Goal: Task Accomplishment & Management: Manage account settings

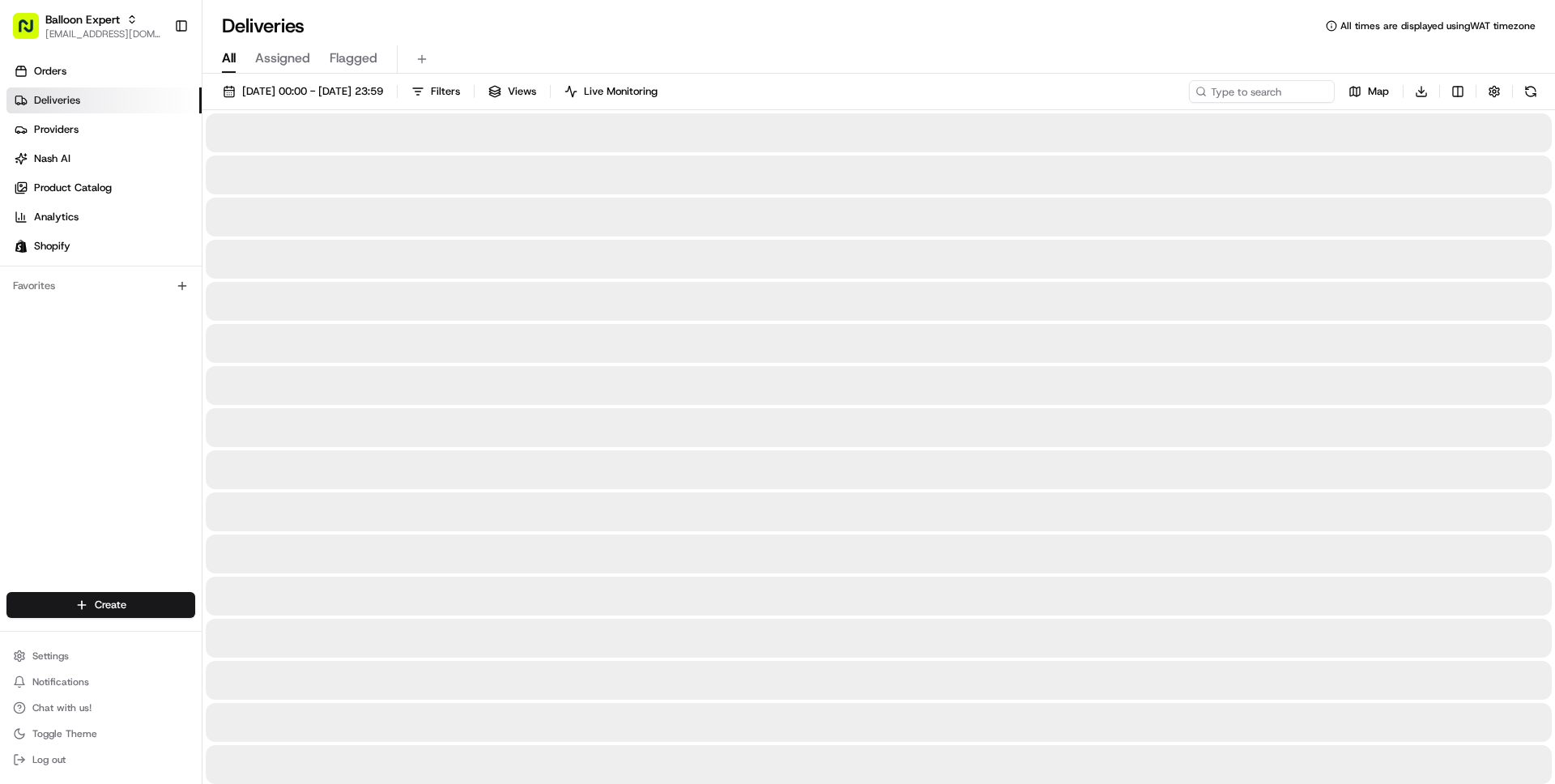
scroll to position [153, 0]
click at [78, 46] on div "Balloon Expert wisdom@usenash.com Toggle Sidebar" at bounding box center [101, 26] width 201 height 52
click at [83, 28] on span "[EMAIL_ADDRESS][DOMAIN_NAME]" at bounding box center [104, 34] width 116 height 13
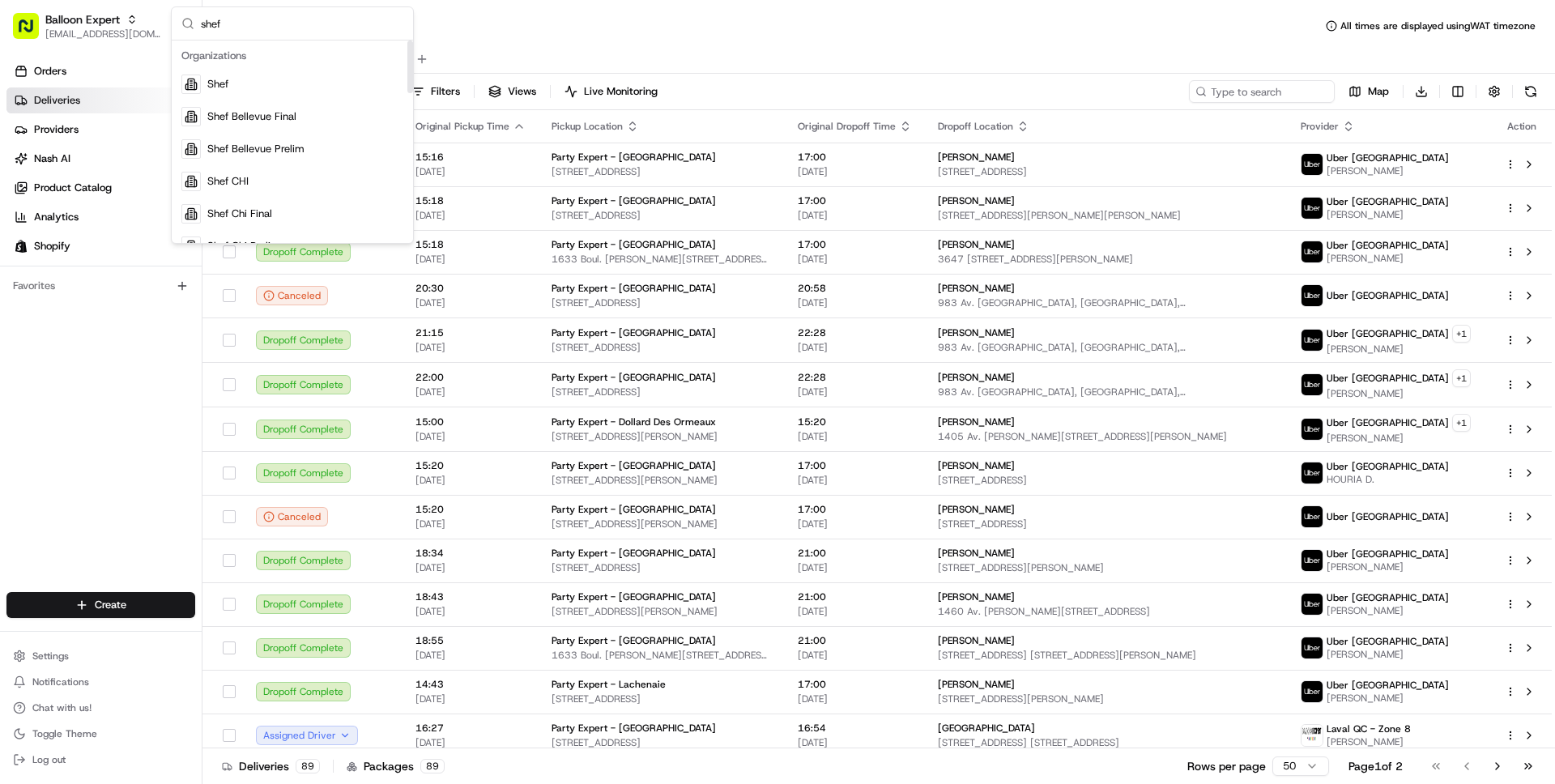
type input "shef"
click at [244, 85] on div "Shef" at bounding box center [293, 84] width 235 height 33
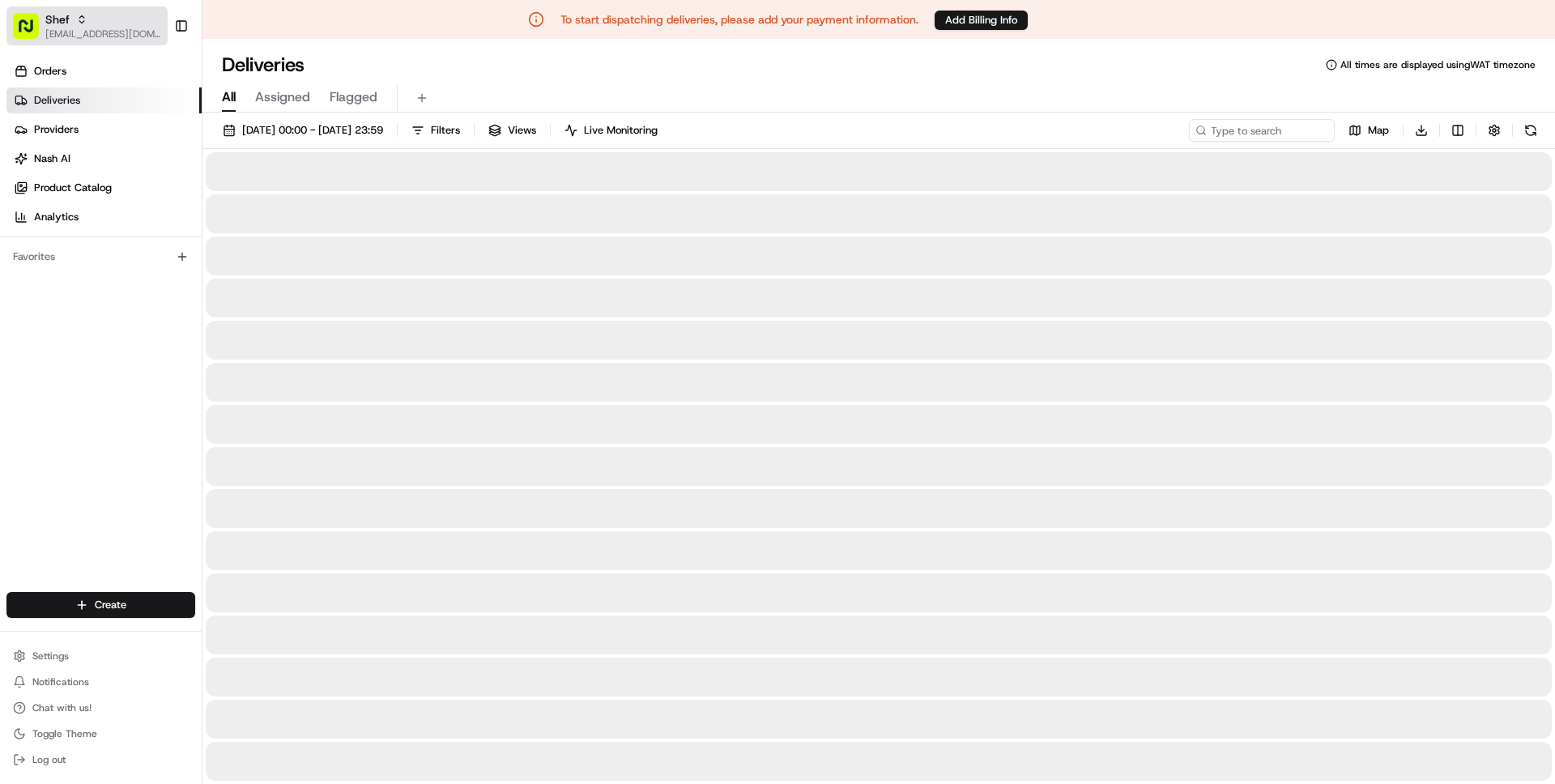
click at [95, 28] on span "[EMAIL_ADDRESS][DOMAIN_NAME]" at bounding box center [104, 34] width 116 height 13
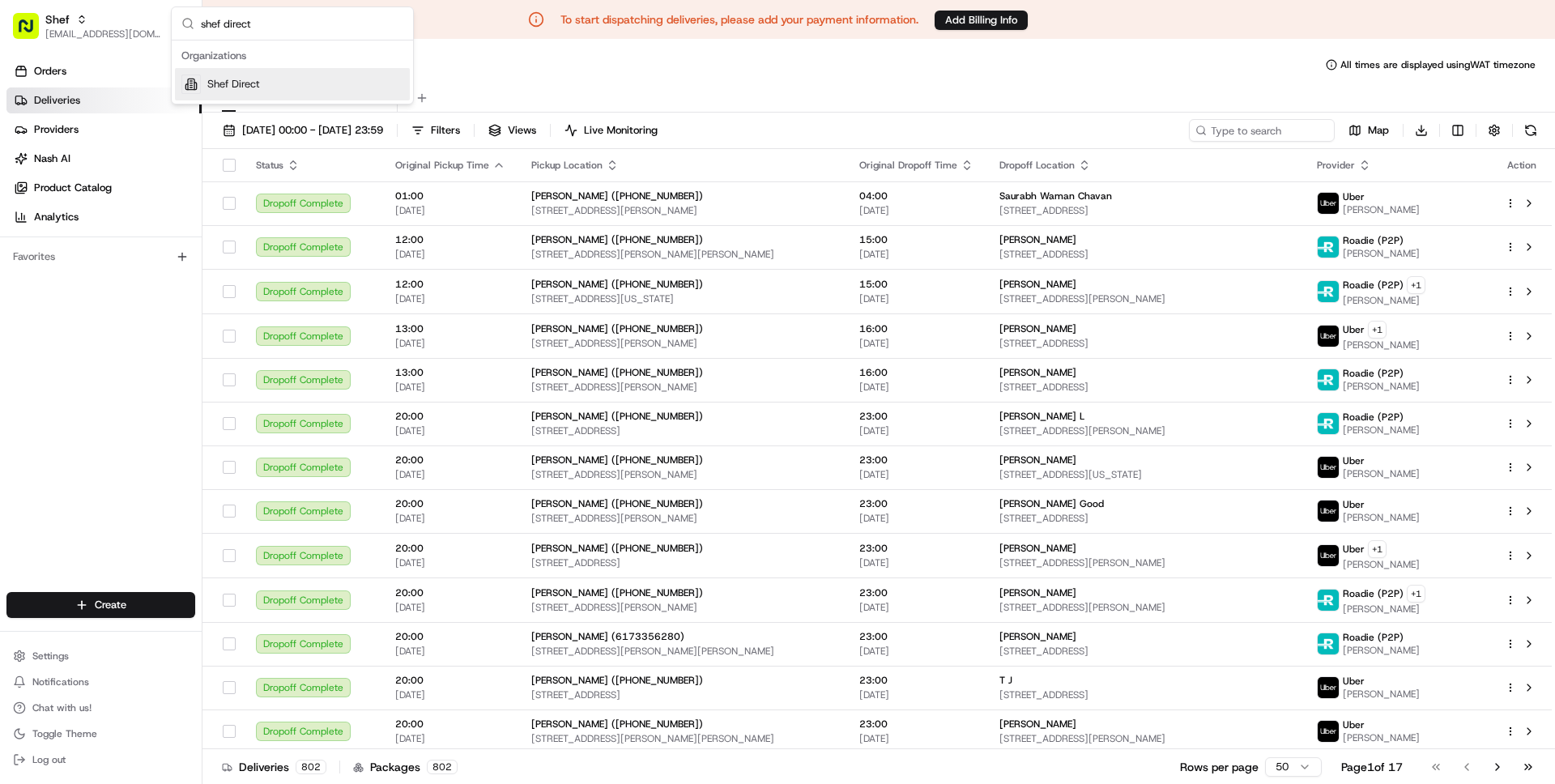
type input "shef direct"
click at [275, 85] on div "Shef Direct" at bounding box center [293, 84] width 235 height 33
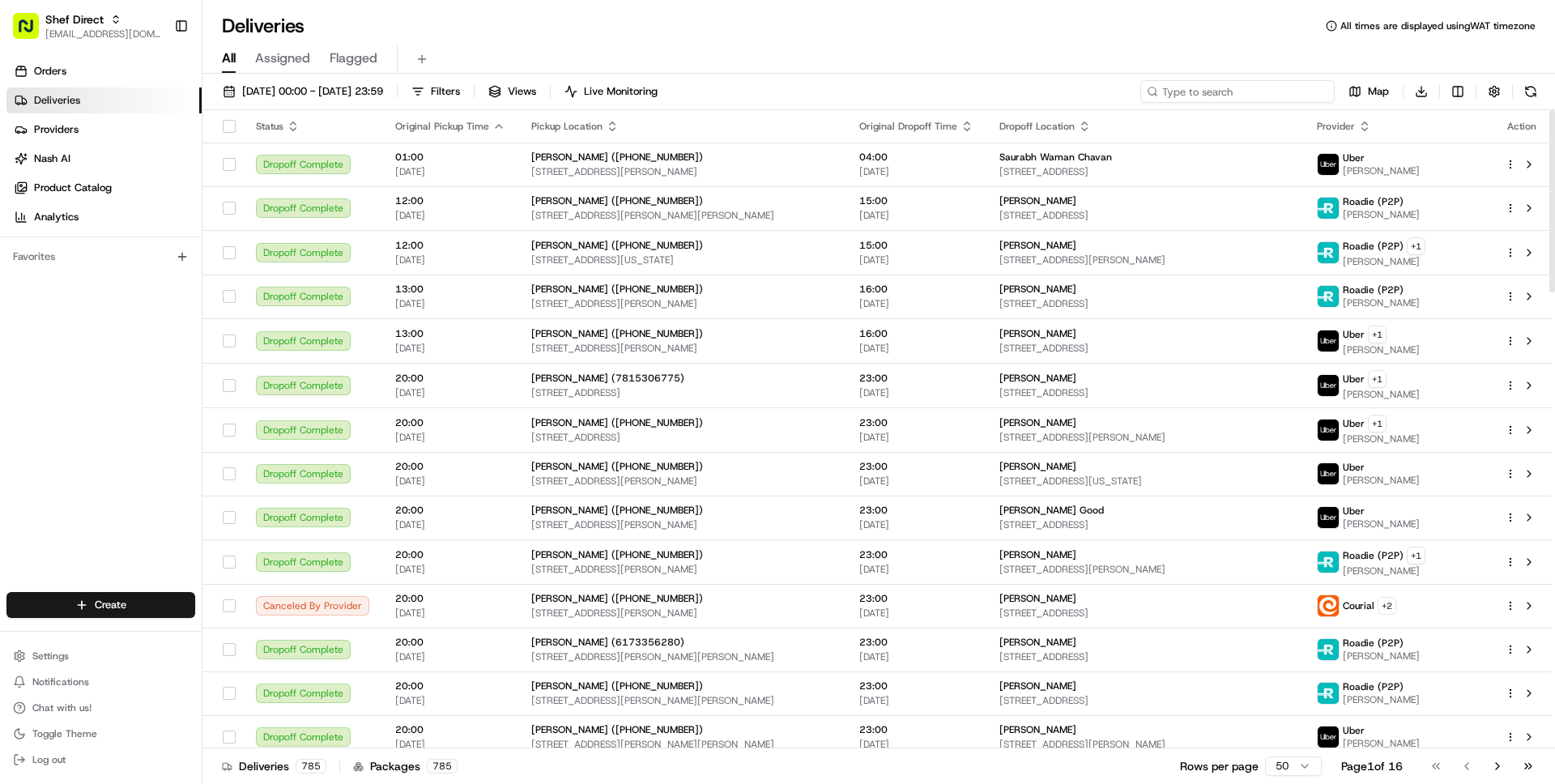
click at [1244, 97] on input at bounding box center [1237, 91] width 194 height 23
paste input "Ann"
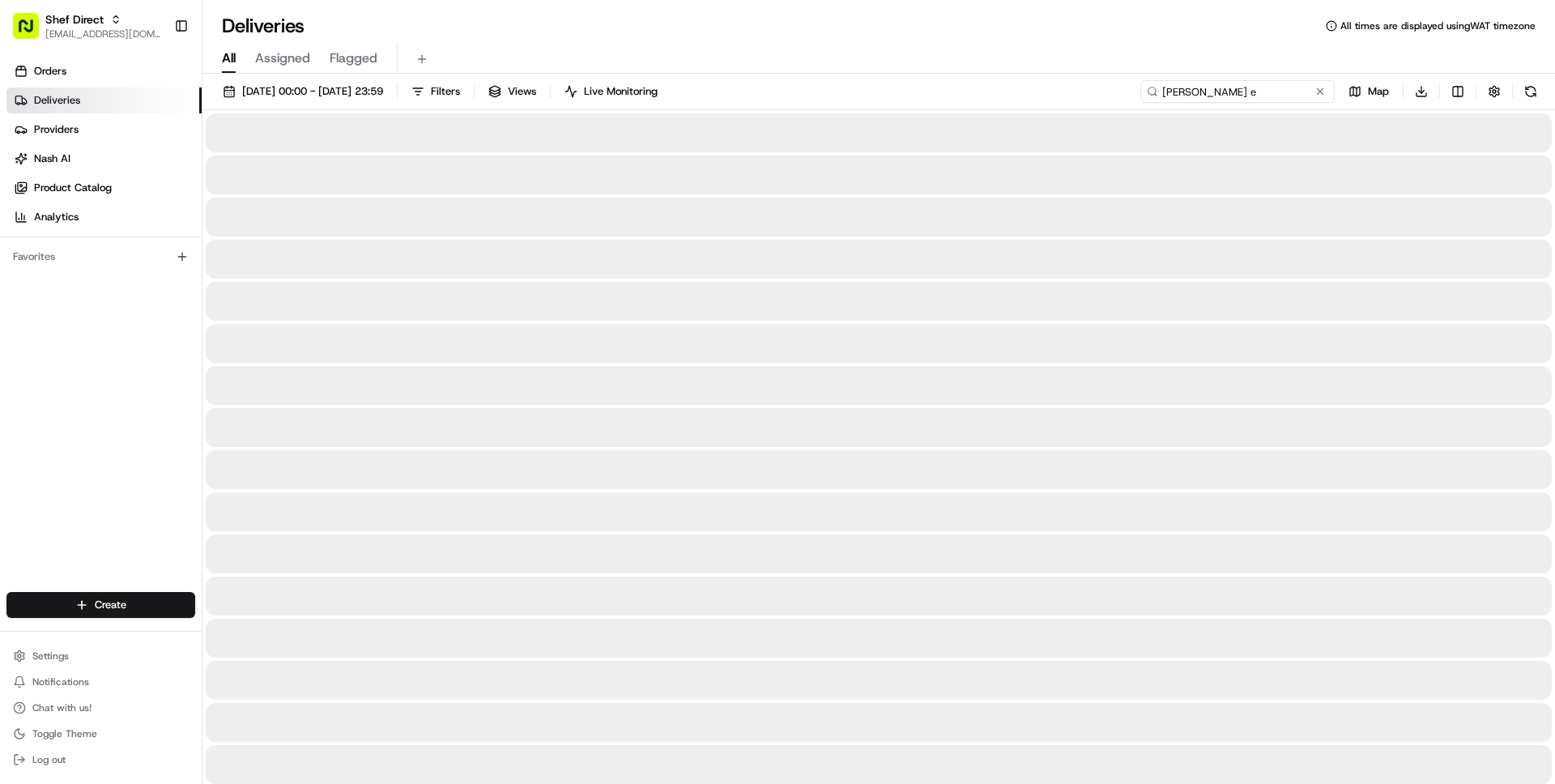
type input "Ann e"
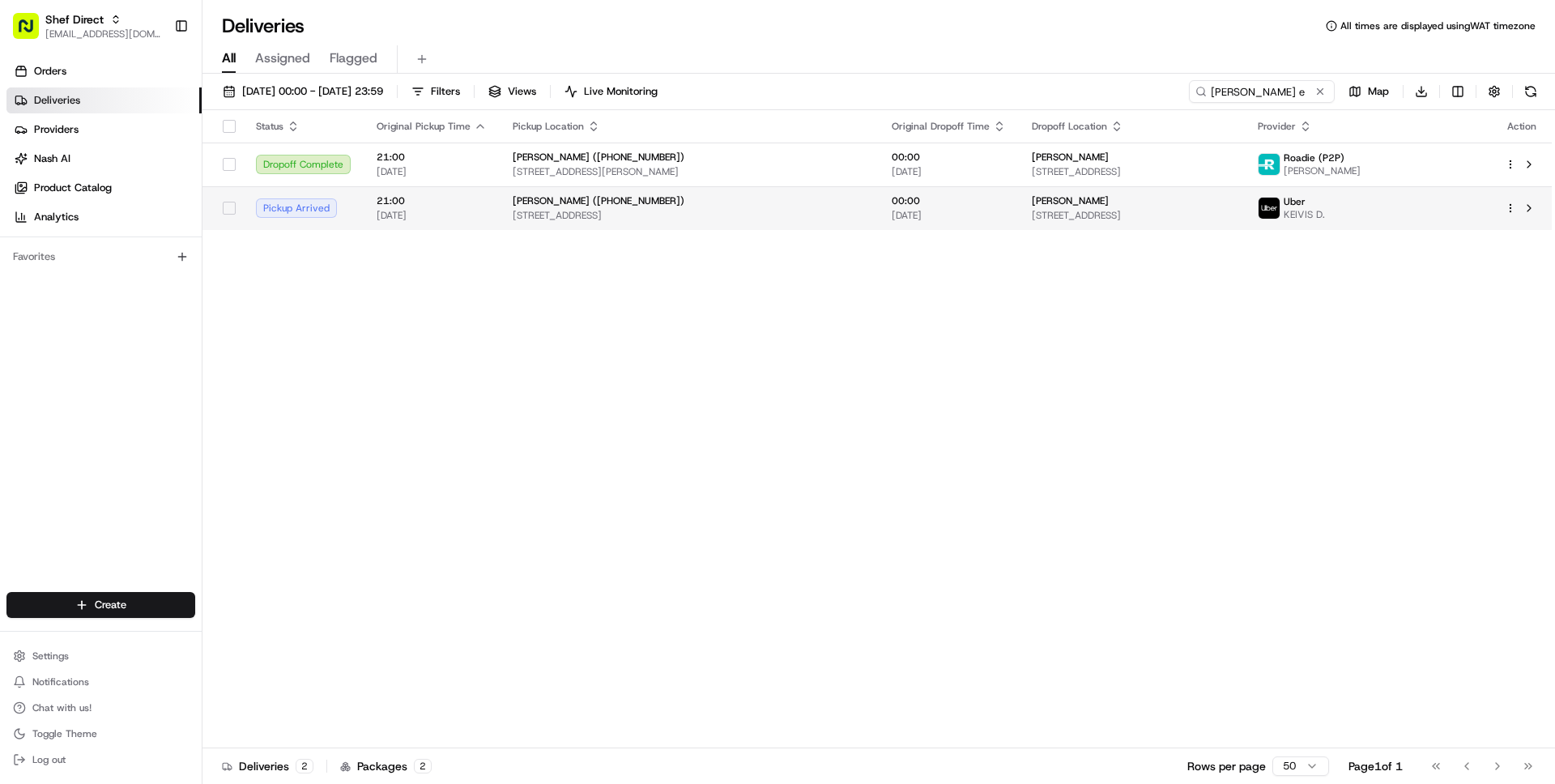
click at [762, 216] on span "1500 Summit St APT 7, Austin, TX 78741, USA" at bounding box center [689, 215] width 353 height 13
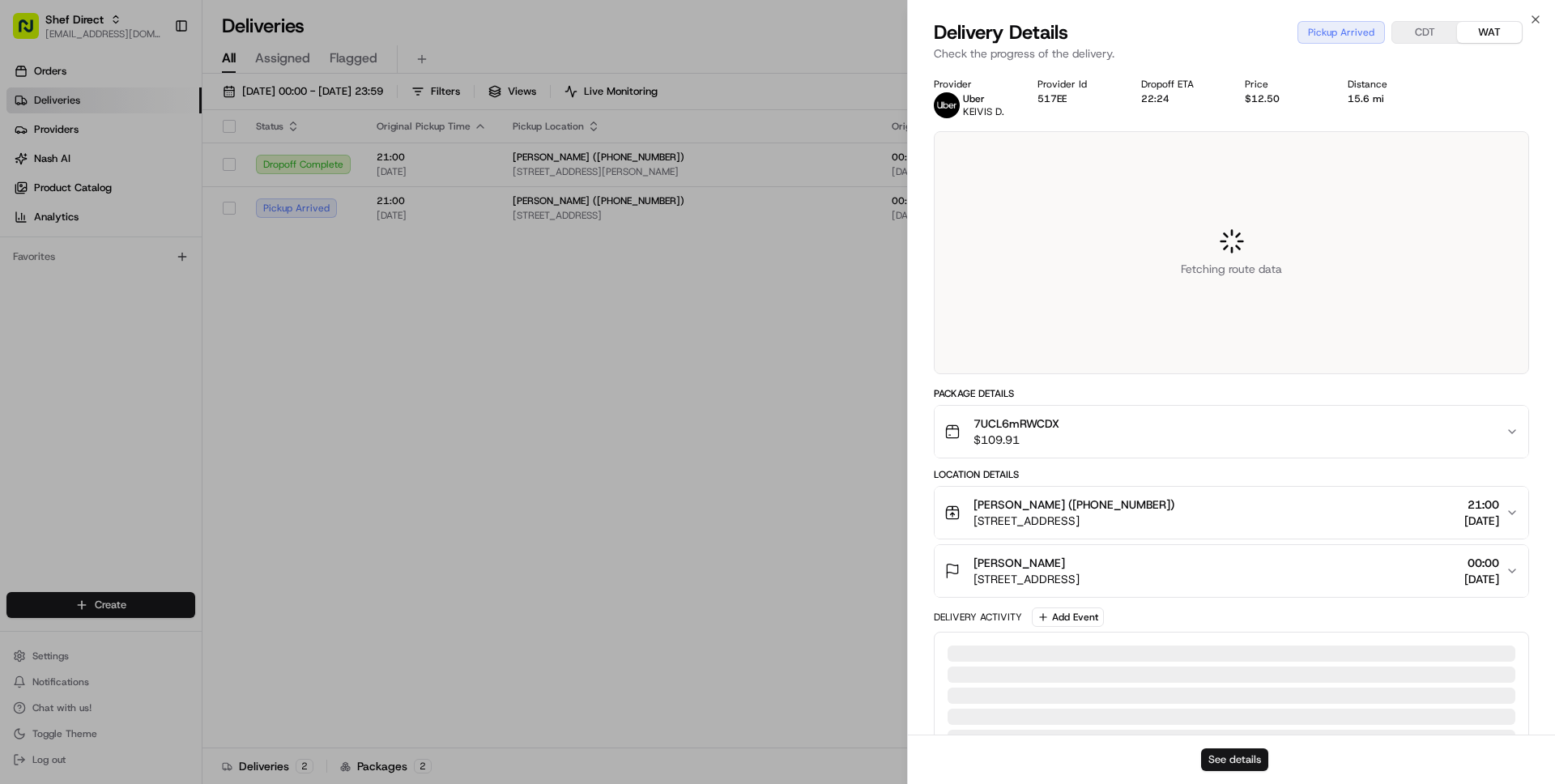
click at [1236, 763] on button "See details" at bounding box center [1234, 759] width 67 height 23
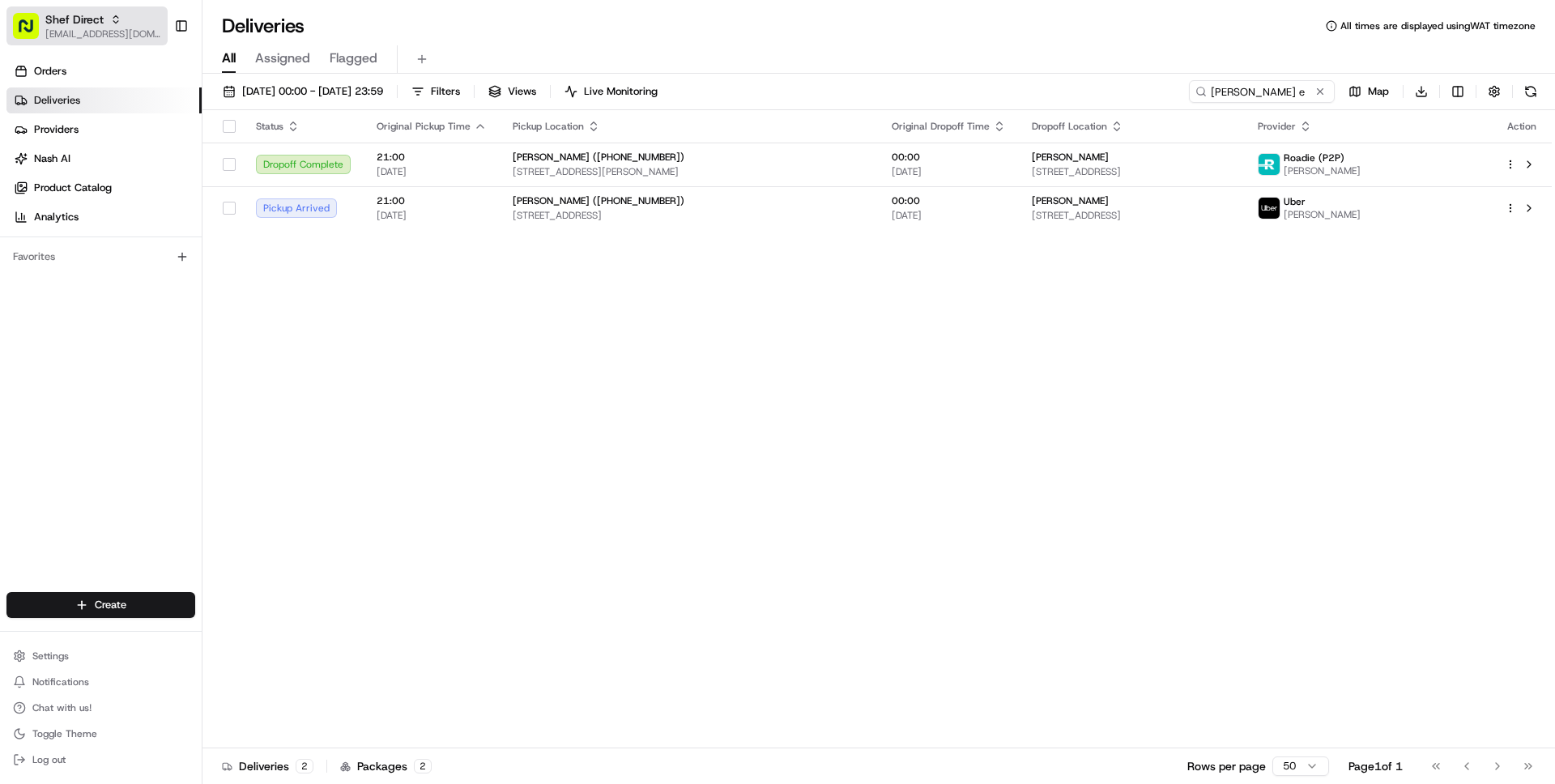
click at [83, 34] on span "[EMAIL_ADDRESS][DOMAIN_NAME]" at bounding box center [104, 34] width 116 height 13
type input "org_6mVvsA"
click at [260, 74] on div "Walmart LocalFinds" at bounding box center [293, 84] width 235 height 33
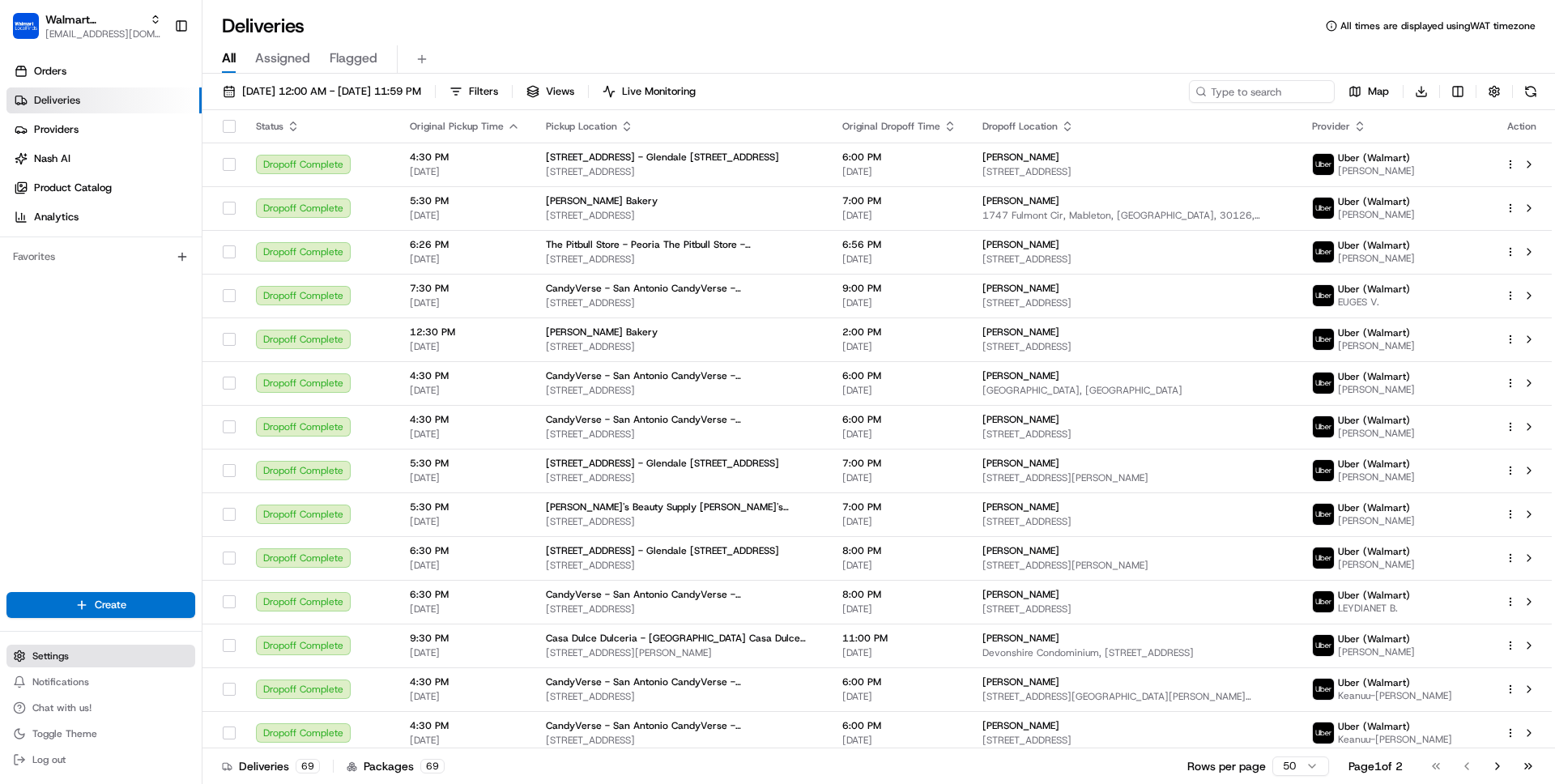
click at [46, 657] on span "Settings" at bounding box center [51, 655] width 37 height 13
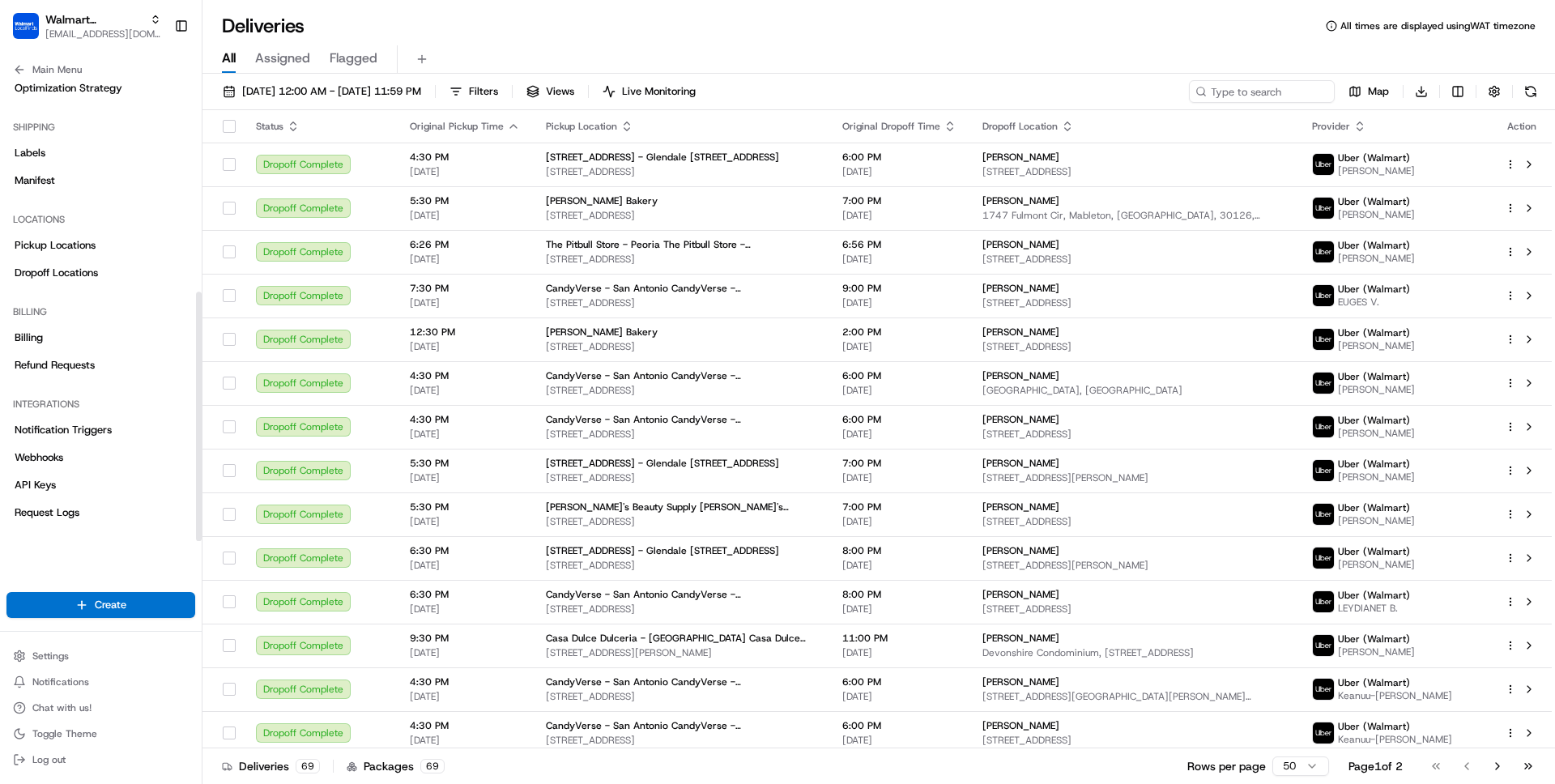
scroll to position [389, 0]
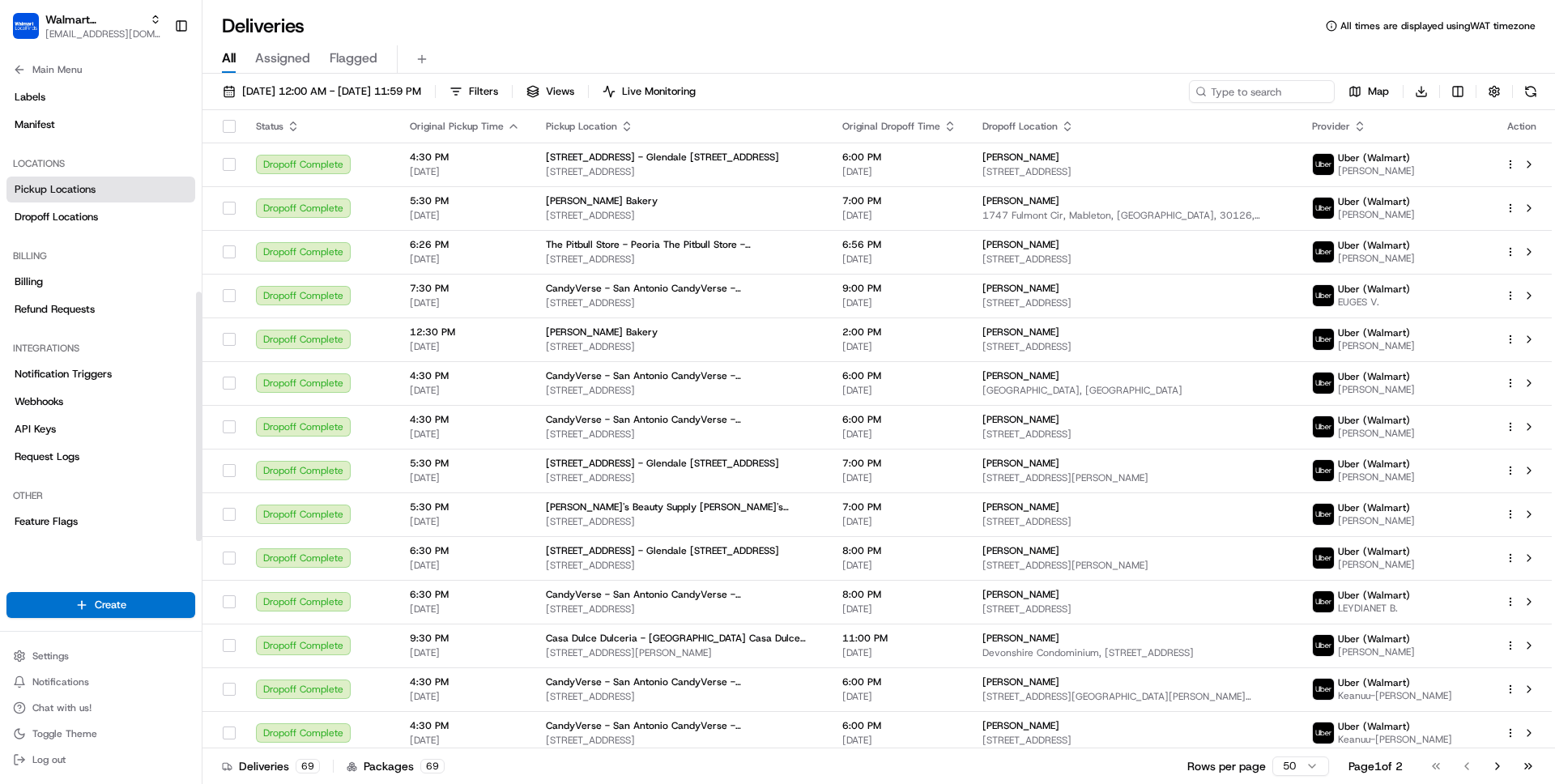
click at [67, 189] on span "Pickup Locations" at bounding box center [55, 189] width 81 height 15
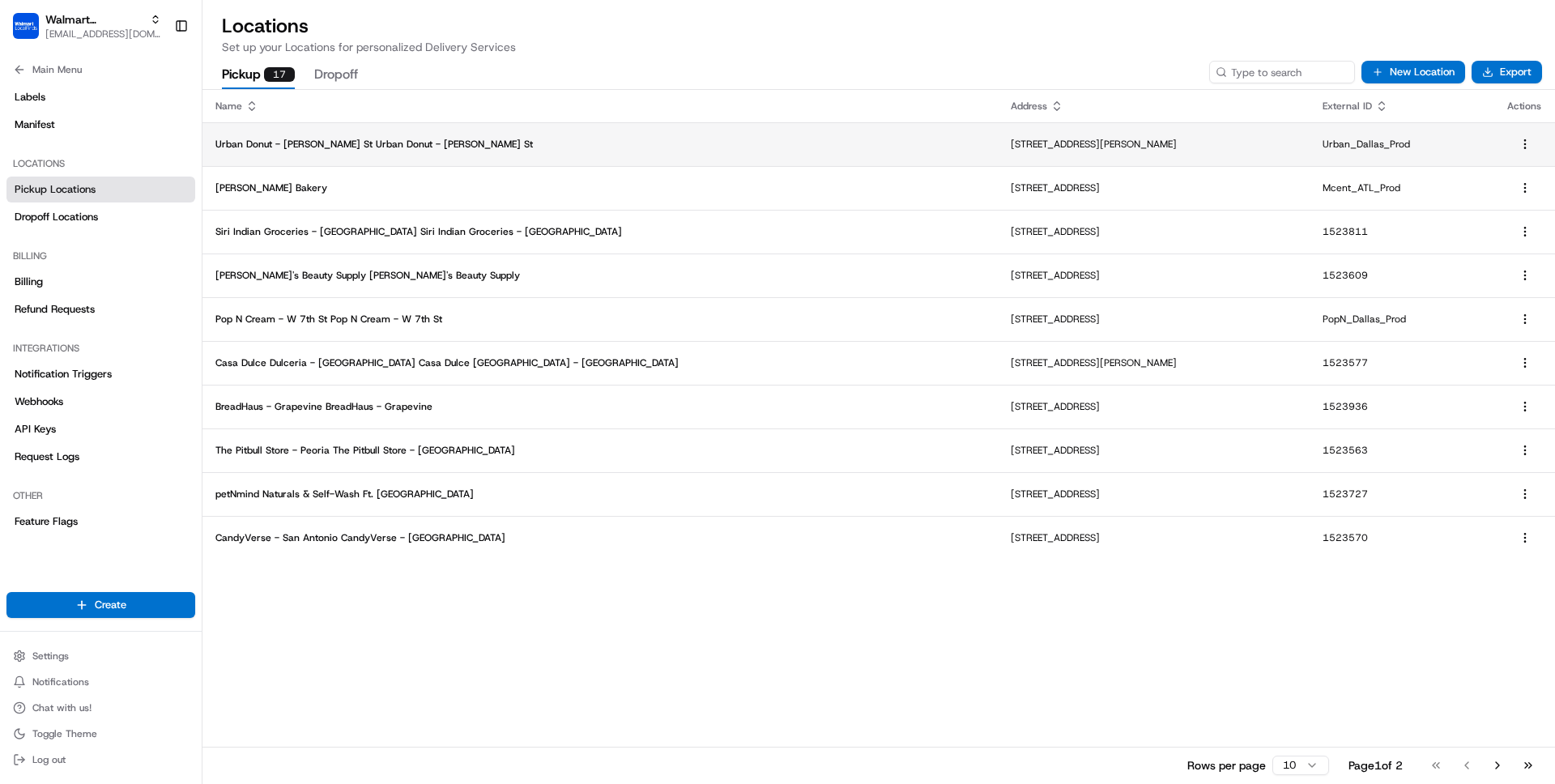
click at [542, 146] on p "Urban Donut - Allen St Urban Donut - Allen St" at bounding box center [600, 143] width 770 height 13
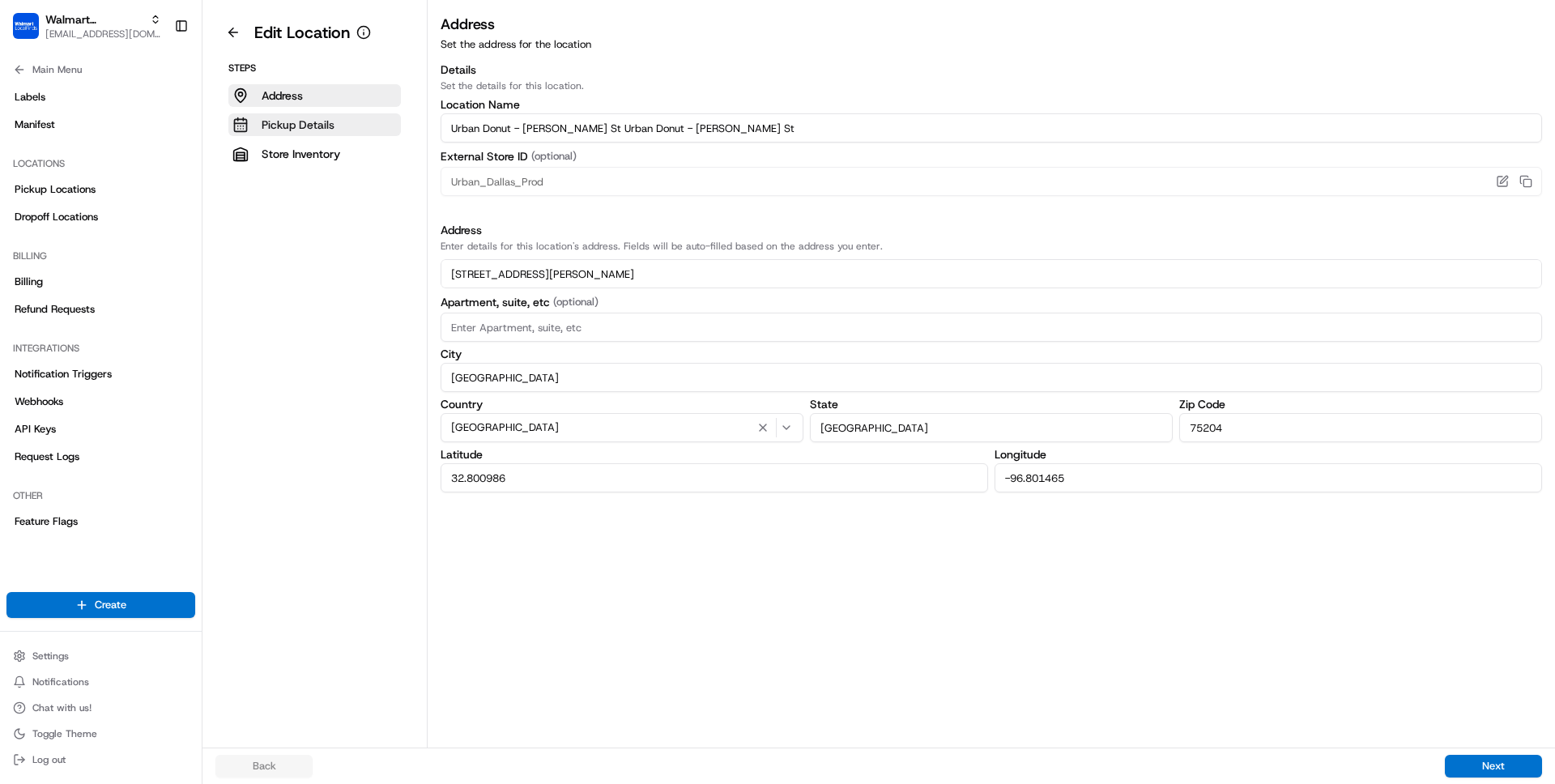
click at [294, 128] on p "Pickup Details" at bounding box center [298, 125] width 73 height 16
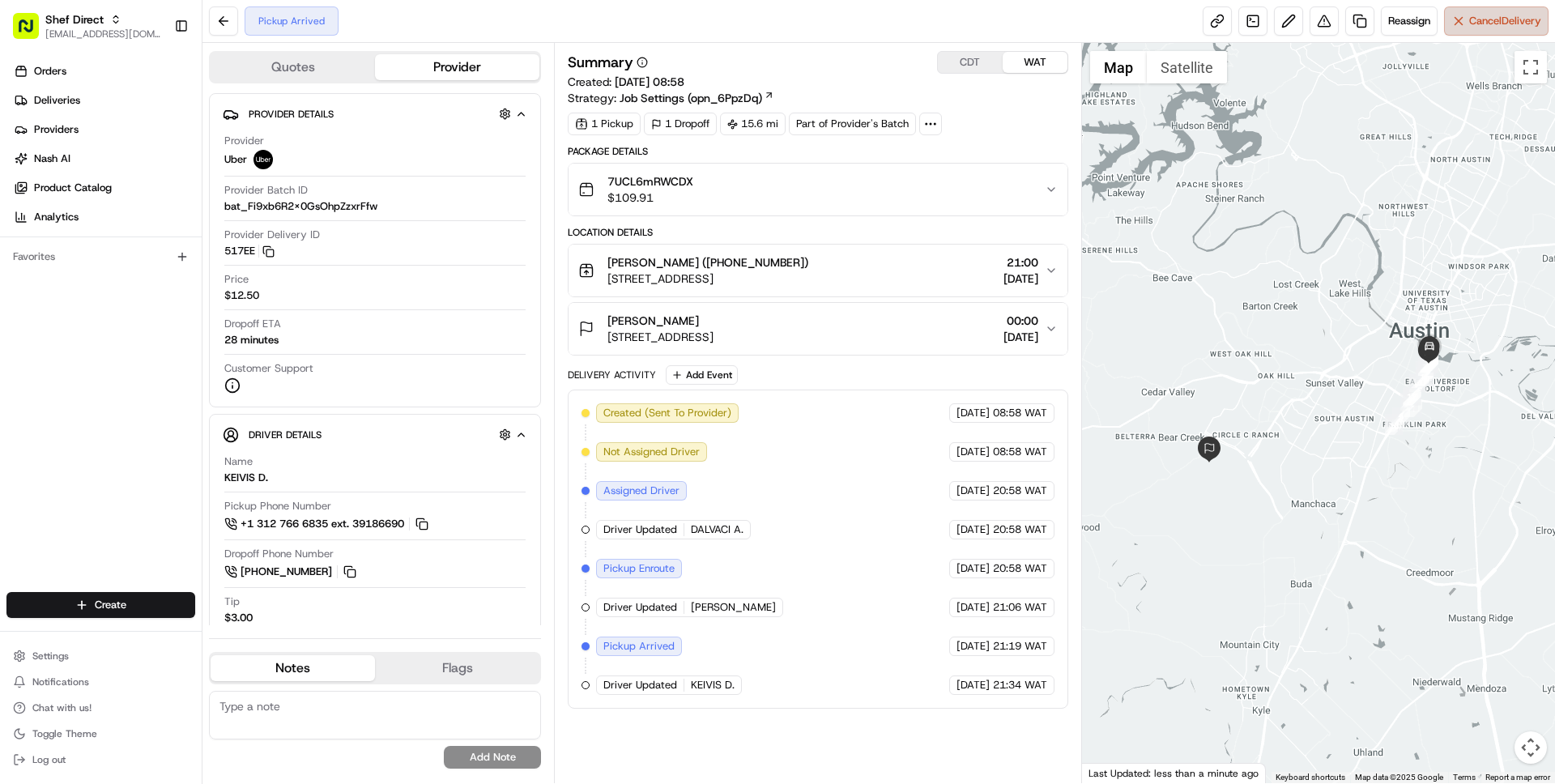
click at [1490, 15] on span "Cancel Delivery" at bounding box center [1505, 21] width 72 height 15
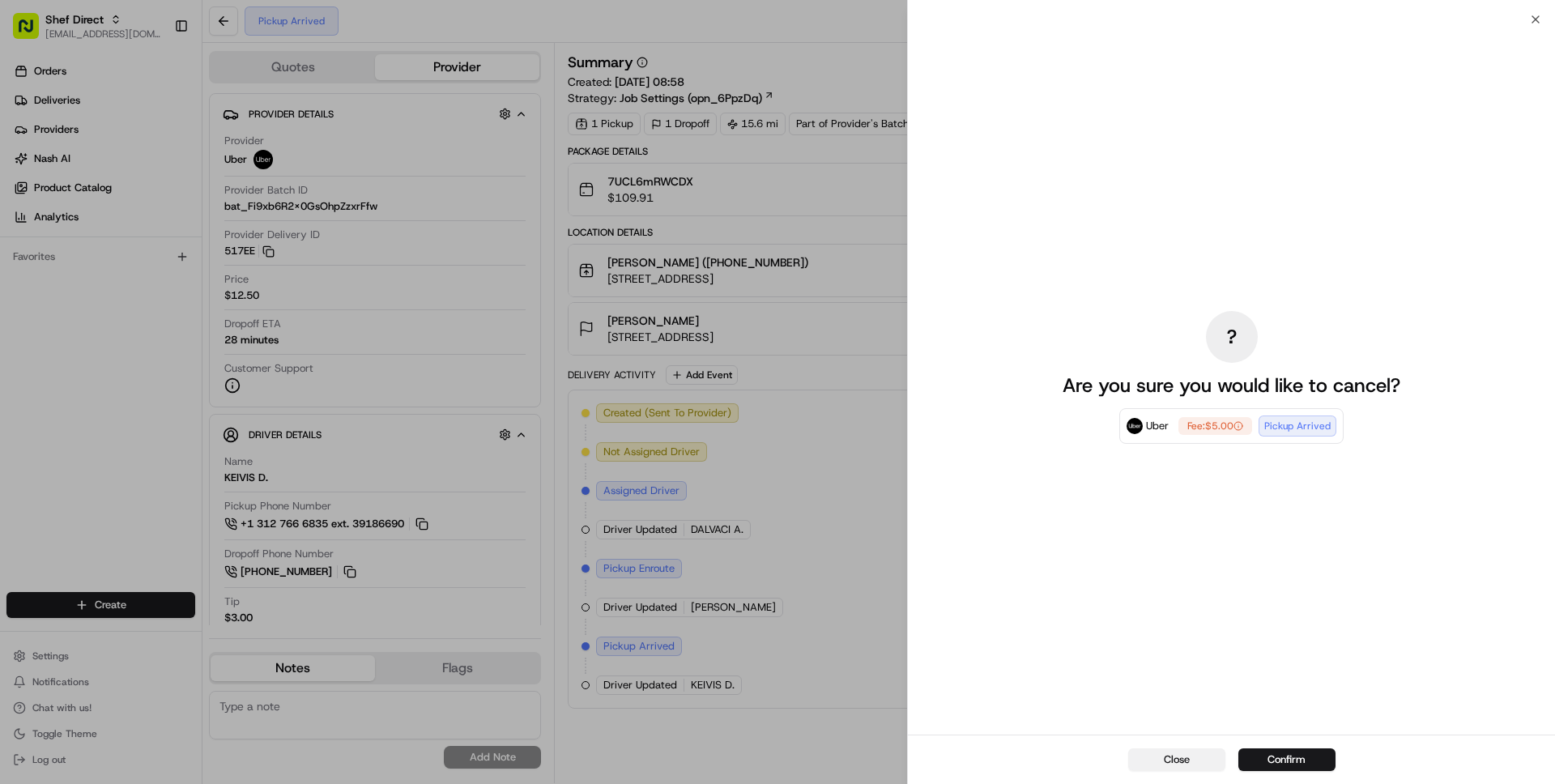
click at [1154, 759] on button "Close" at bounding box center [1177, 759] width 98 height 23
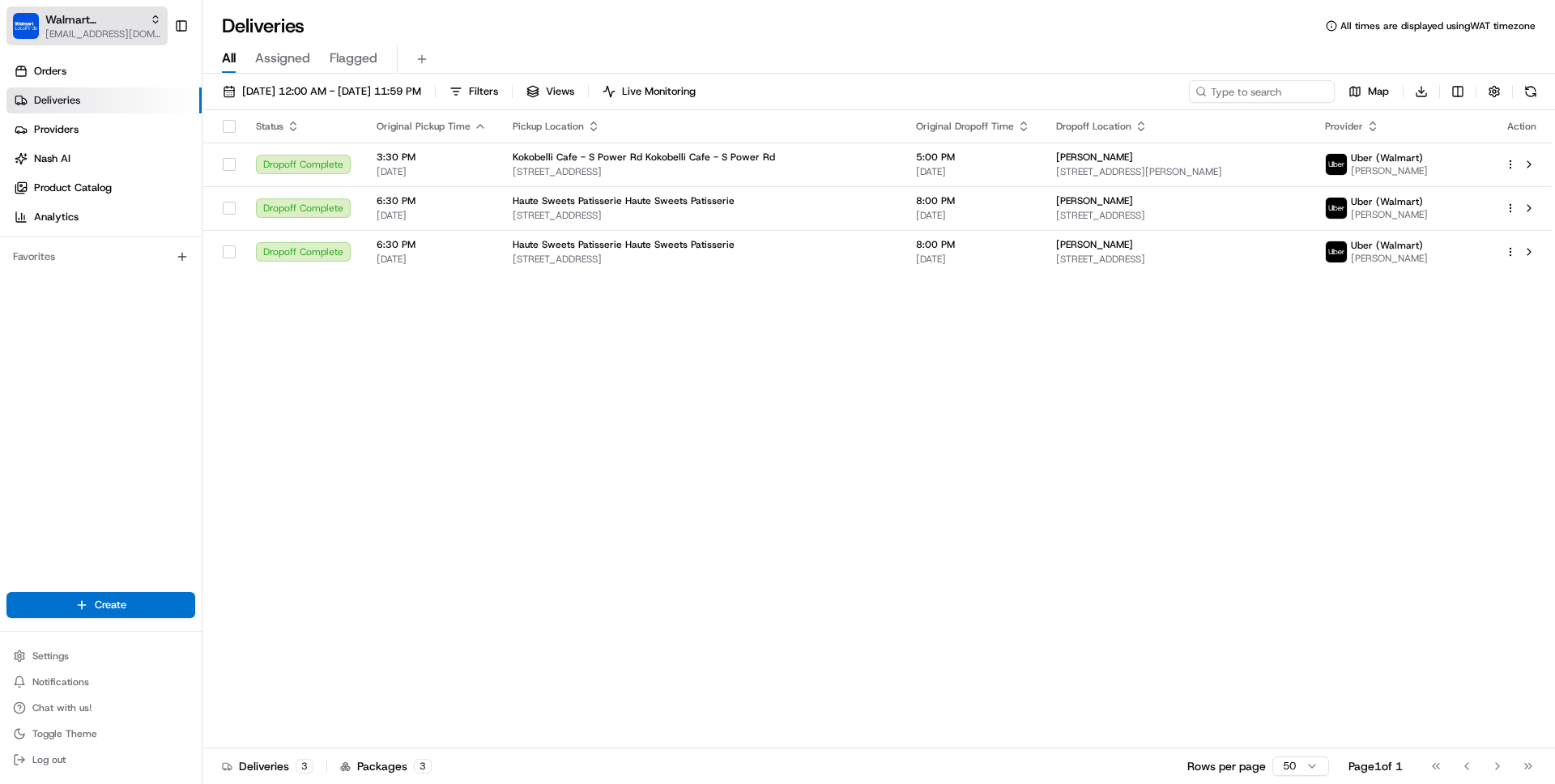
click at [81, 7] on button "Walmart LocalFinds [EMAIL_ADDRESS][DOMAIN_NAME]" at bounding box center [88, 26] width 161 height 39
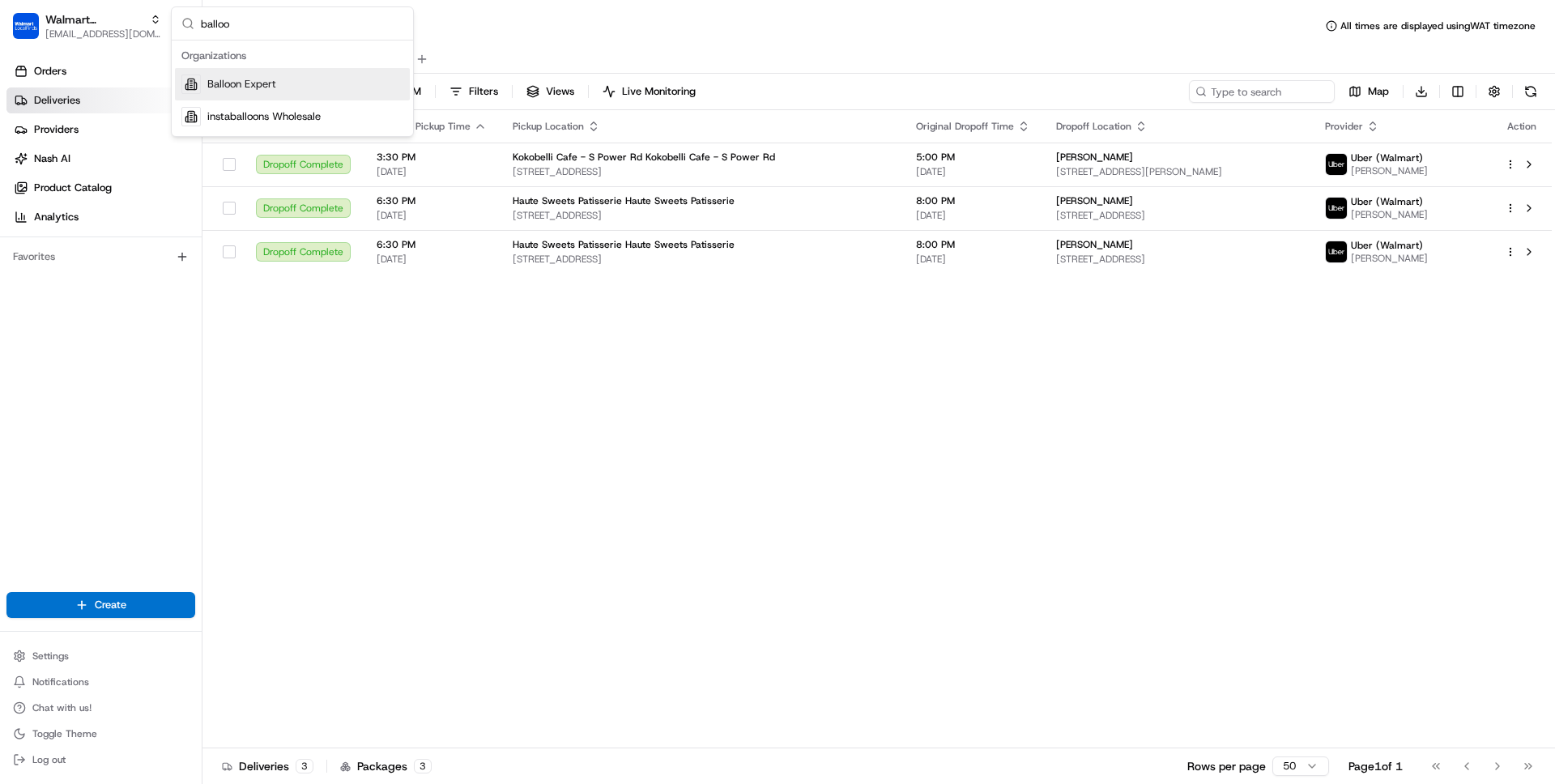
type input "balloo"
click at [235, 85] on span "Balloon Expert" at bounding box center [241, 84] width 69 height 15
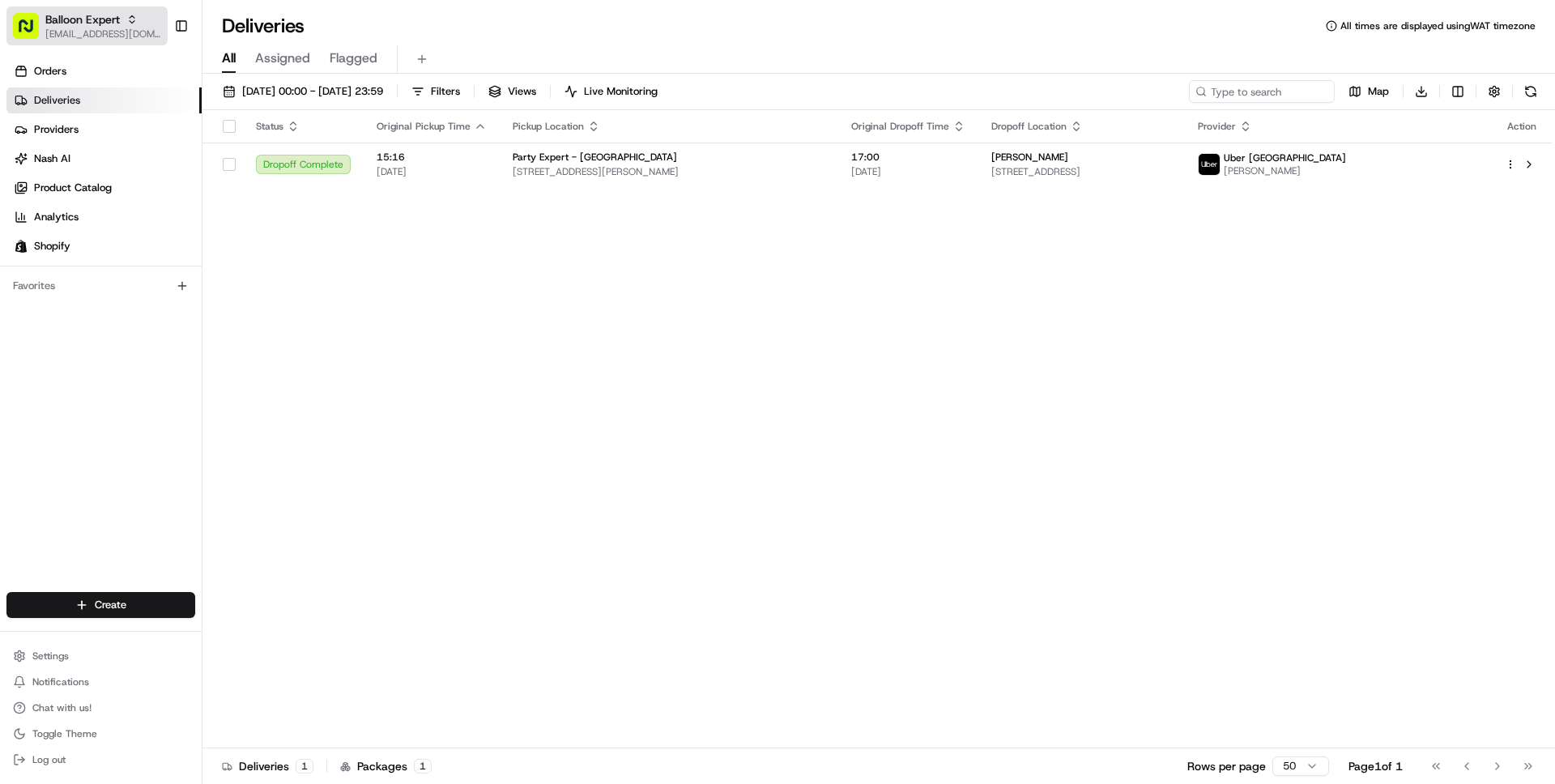
click at [70, 25] on span "Balloon Expert" at bounding box center [83, 19] width 75 height 16
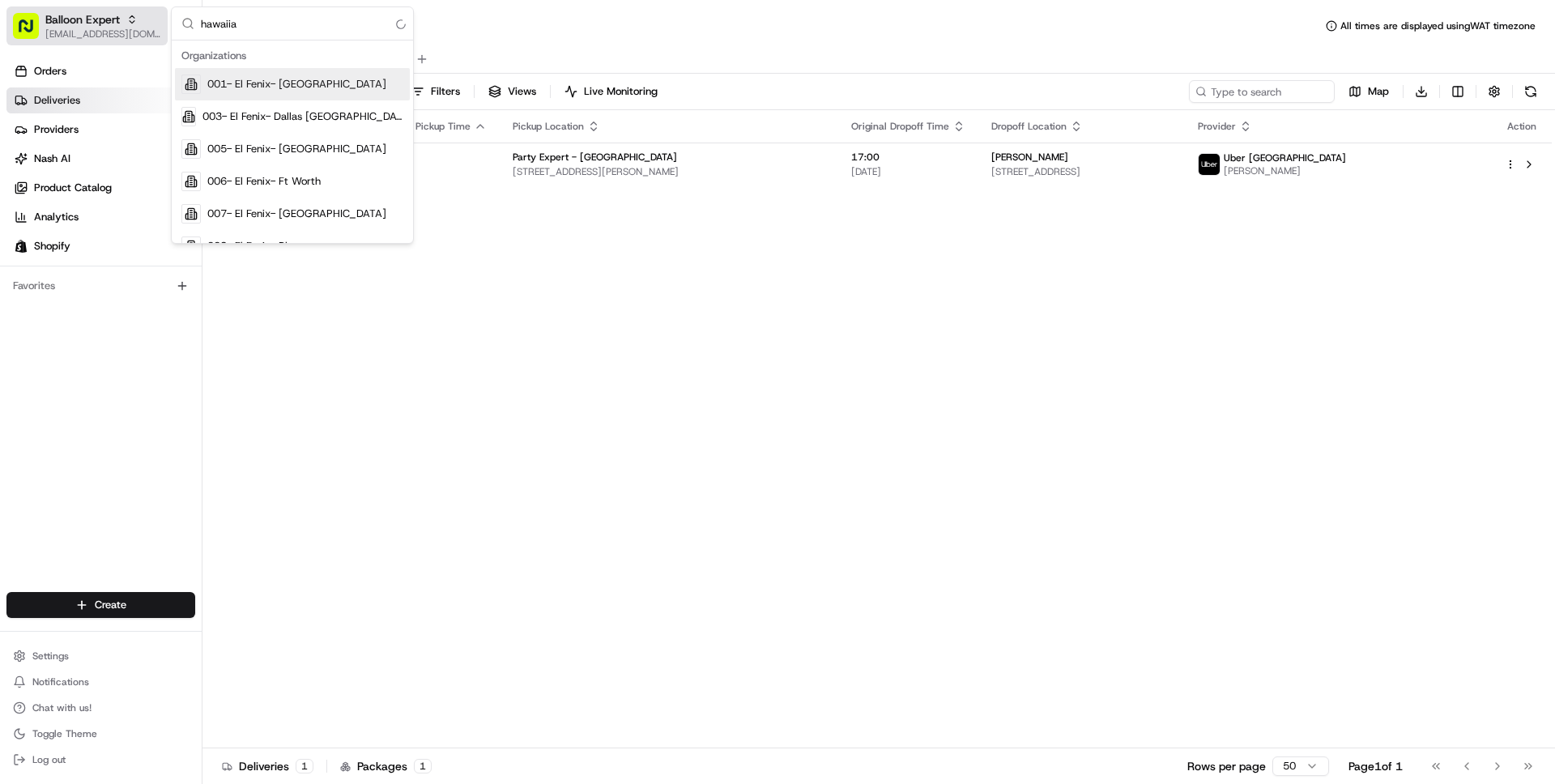
type input "hawaiian"
type input "parent"
click at [304, 86] on span "Hawaiian Bros Parent Org" at bounding box center [267, 84] width 121 height 15
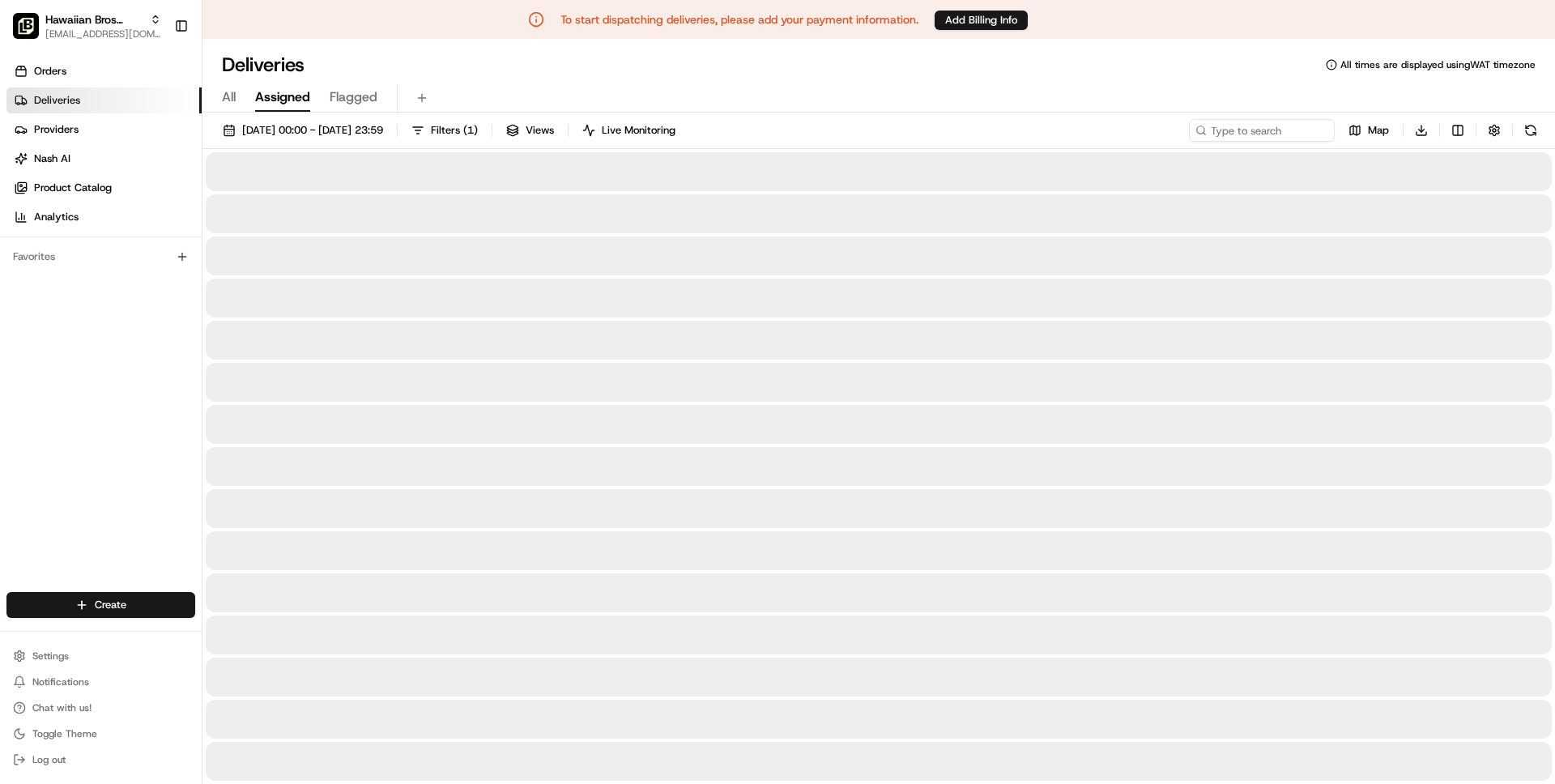
click at [33, 651] on span "Settings" at bounding box center [51, 655] width 37 height 13
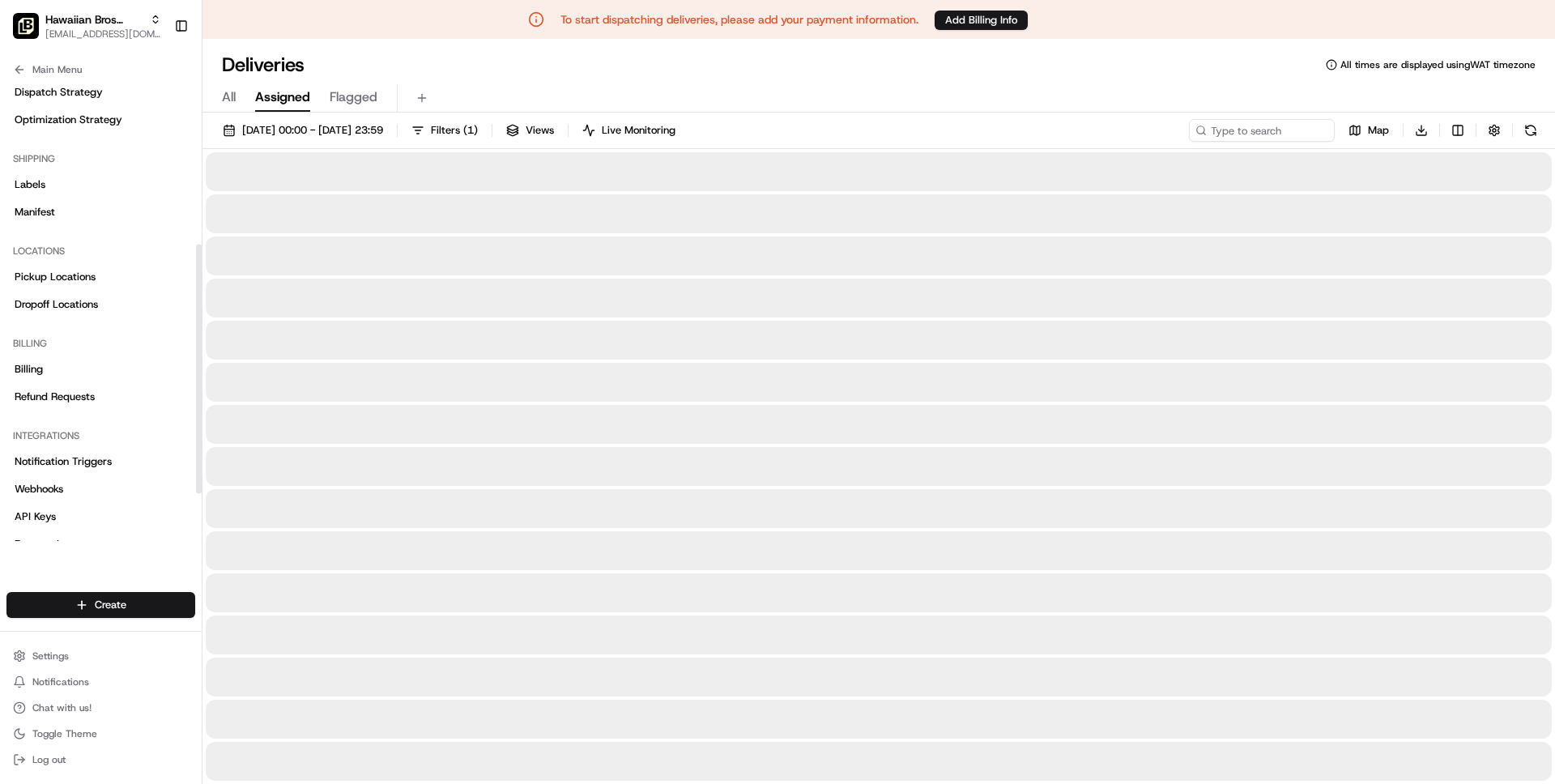
scroll to position [309, 0]
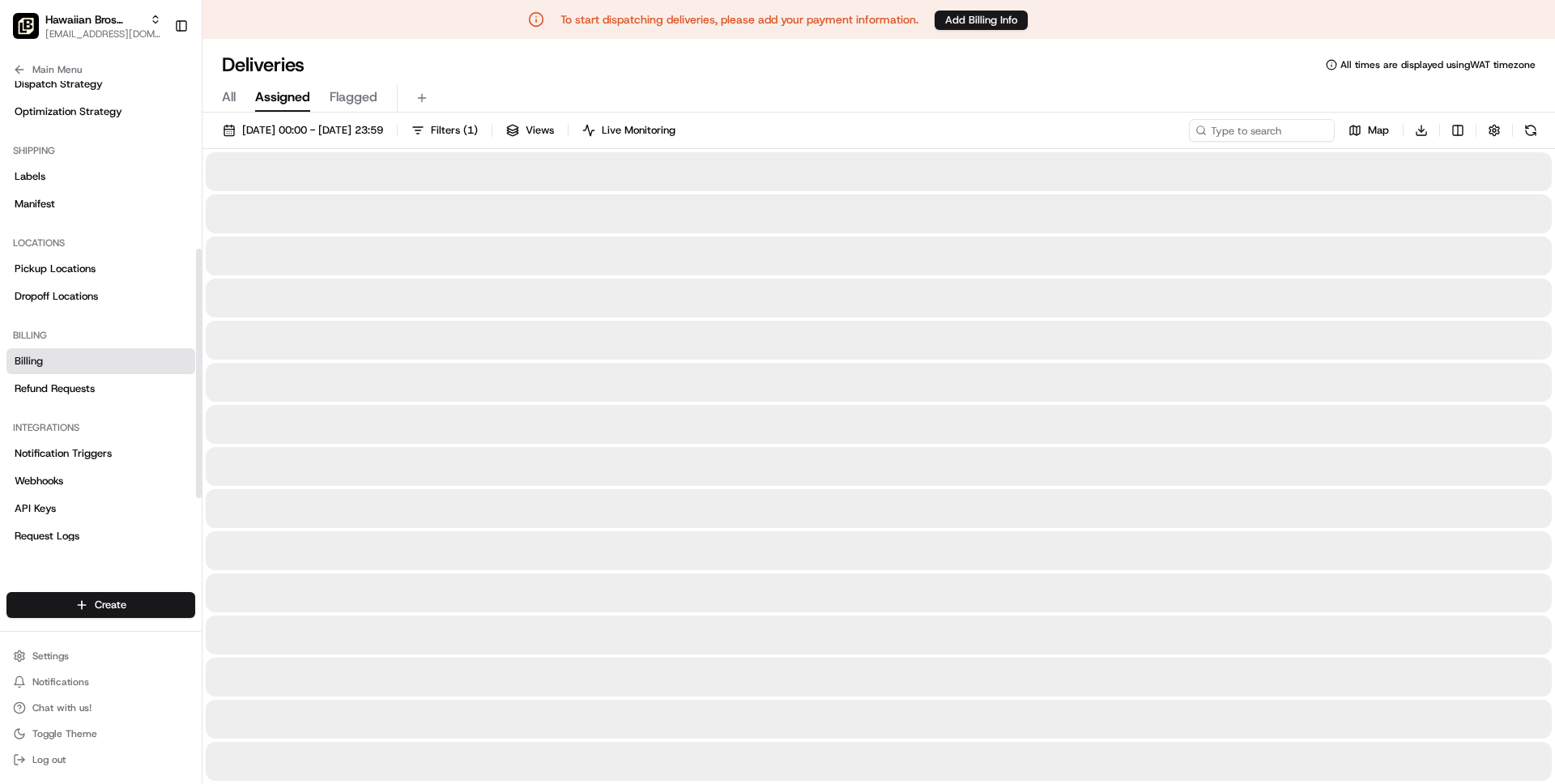
click at [50, 358] on link "Billing" at bounding box center [101, 361] width 188 height 26
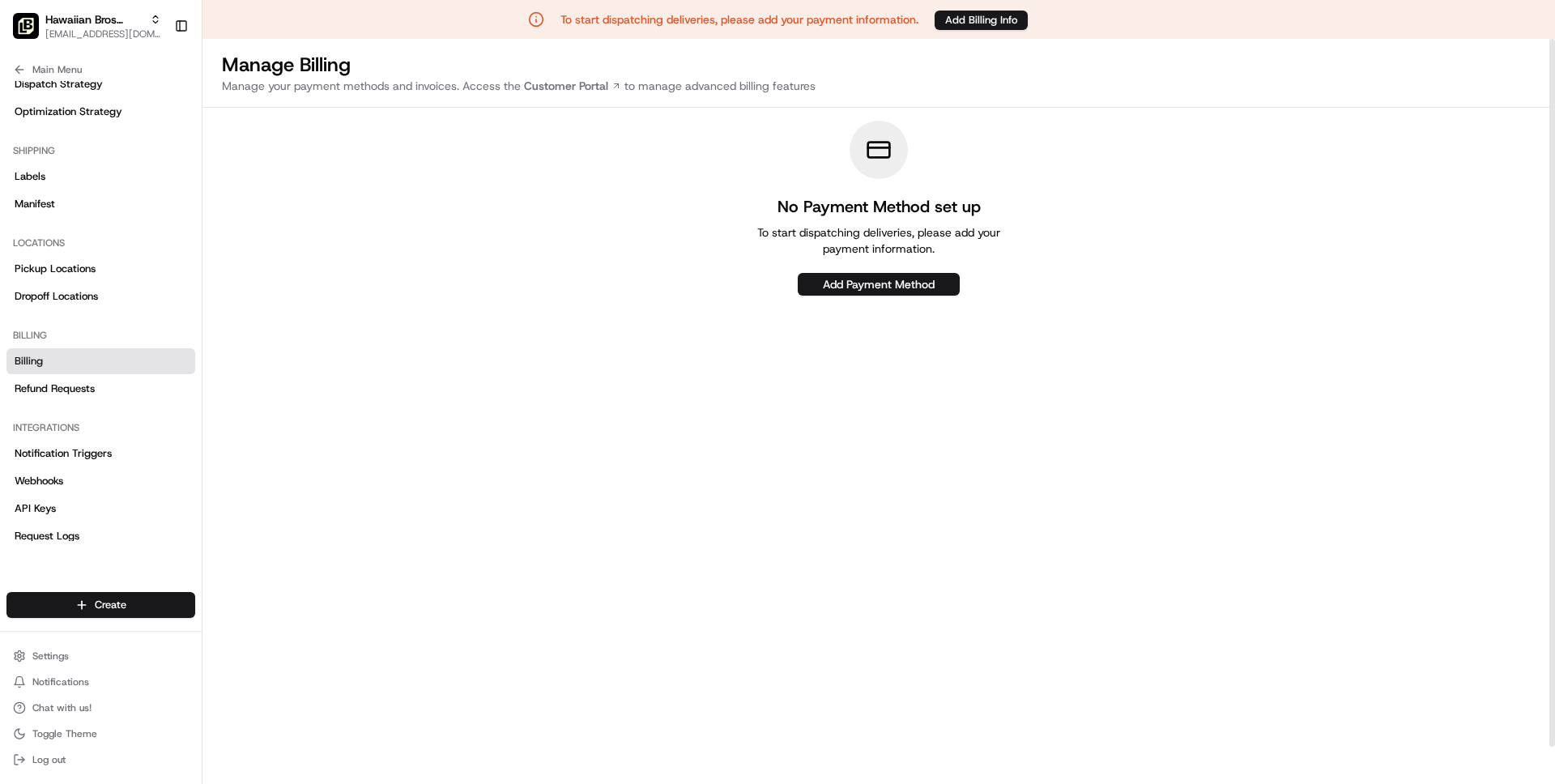
click at [420, 227] on div "No Payment Method set up To start dispatching deliveries, please add your payme…" at bounding box center [878, 208] width 1353 height 175
click at [56, 32] on span "[EMAIL_ADDRESS][DOMAIN_NAME]" at bounding box center [104, 34] width 116 height 13
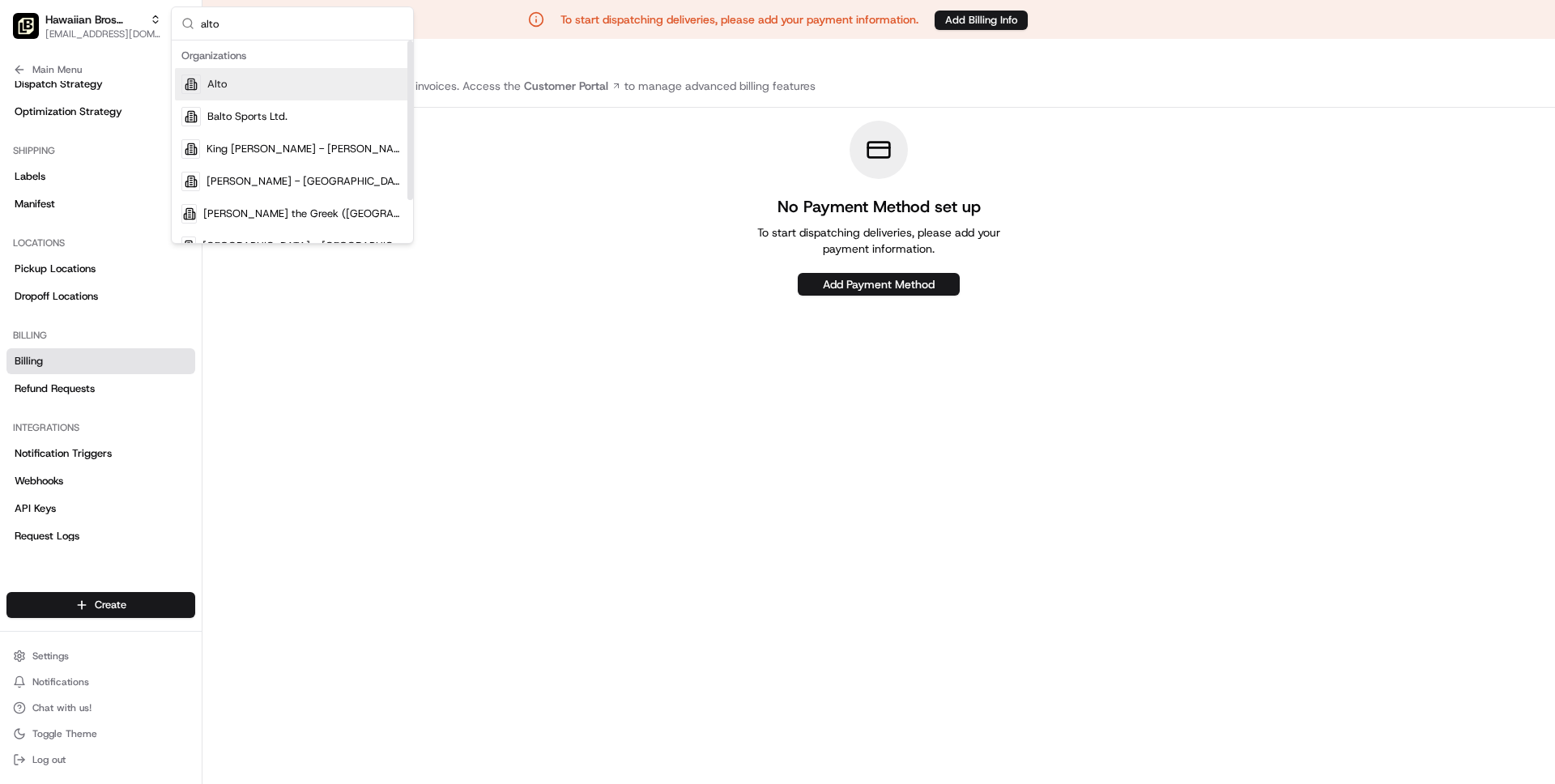
type input "alto"
click at [247, 83] on div "Alto" at bounding box center [293, 84] width 235 height 33
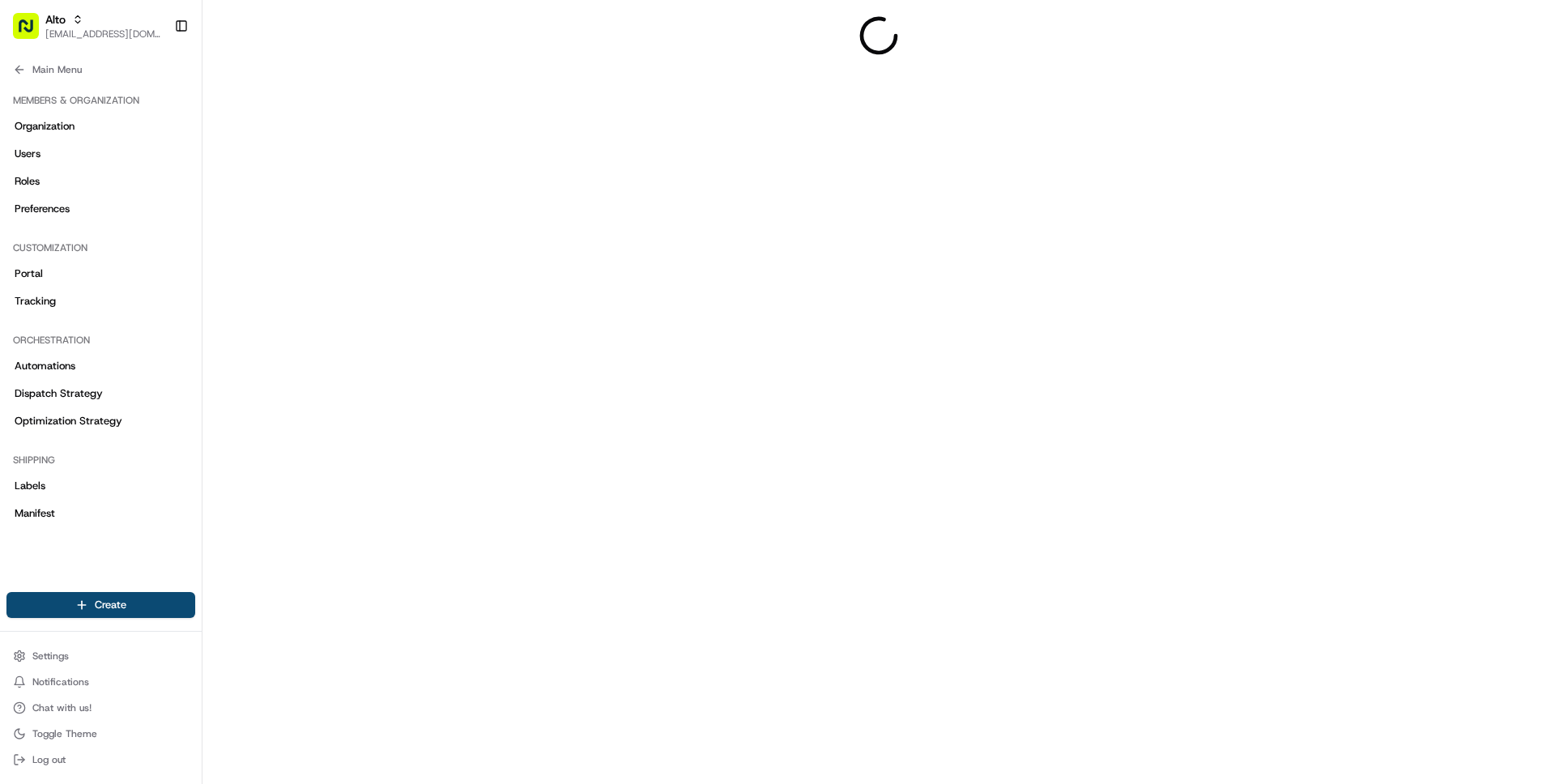
click at [59, 67] on span "Main Menu" at bounding box center [58, 69] width 50 height 13
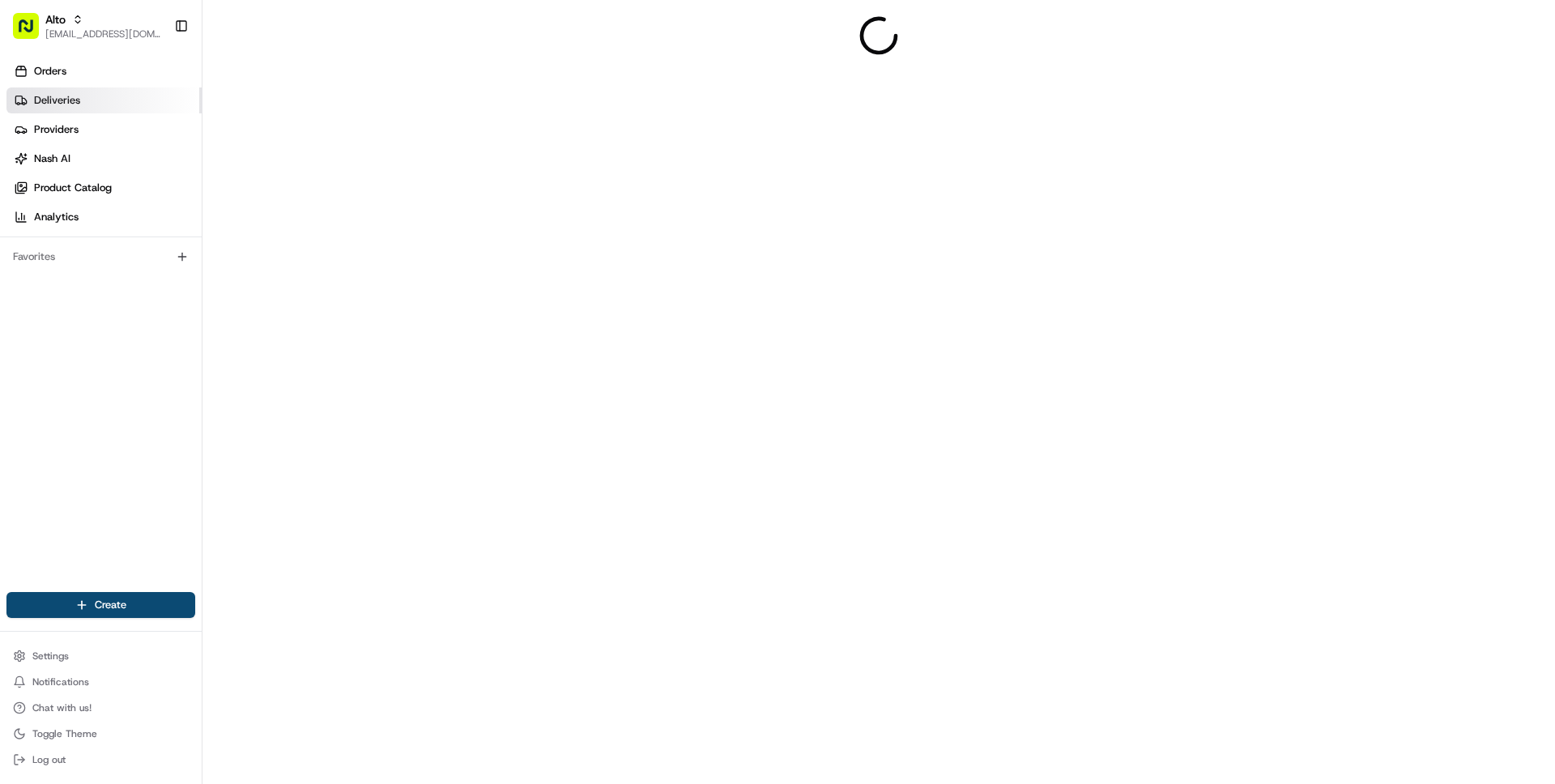
click at [69, 102] on span "Deliveries" at bounding box center [57, 100] width 46 height 15
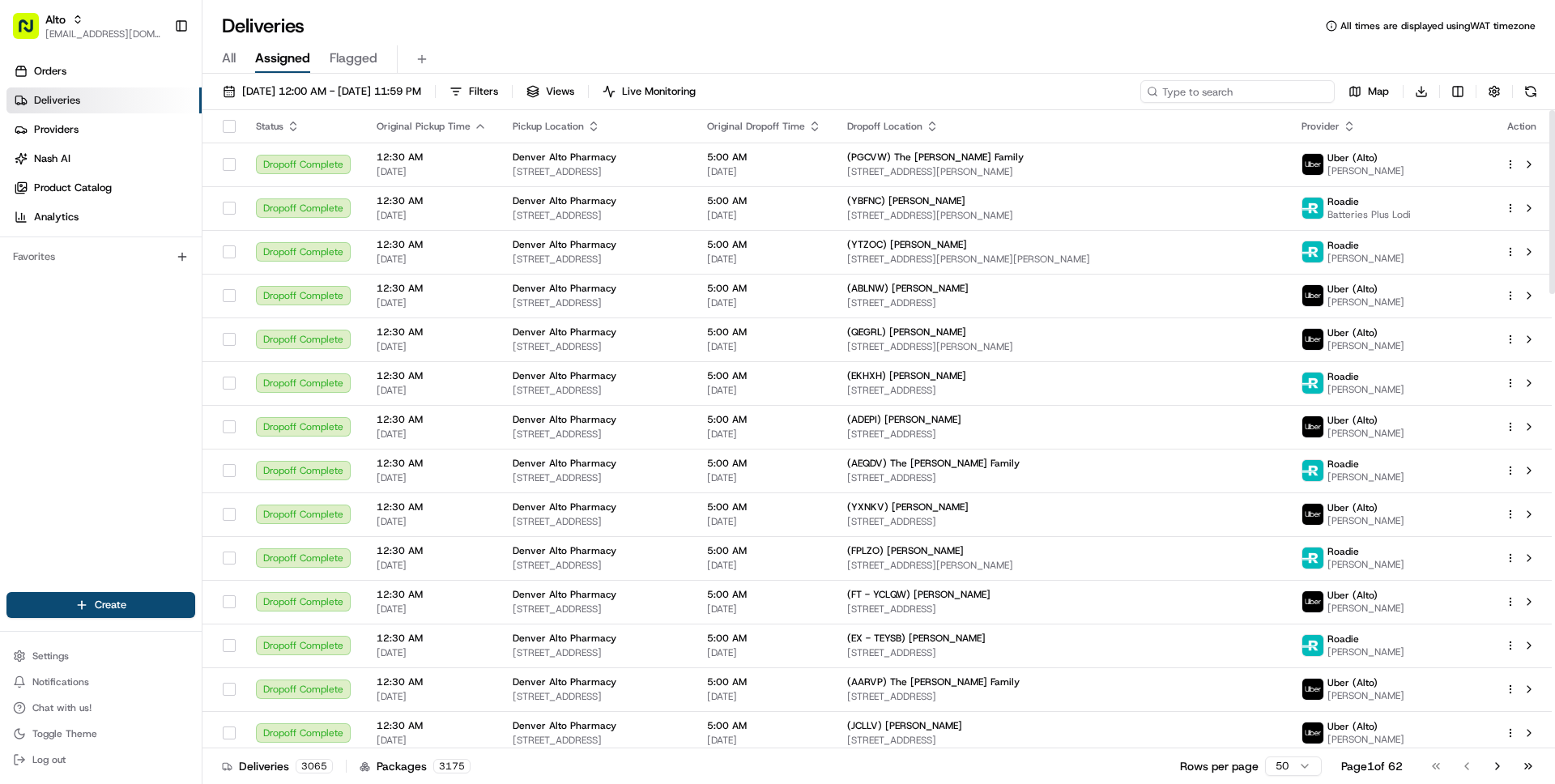
click at [1263, 87] on input at bounding box center [1237, 91] width 194 height 23
paste input "OBLNQ"
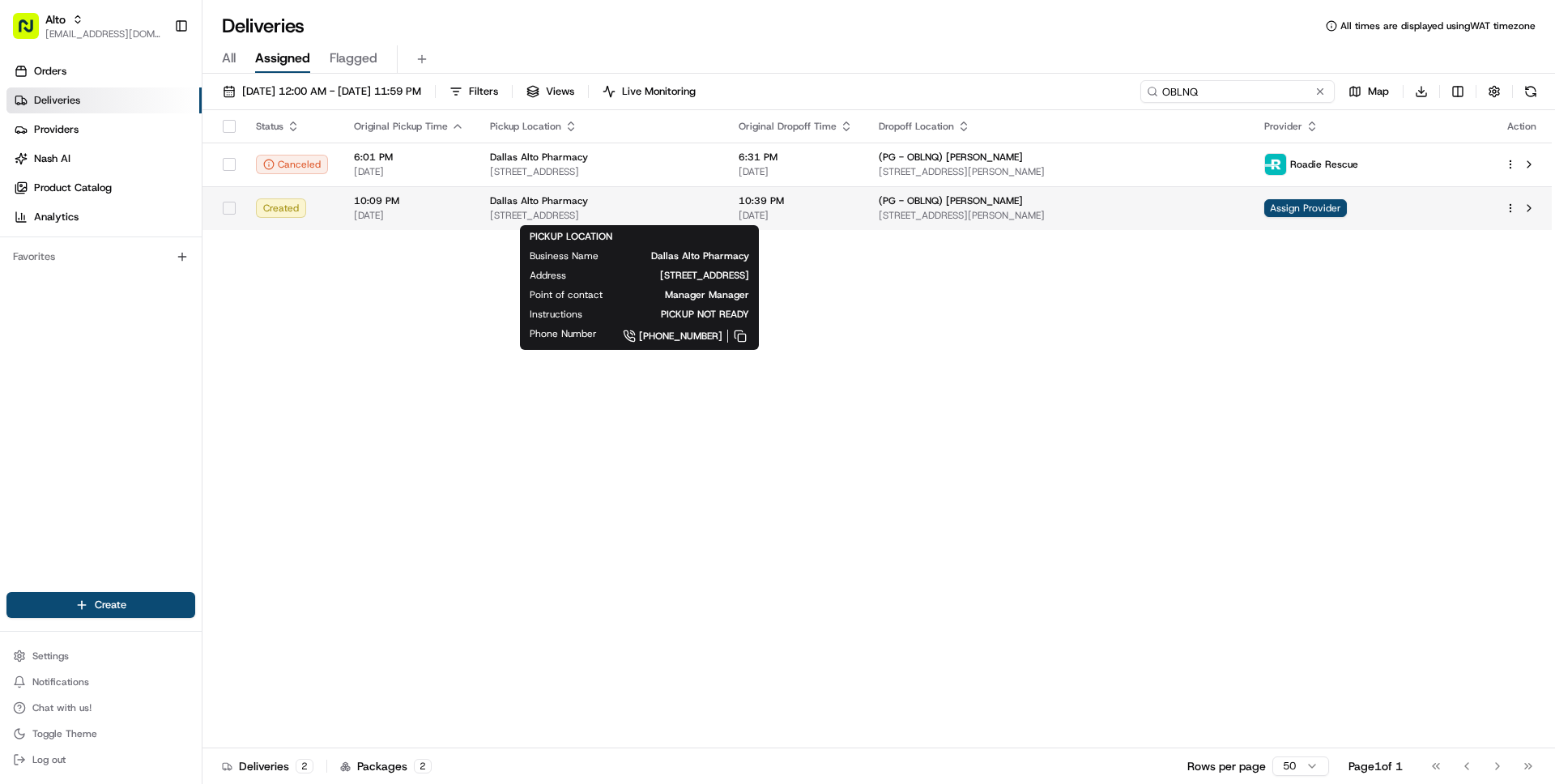
type input "OBLNQ"
click at [509, 215] on span "475 ST HWY 121 Bypass, Ste 150, Lewisville, TX 75067, US" at bounding box center [601, 215] width 222 height 13
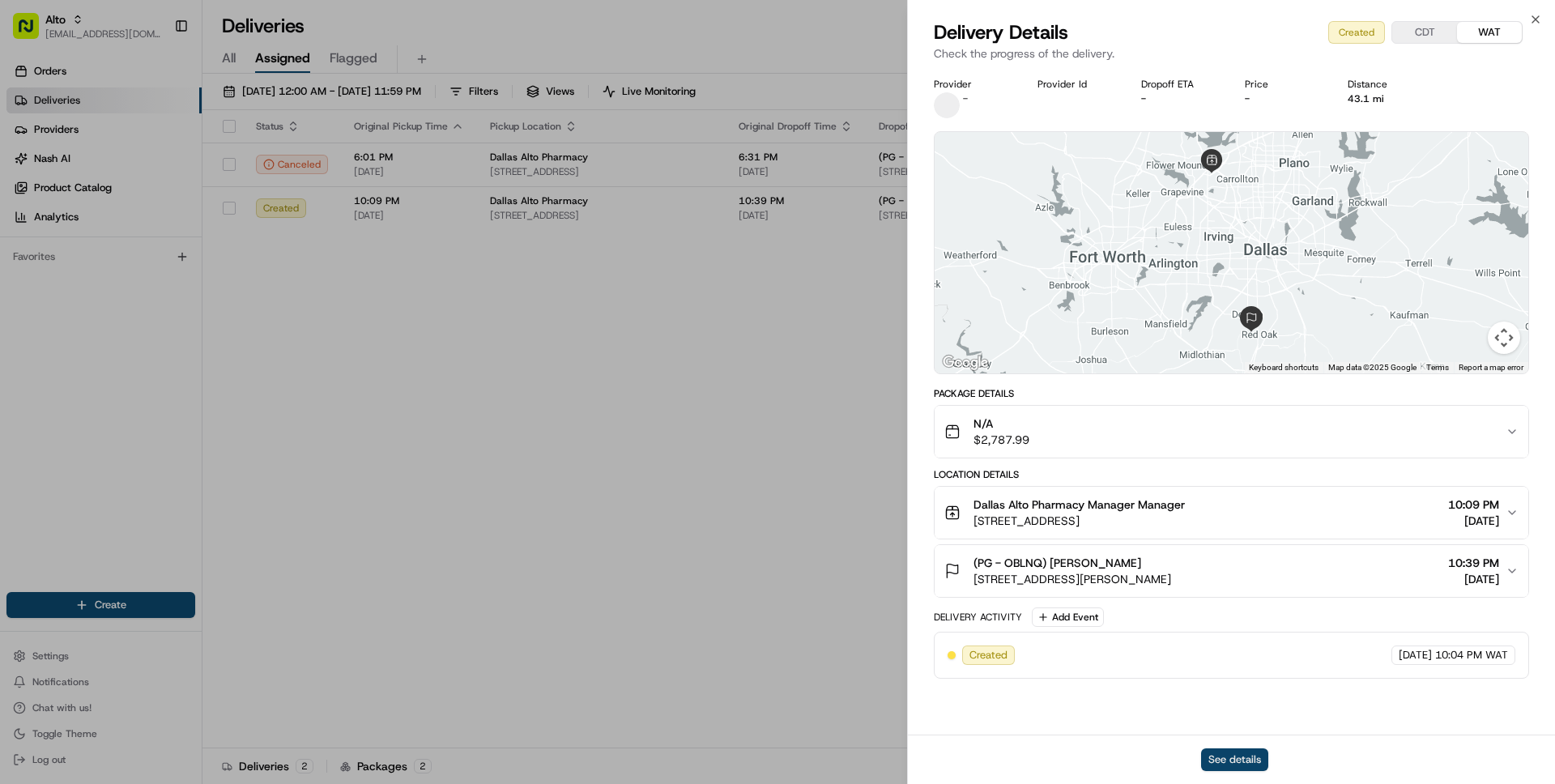
click at [1232, 750] on button "See details" at bounding box center [1234, 759] width 67 height 23
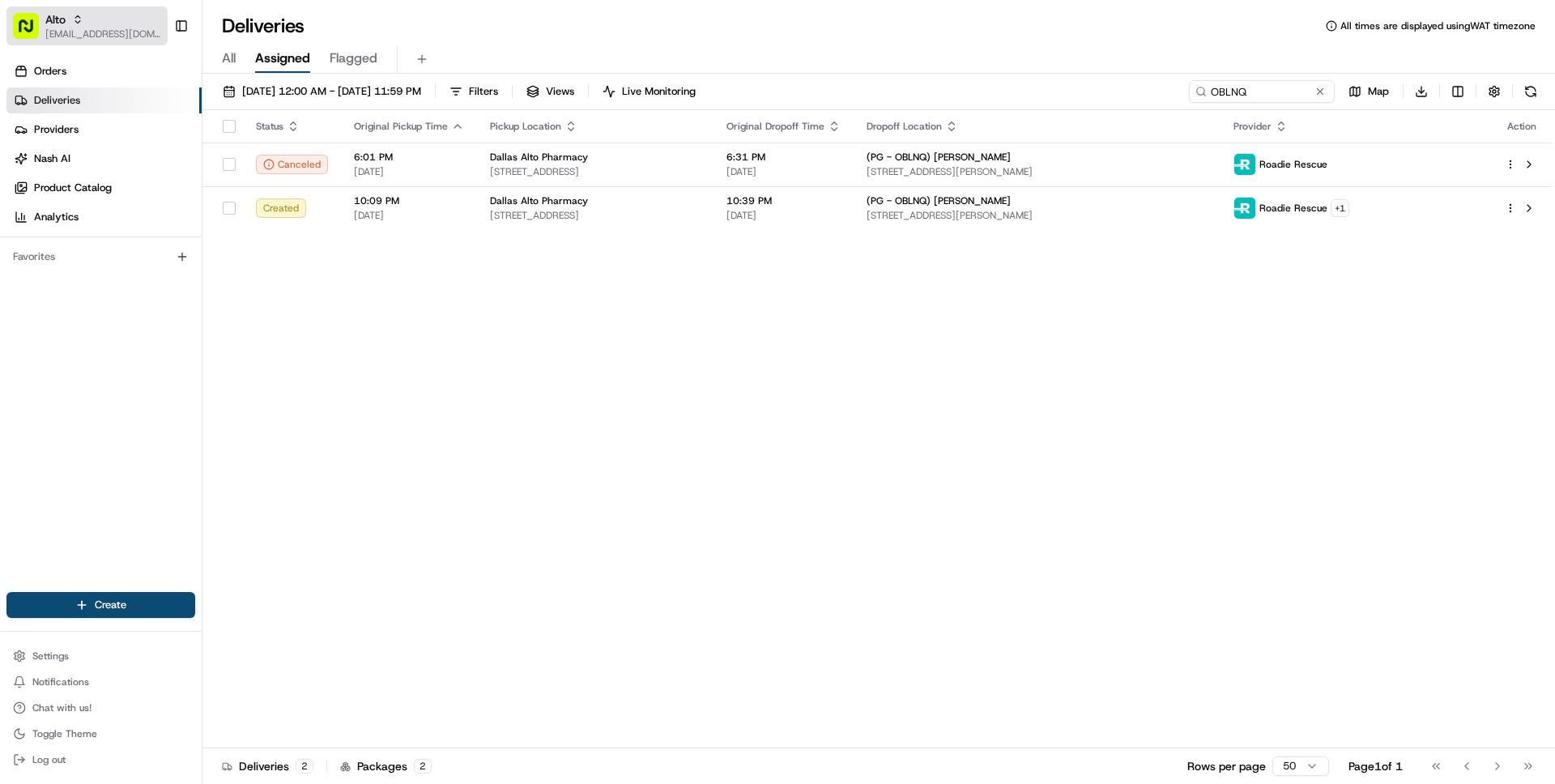
click at [106, 37] on span "[EMAIL_ADDRESS][DOMAIN_NAME]" at bounding box center [104, 34] width 116 height 13
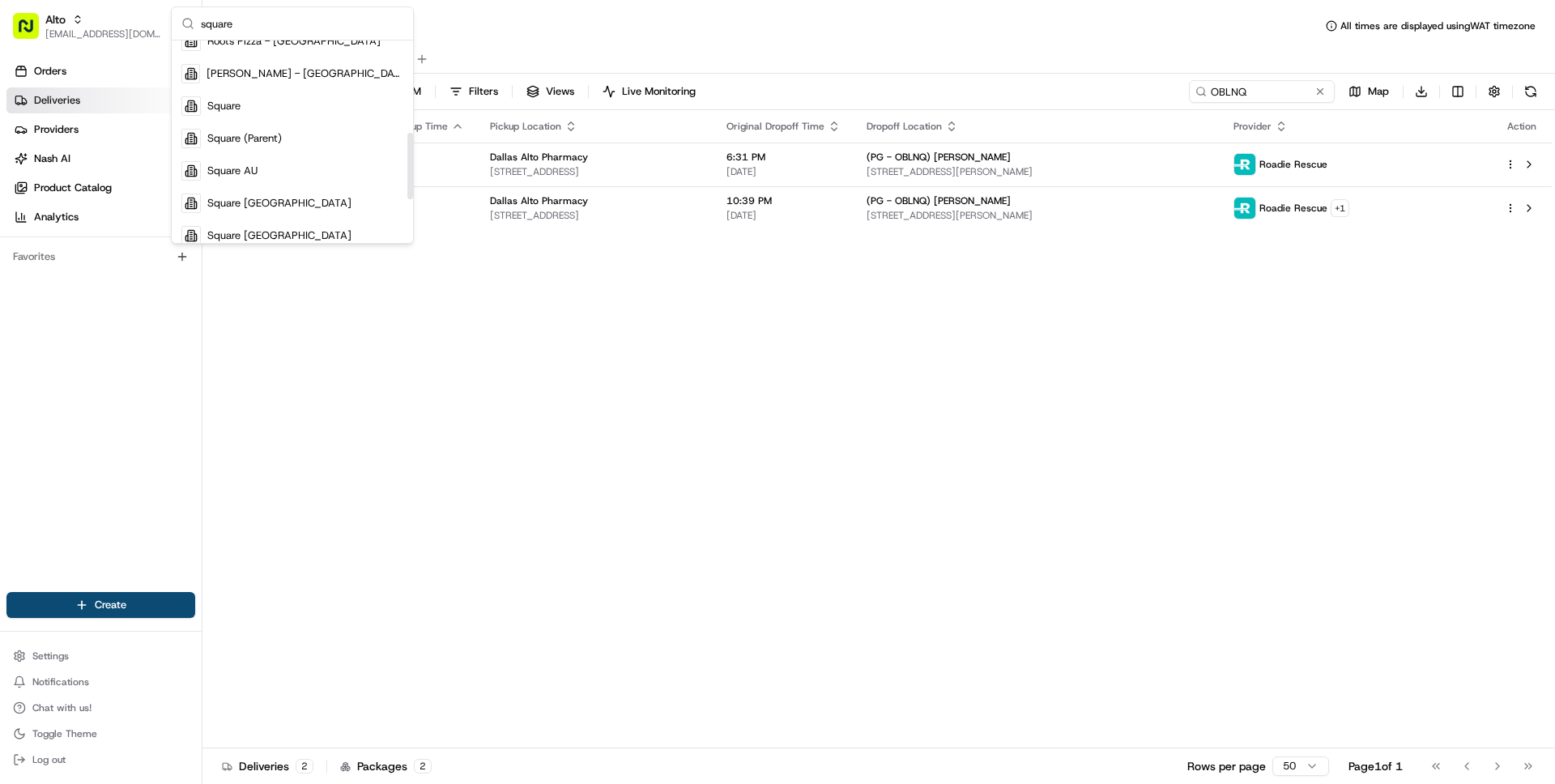
scroll to position [265, 0]
type input "square"
click at [249, 111] on div "Square" at bounding box center [293, 111] width 235 height 33
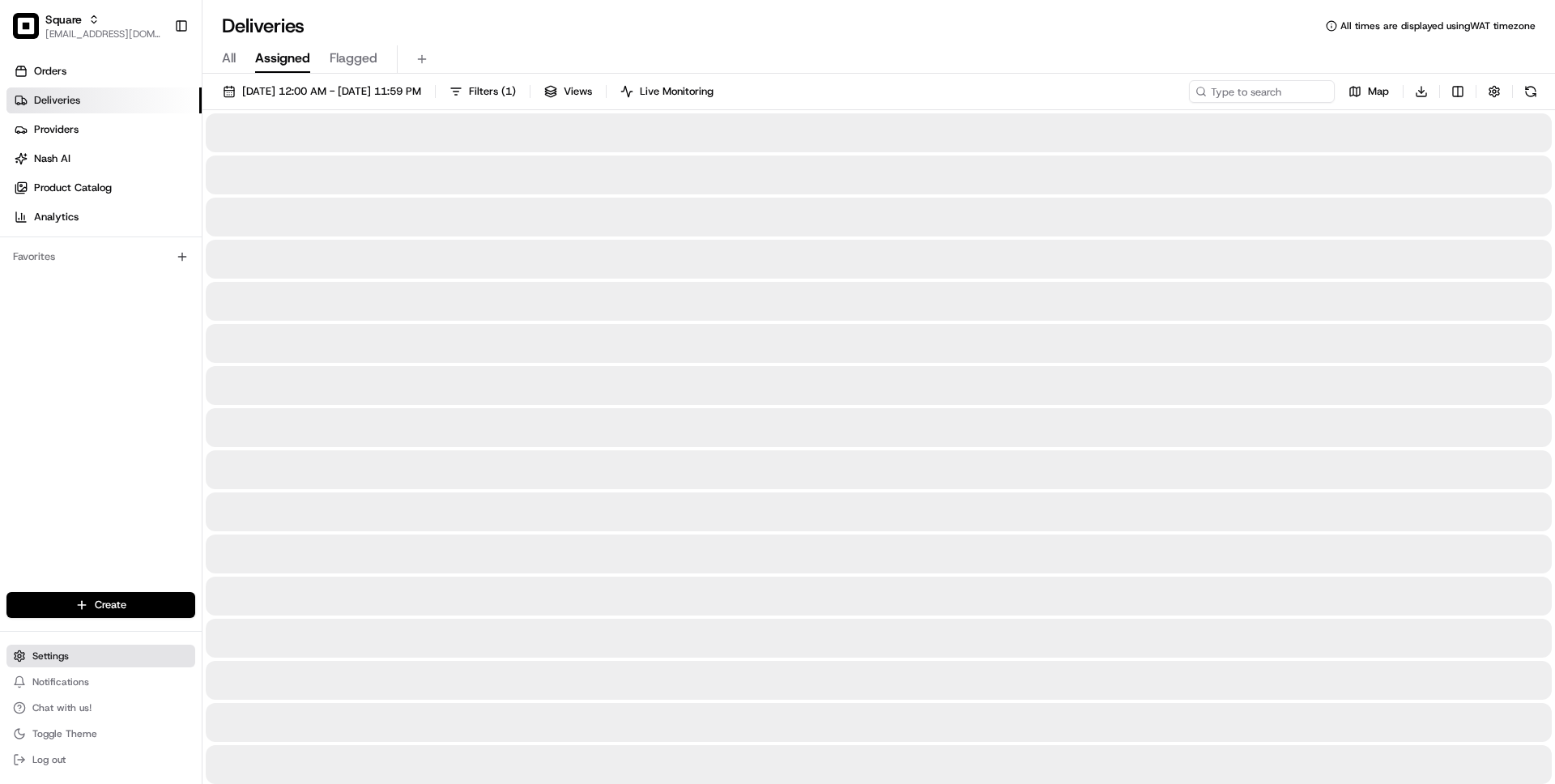
click at [55, 648] on button "Settings" at bounding box center [101, 655] width 188 height 23
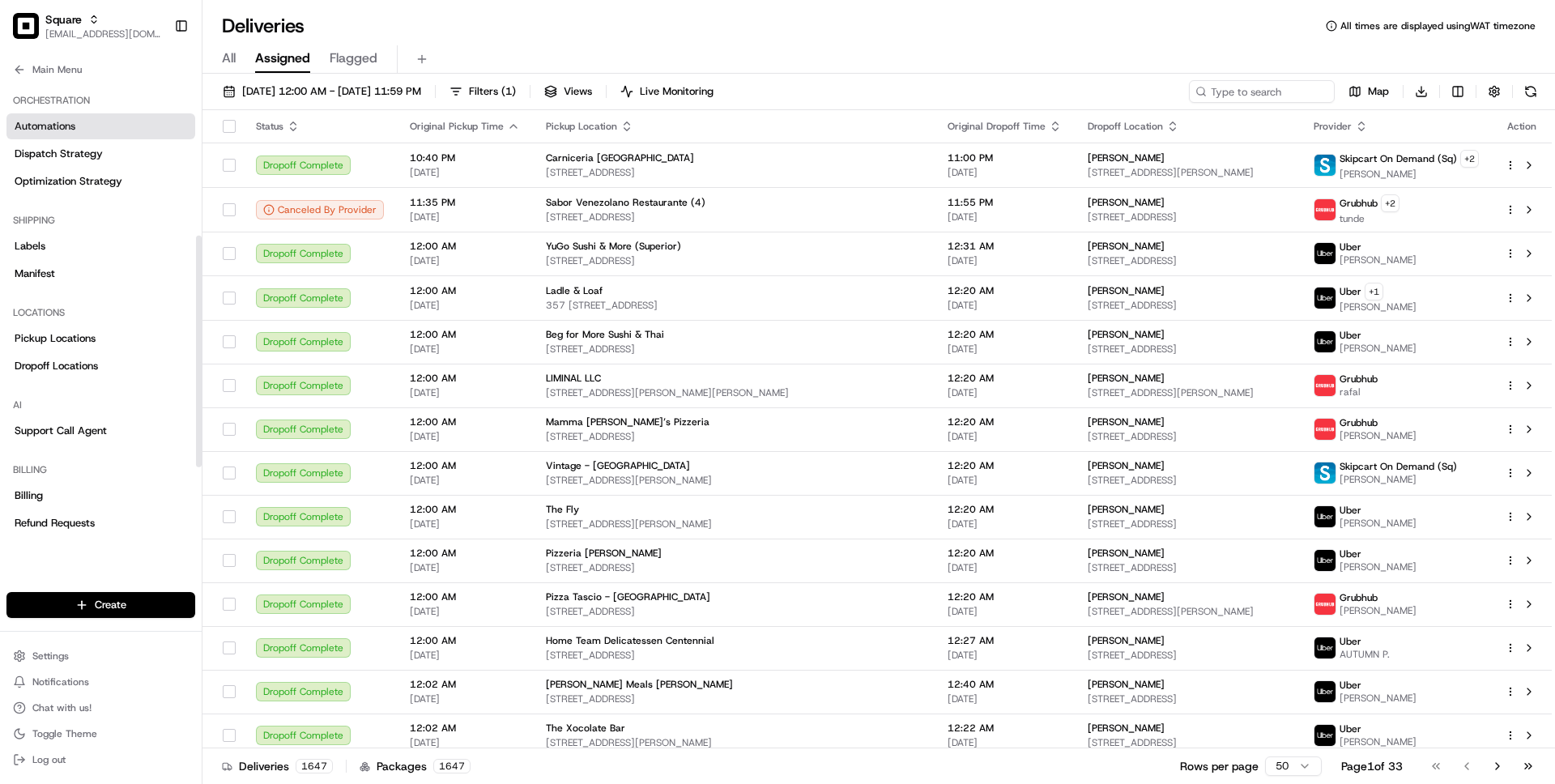
scroll to position [219, 0]
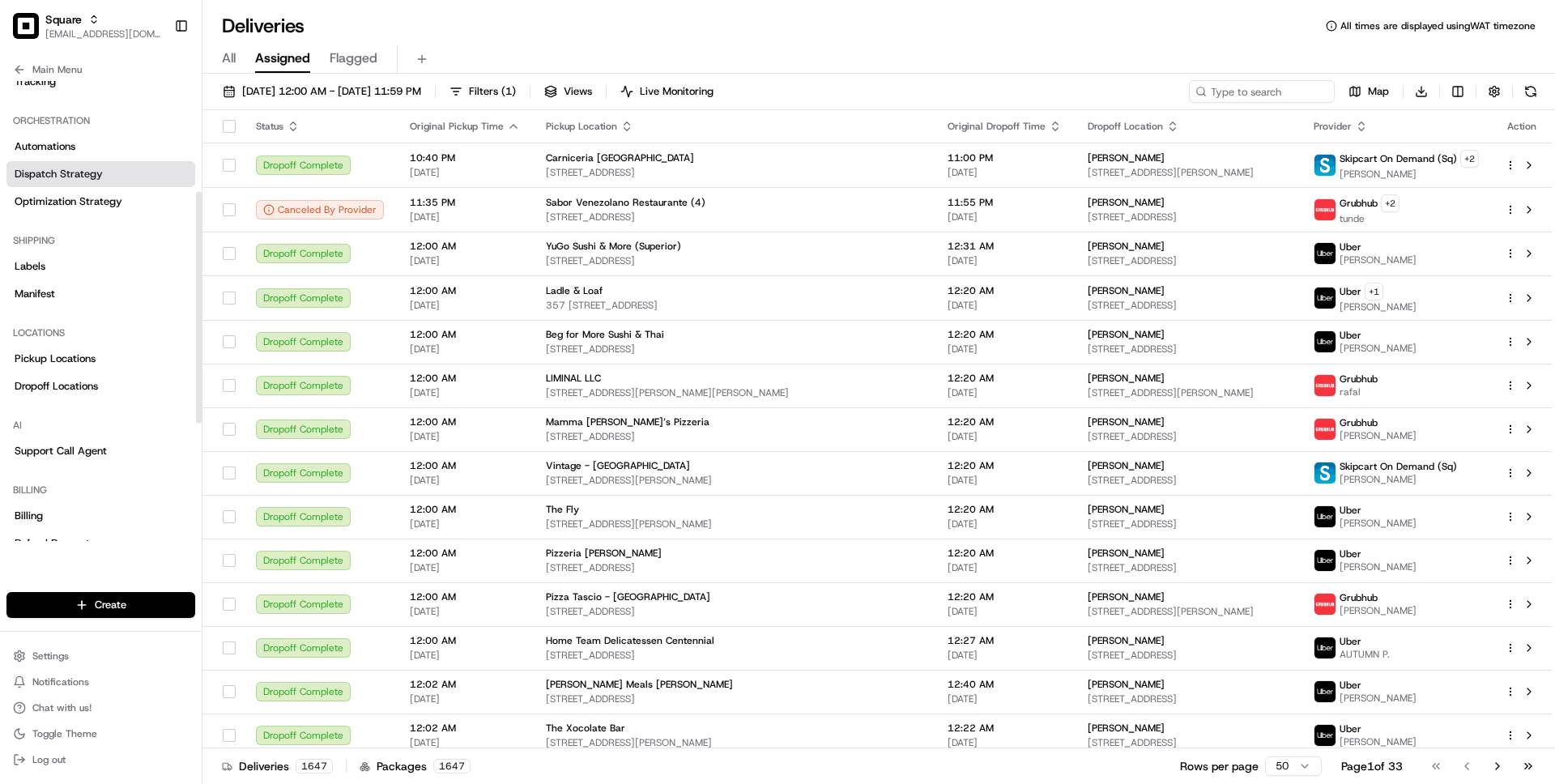
click at [49, 176] on span "Dispatch Strategy" at bounding box center [59, 173] width 89 height 15
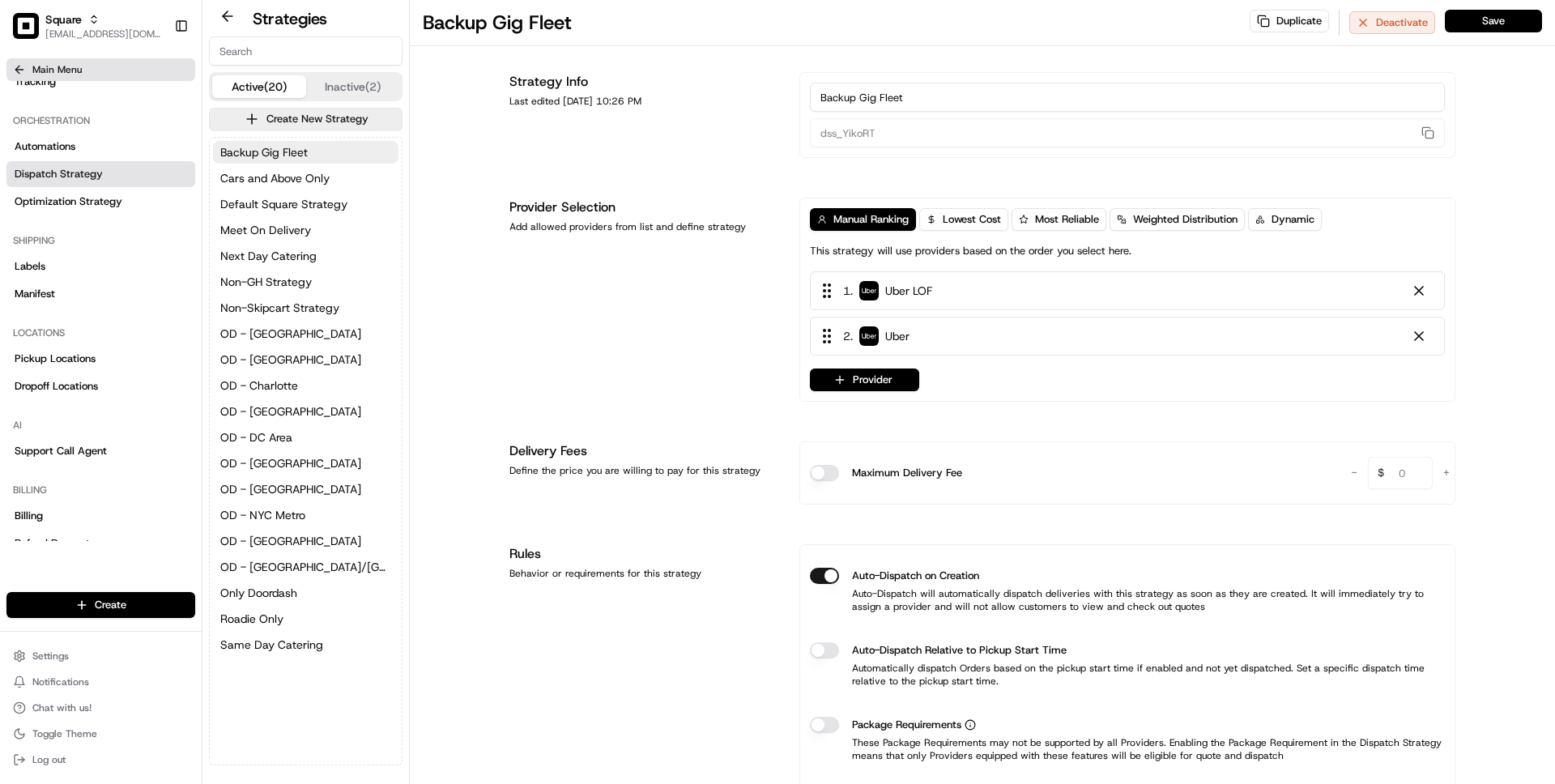
click at [10, 67] on button "Main Menu" at bounding box center [101, 70] width 188 height 23
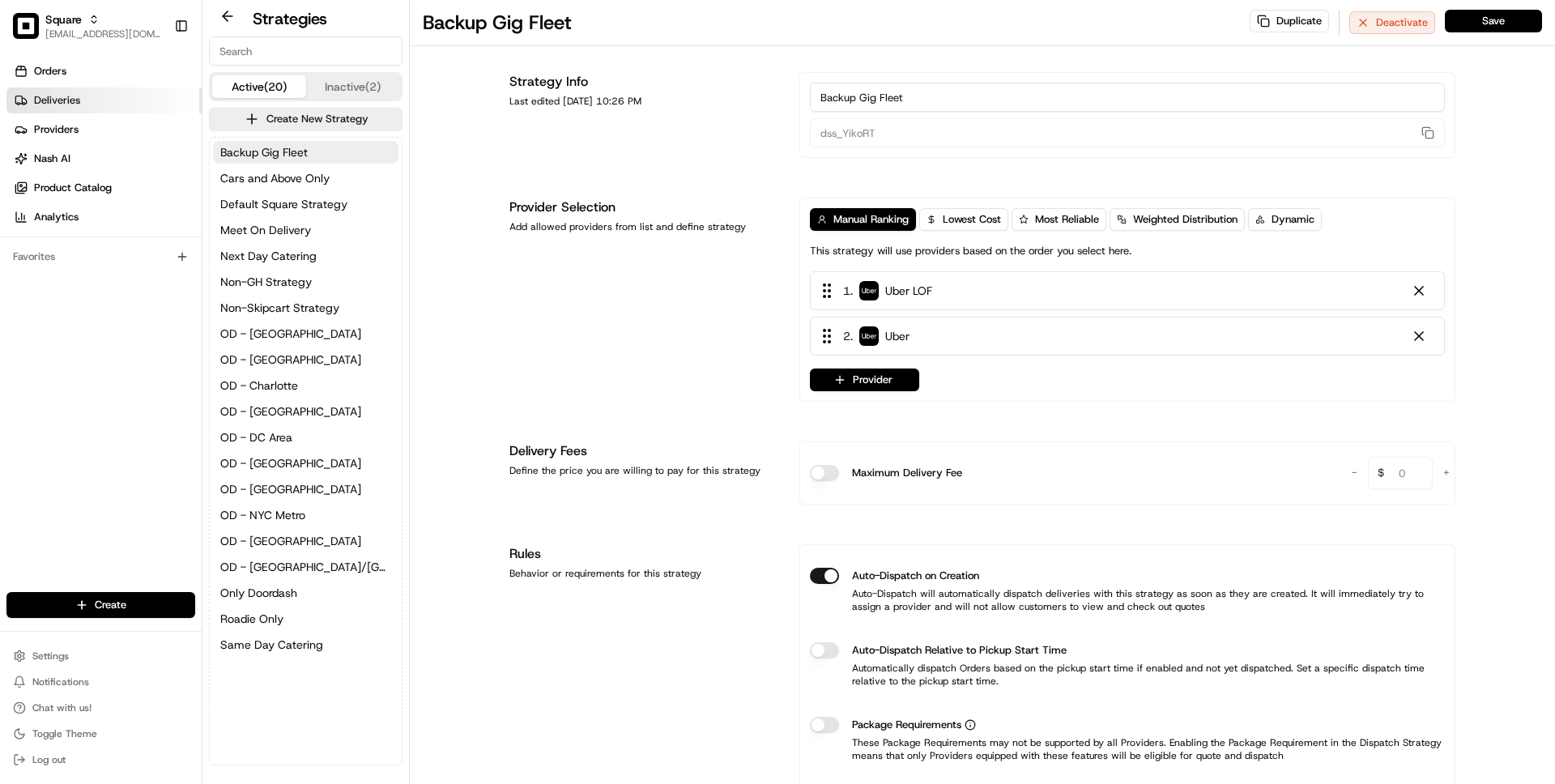
click at [53, 101] on span "Deliveries" at bounding box center [57, 100] width 46 height 15
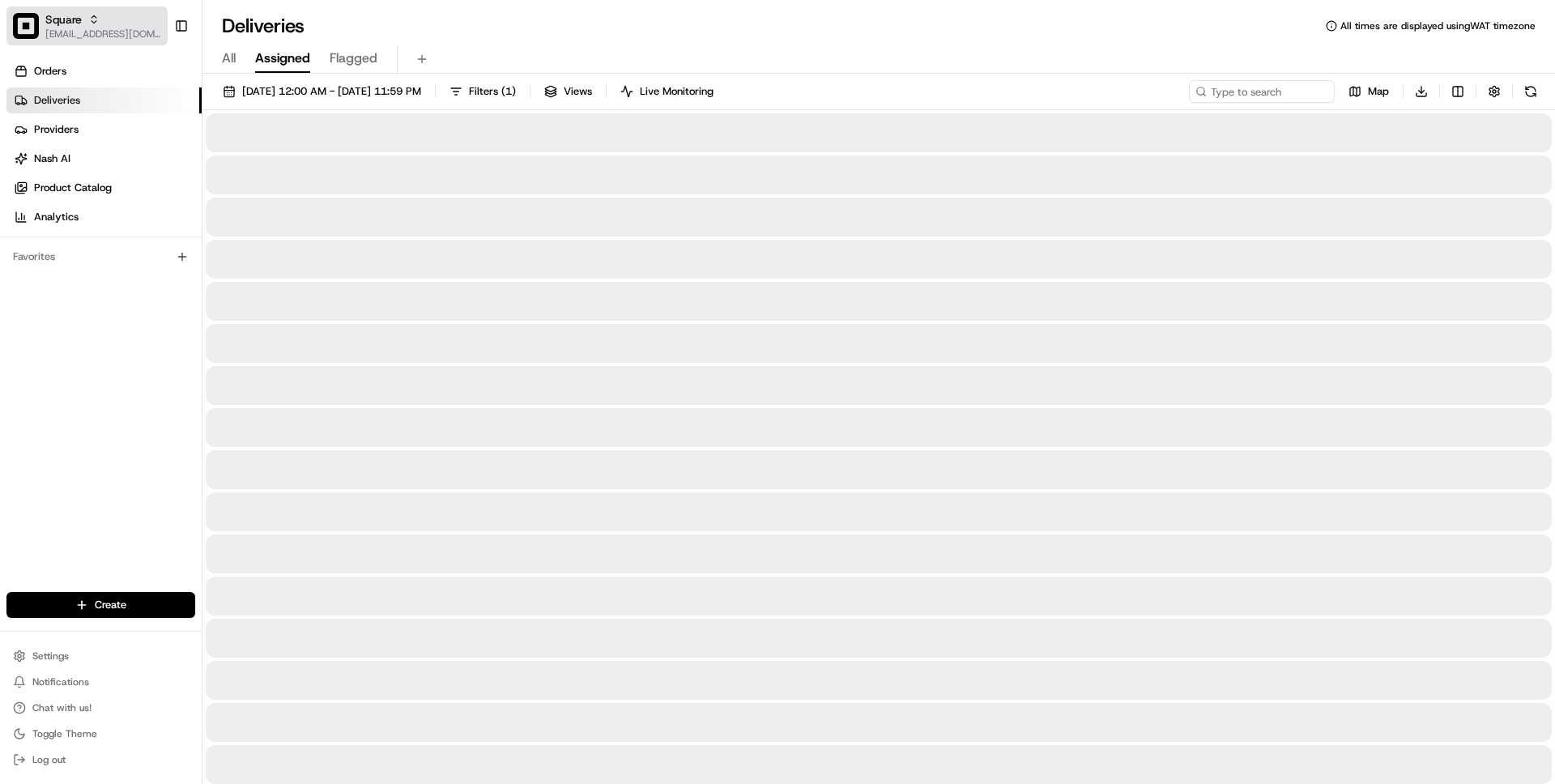
click at [69, 34] on span "[EMAIL_ADDRESS][DOMAIN_NAME]" at bounding box center [104, 34] width 116 height 13
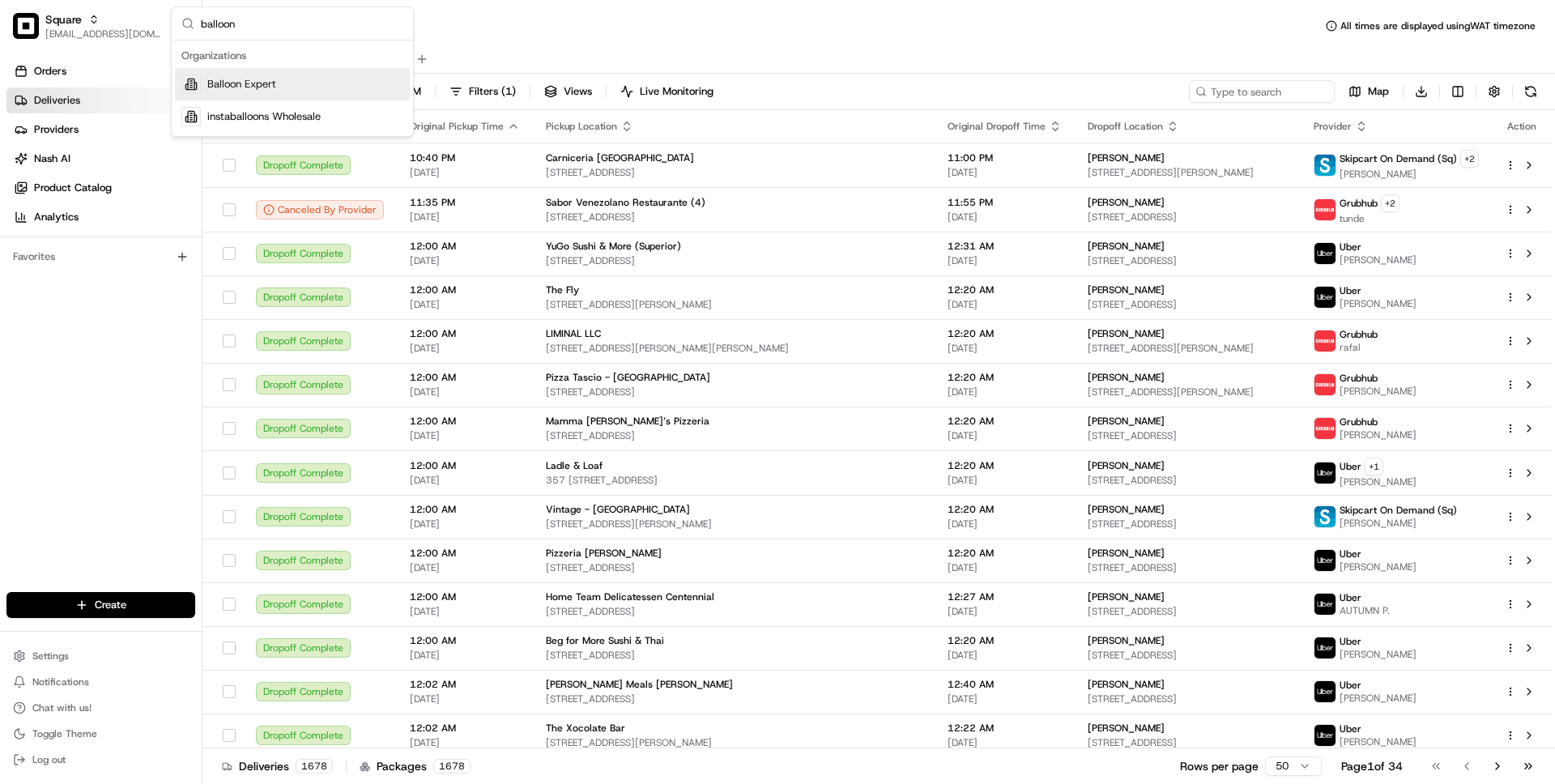
type input "balloon"
click at [244, 88] on span "Balloon Expert" at bounding box center [241, 84] width 69 height 15
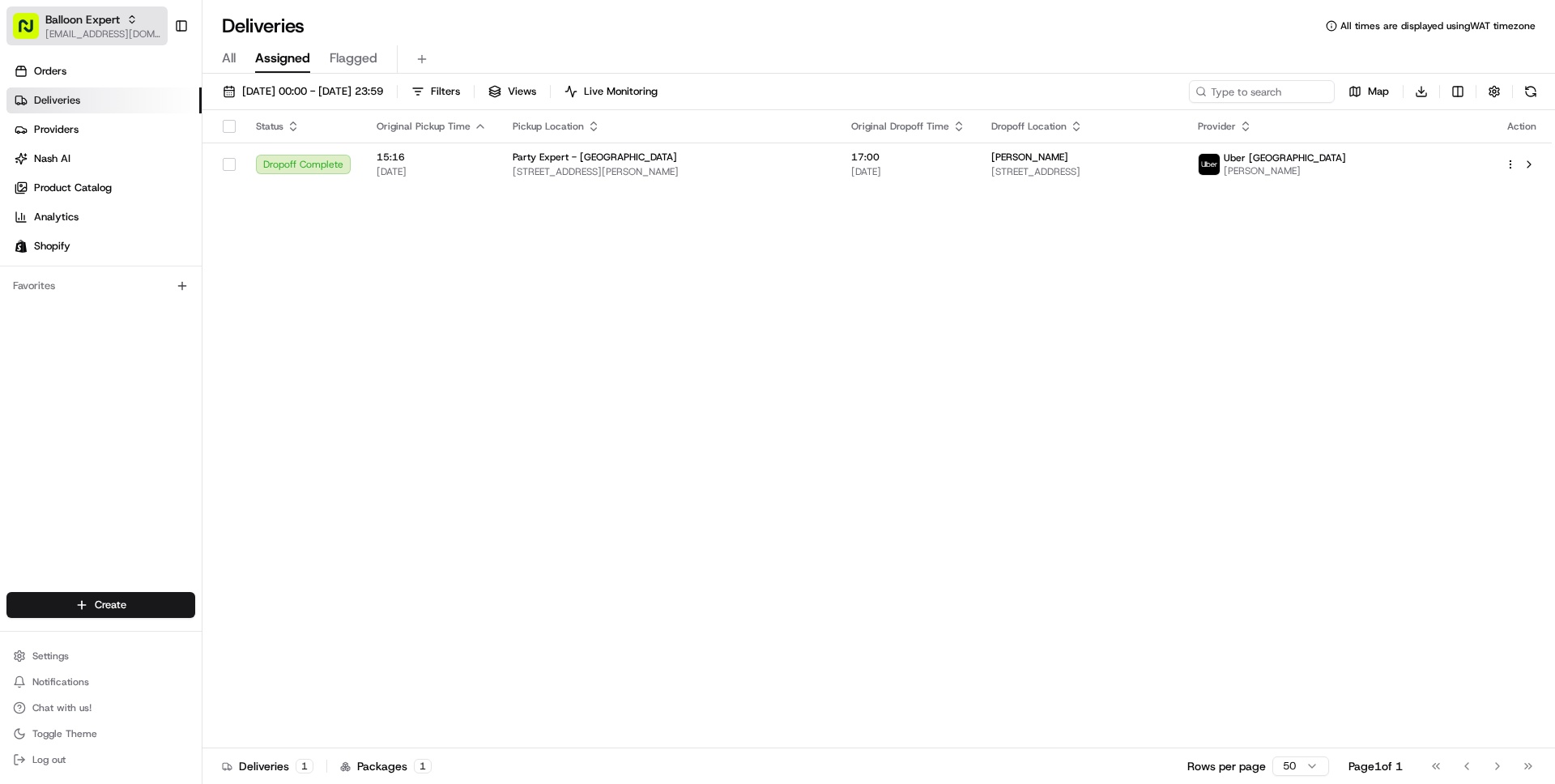
click at [74, 36] on span "[EMAIL_ADDRESS][DOMAIN_NAME]" at bounding box center [104, 34] width 116 height 13
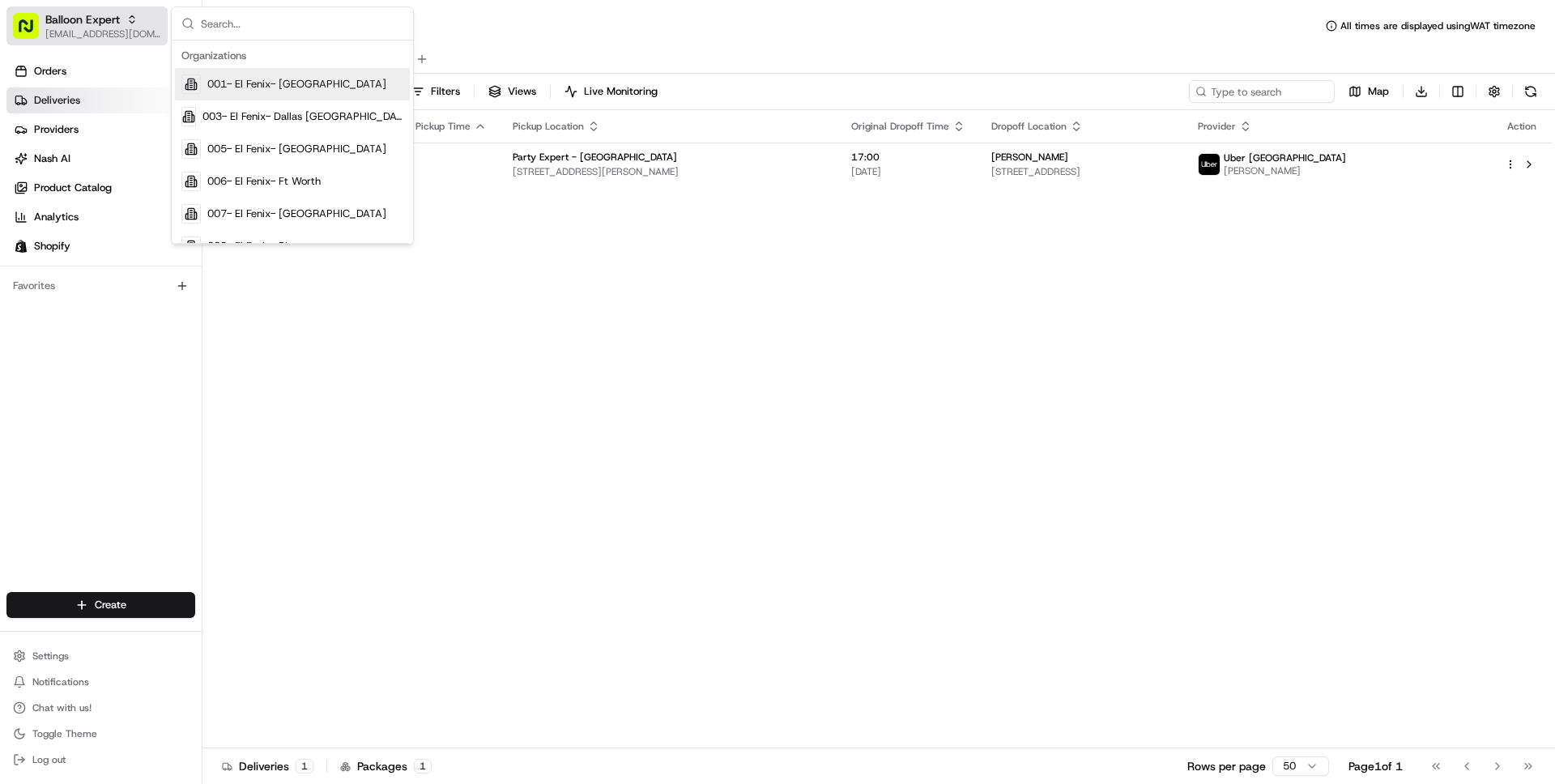
click at [74, 36] on span "[EMAIL_ADDRESS][DOMAIN_NAME]" at bounding box center [104, 34] width 116 height 13
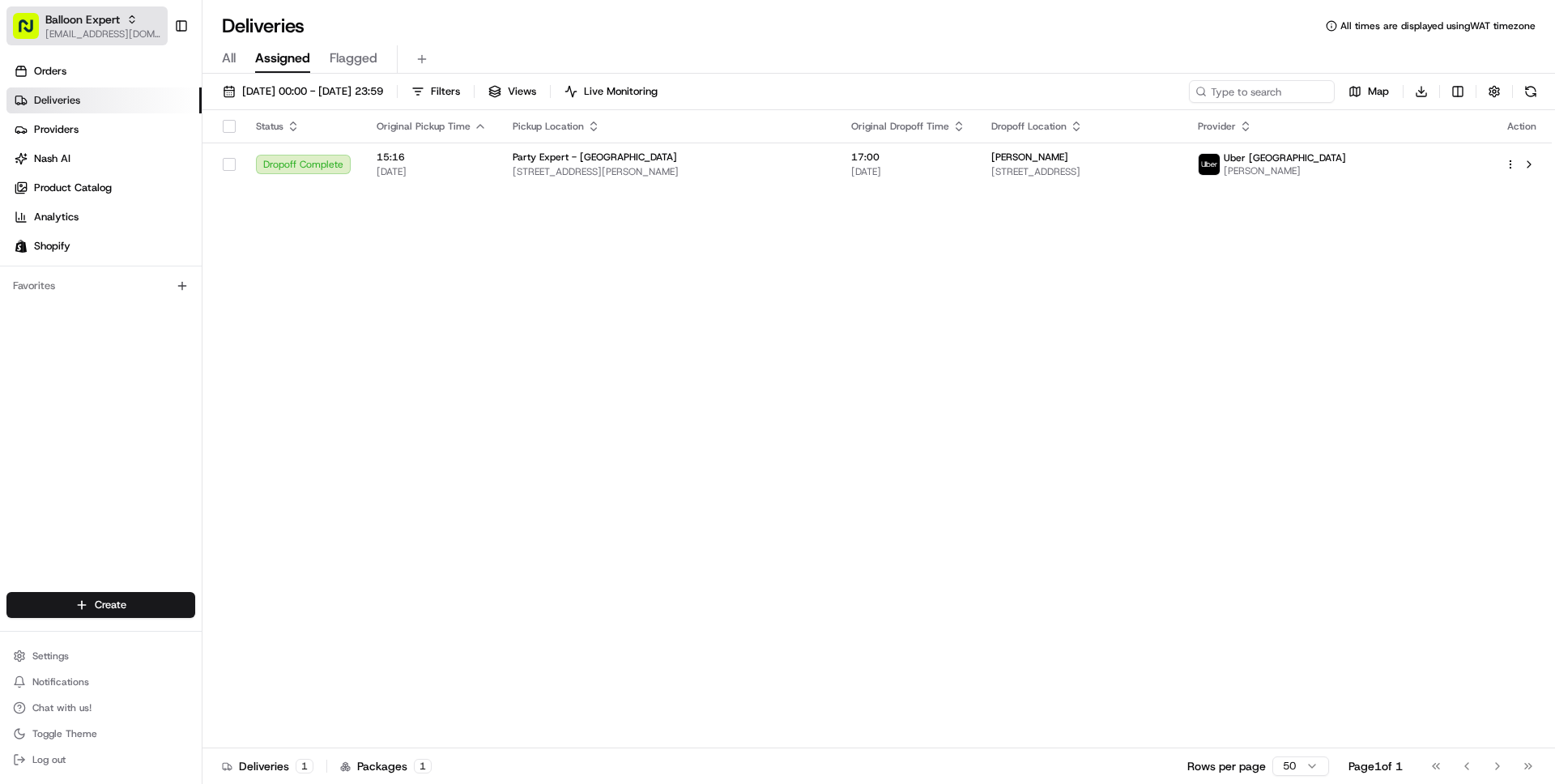
click at [74, 36] on span "[EMAIL_ADDRESS][DOMAIN_NAME]" at bounding box center [104, 34] width 116 height 13
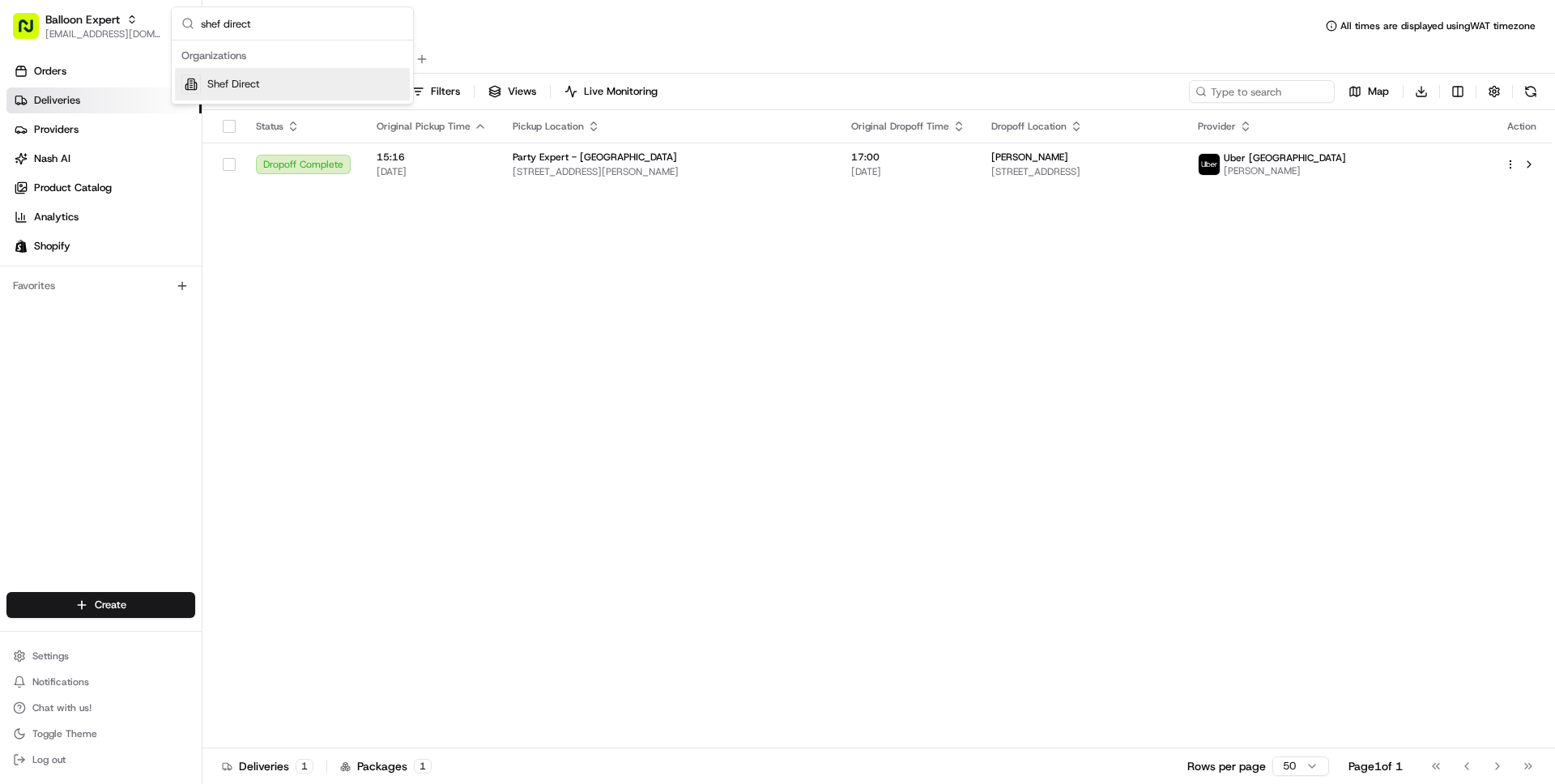
type input "shef direct"
click at [275, 86] on div "Shef Direct" at bounding box center [293, 84] width 235 height 33
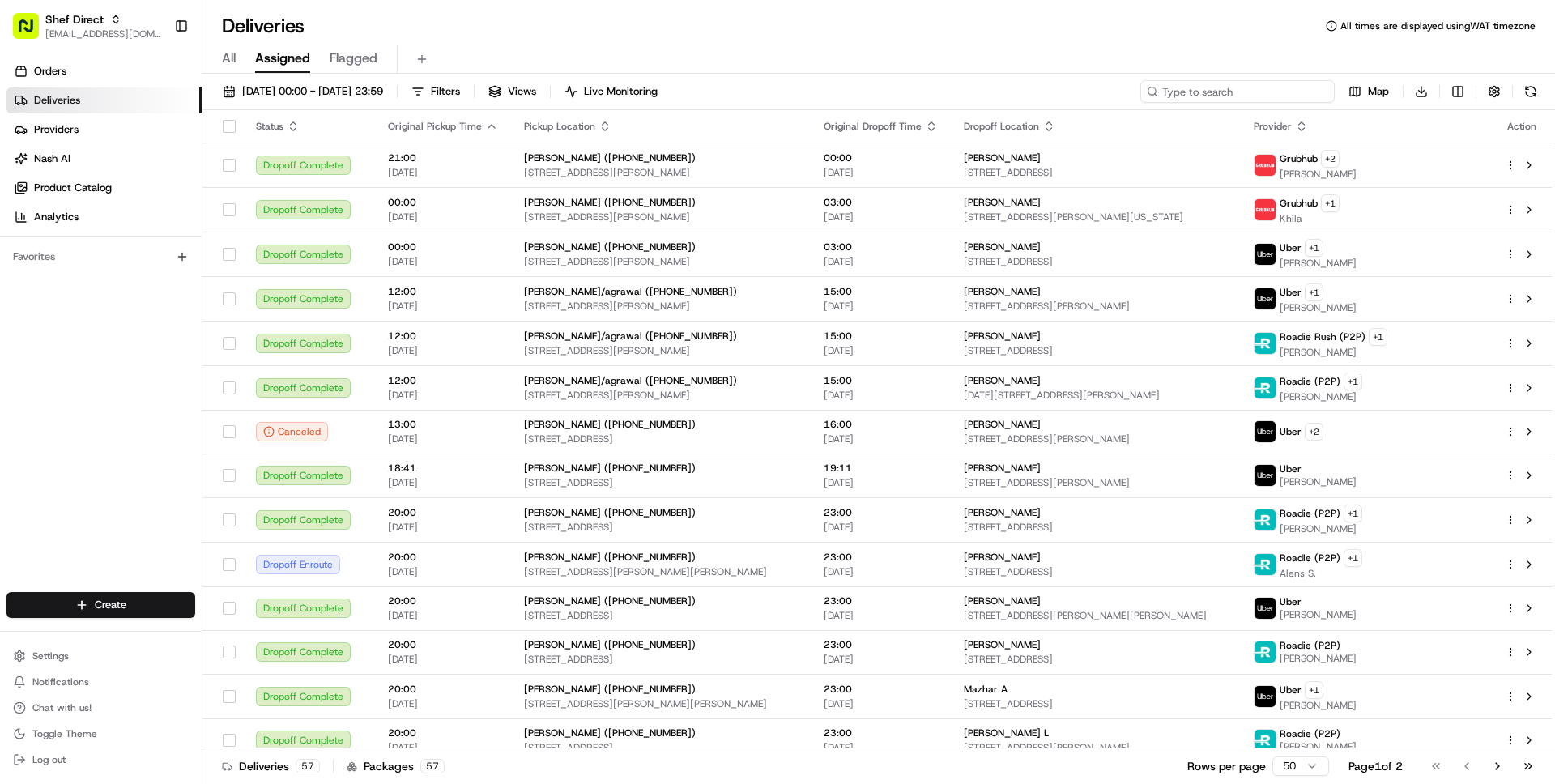
click at [1256, 99] on input at bounding box center [1237, 91] width 194 height 23
paste input "9YD3edFQcF4"
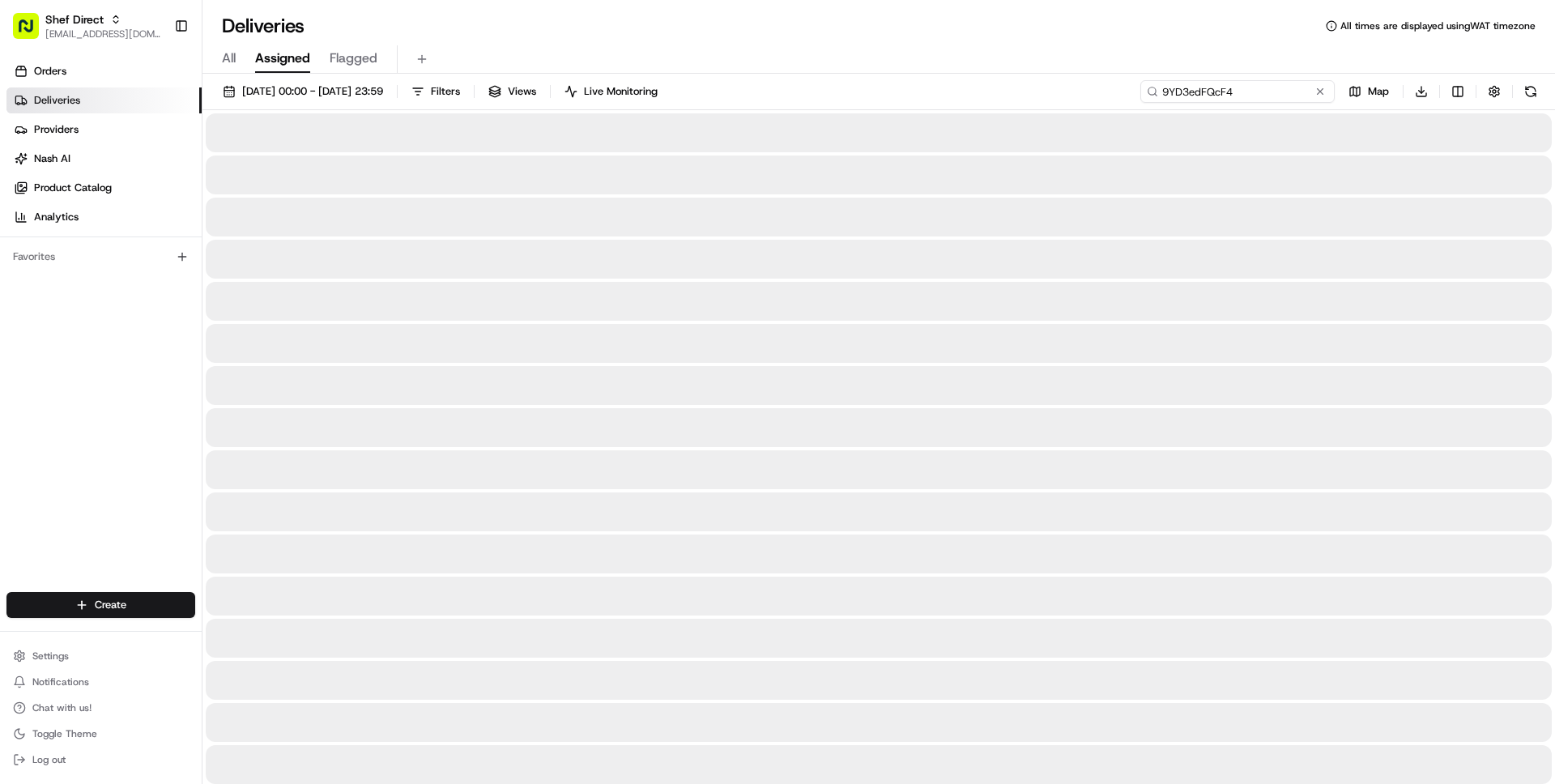
type input "9YD3edFQcF4"
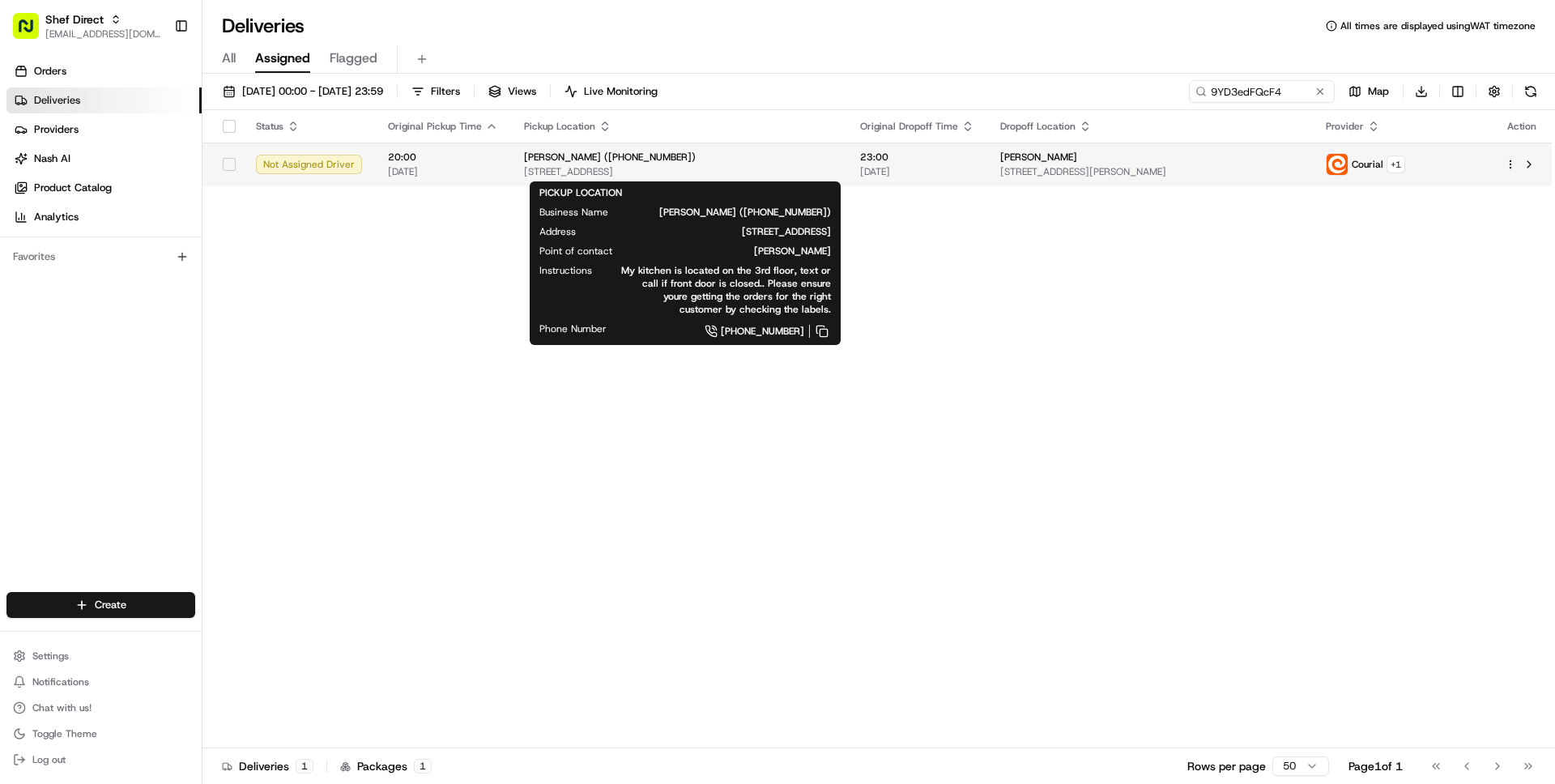
click at [781, 162] on div "Richard Bynum (+18572229225)" at bounding box center [679, 156] width 310 height 13
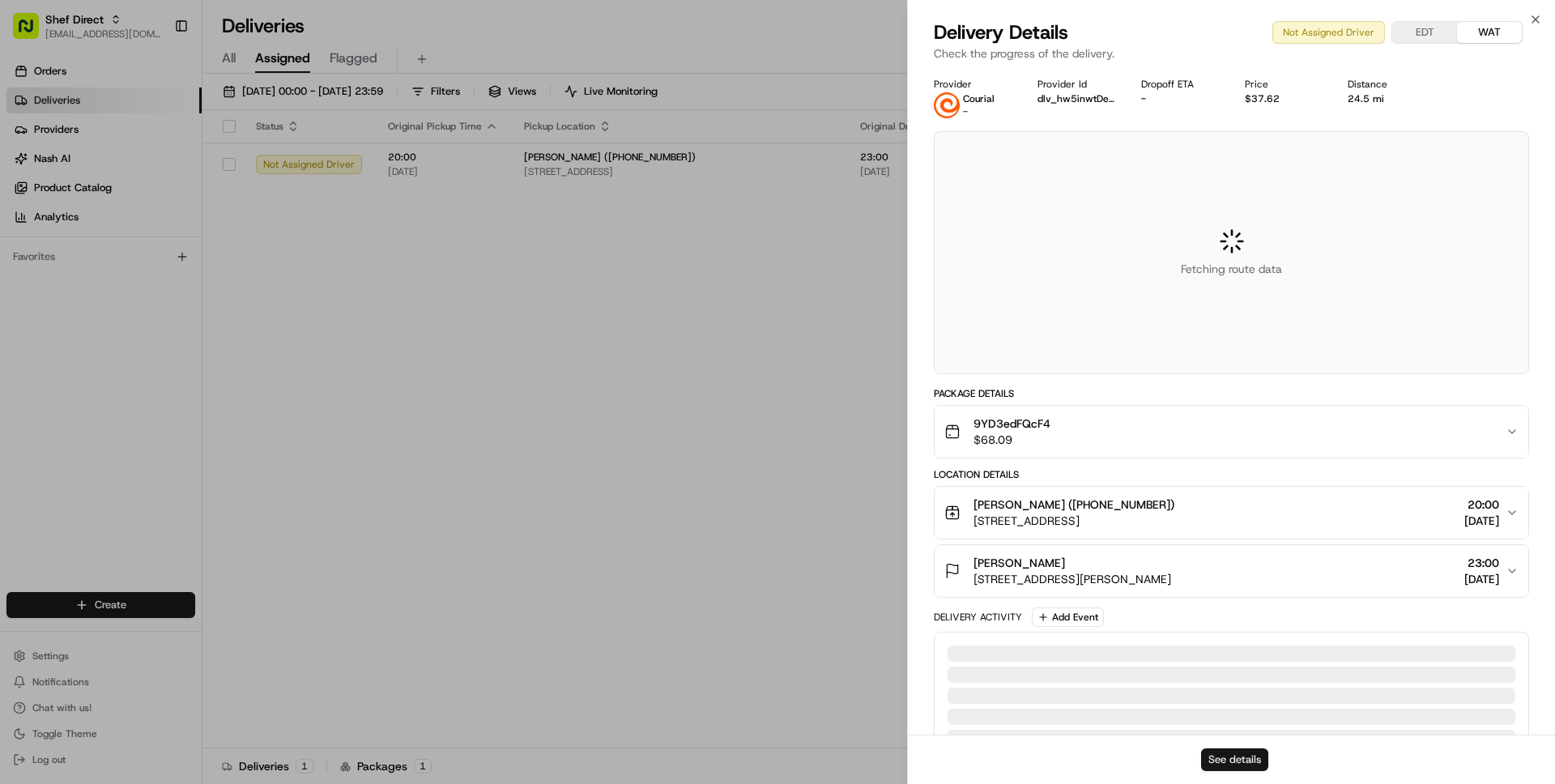
click at [1245, 767] on button "See details" at bounding box center [1234, 759] width 67 height 23
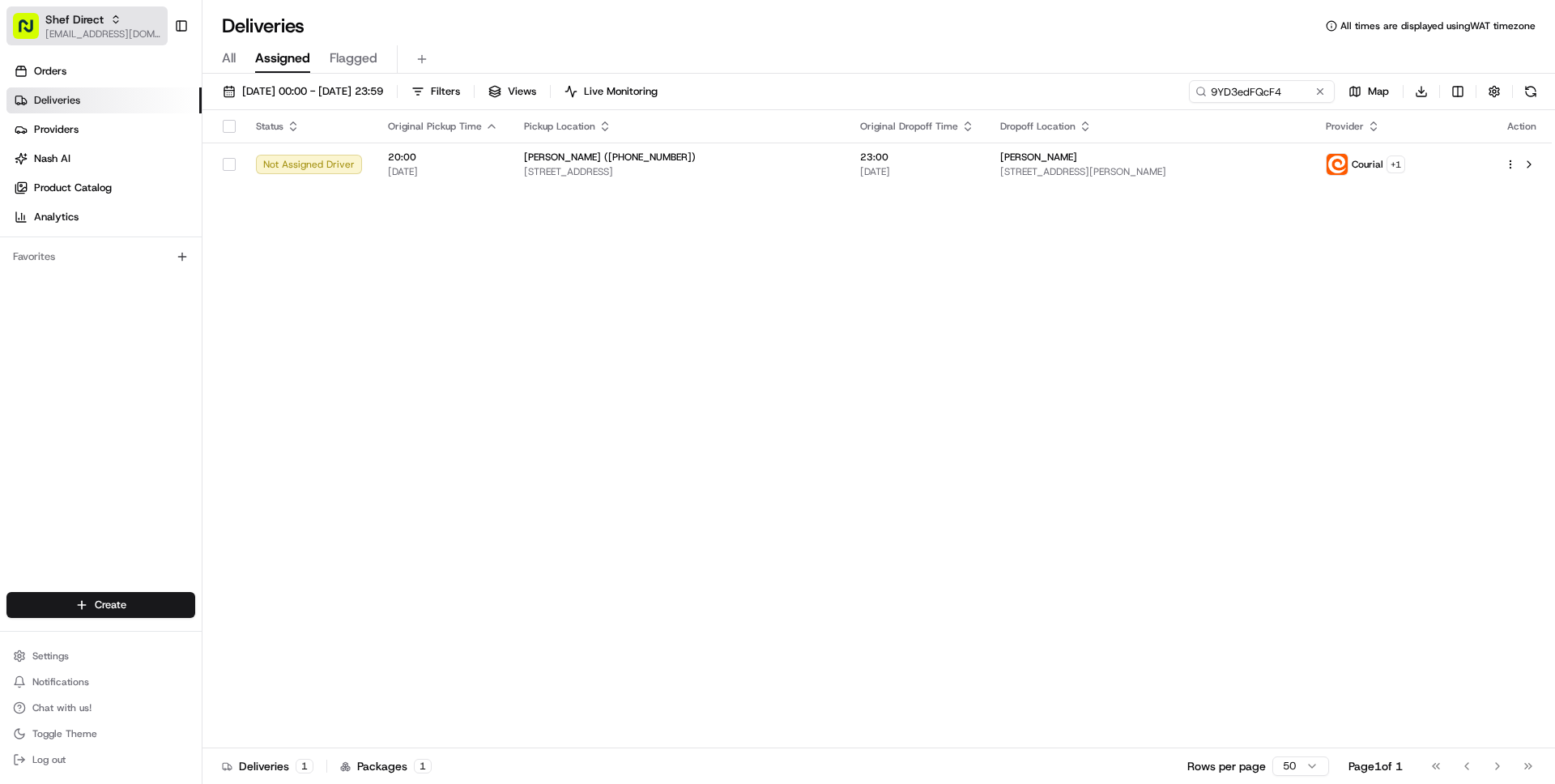
click at [50, 20] on span "Shef Direct" at bounding box center [75, 19] width 59 height 16
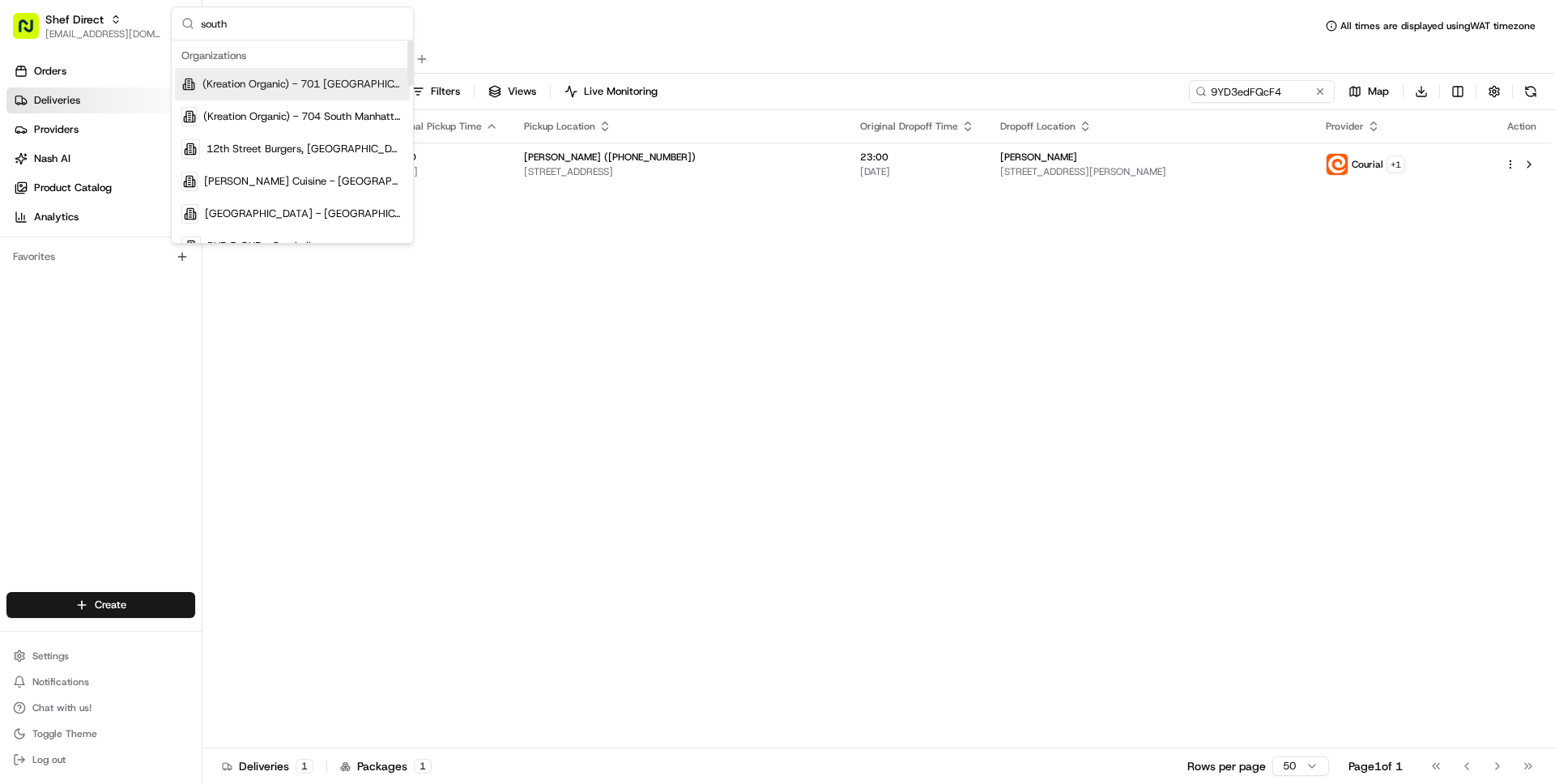
type input "sout"
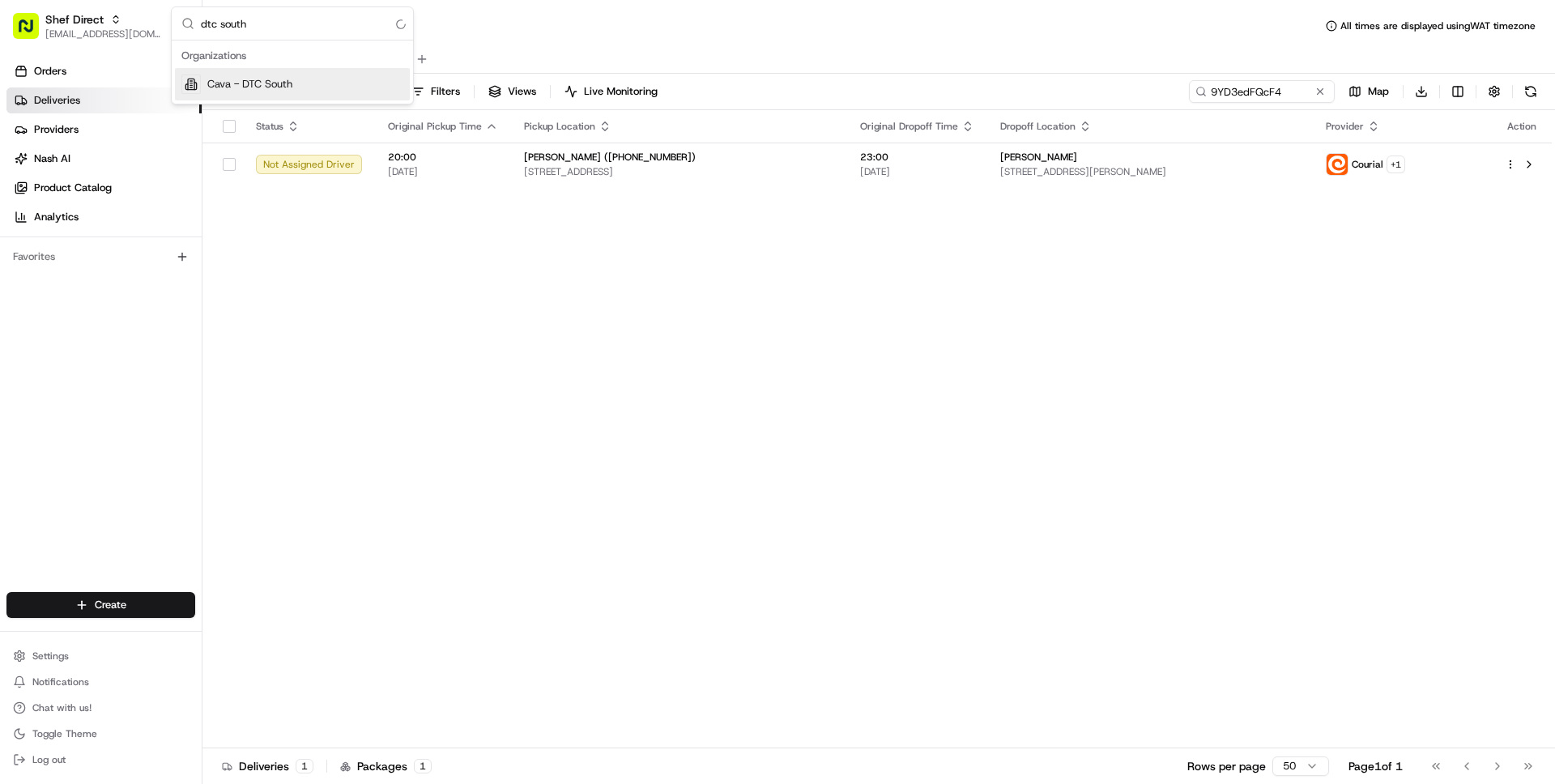
type input "dtc south"
click at [326, 86] on div "Cava - DTC South" at bounding box center [293, 84] width 235 height 33
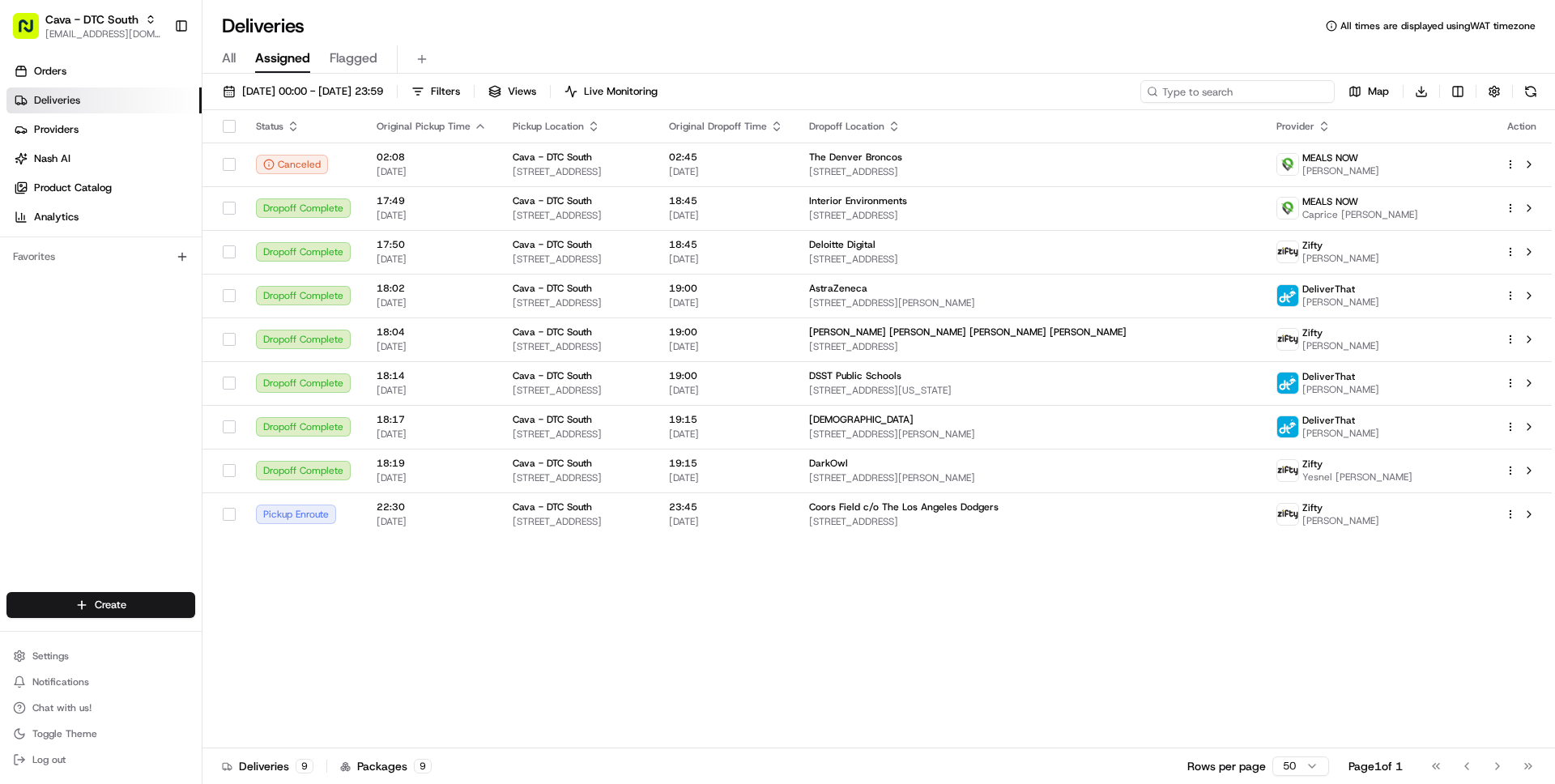
click at [1265, 91] on input at bounding box center [1237, 91] width 194 height 23
paste input "2001 Blake"
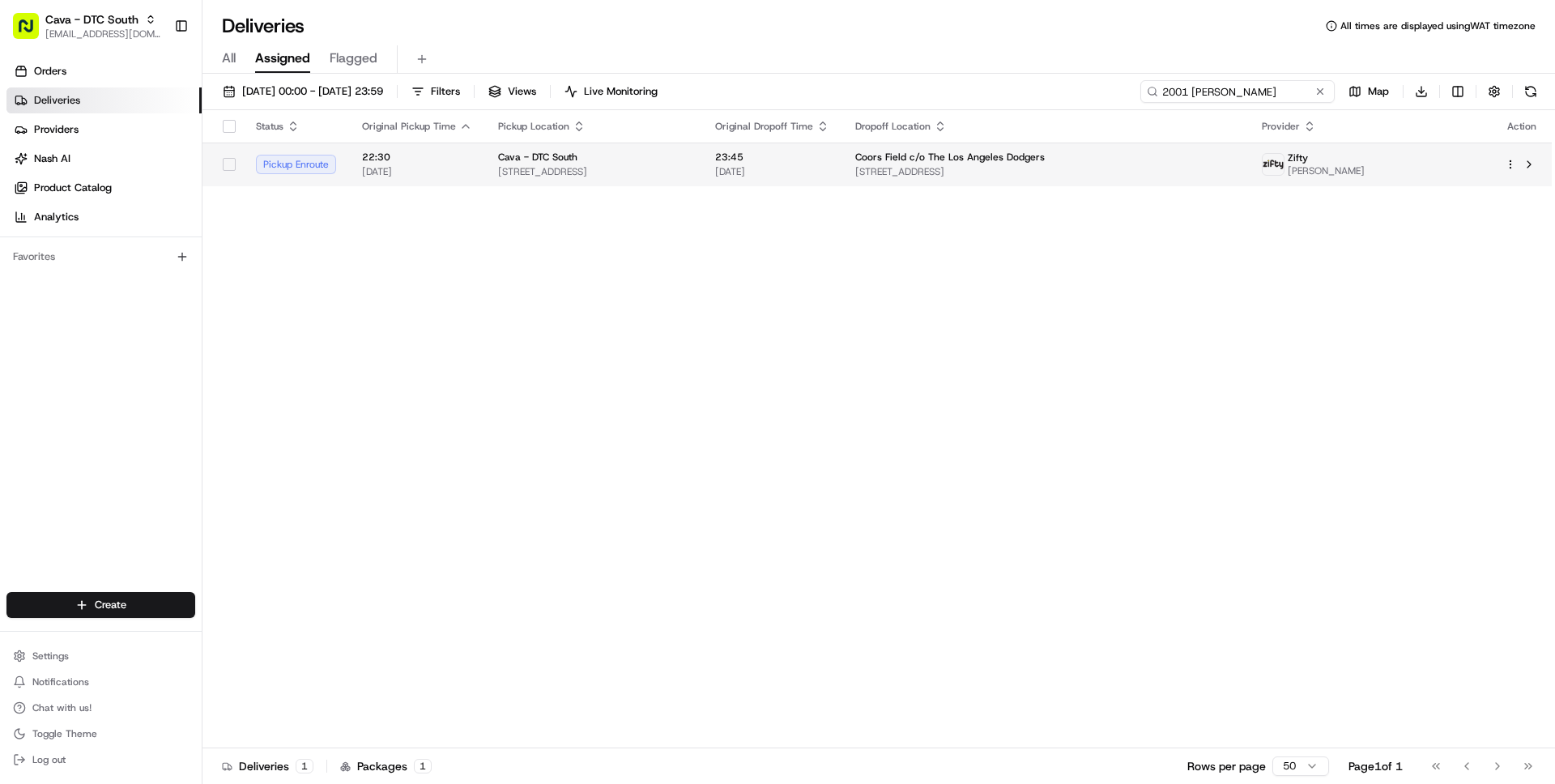
type input "2001 Blake"
click at [682, 163] on div "Cava - DTC South 8507 E Arapahoe Rd, Greenwood Village, CO 80112, USA" at bounding box center [594, 164] width 191 height 28
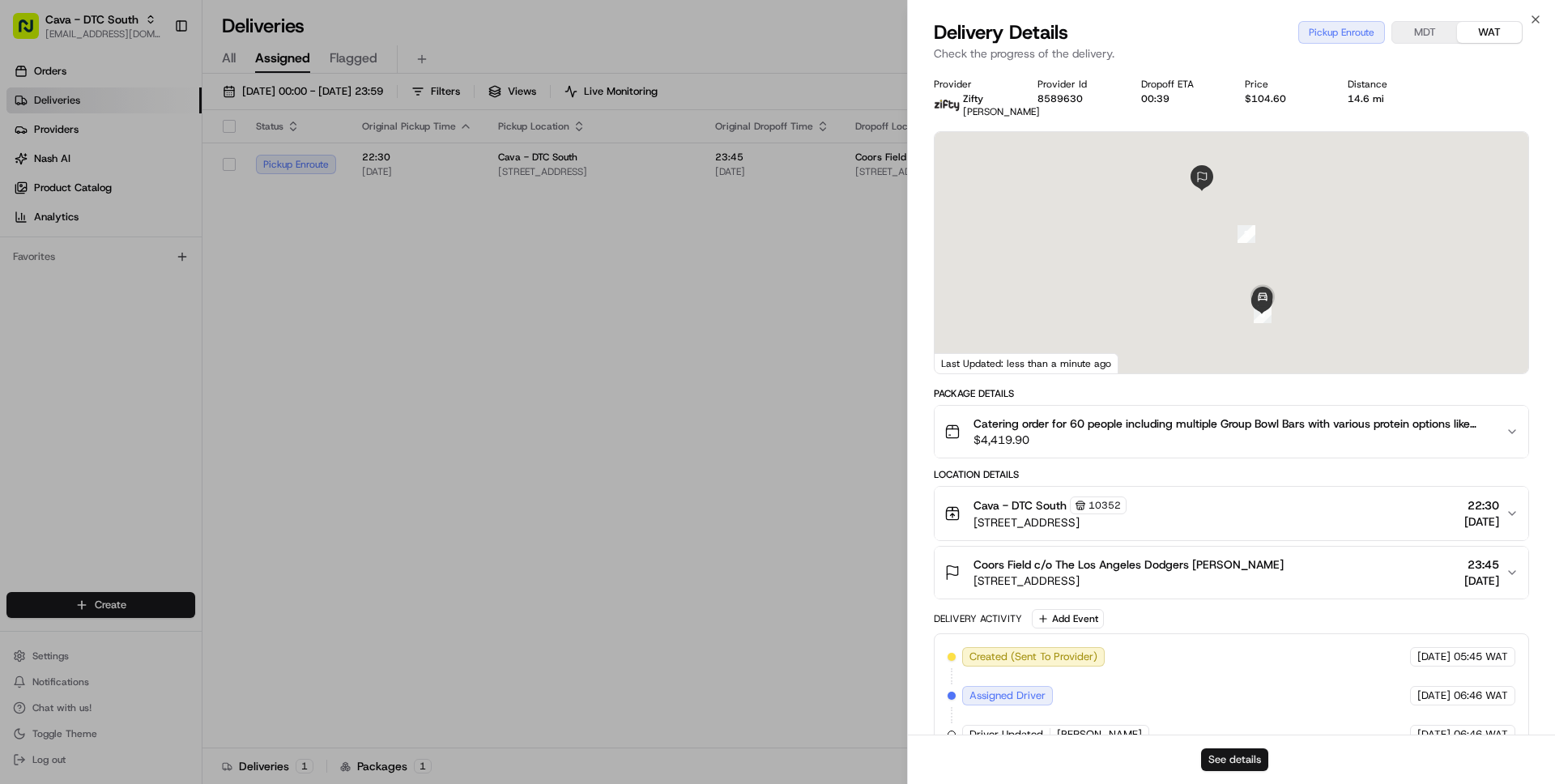
click at [1228, 767] on button "See details" at bounding box center [1234, 759] width 67 height 23
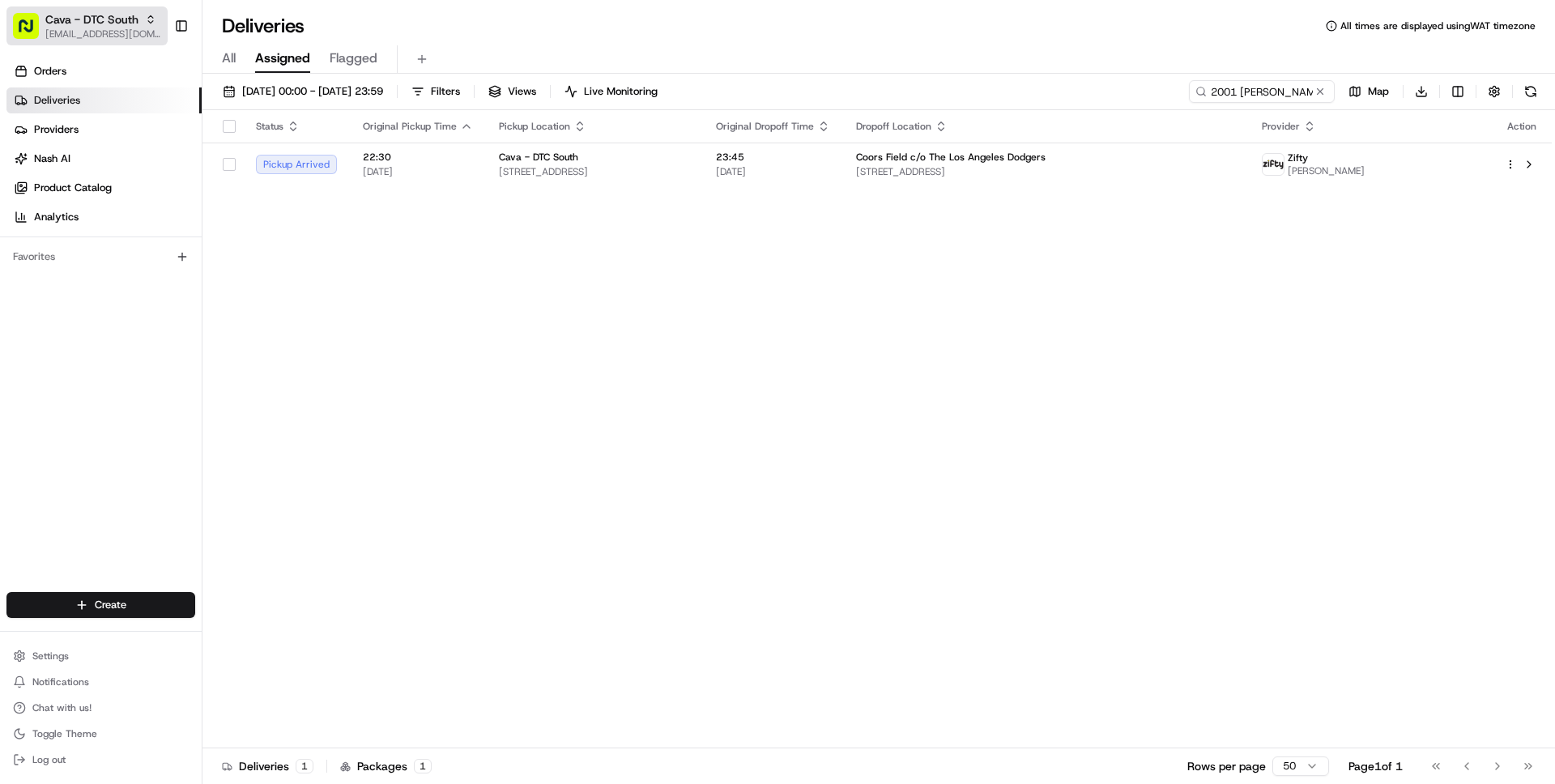
click at [111, 39] on span "[EMAIL_ADDRESS][DOMAIN_NAME]" at bounding box center [104, 34] width 116 height 13
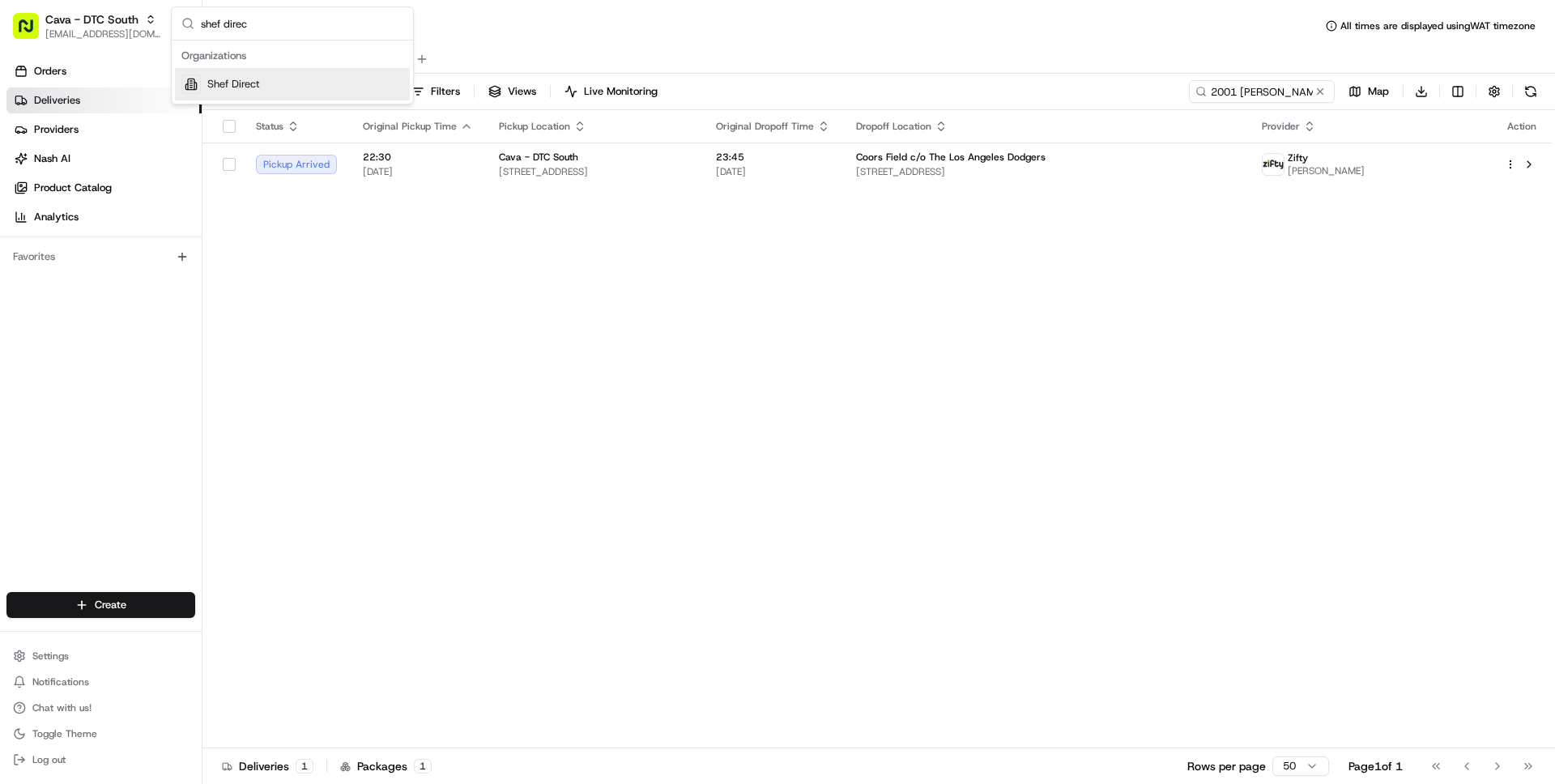
type input "shef direc"
click at [274, 82] on div "Shef Direct" at bounding box center [293, 84] width 235 height 33
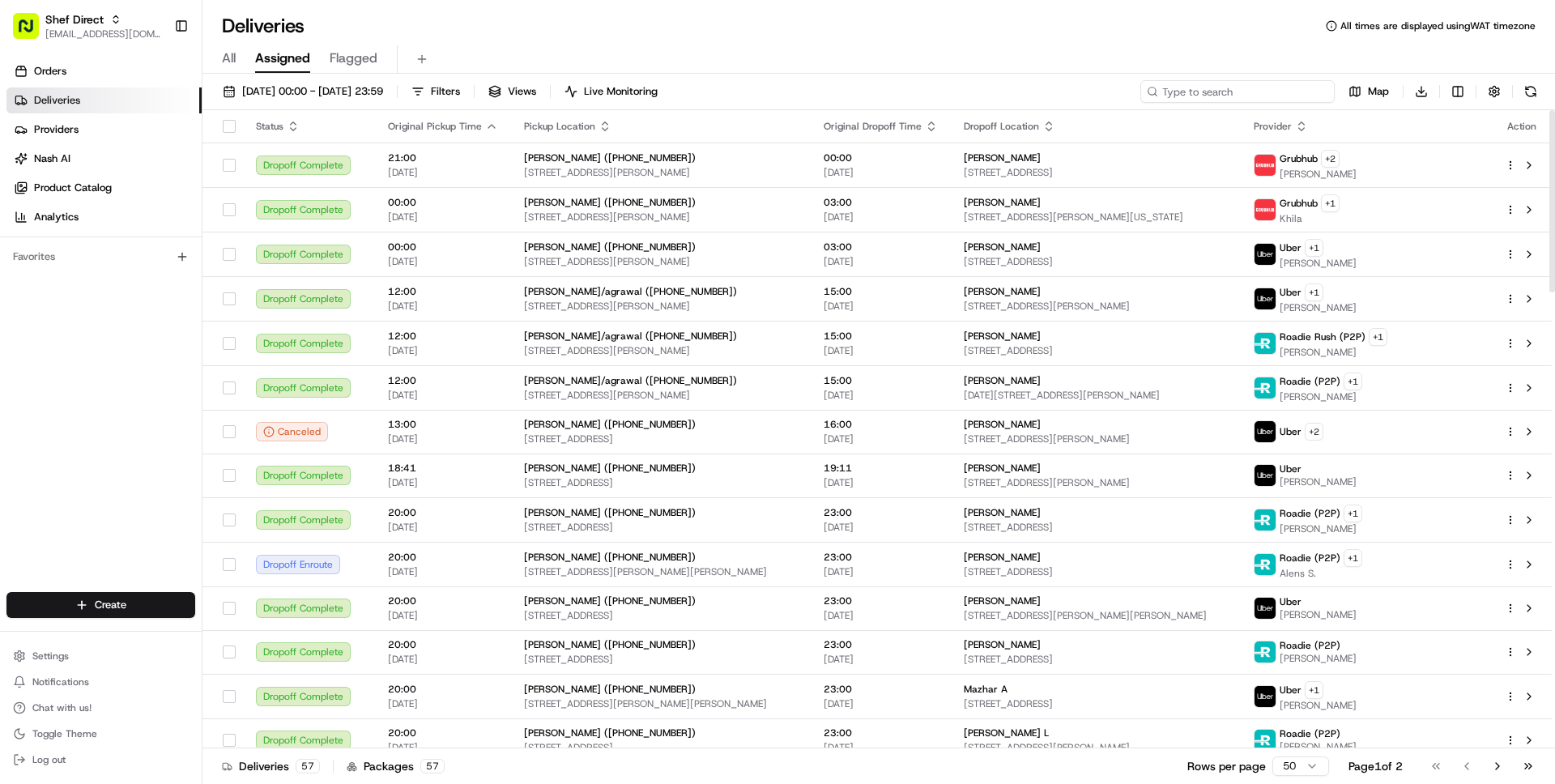
click at [1265, 97] on input at bounding box center [1237, 91] width 194 height 23
paste input "9YD3edFQcF4"
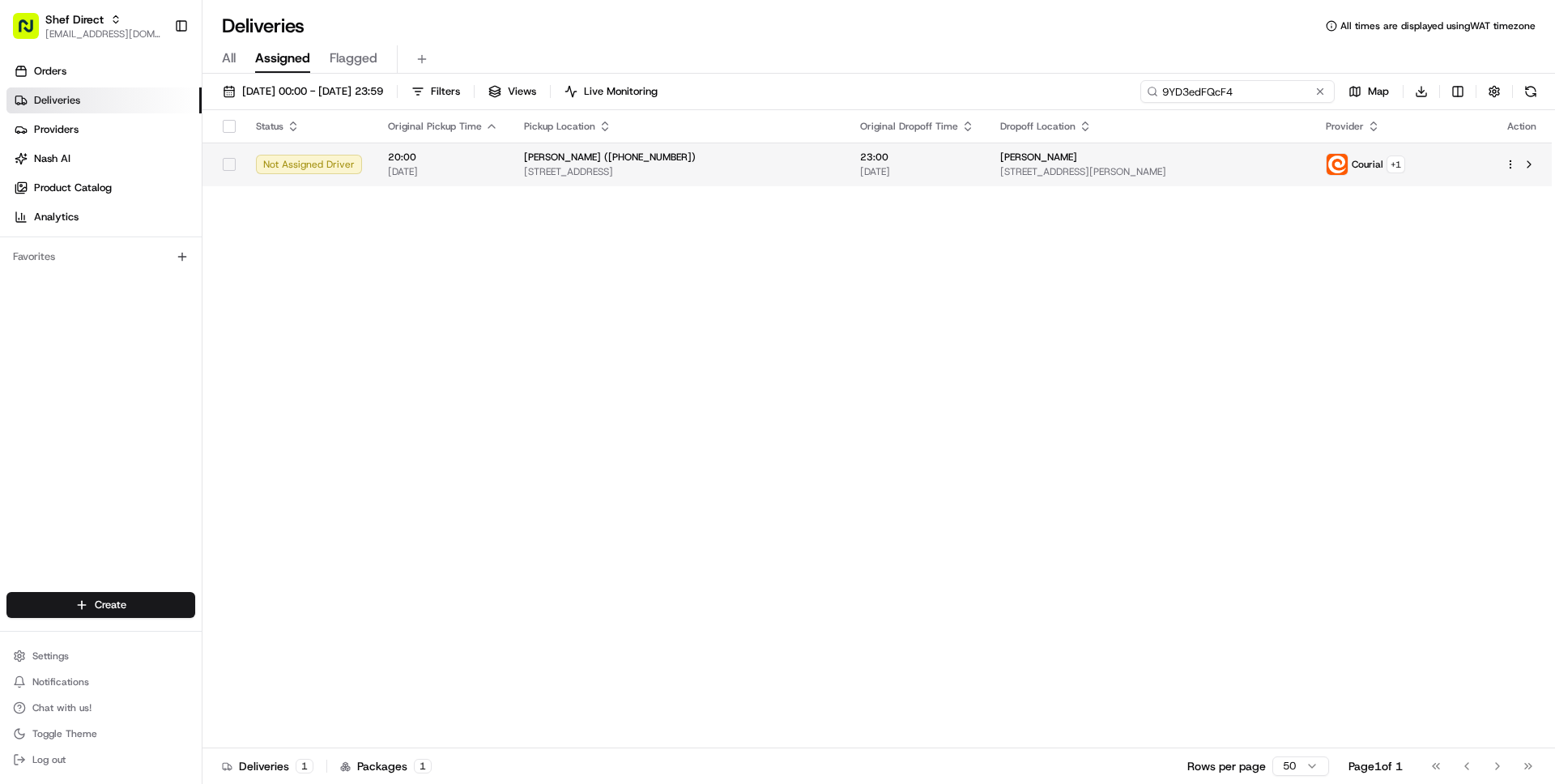
type input "9YD3edFQcF4"
click at [703, 170] on span "137 Bunker Hill St #1149, Boston, MA 02129, USA" at bounding box center [679, 171] width 310 height 13
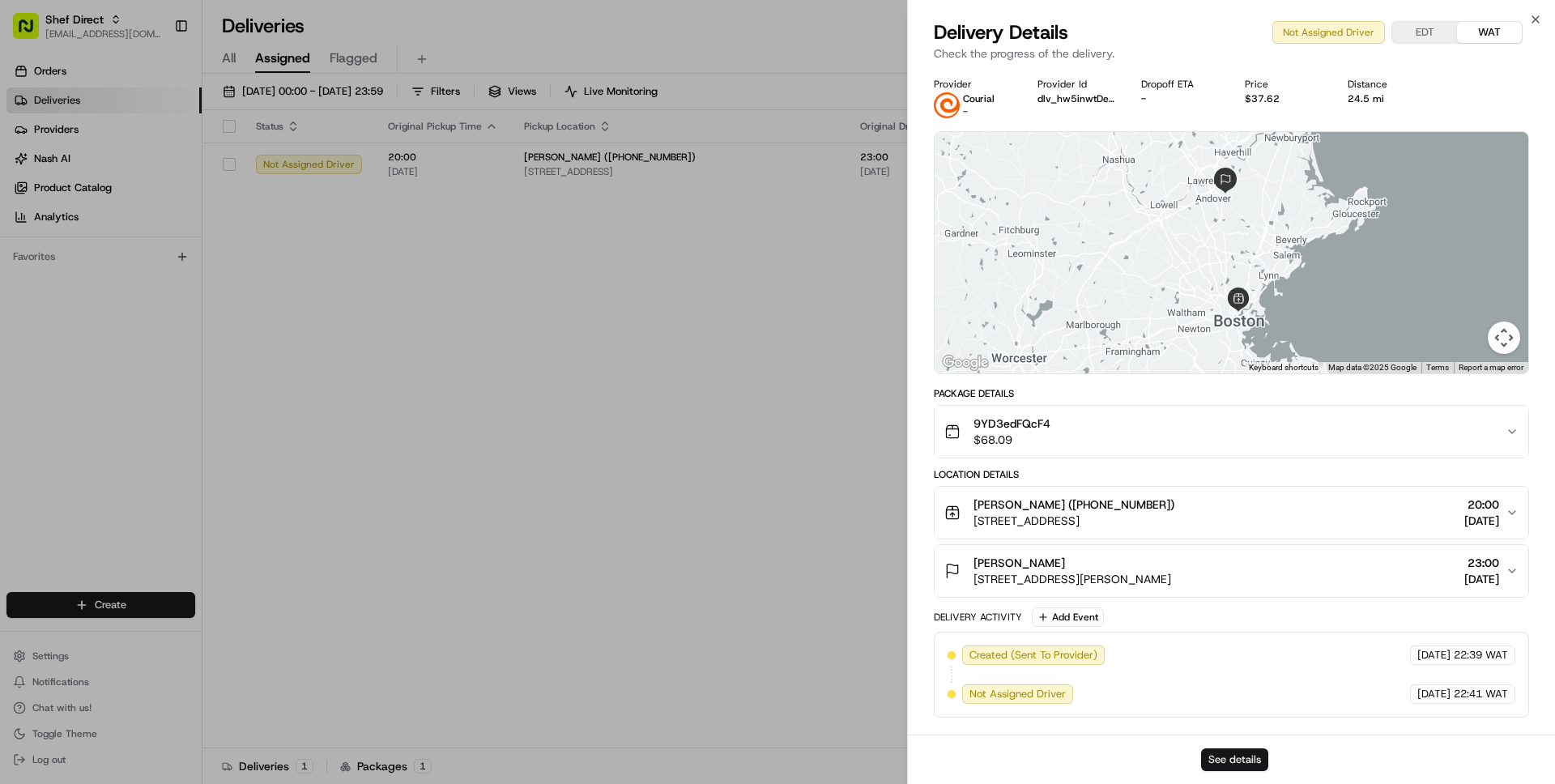
click at [1225, 758] on button "See details" at bounding box center [1234, 759] width 67 height 23
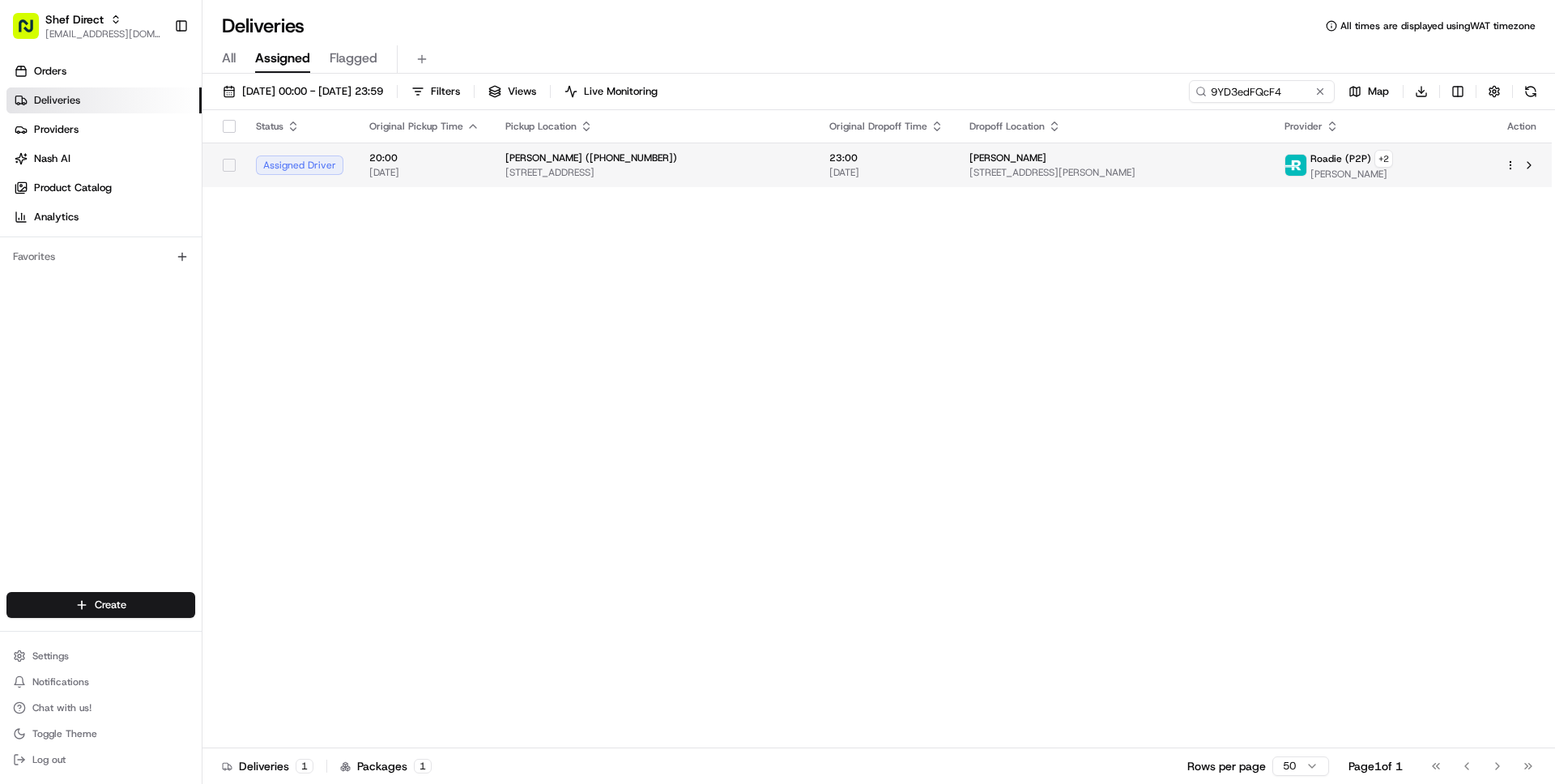
click at [693, 168] on span "137 Bunker Hill St #1149, Boston, MA 02129, USA" at bounding box center [654, 172] width 298 height 13
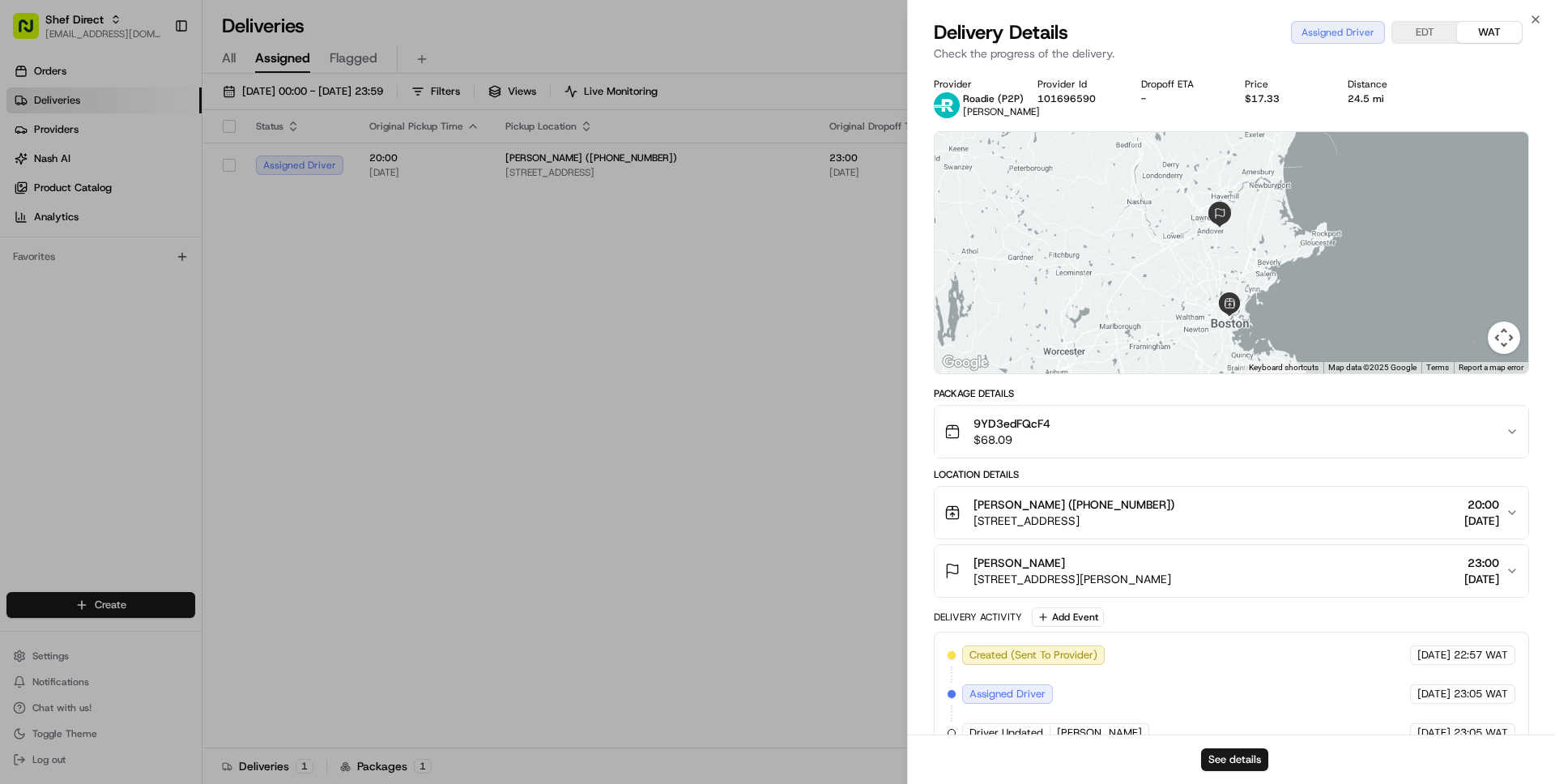
scroll to position [32, 0]
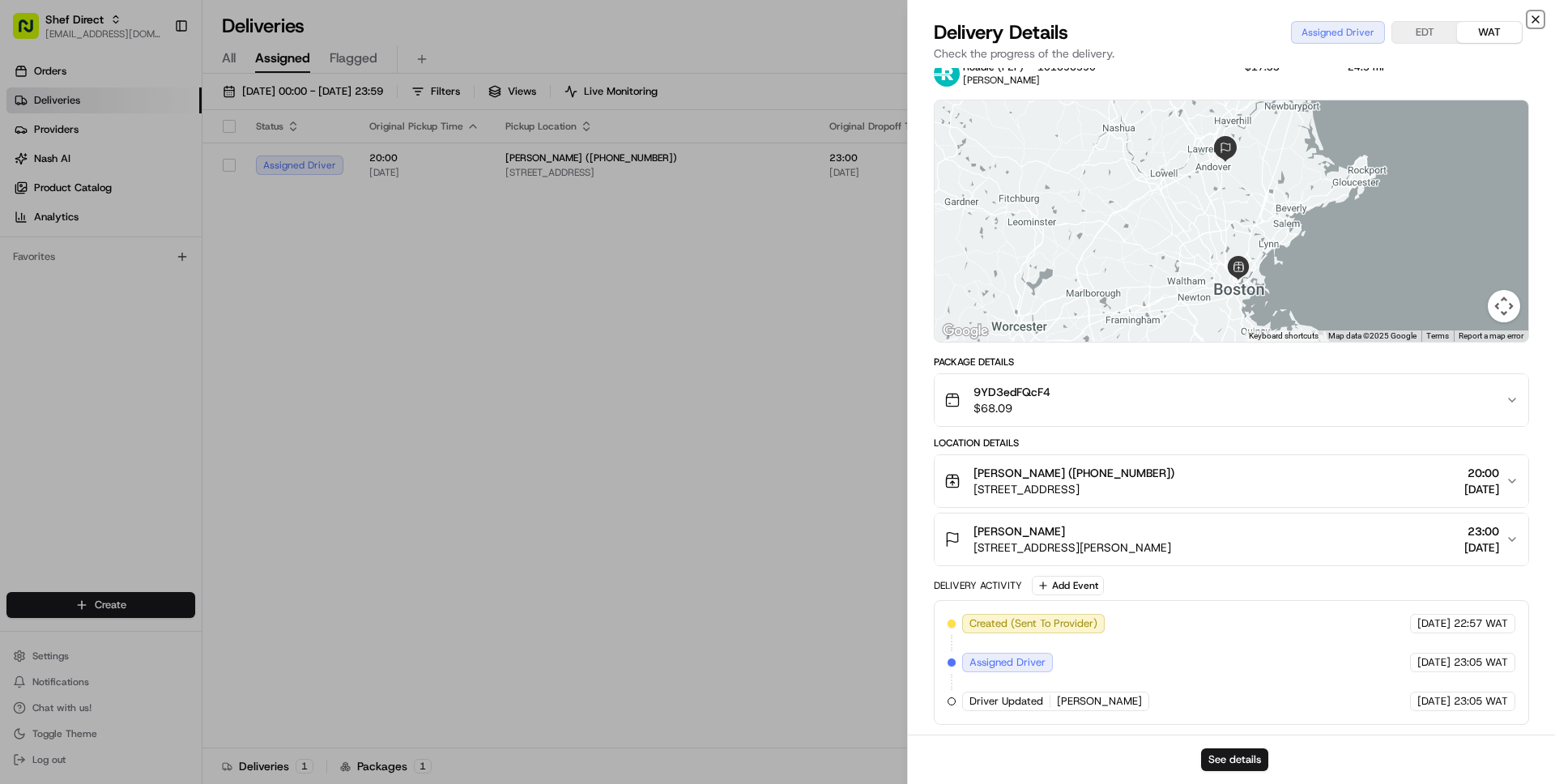
click at [1532, 24] on icon "button" at bounding box center [1535, 19] width 13 height 13
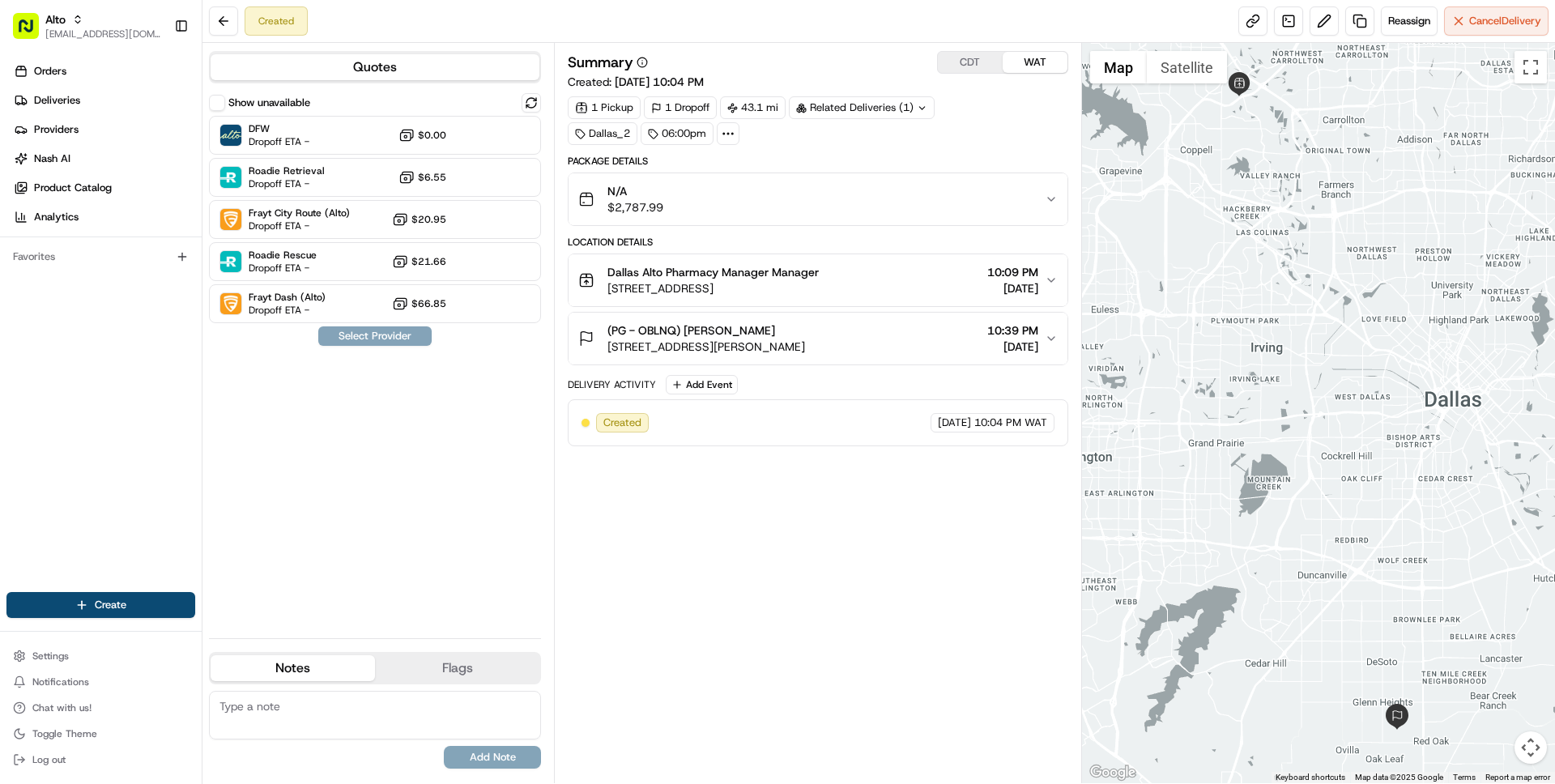
click at [819, 279] on div "Dallas Alto Pharmacy Manager Manager" at bounding box center [714, 272] width 211 height 16
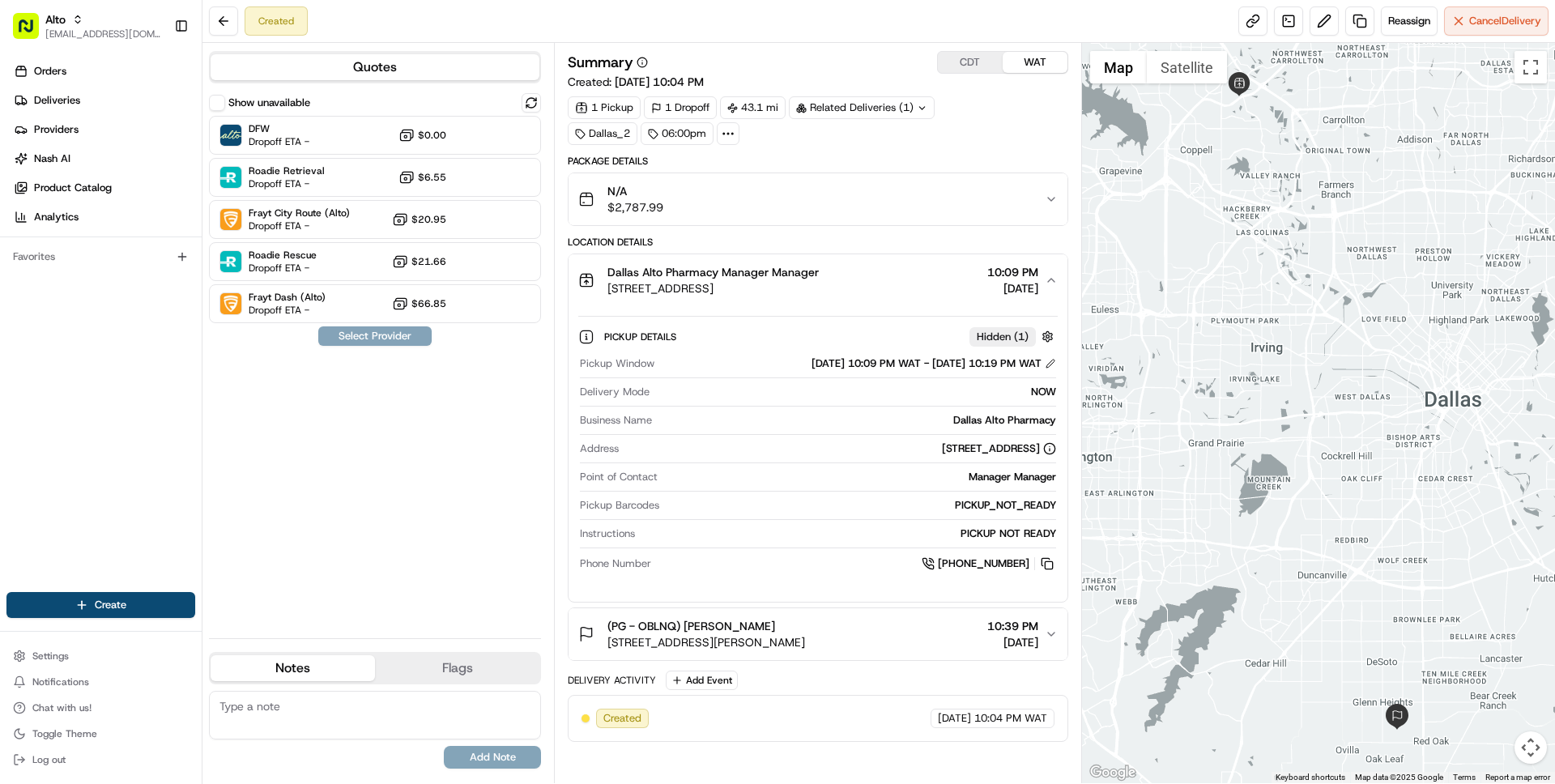
click at [819, 279] on div "Dallas Alto Pharmacy Manager Manager" at bounding box center [714, 272] width 211 height 16
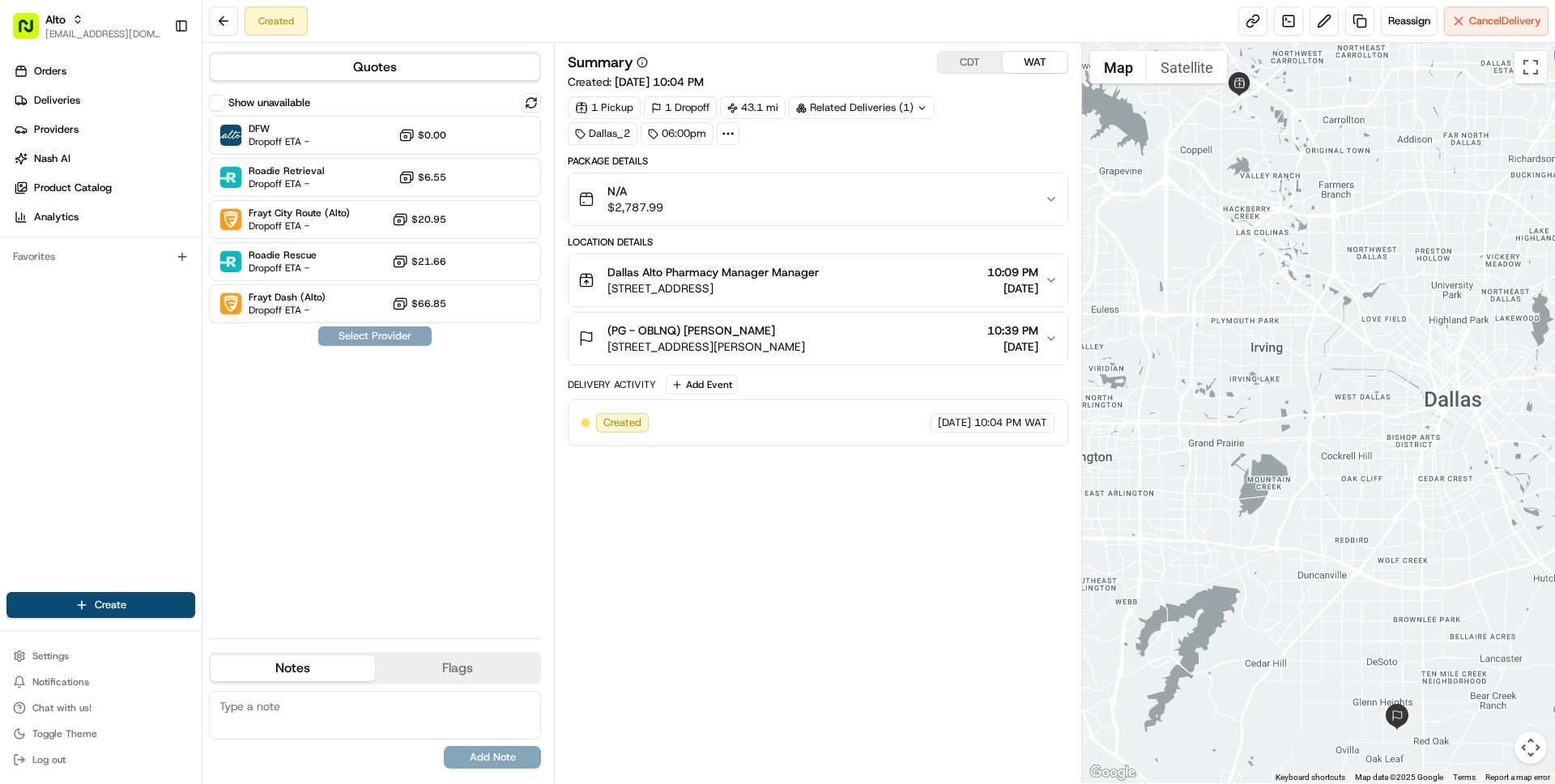
click at [771, 265] on span "Dallas Alto Pharmacy Manager Manager" at bounding box center [714, 272] width 211 height 16
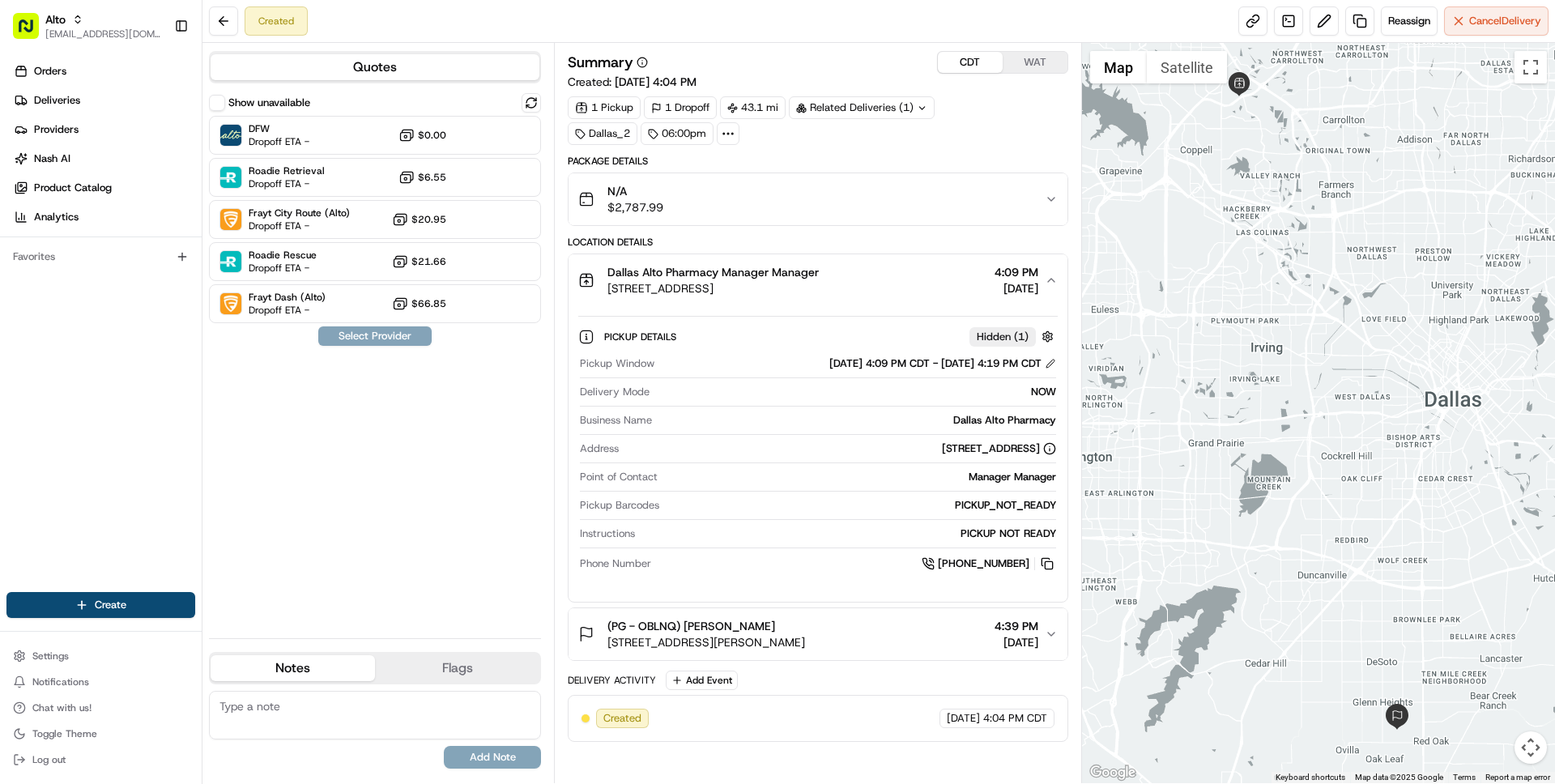
click at [963, 54] on button "CDT" at bounding box center [970, 62] width 65 height 21
click at [1414, 18] on span "Reassign" at bounding box center [1409, 21] width 42 height 15
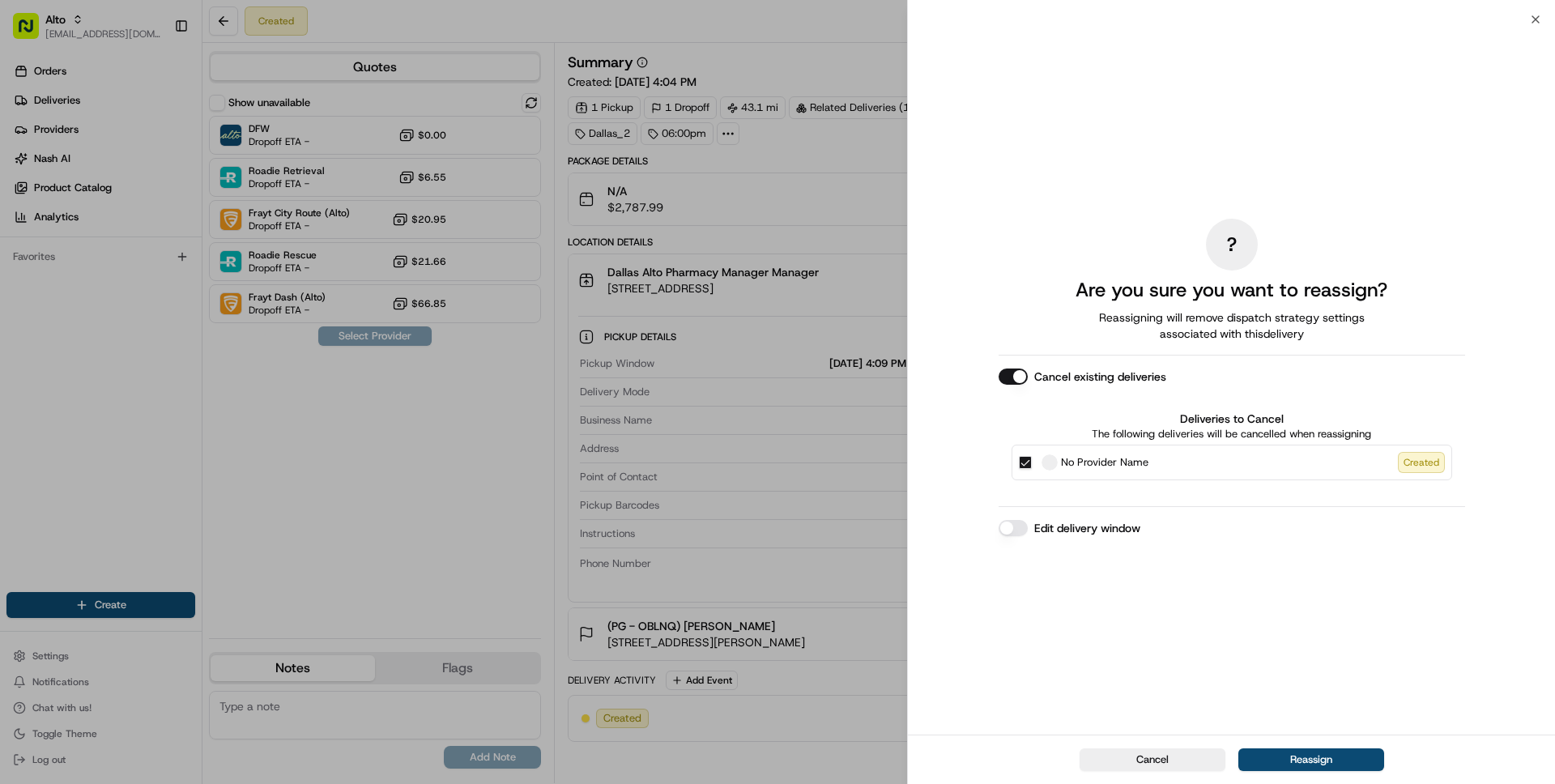
click at [1015, 522] on button "Edit delivery window" at bounding box center [1013, 528] width 29 height 16
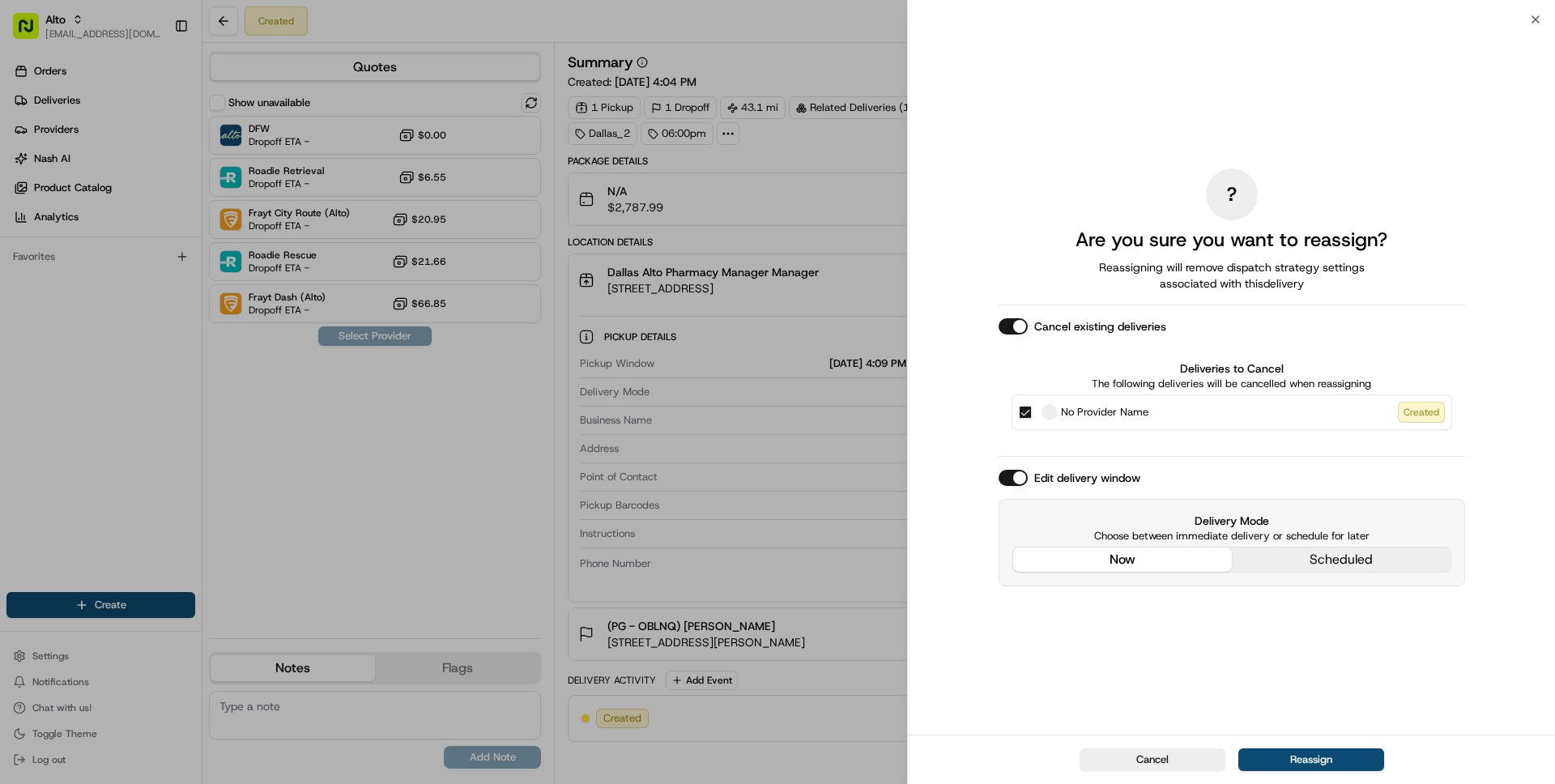
click at [1134, 557] on button "now" at bounding box center [1122, 559] width 218 height 24
click at [1154, 767] on button "Cancel" at bounding box center [1152, 759] width 146 height 23
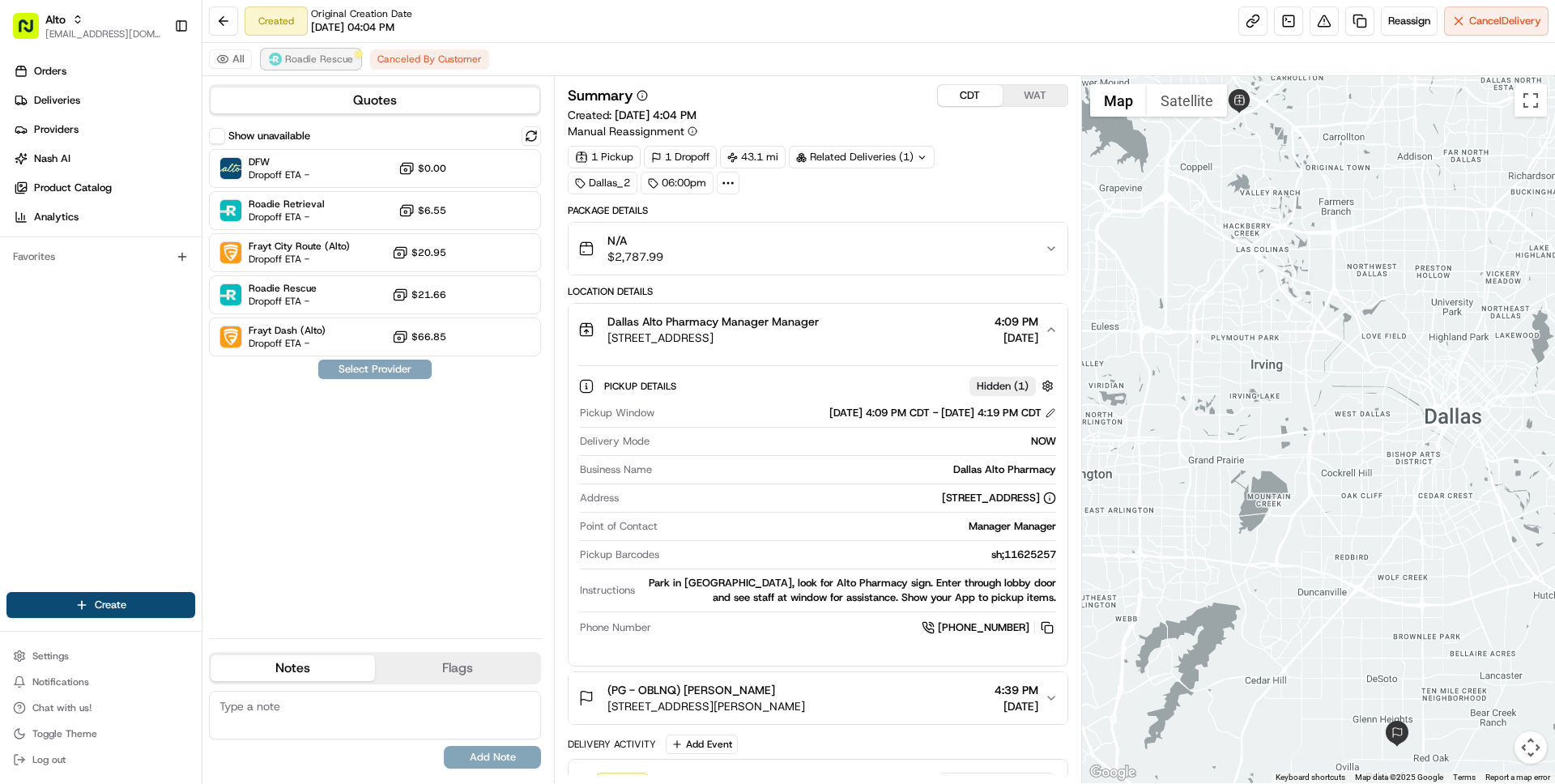
click at [296, 56] on span "Roadie Rescue" at bounding box center [319, 59] width 68 height 13
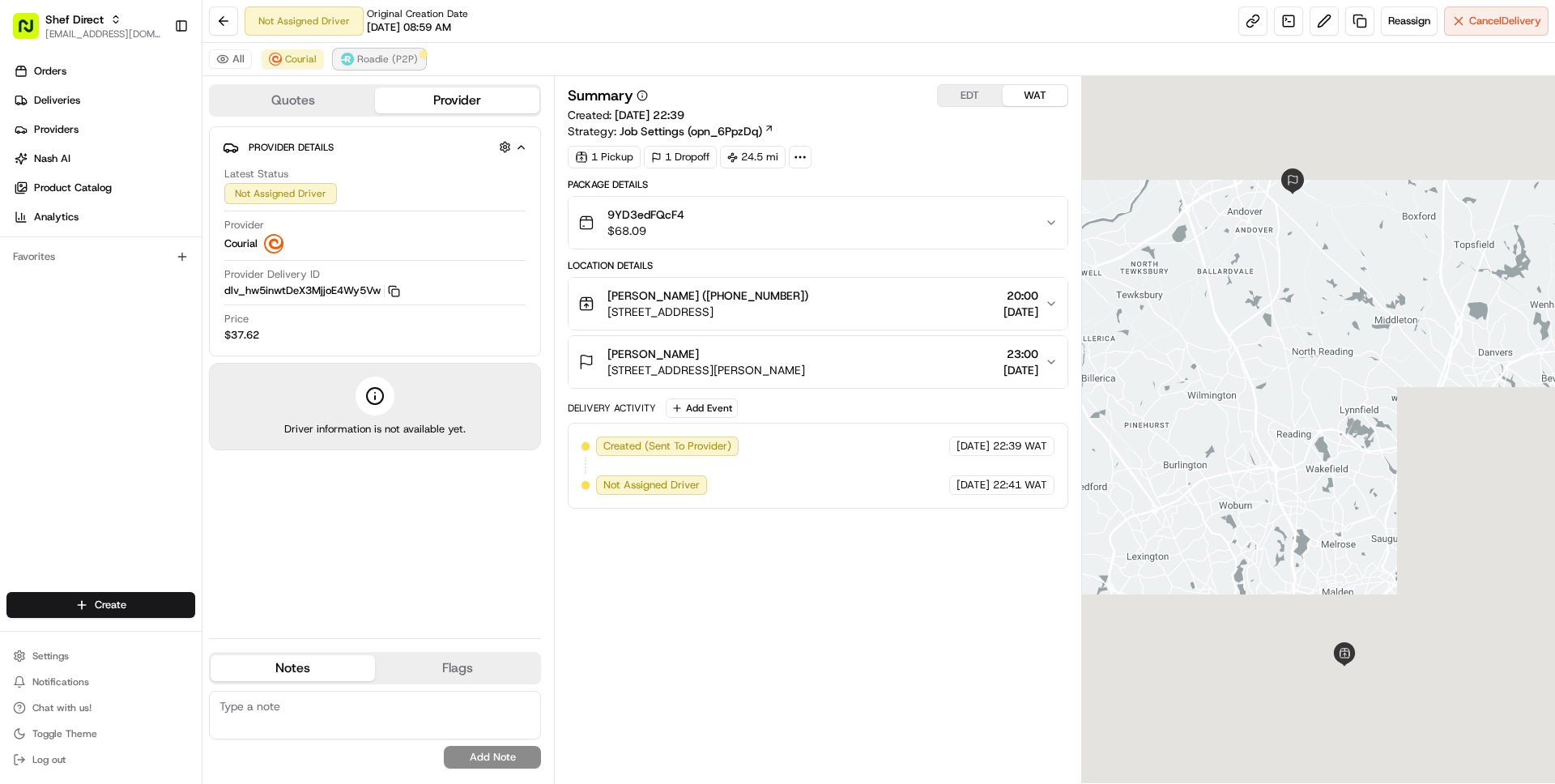
click at [366, 54] on span "Roadie (P2P)" at bounding box center [387, 59] width 61 height 13
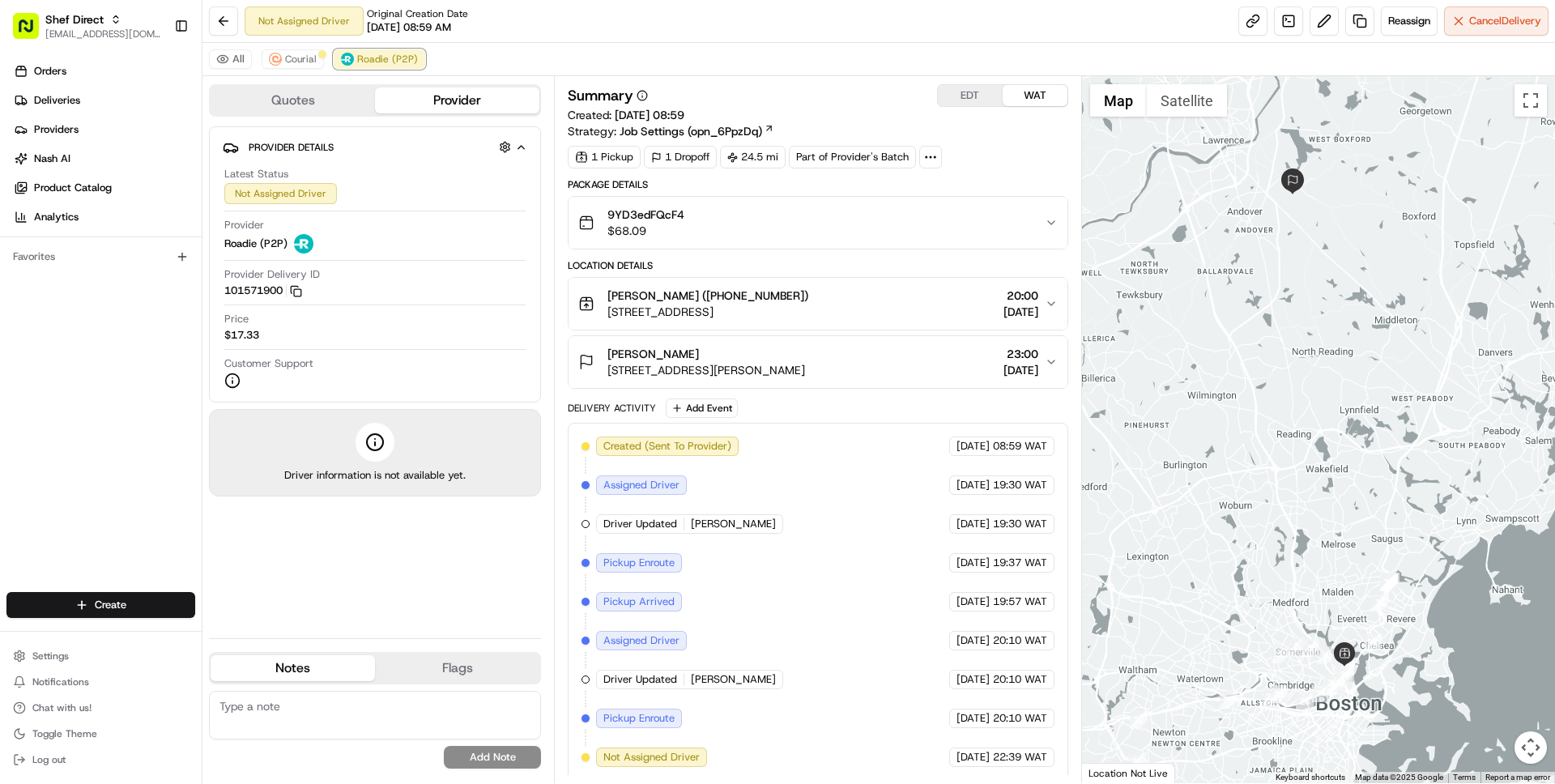
scroll to position [6, 0]
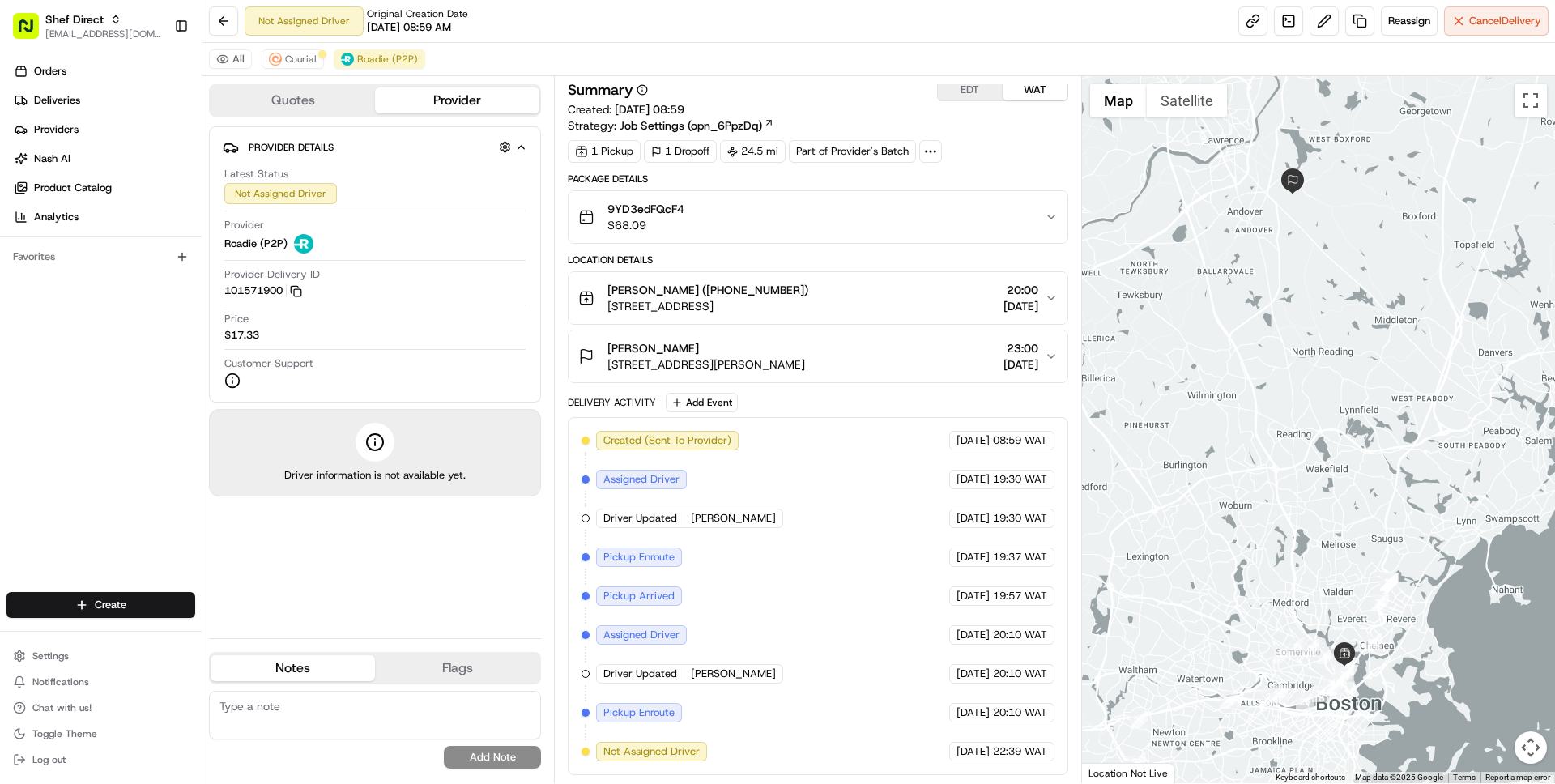
click at [718, 217] on div "9YD3edFQcF4 $68.09" at bounding box center [810, 217] width 466 height 33
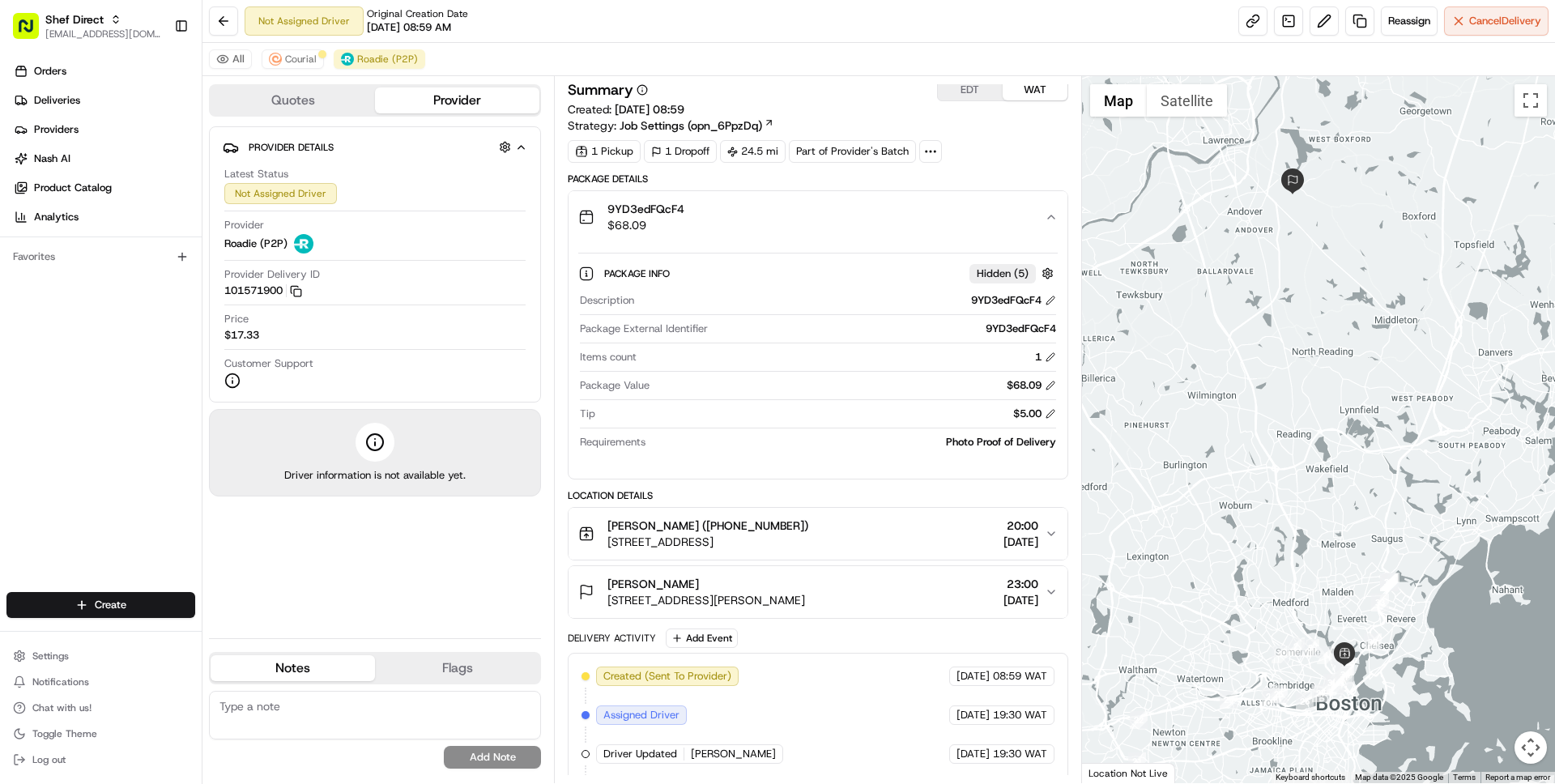
click at [718, 218] on div "9YD3edFQcF4 $68.09" at bounding box center [810, 217] width 466 height 33
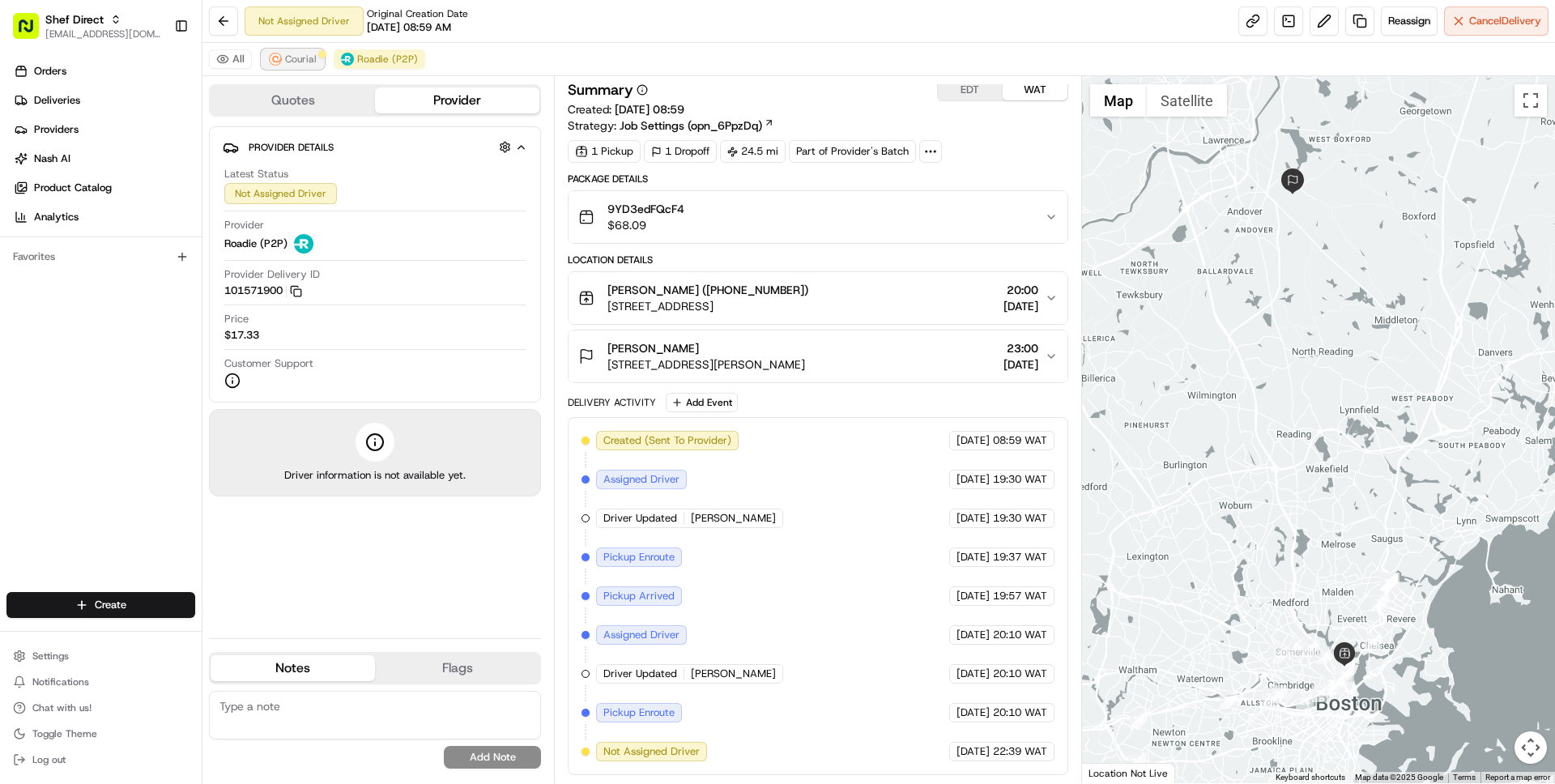
click at [285, 54] on span "Courial" at bounding box center [301, 59] width 32 height 13
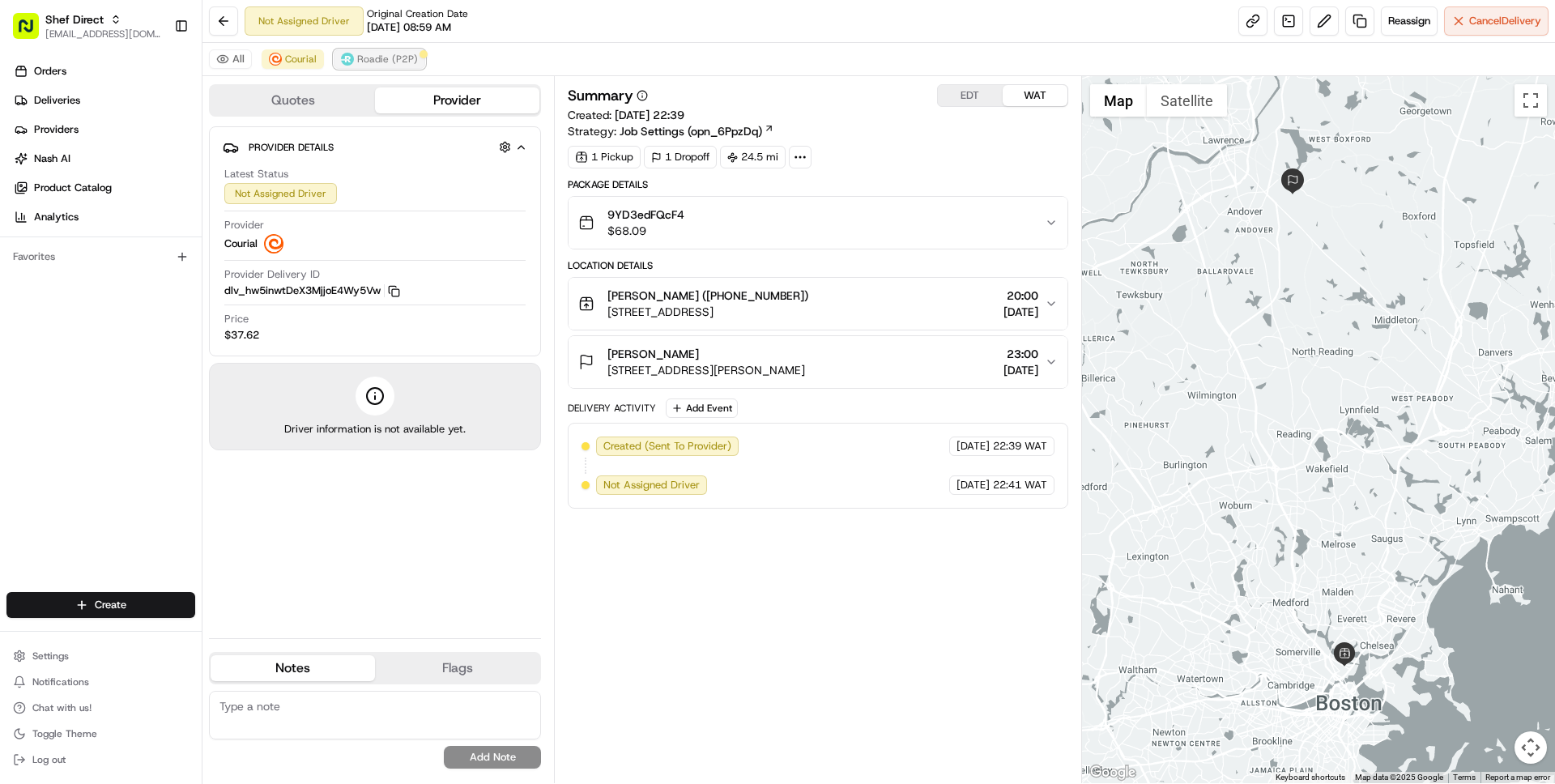
click at [385, 57] on span "Roadie (P2P)" at bounding box center [387, 59] width 61 height 13
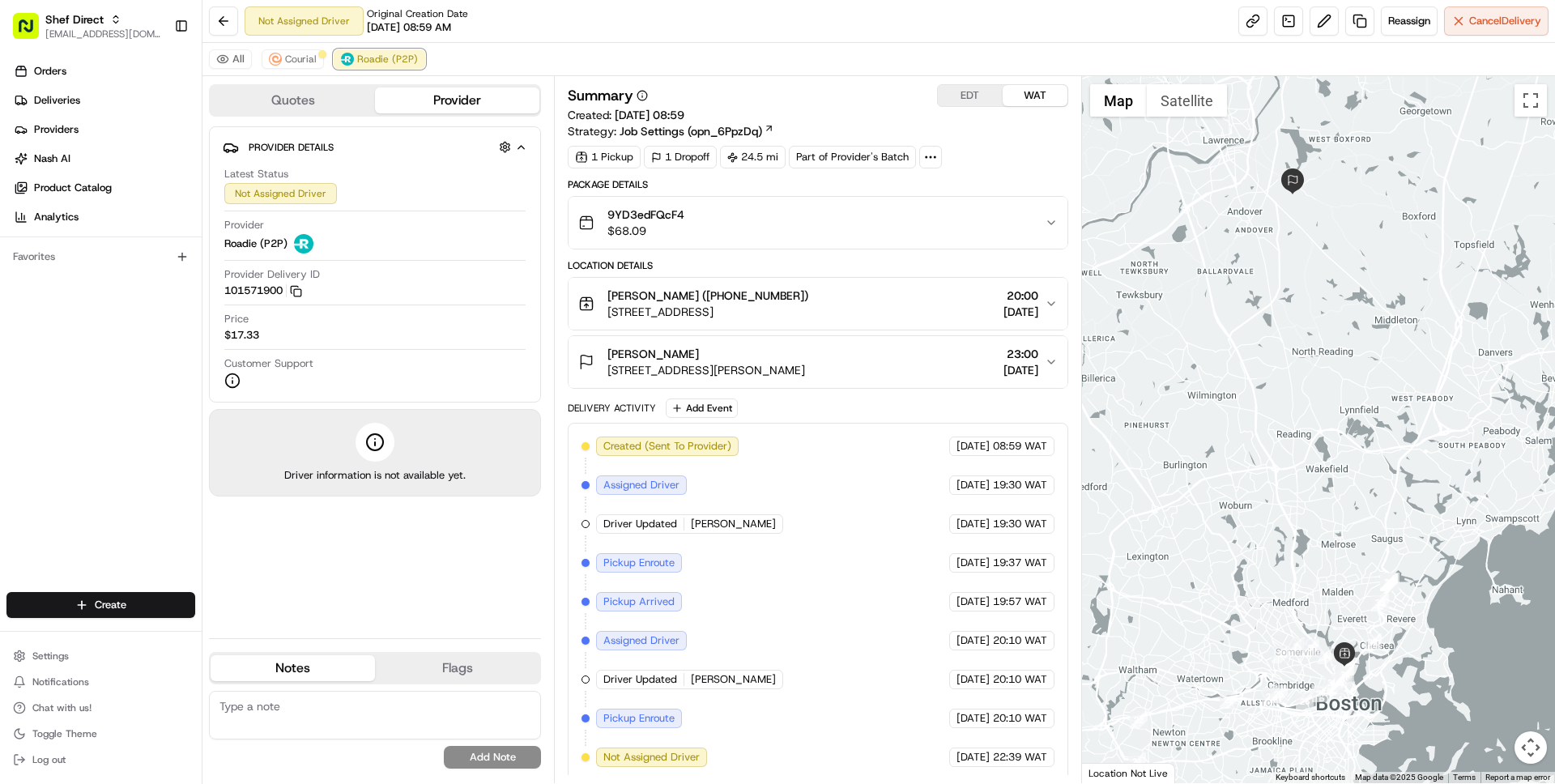
scroll to position [6, 0]
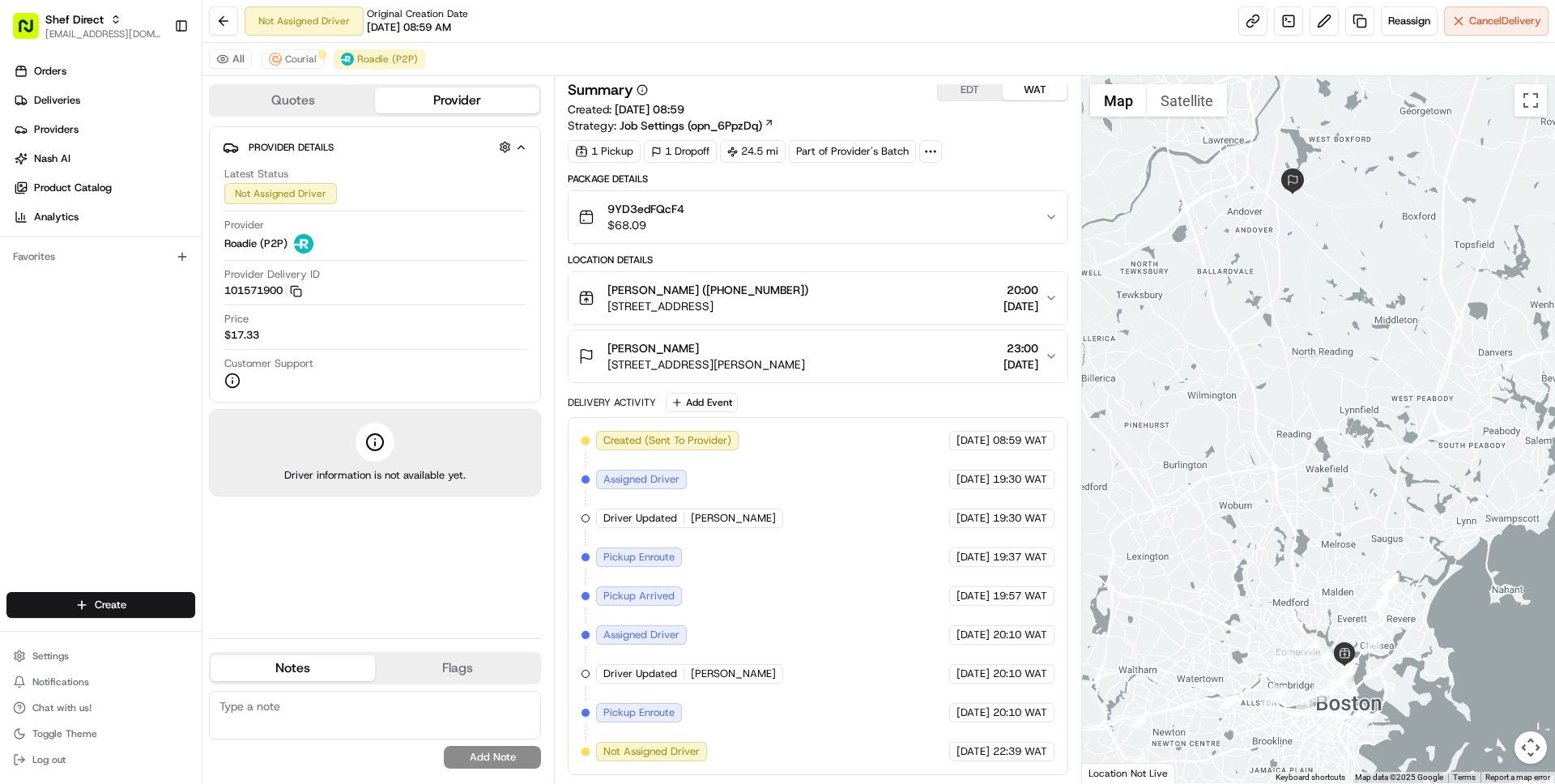
click at [274, 105] on button "Quotes" at bounding box center [292, 101] width 164 height 26
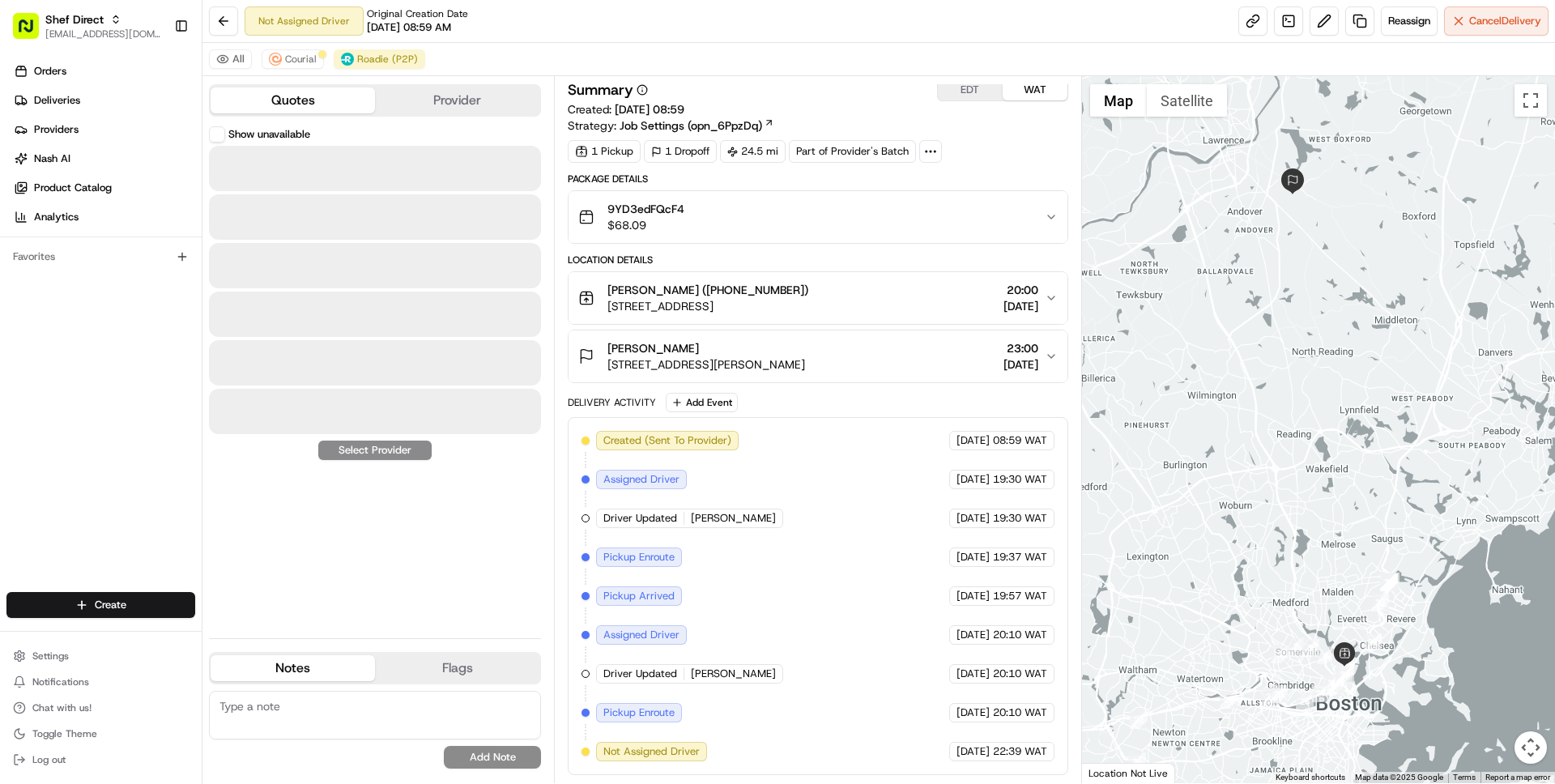
click at [216, 131] on button "Show unavailable" at bounding box center [217, 134] width 16 height 16
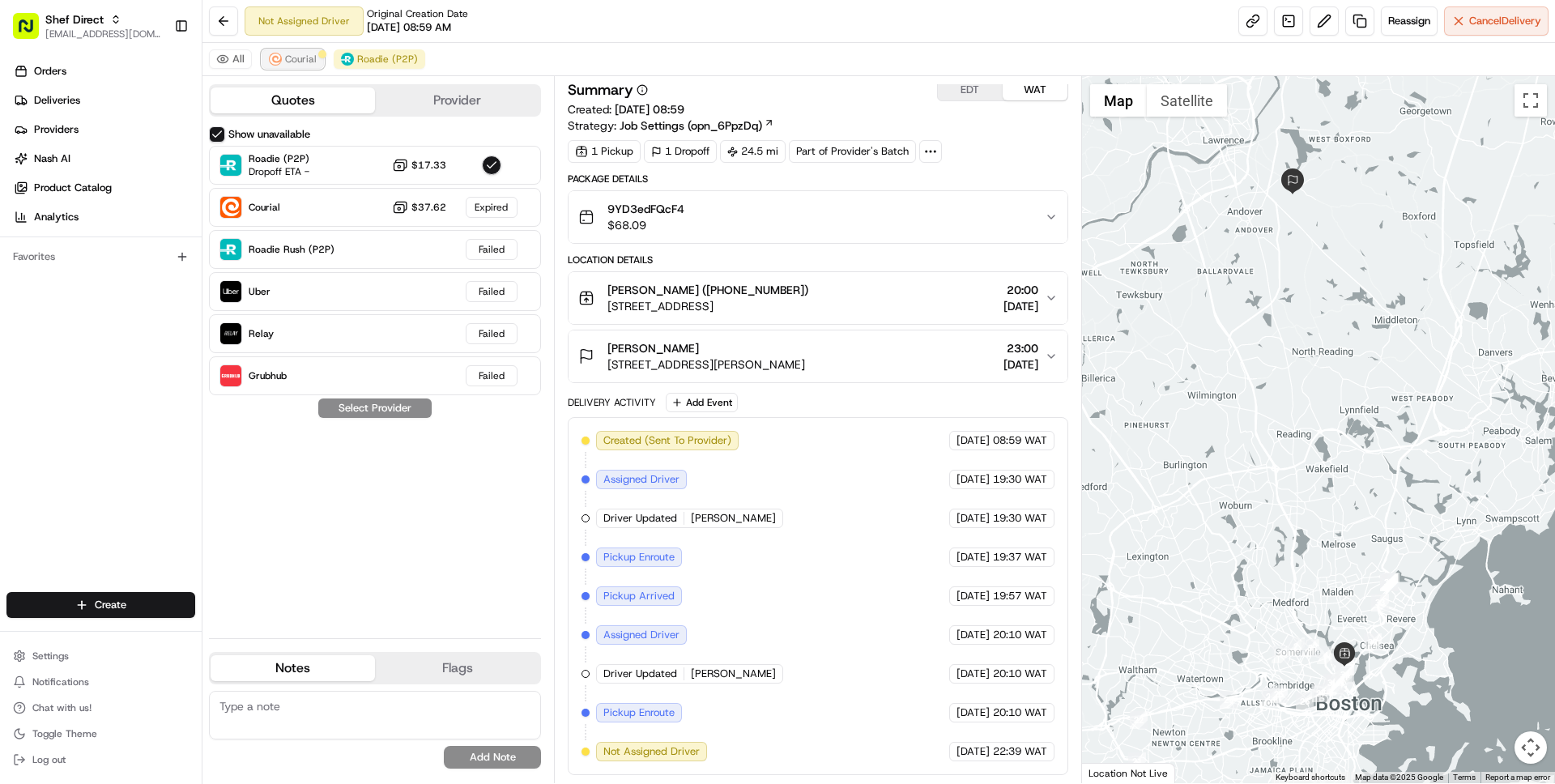
click at [285, 50] on button "Courial" at bounding box center [293, 60] width 63 height 20
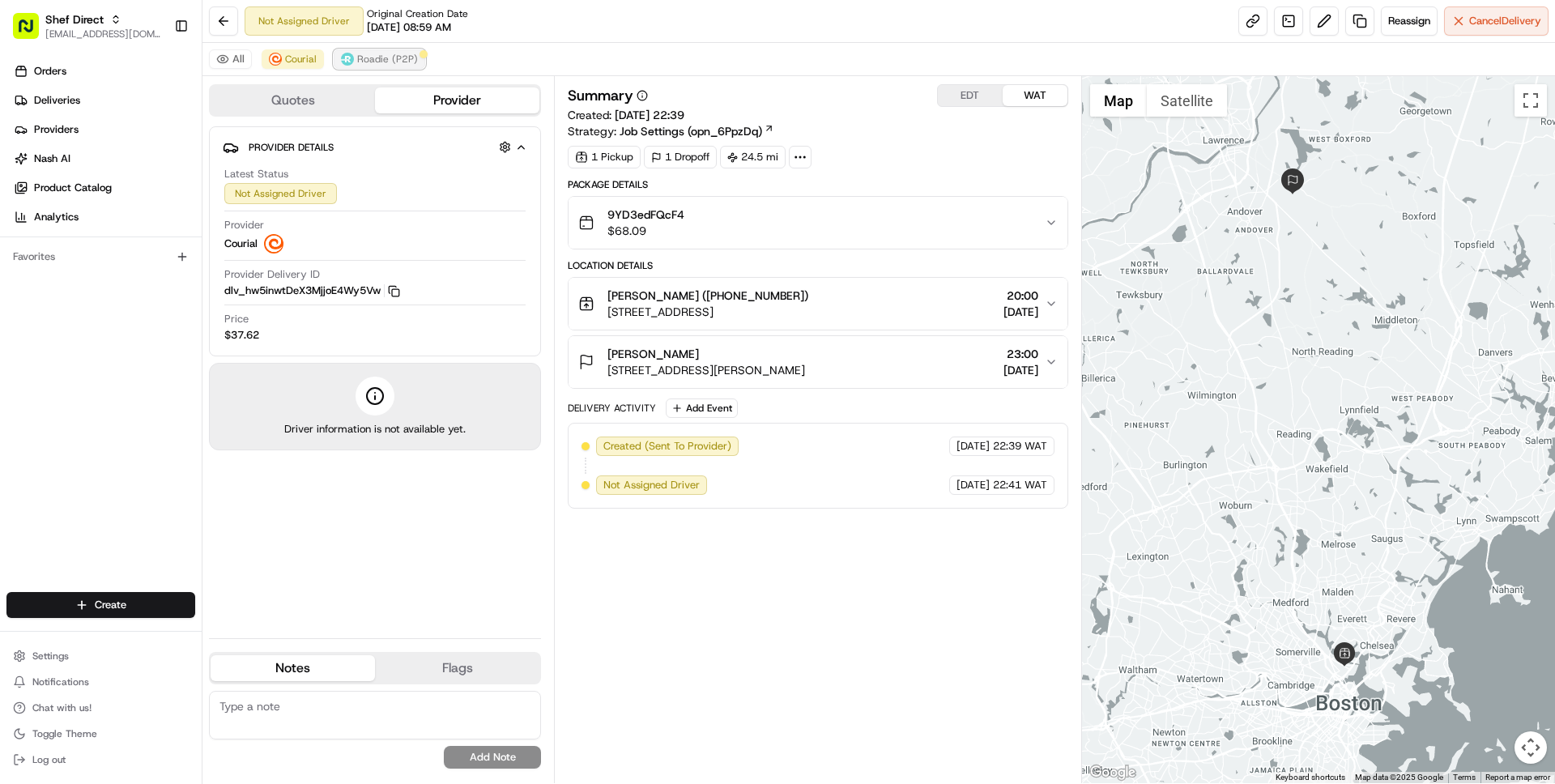
click at [396, 65] on span "Roadie (P2P)" at bounding box center [387, 59] width 61 height 13
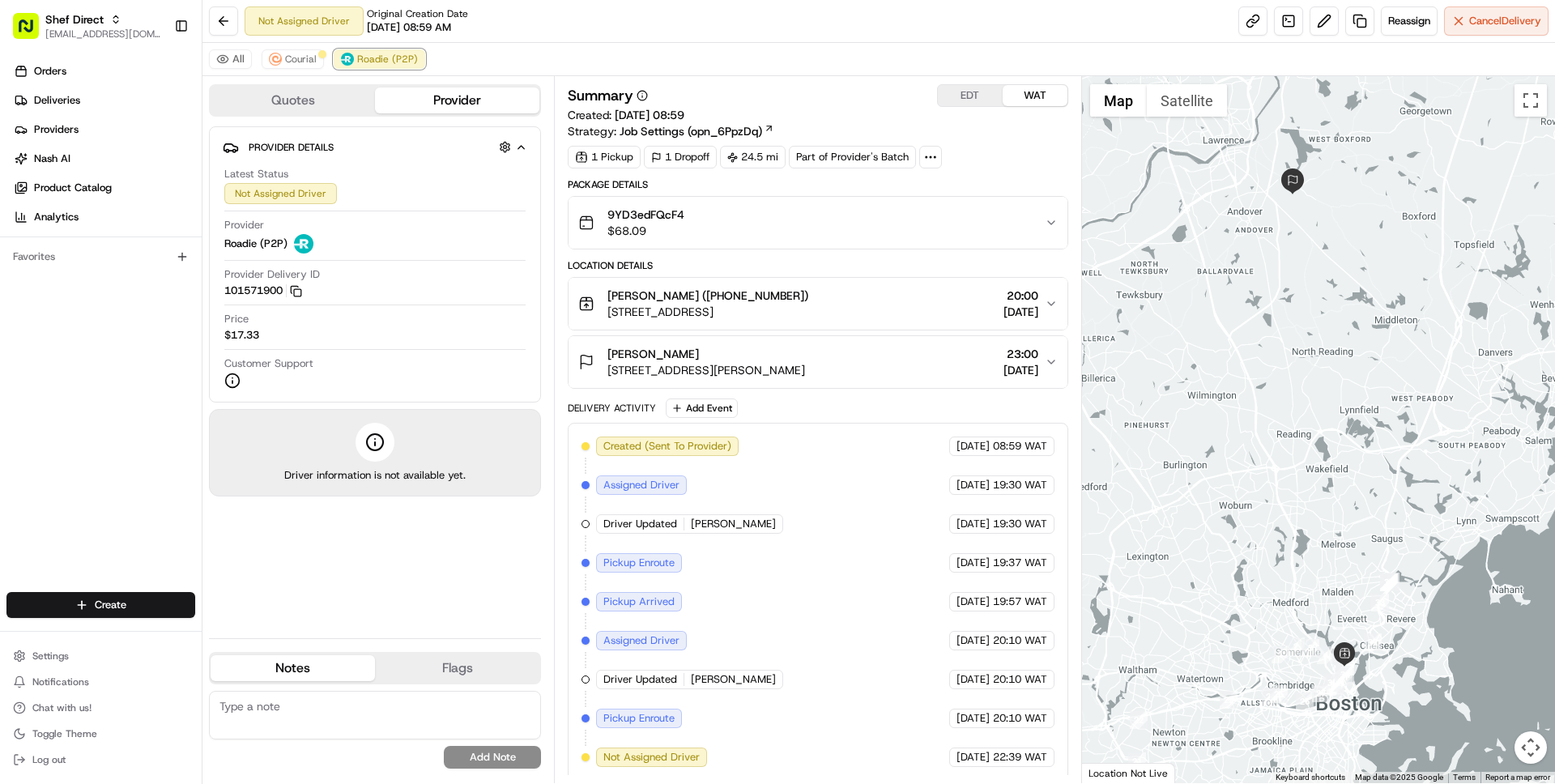
scroll to position [6, 0]
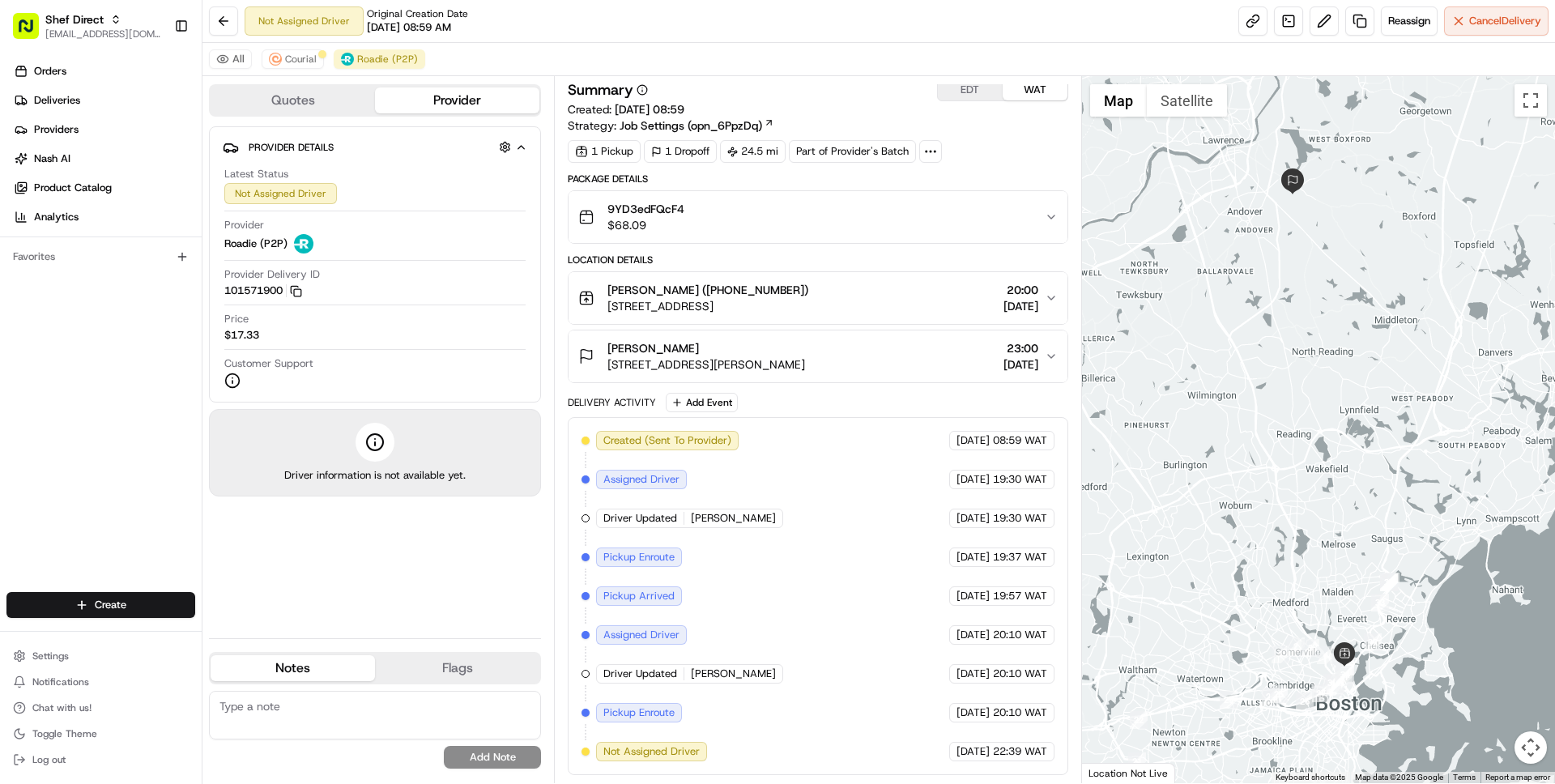
click at [280, 90] on button "Quotes" at bounding box center [292, 101] width 164 height 26
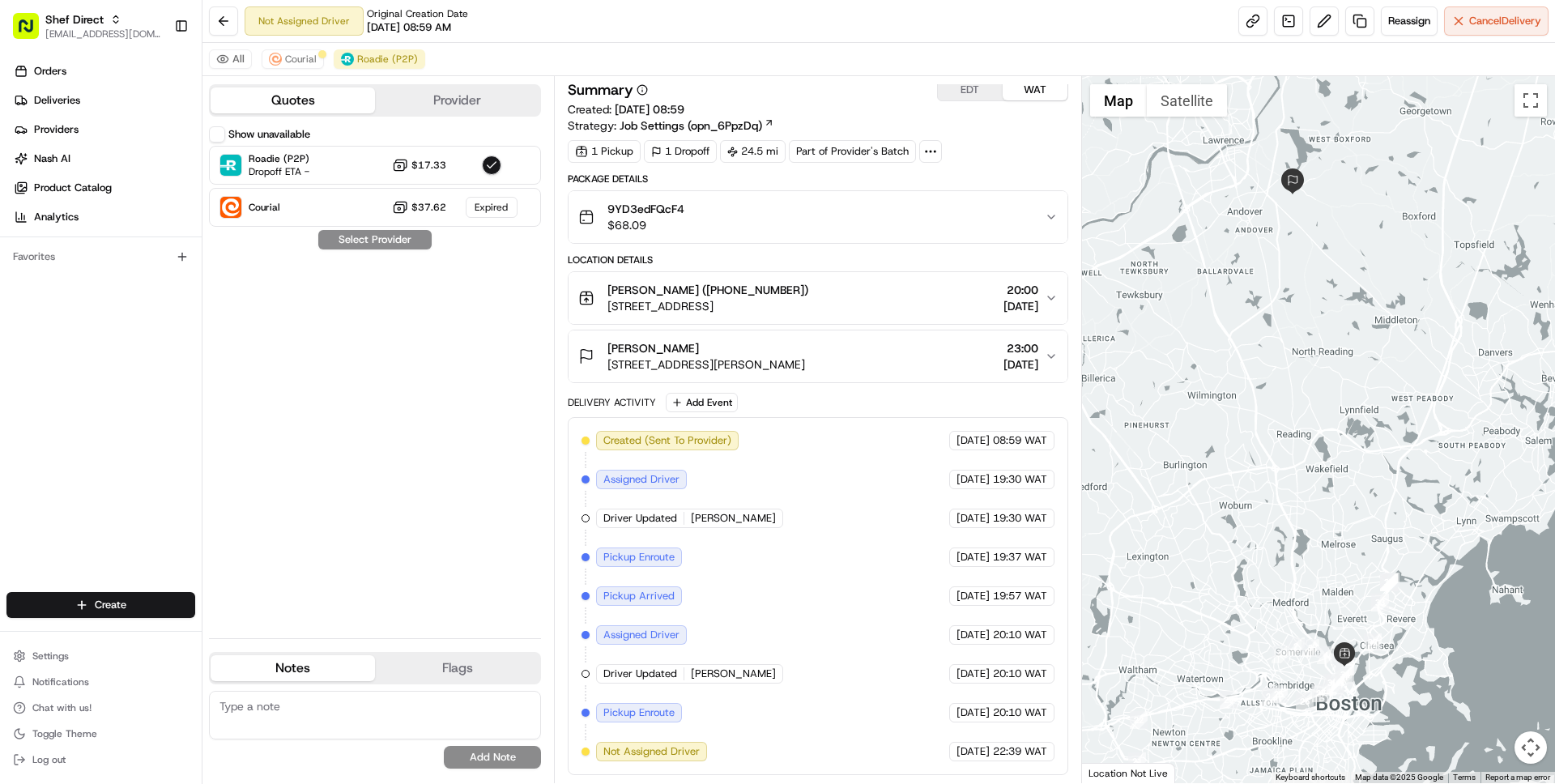
click at [218, 130] on button "Show unavailable" at bounding box center [217, 134] width 16 height 16
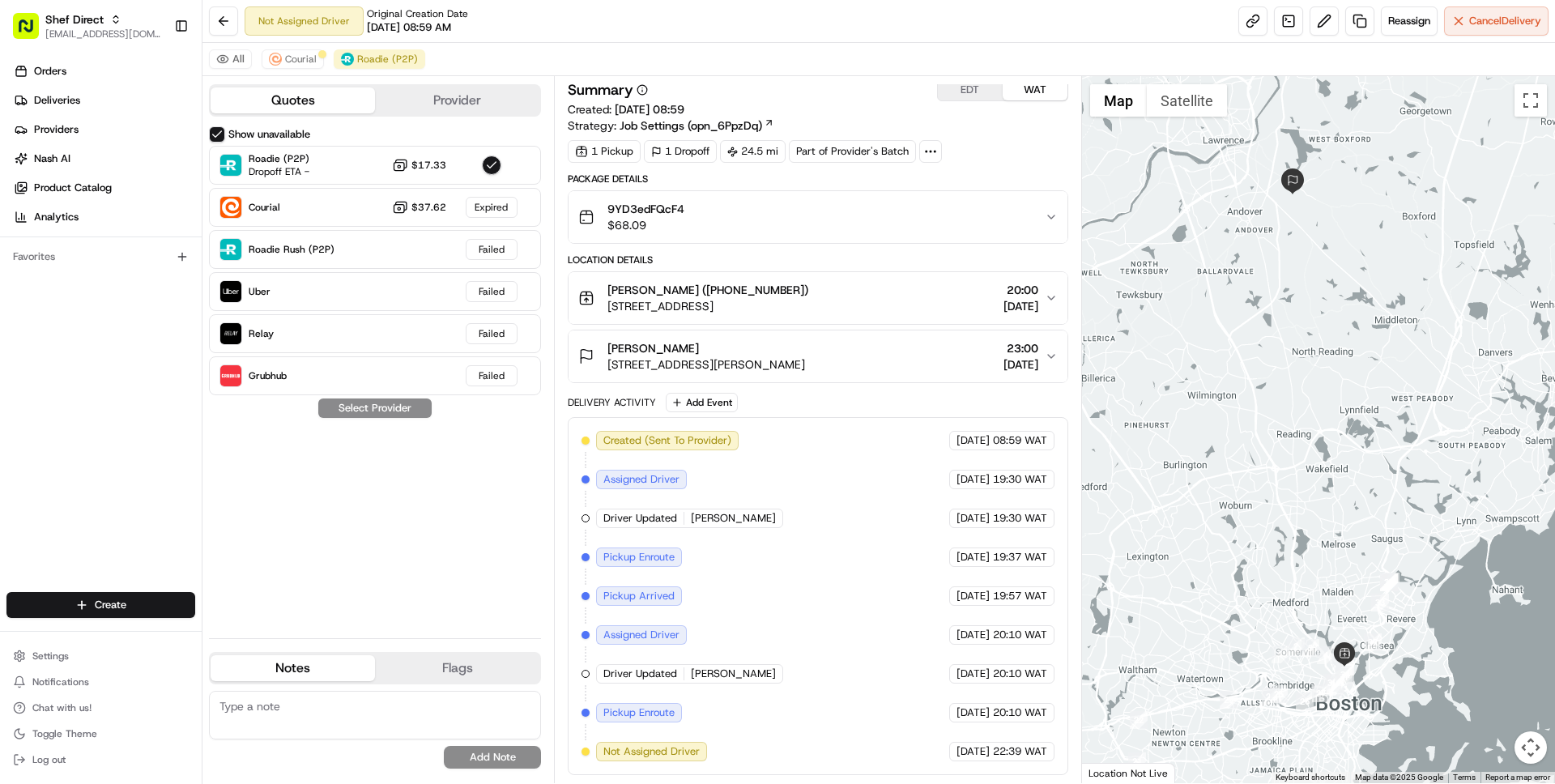
click at [218, 130] on button "Show unavailable" at bounding box center [217, 134] width 16 height 16
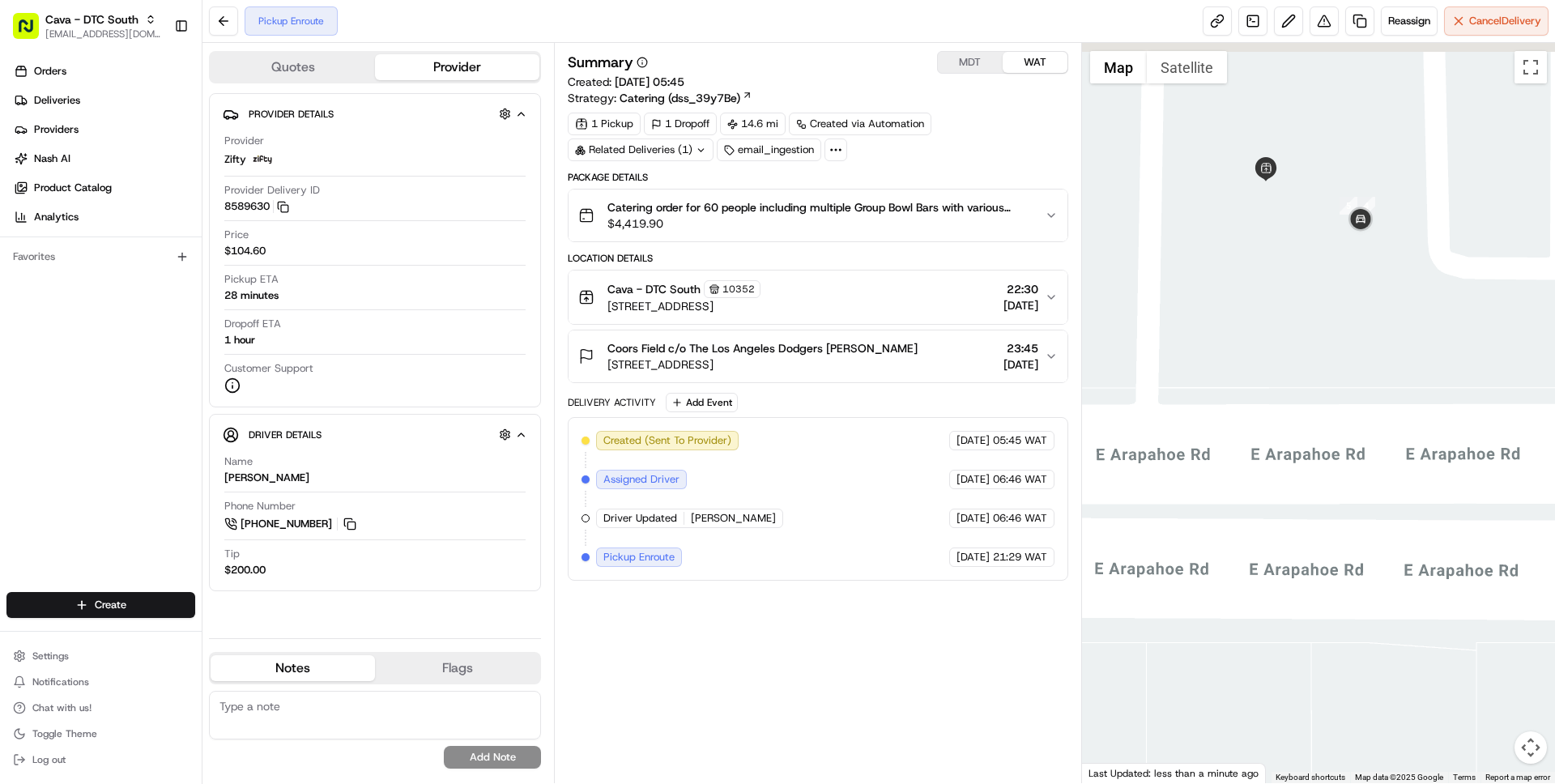
drag, startPoint x: 1318, startPoint y: 288, endPoint x: 1433, endPoint y: 574, distance: 308.3
click at [1433, 574] on div at bounding box center [1319, 412] width 473 height 740
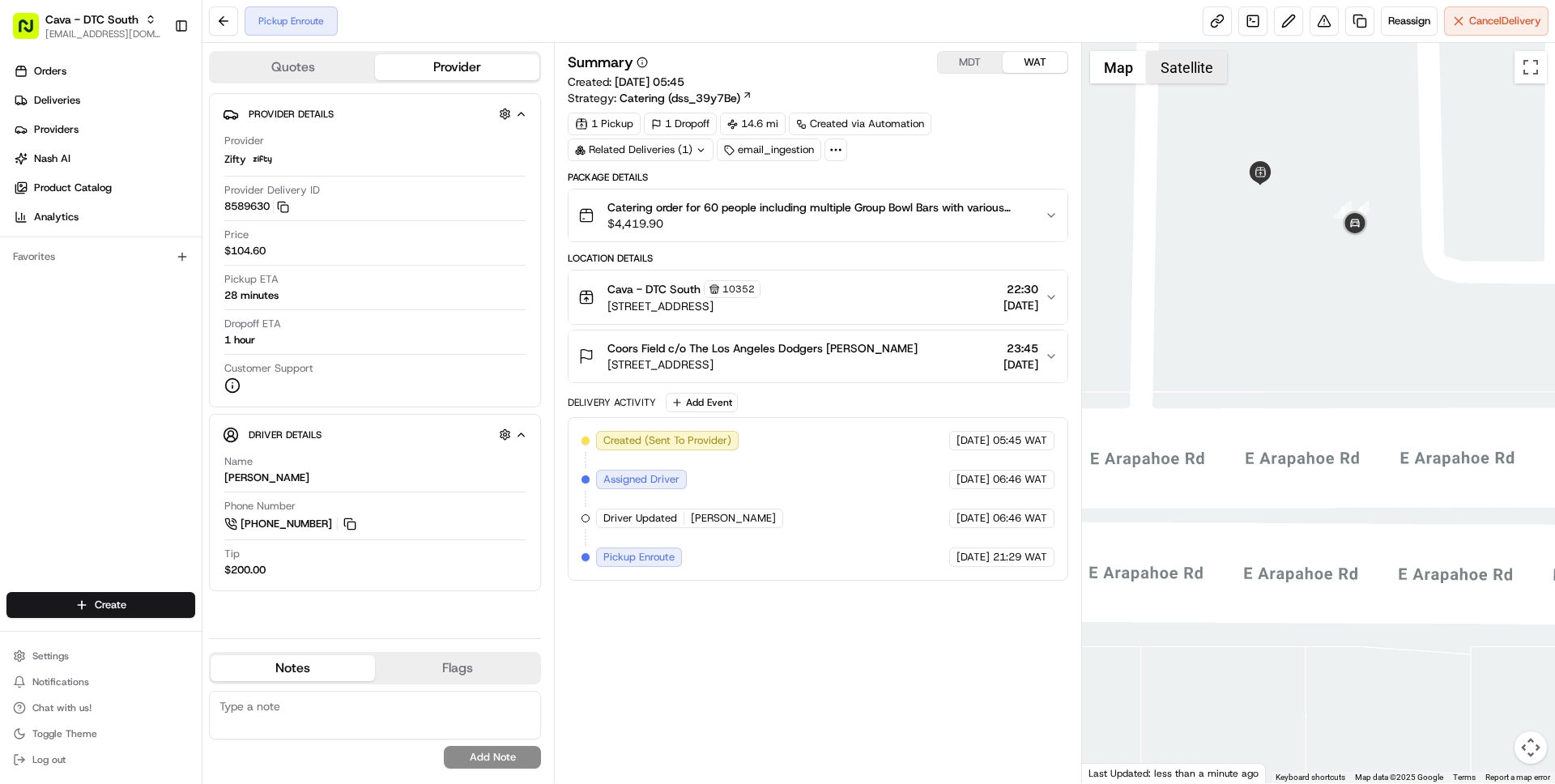
click at [1194, 56] on button "Satellite" at bounding box center [1187, 67] width 80 height 33
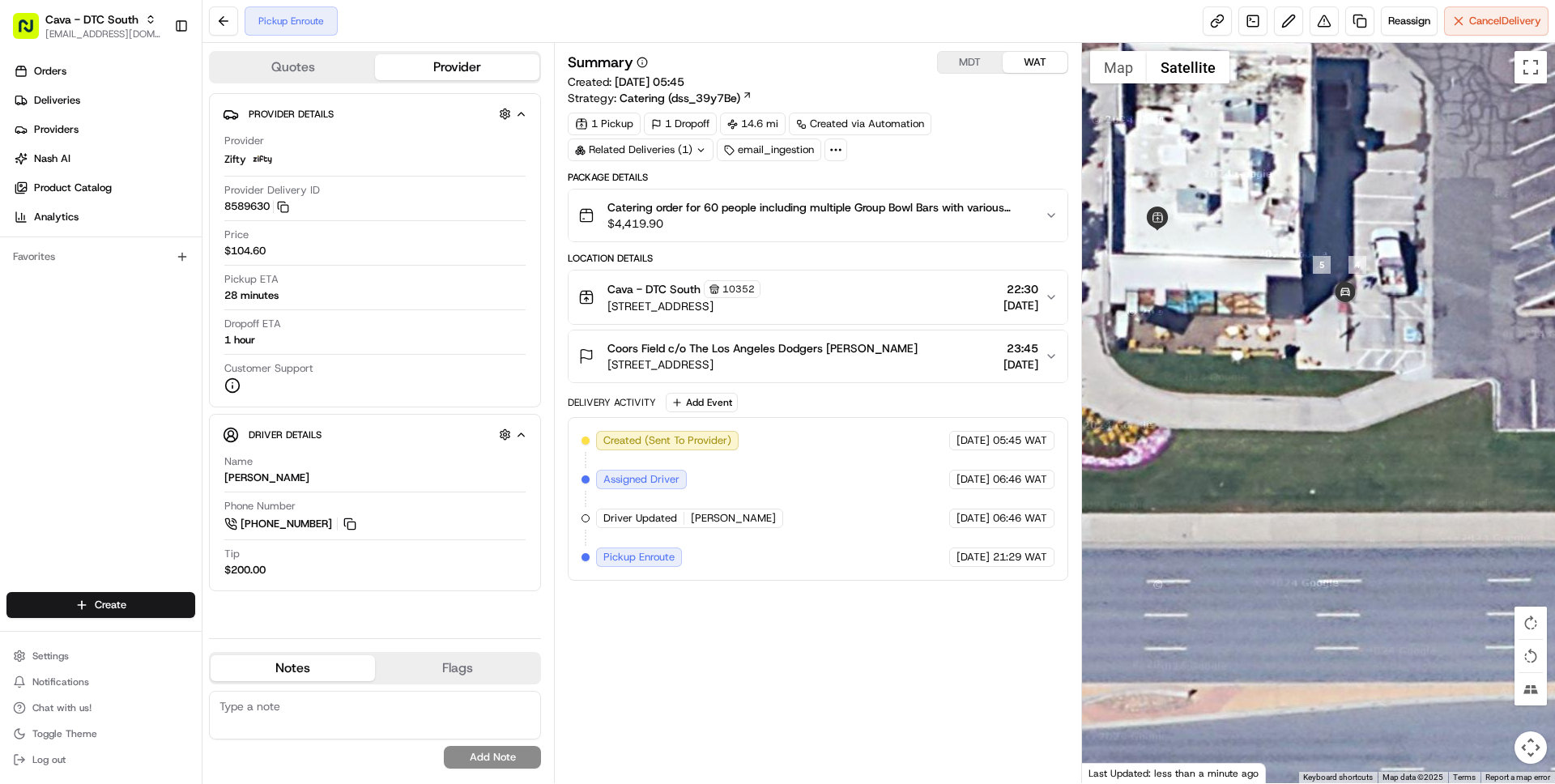
click at [761, 284] on div "Cava - DTC South 10352" at bounding box center [685, 289] width 154 height 18
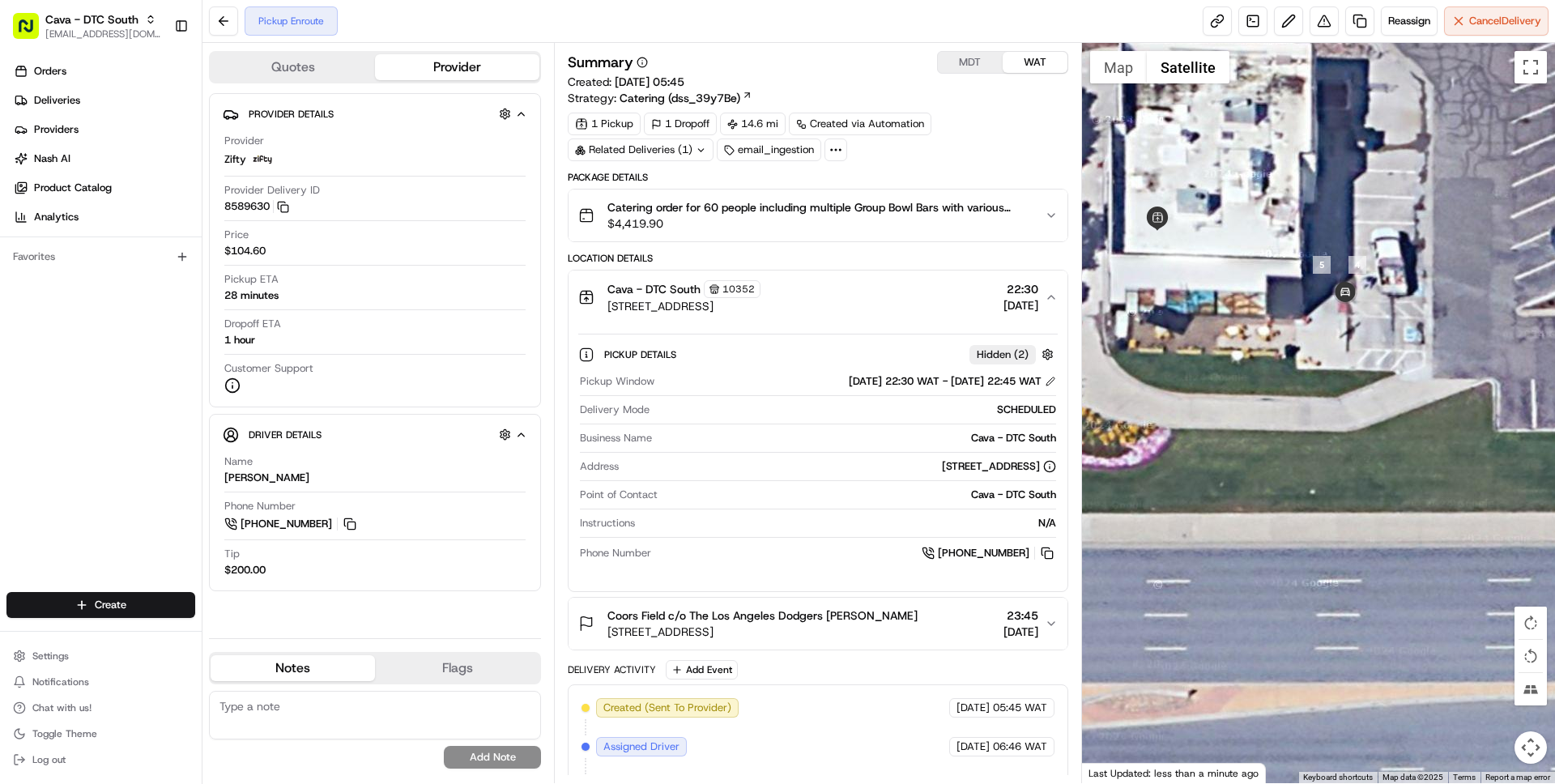
click at [761, 284] on div "Cava - DTC South 10352" at bounding box center [685, 289] width 154 height 18
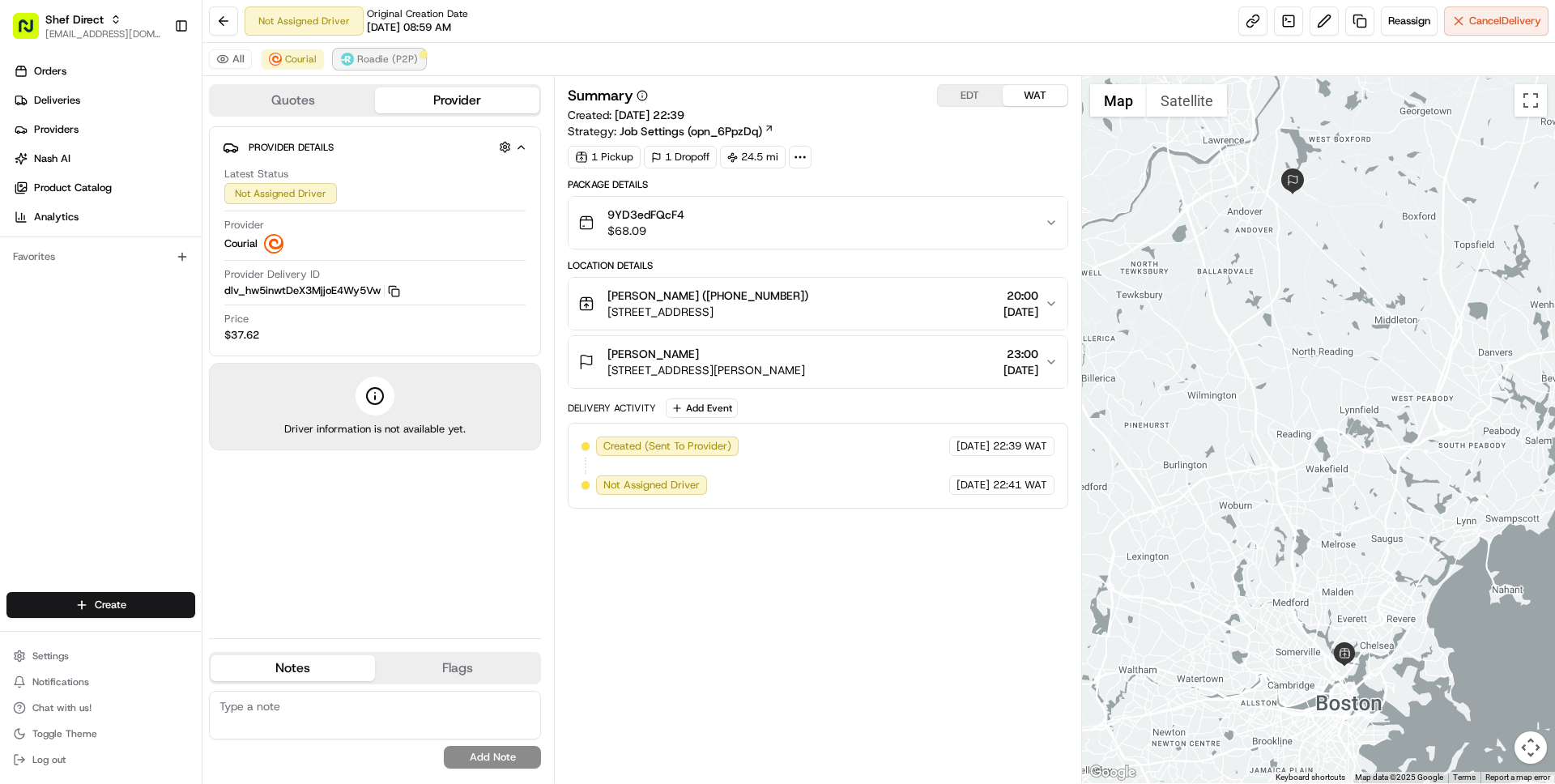
click at [415, 57] on button "Roadie (P2P)" at bounding box center [380, 60] width 92 height 20
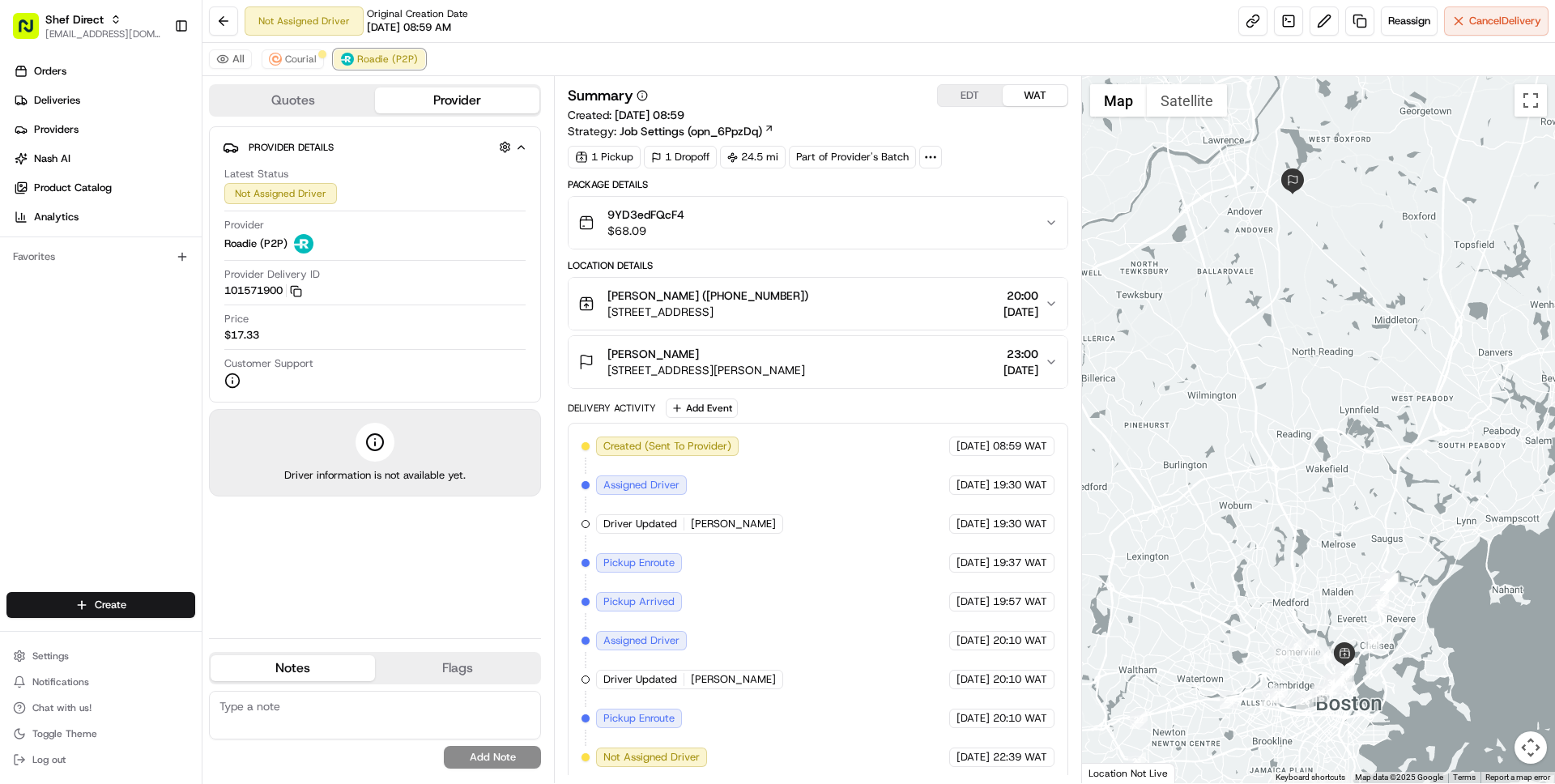
scroll to position [6, 0]
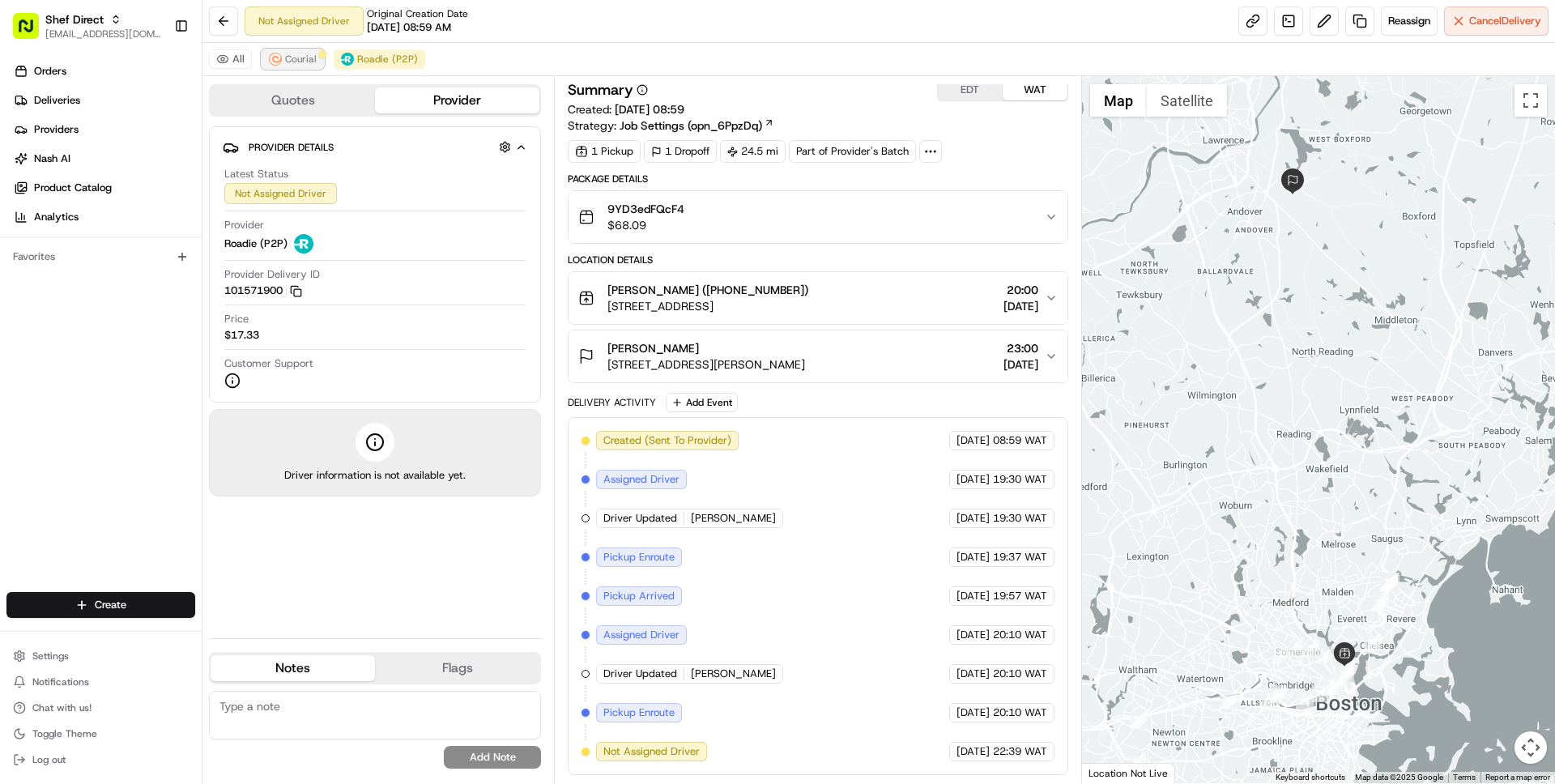
click at [288, 56] on span "Courial" at bounding box center [301, 59] width 32 height 13
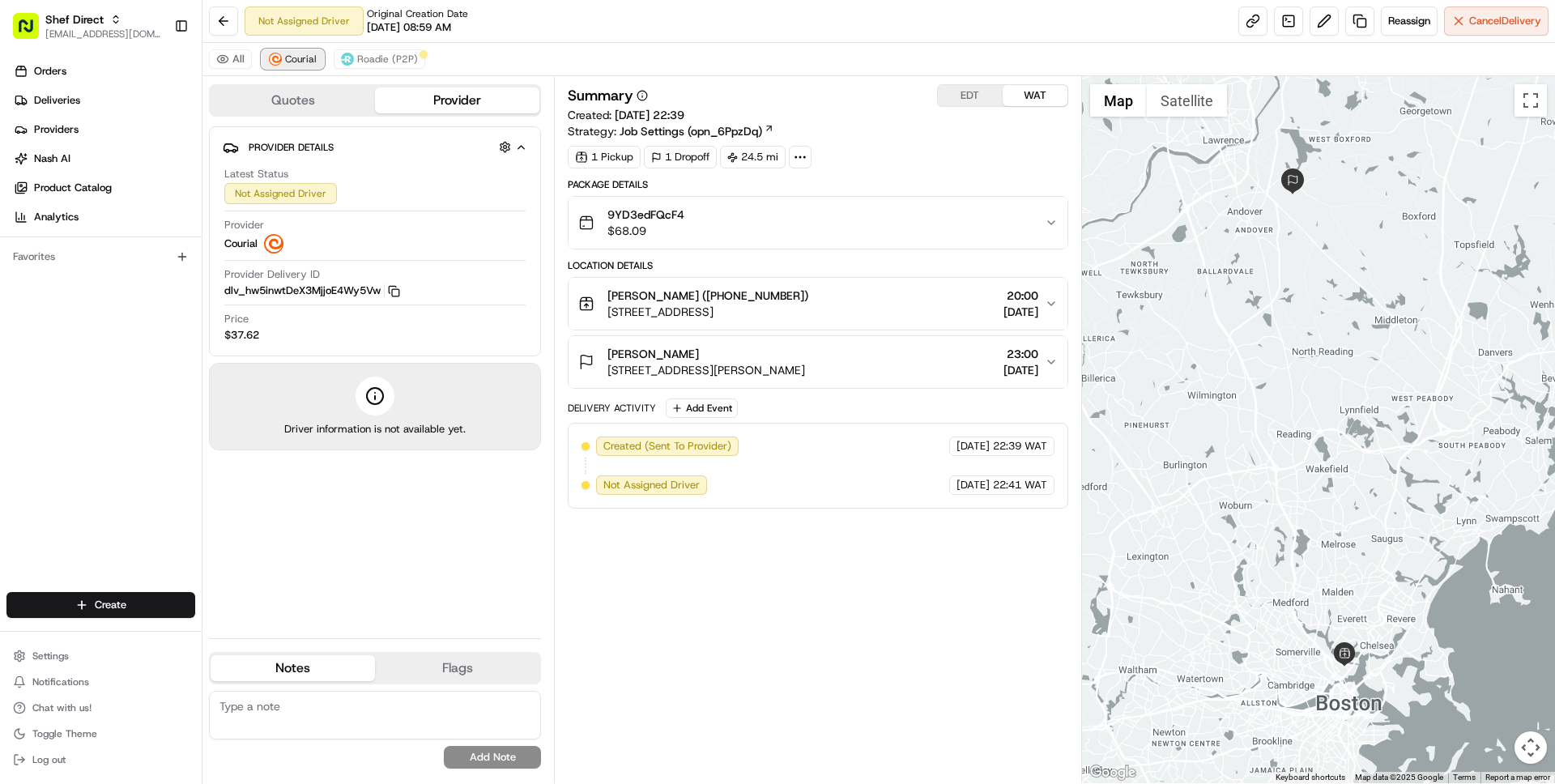
scroll to position [0, 0]
click at [288, 96] on button "Quotes" at bounding box center [292, 101] width 164 height 26
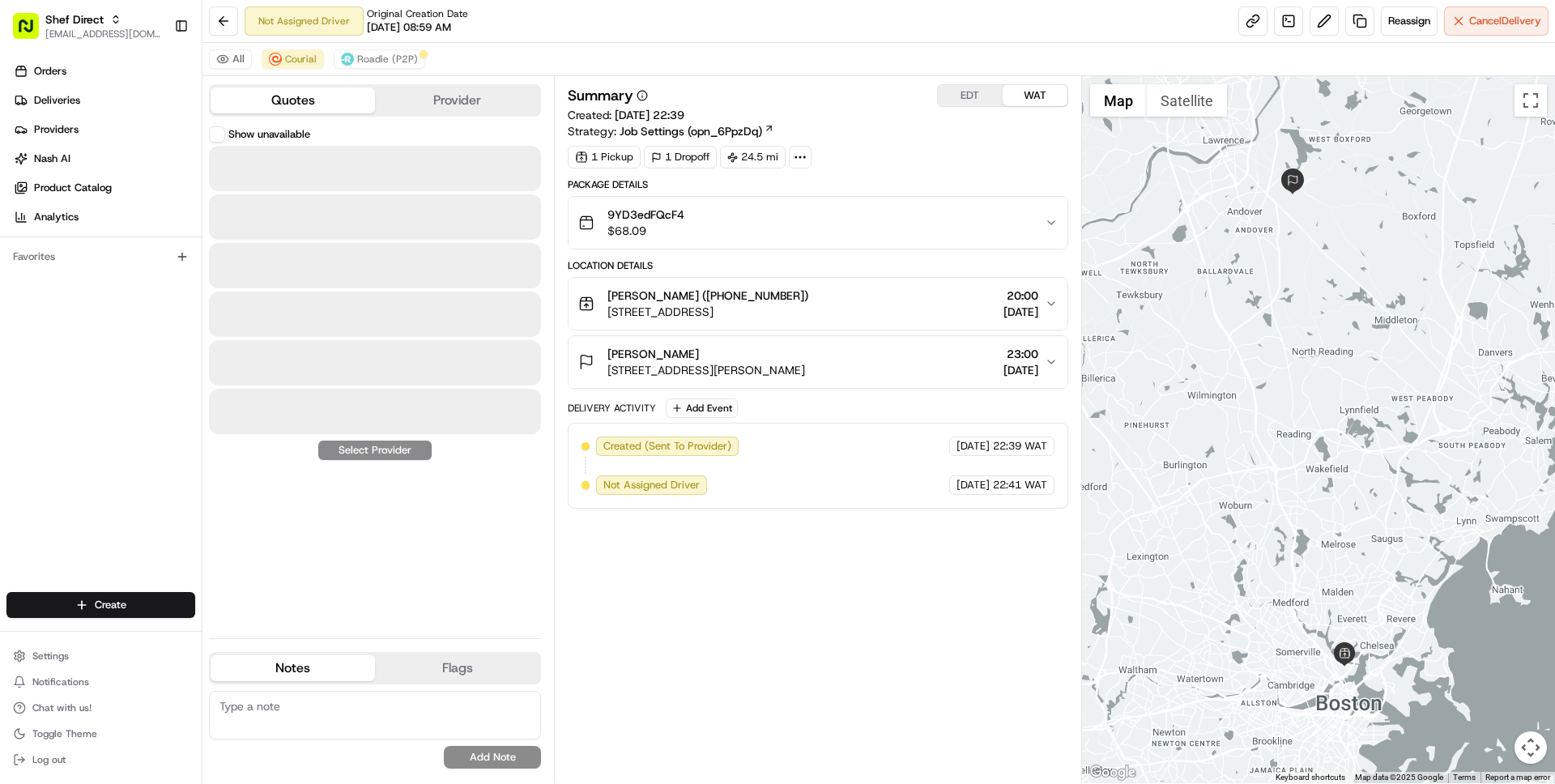
click at [220, 131] on button "Show unavailable" at bounding box center [217, 134] width 16 height 16
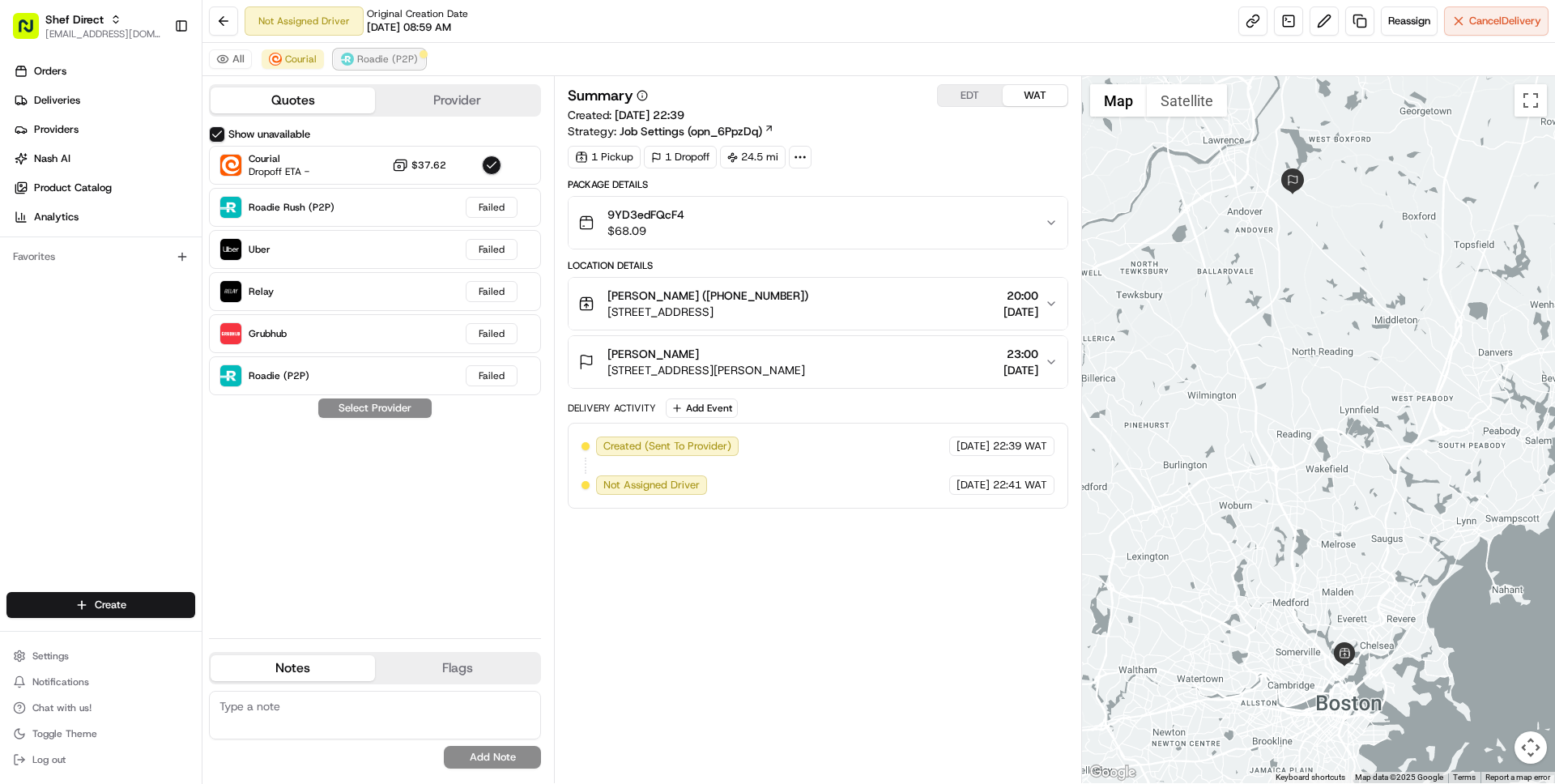
click at [405, 57] on span "Roadie (P2P)" at bounding box center [387, 59] width 61 height 13
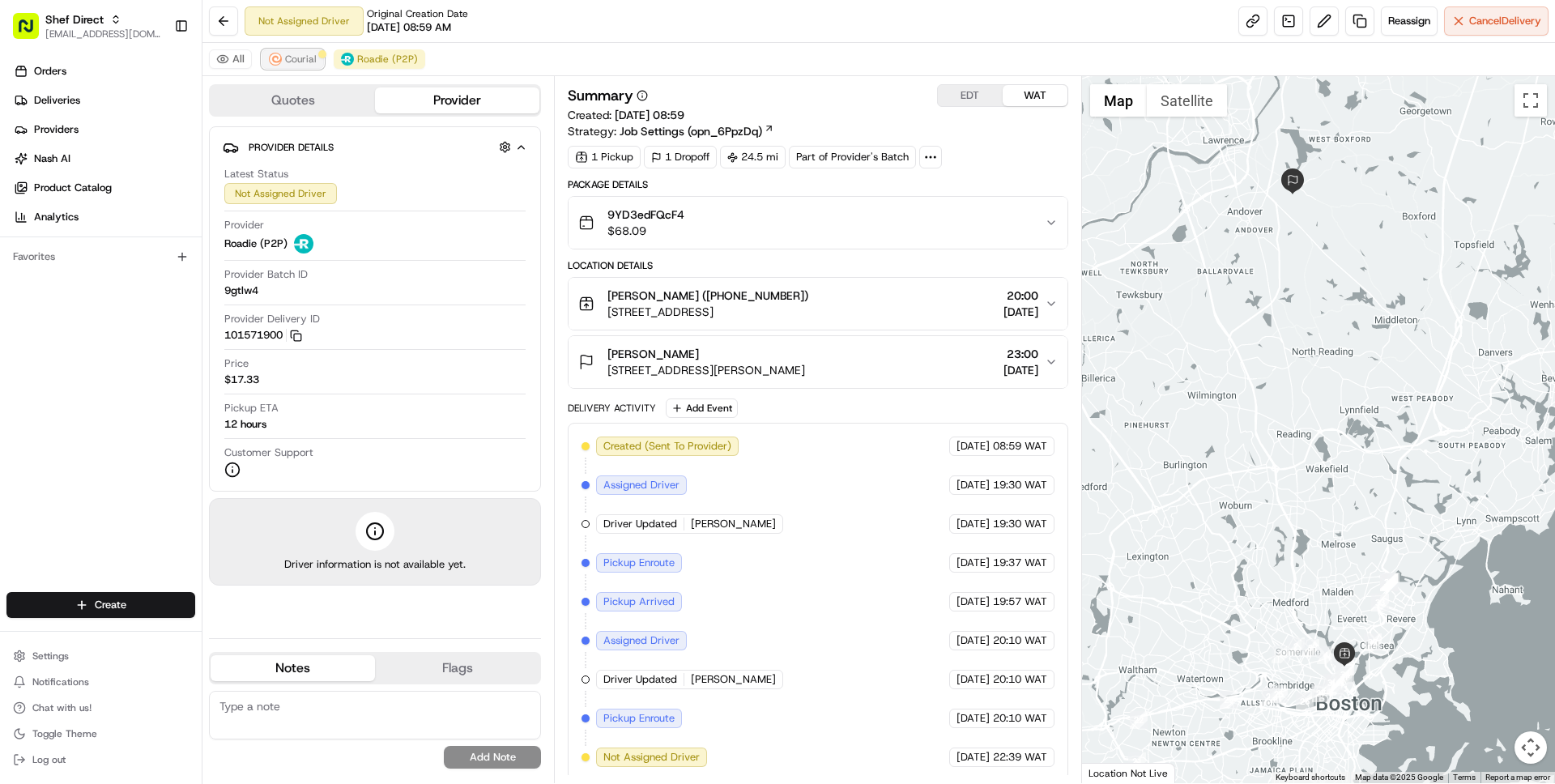
click at [281, 61] on button "Courial" at bounding box center [293, 60] width 63 height 20
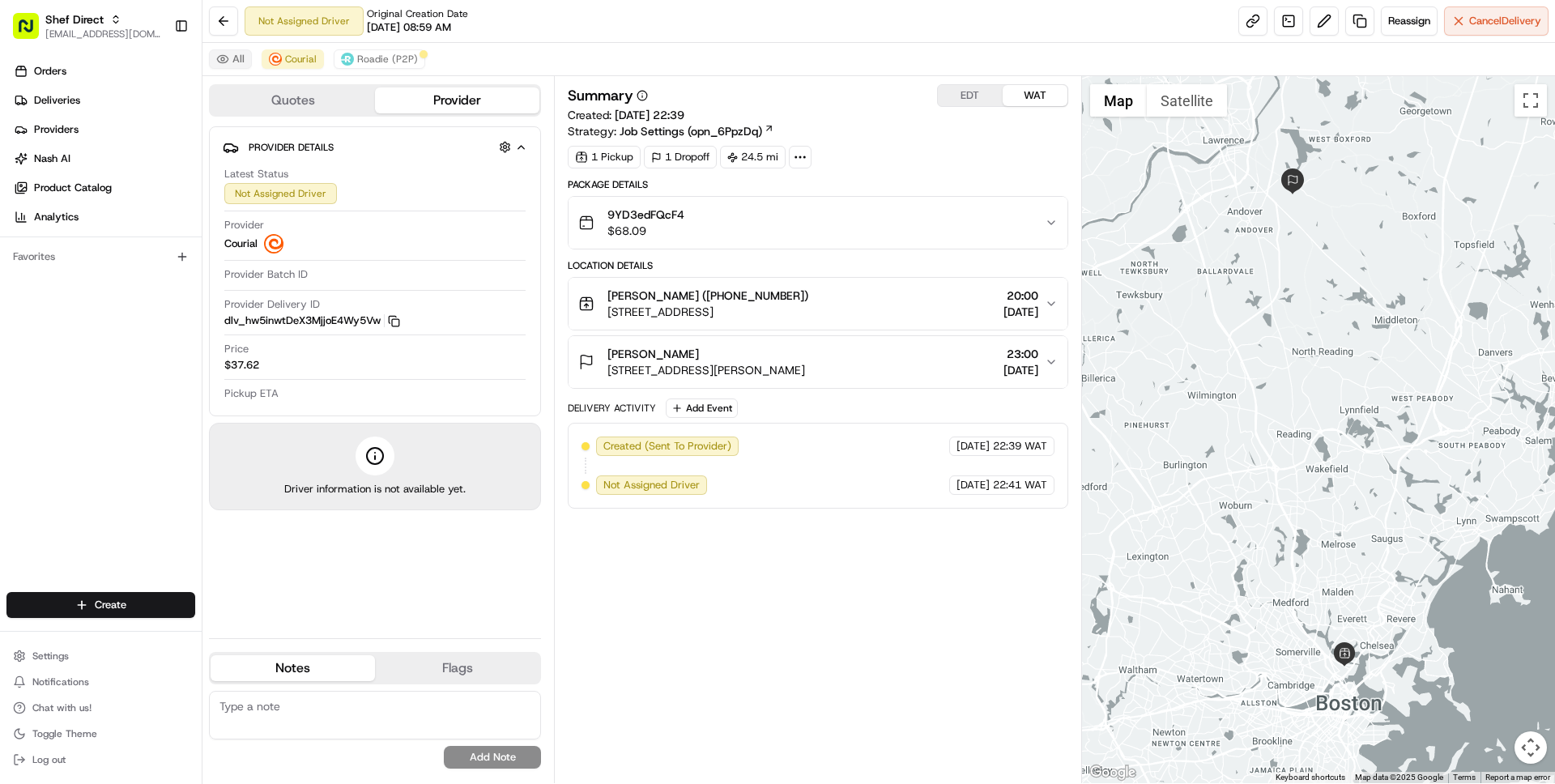
click at [228, 55] on button "All" at bounding box center [230, 60] width 43 height 20
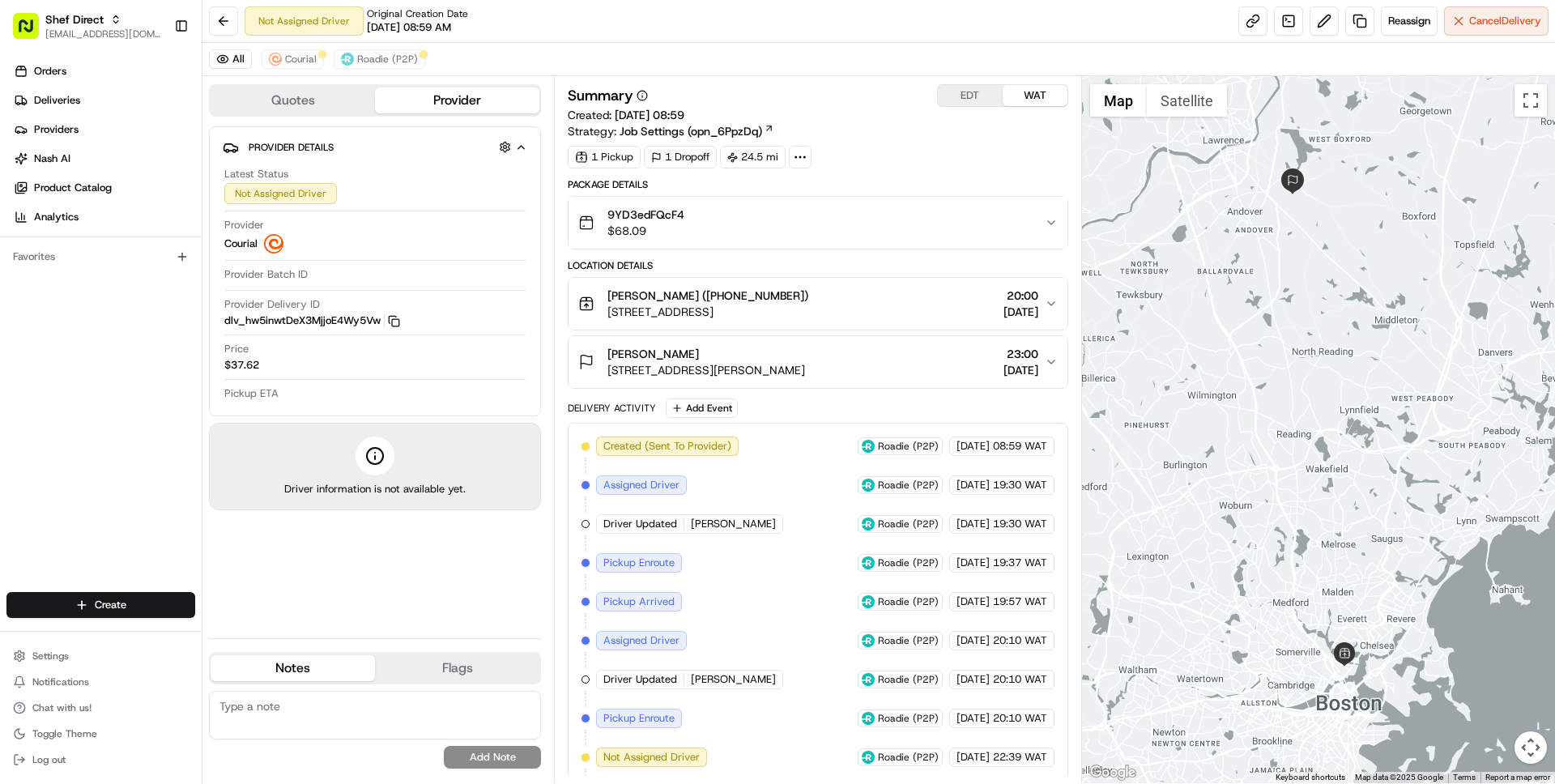
click at [259, 88] on button "Quotes" at bounding box center [292, 101] width 164 height 26
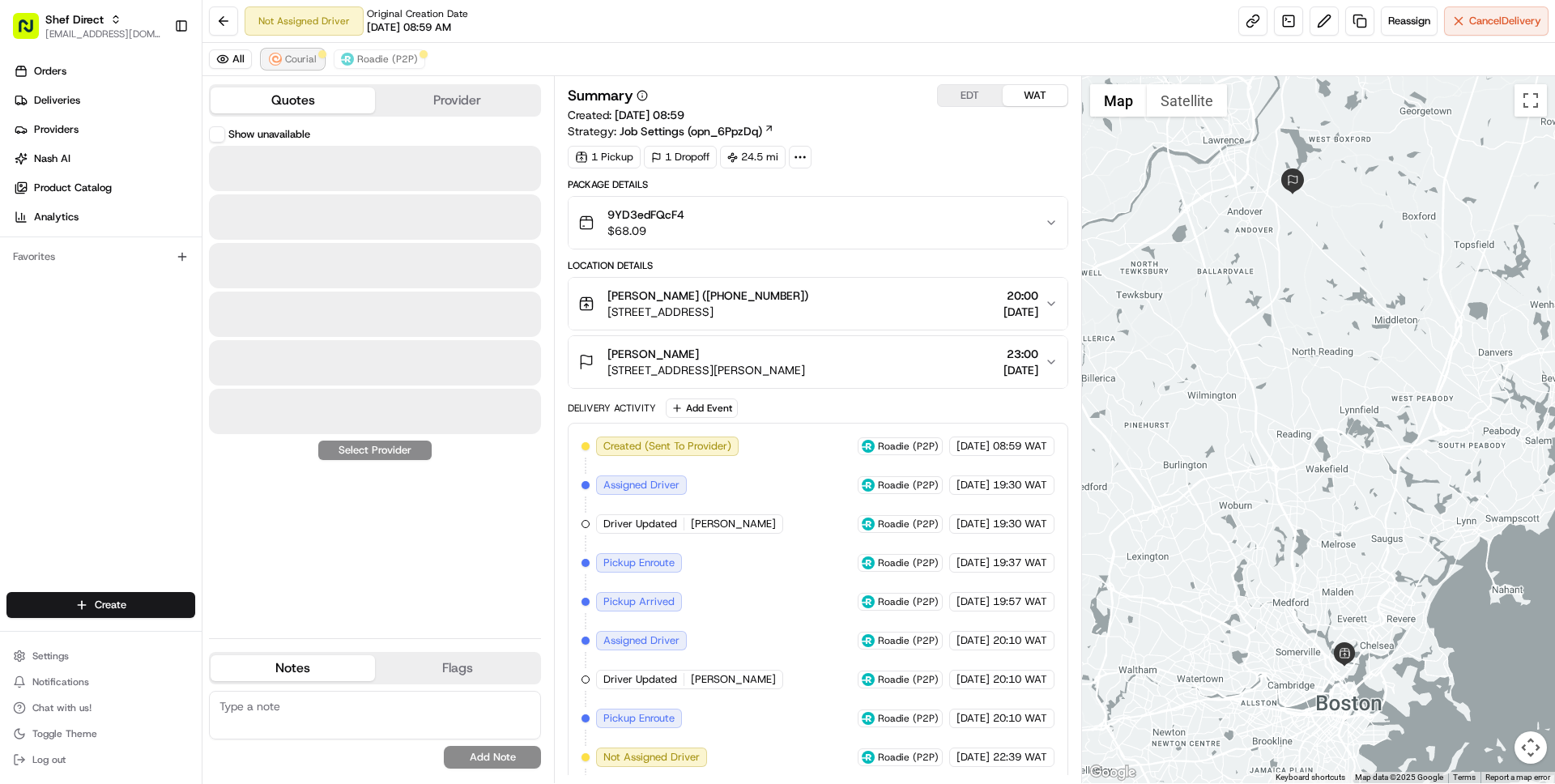
click at [276, 60] on img at bounding box center [275, 59] width 13 height 13
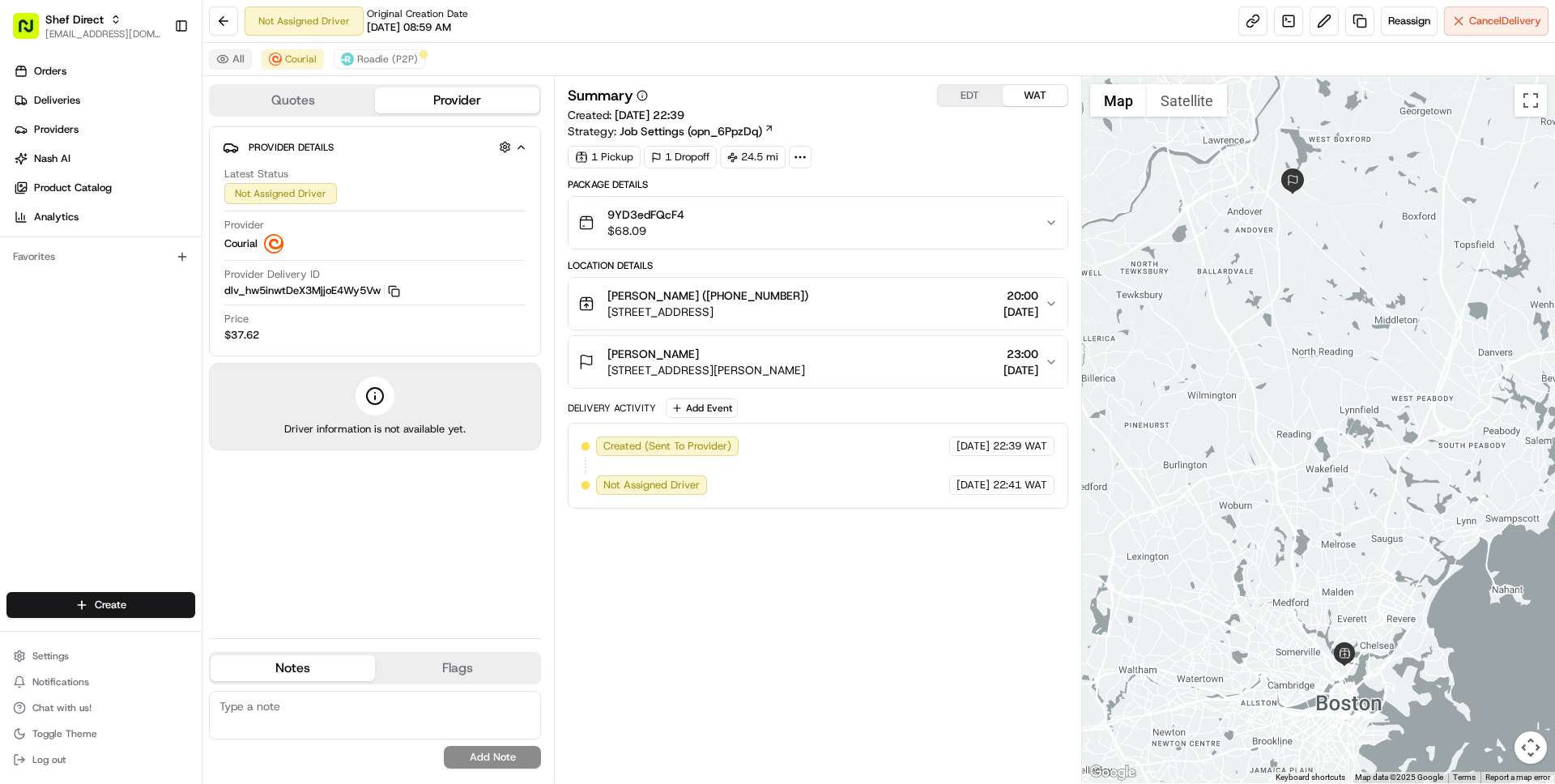
click at [225, 65] on button "All" at bounding box center [230, 60] width 43 height 20
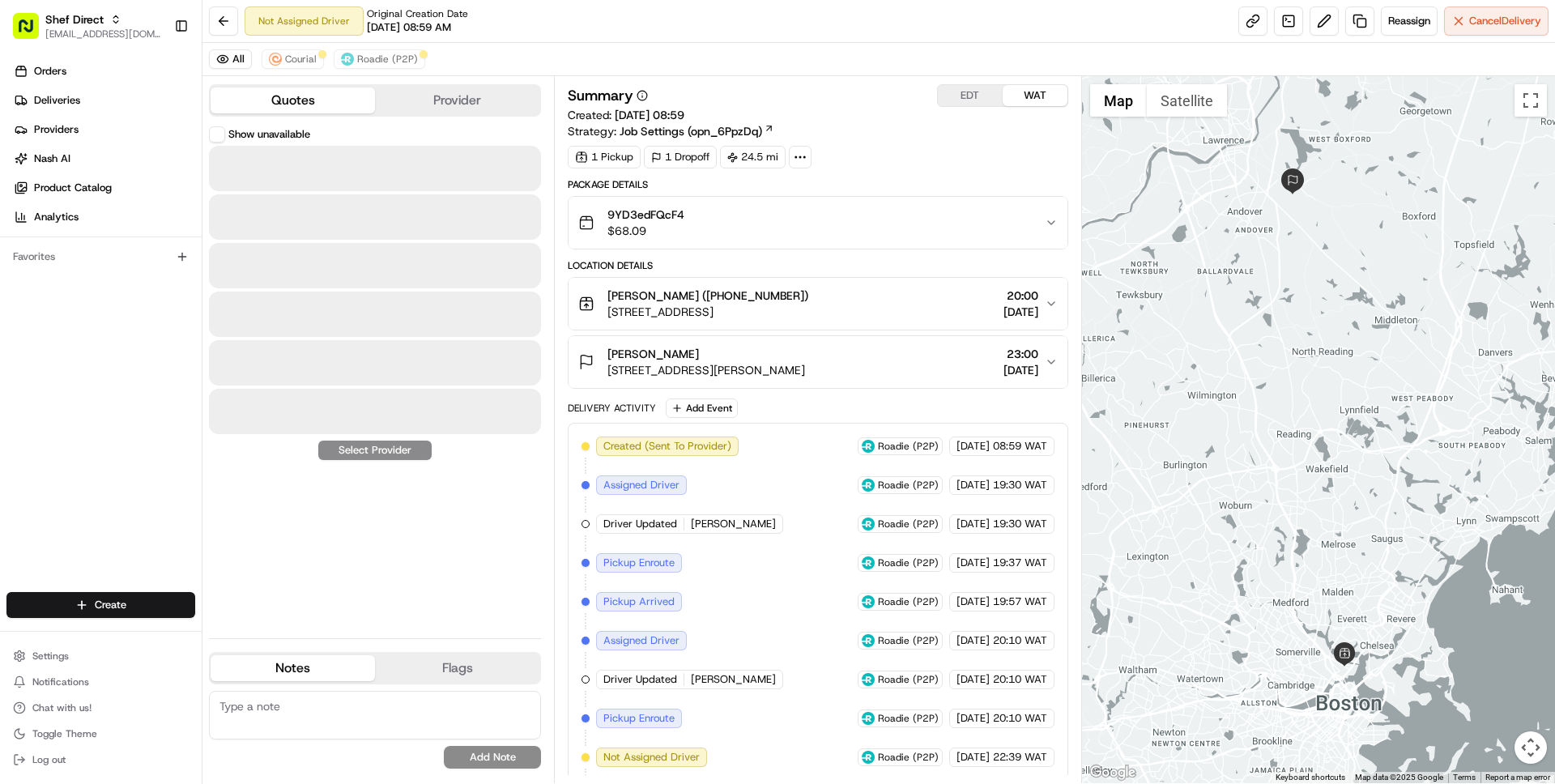
click at [275, 92] on button "Quotes" at bounding box center [292, 101] width 164 height 26
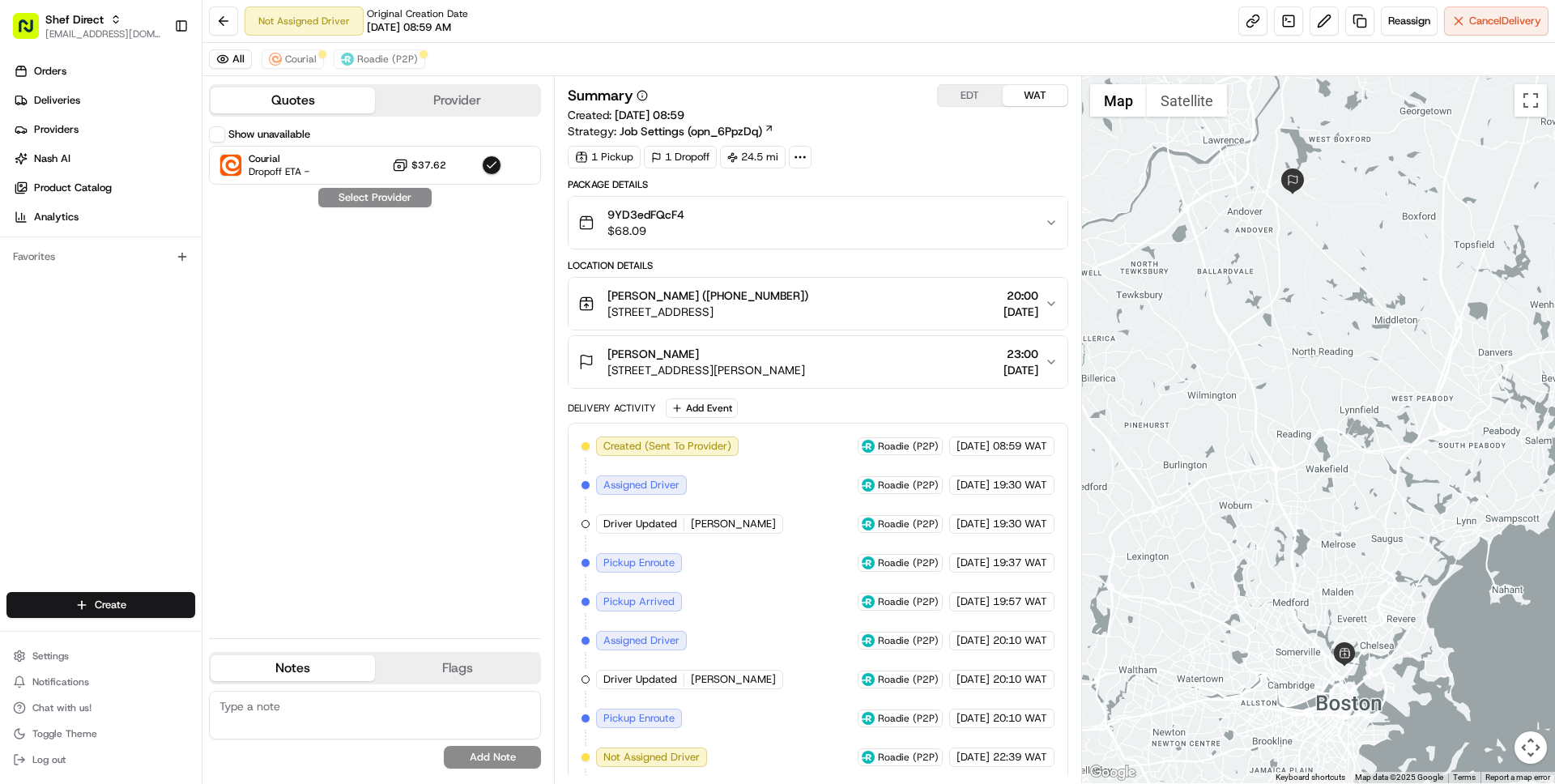
click at [213, 135] on button "Show unavailable" at bounding box center [217, 134] width 16 height 16
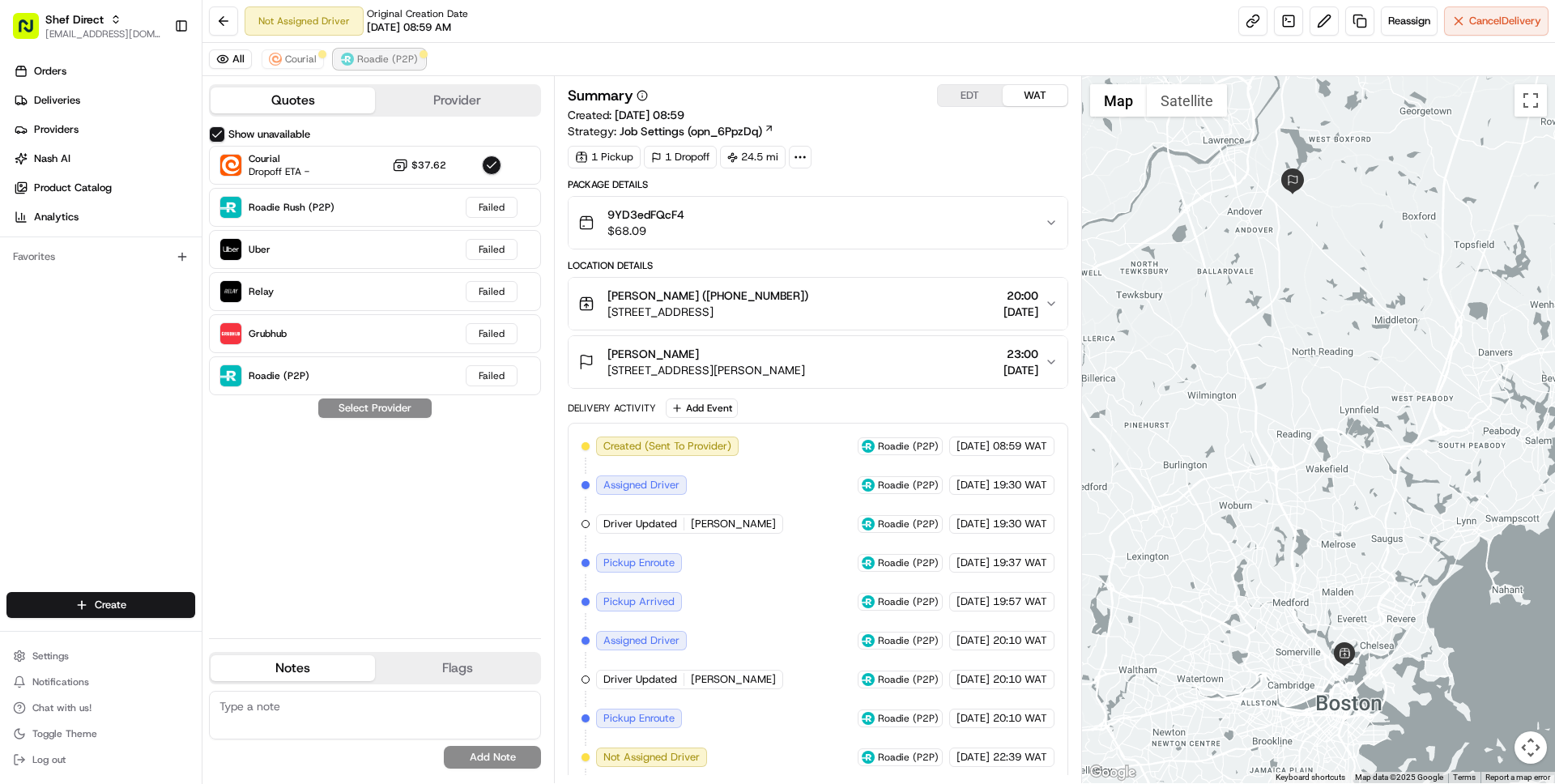
click at [391, 64] on span "Roadie (P2P)" at bounding box center [387, 59] width 61 height 13
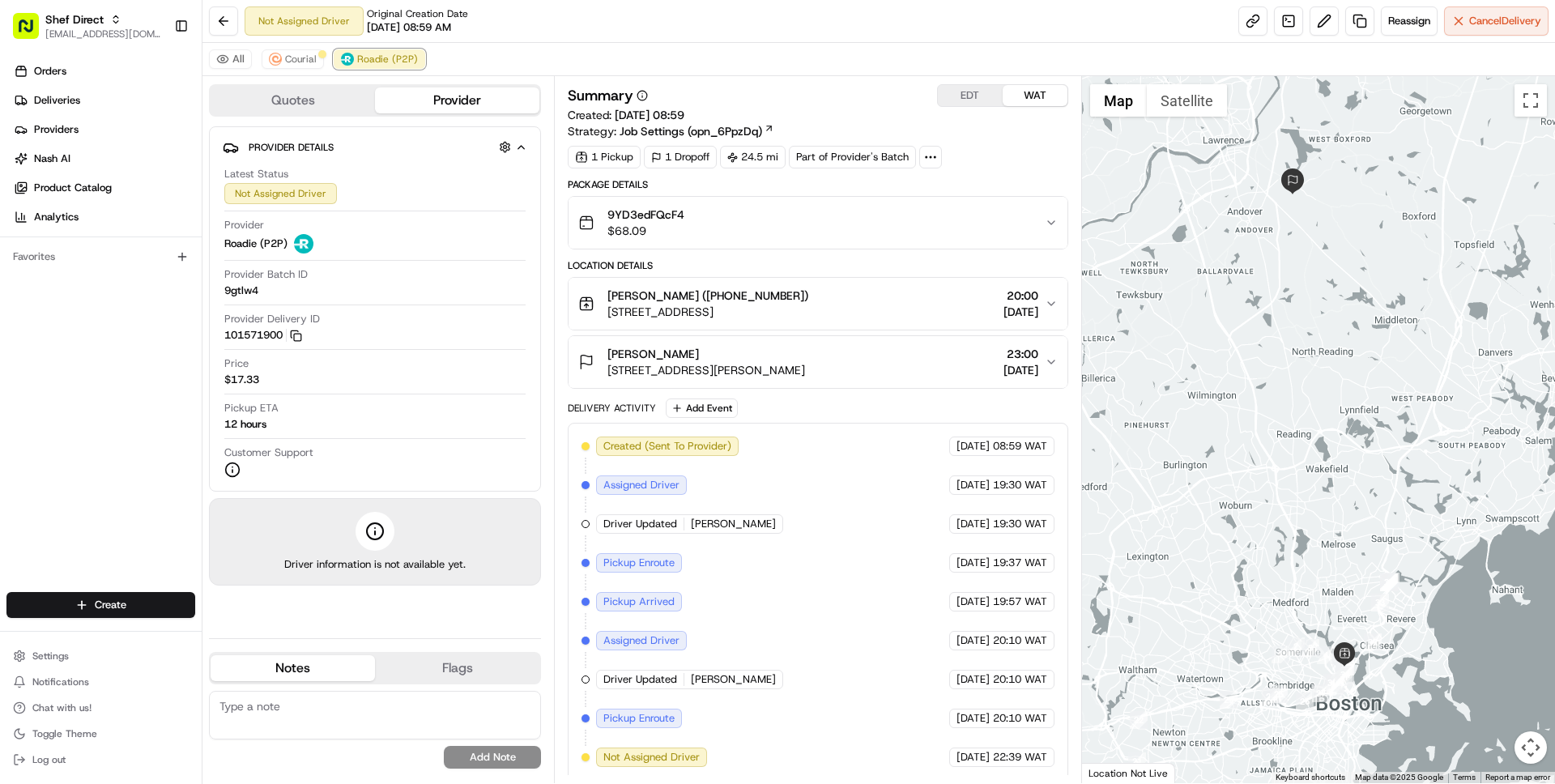
scroll to position [6, 0]
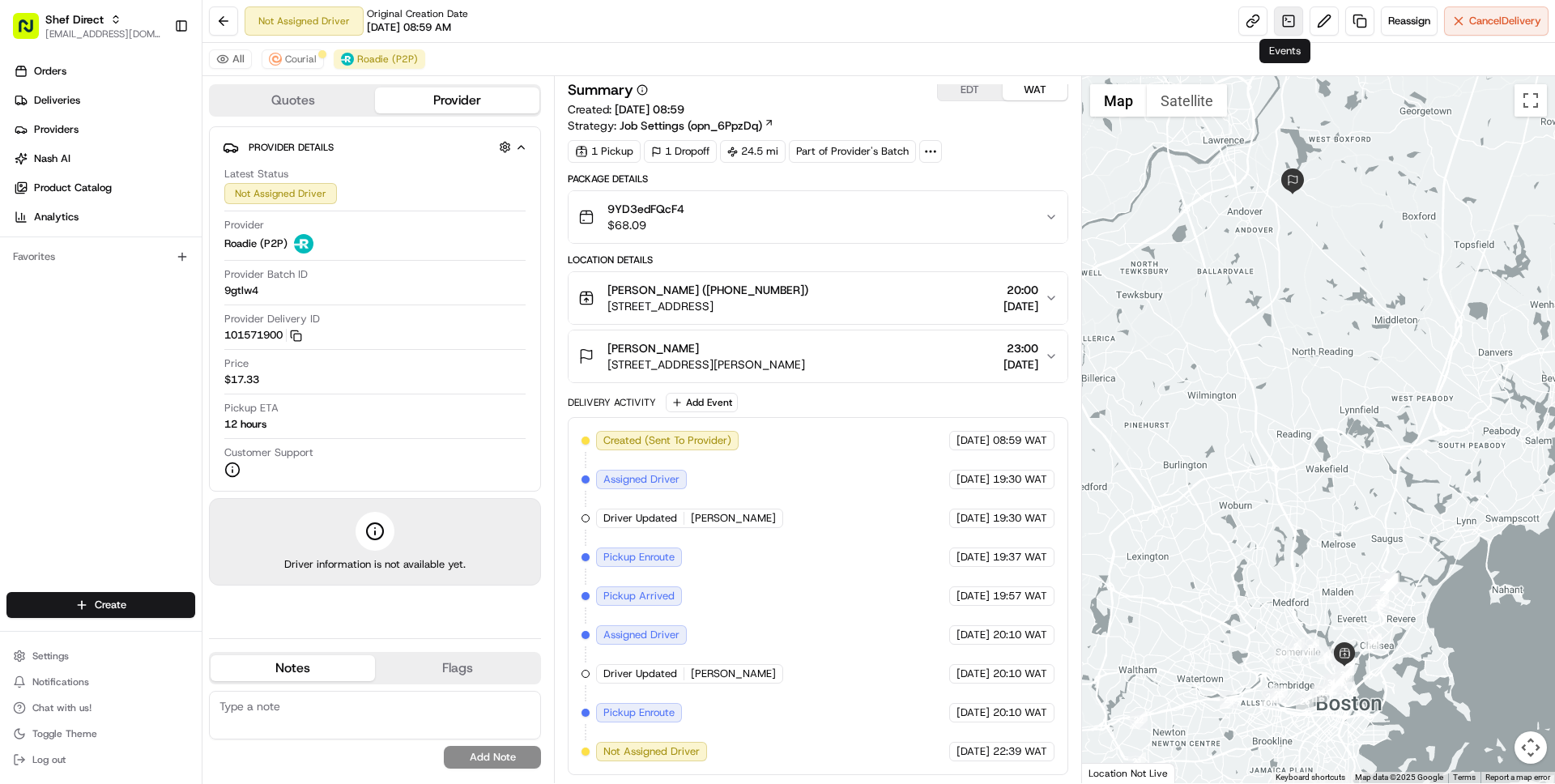
click at [1283, 15] on link at bounding box center [1288, 21] width 29 height 29
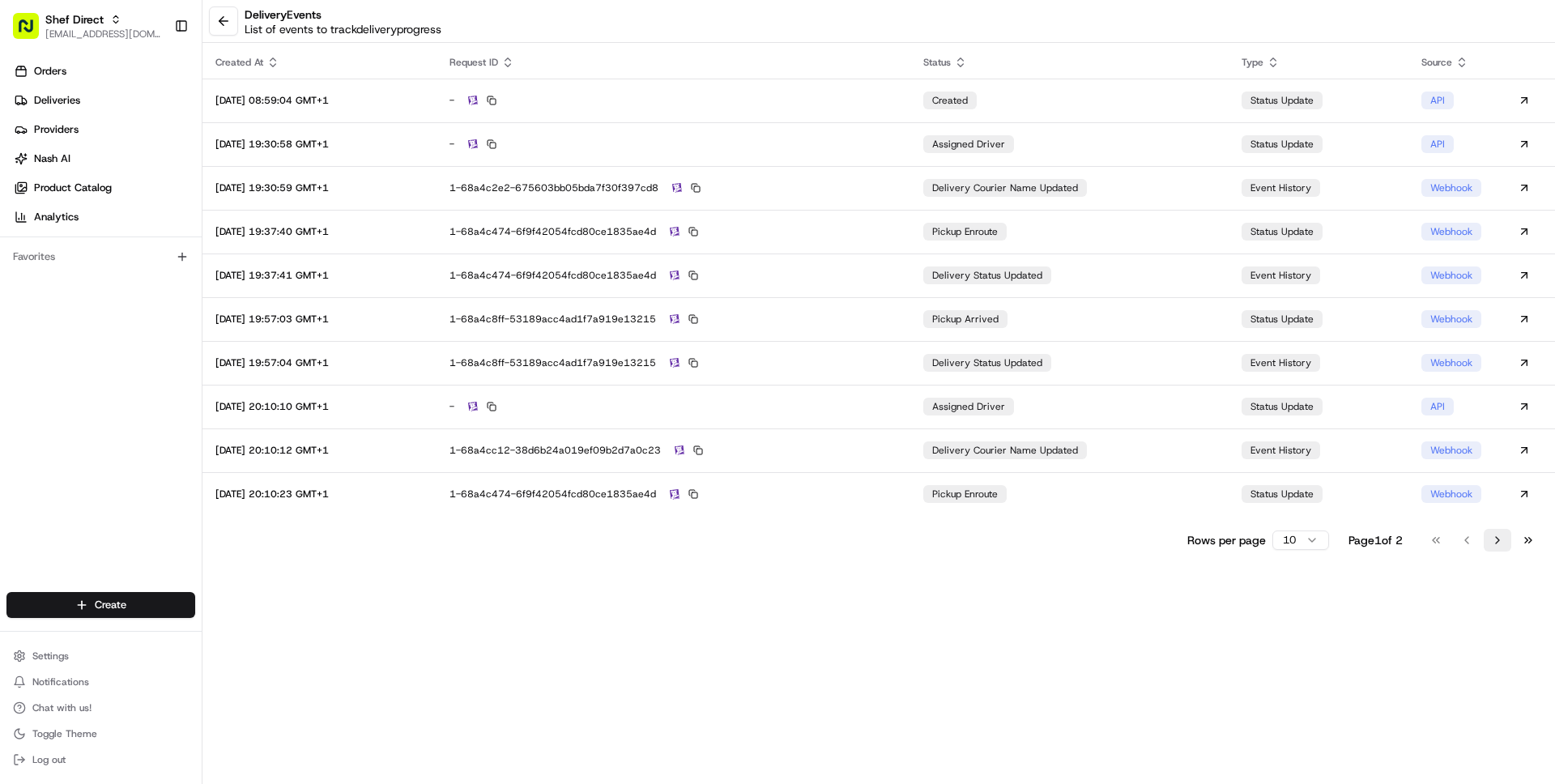
click at [1494, 540] on button "Go to next page" at bounding box center [1498, 540] width 28 height 23
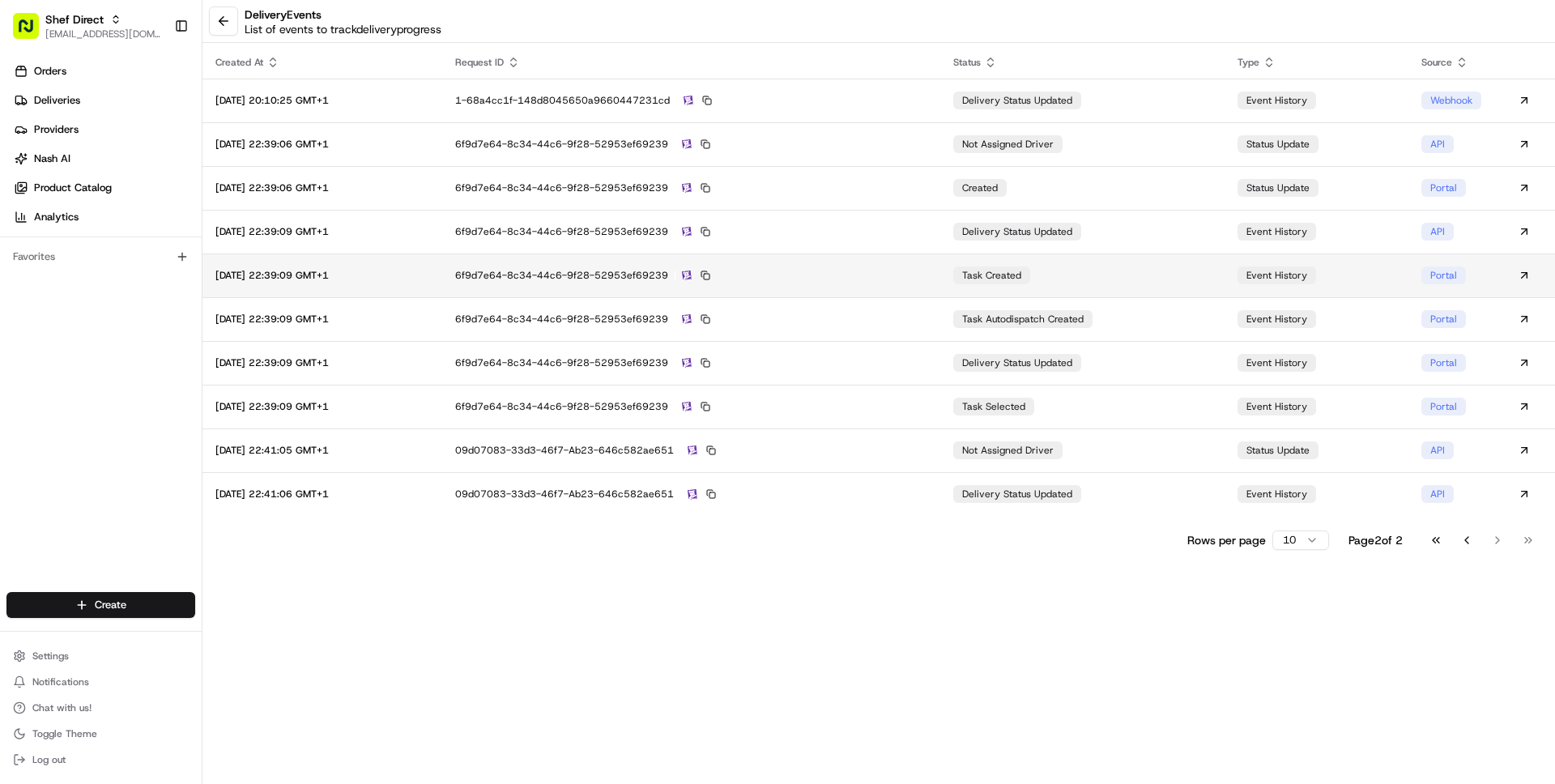
click at [941, 261] on td "6f9d7e64-8c34-44c6-9f28-52953ef69239" at bounding box center [692, 275] width 498 height 44
click at [218, 24] on button at bounding box center [223, 21] width 29 height 29
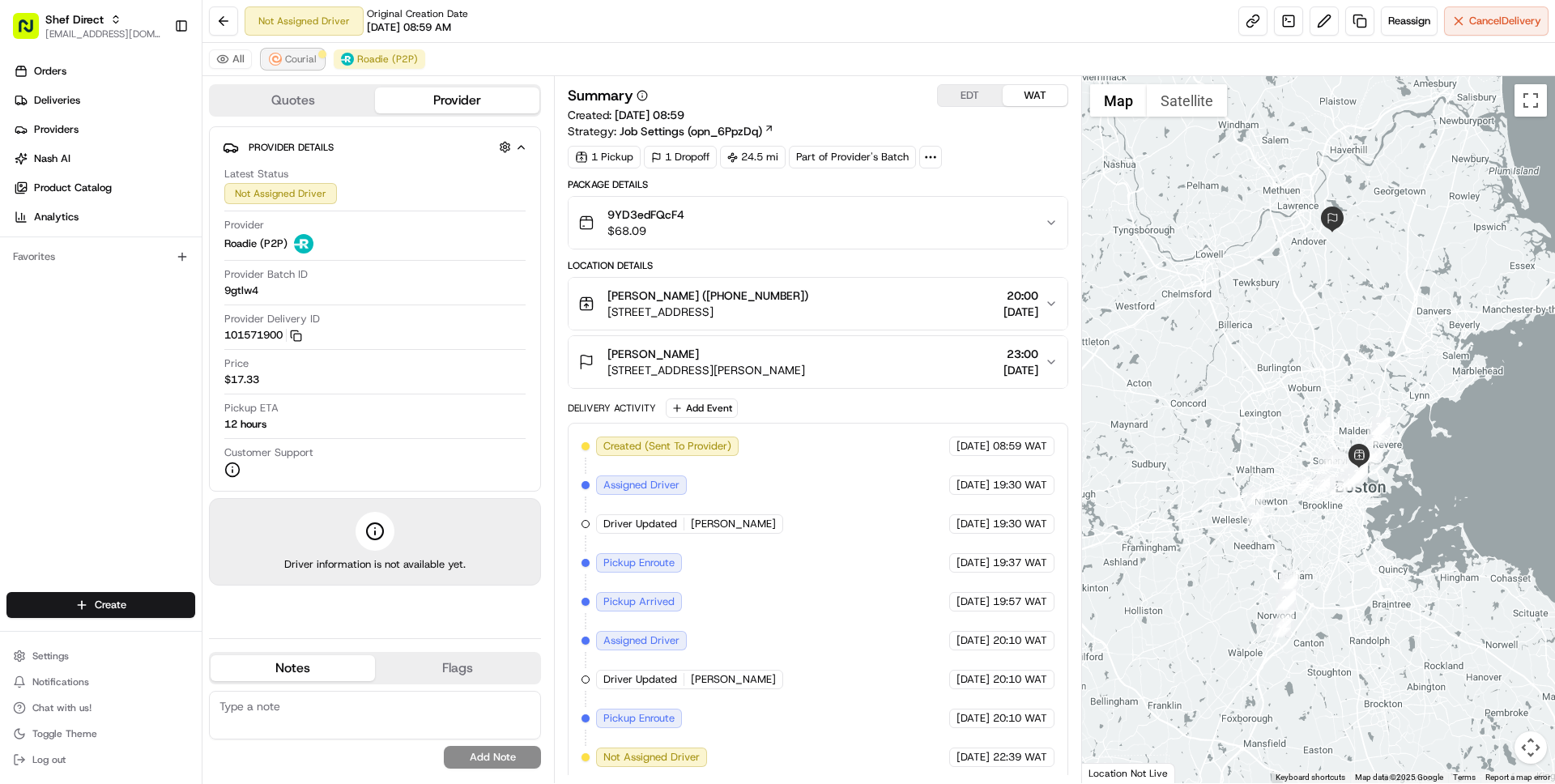
click at [294, 59] on span "Courial" at bounding box center [301, 59] width 32 height 13
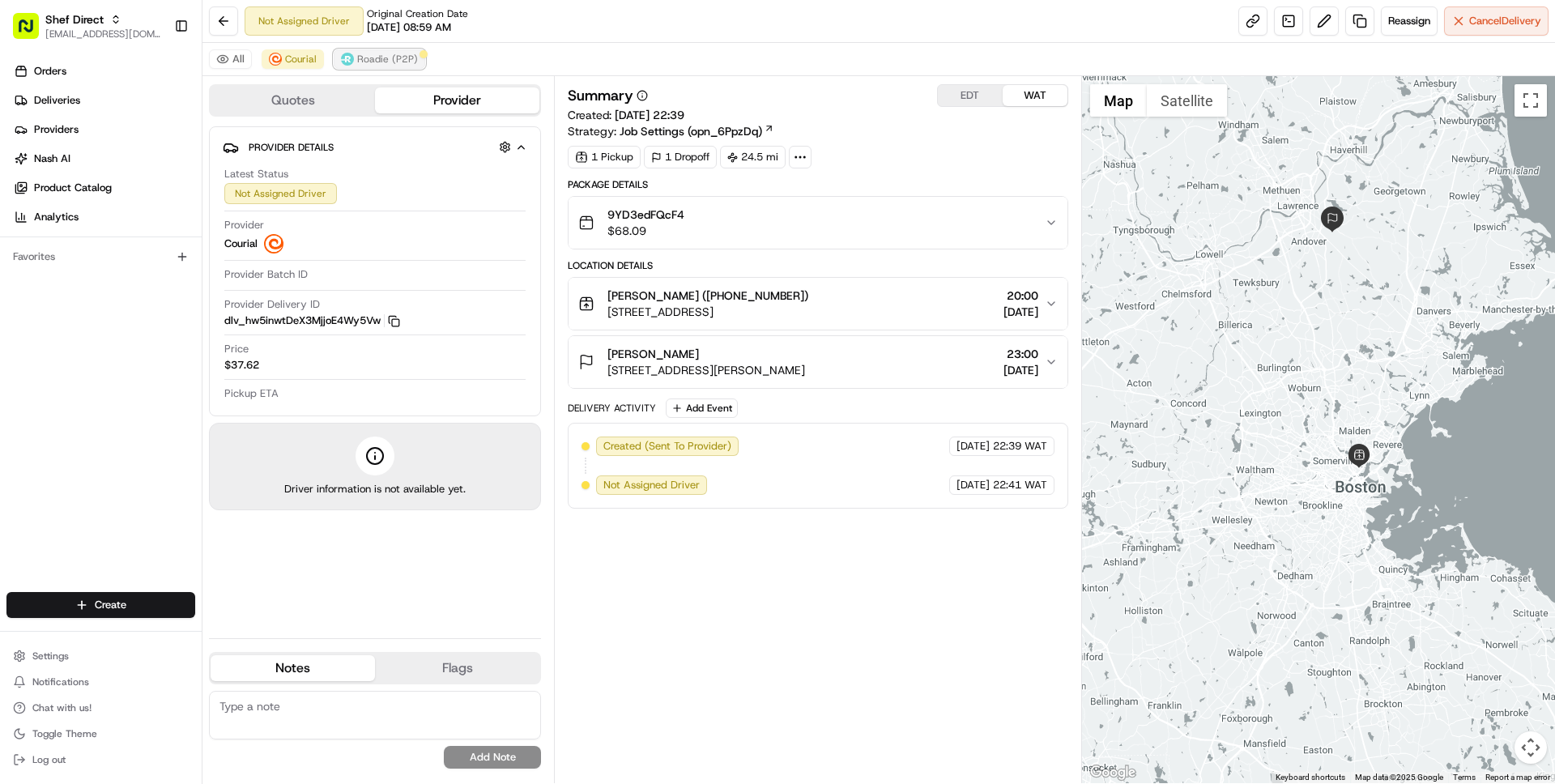
click at [404, 51] on button "Roadie (P2P)" at bounding box center [380, 60] width 92 height 20
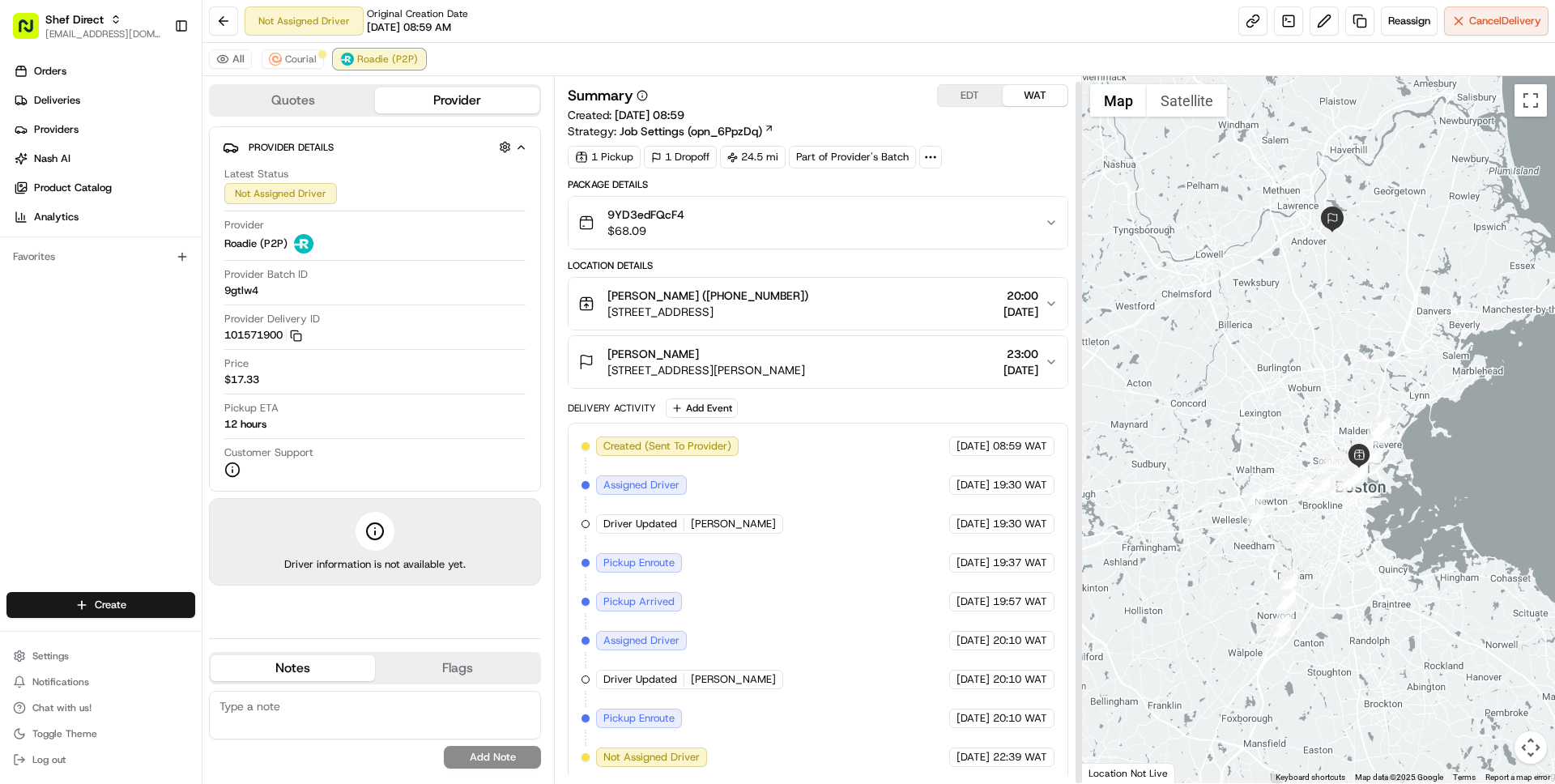
scroll to position [6, 0]
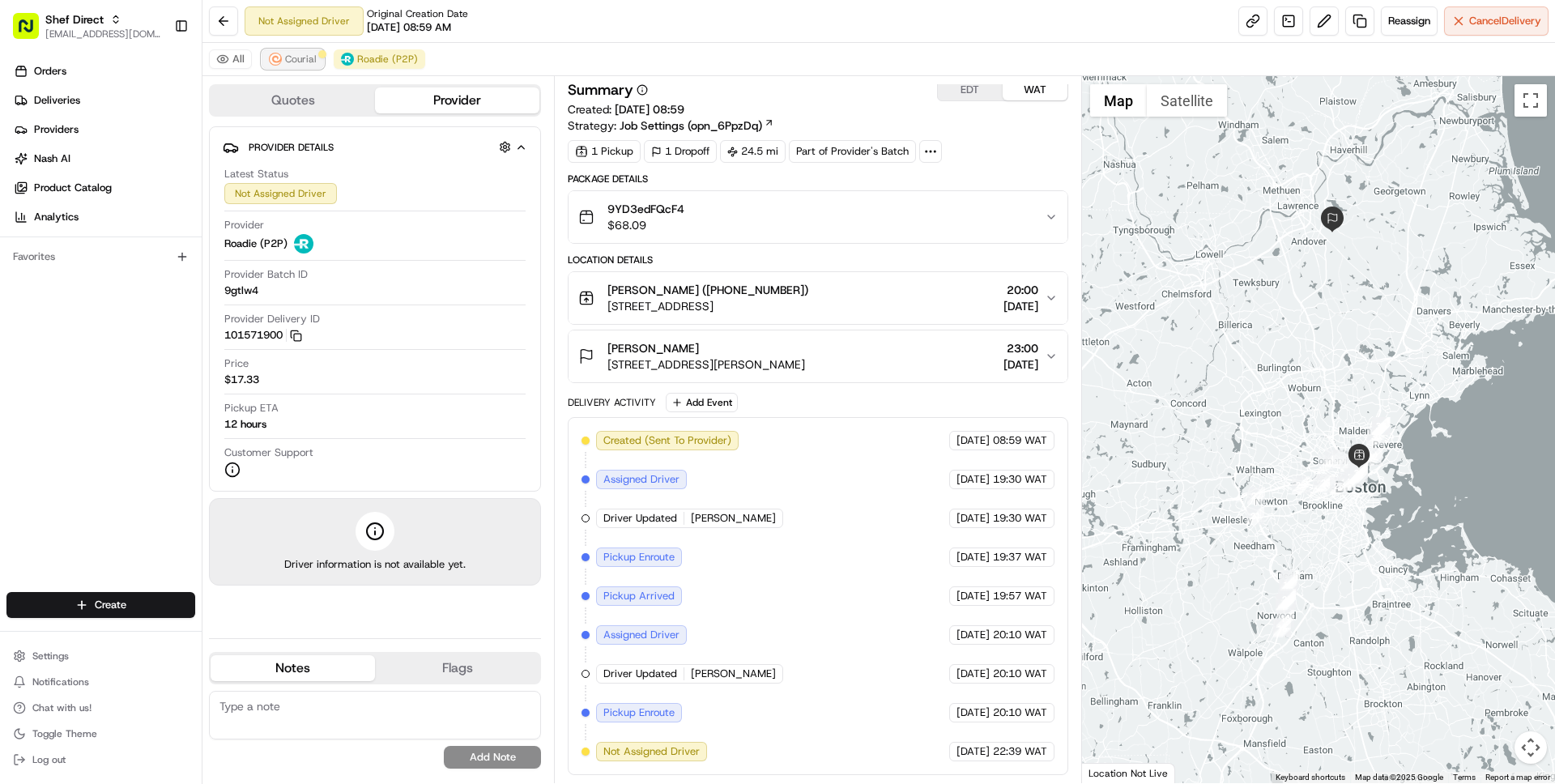
click at [301, 50] on button "Courial" at bounding box center [293, 60] width 63 height 20
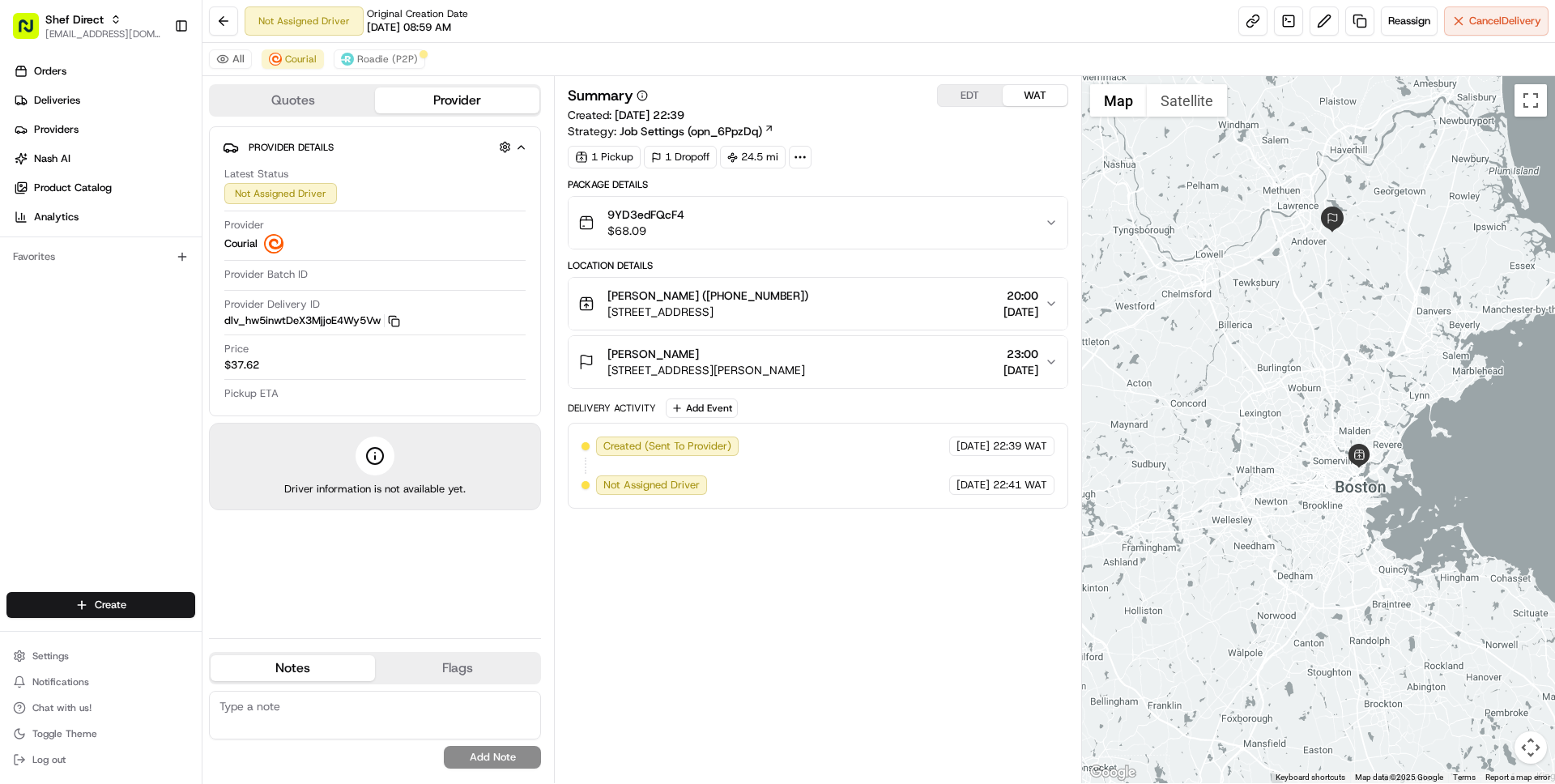
click at [980, 93] on button "EDT" at bounding box center [970, 95] width 65 height 21
click at [1010, 88] on button "WAT" at bounding box center [1035, 95] width 65 height 21
click at [971, 97] on button "EDT" at bounding box center [970, 95] width 65 height 21
click at [1408, 20] on span "Reassign" at bounding box center [1409, 21] width 42 height 15
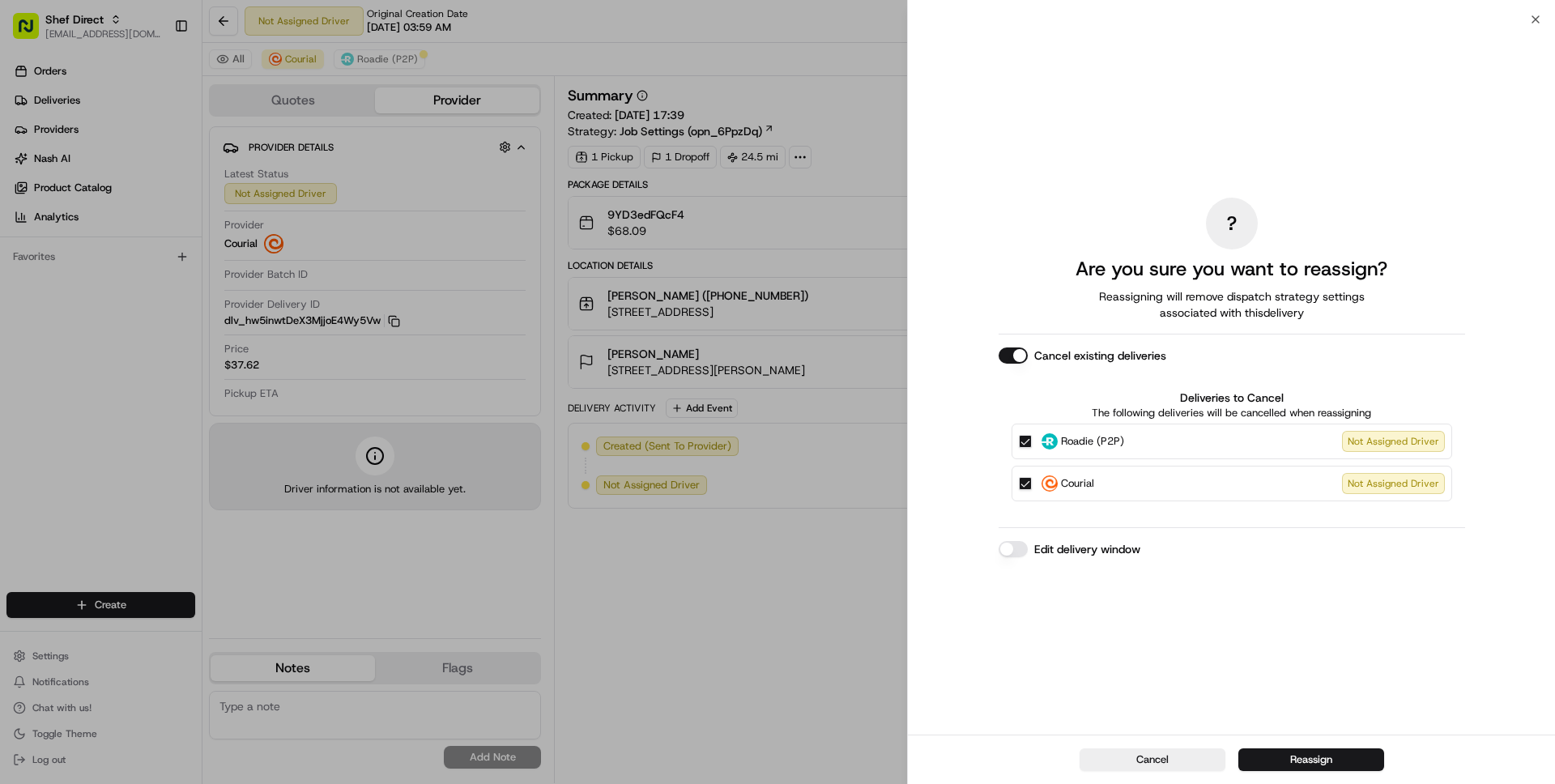
click at [1017, 547] on button "Edit delivery window" at bounding box center [1013, 549] width 29 height 16
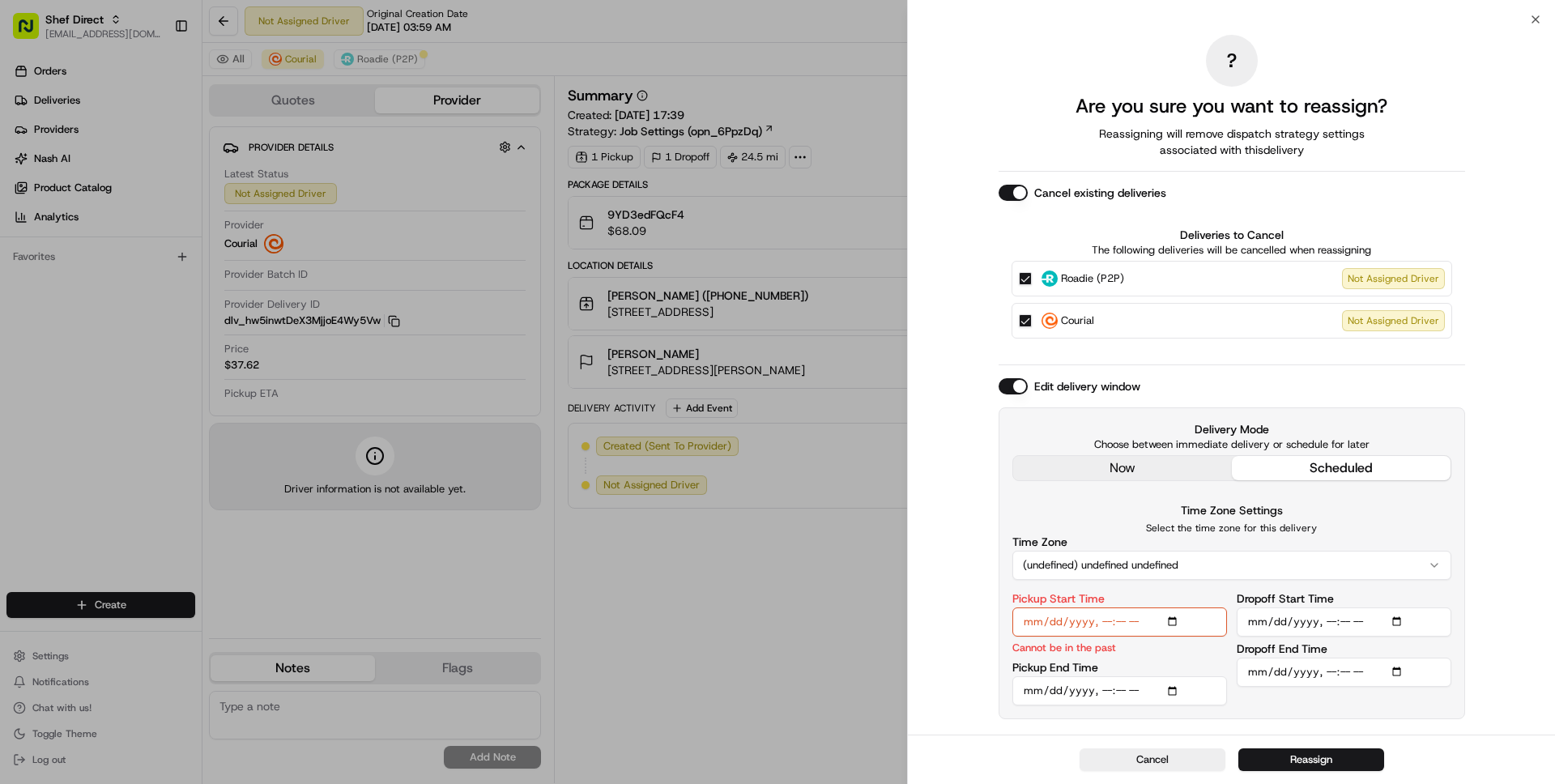
click at [1184, 470] on div "? Are you sure you want to reassign? Reassigning will remove dispatch strategy …" at bounding box center [1232, 377] width 466 height 708
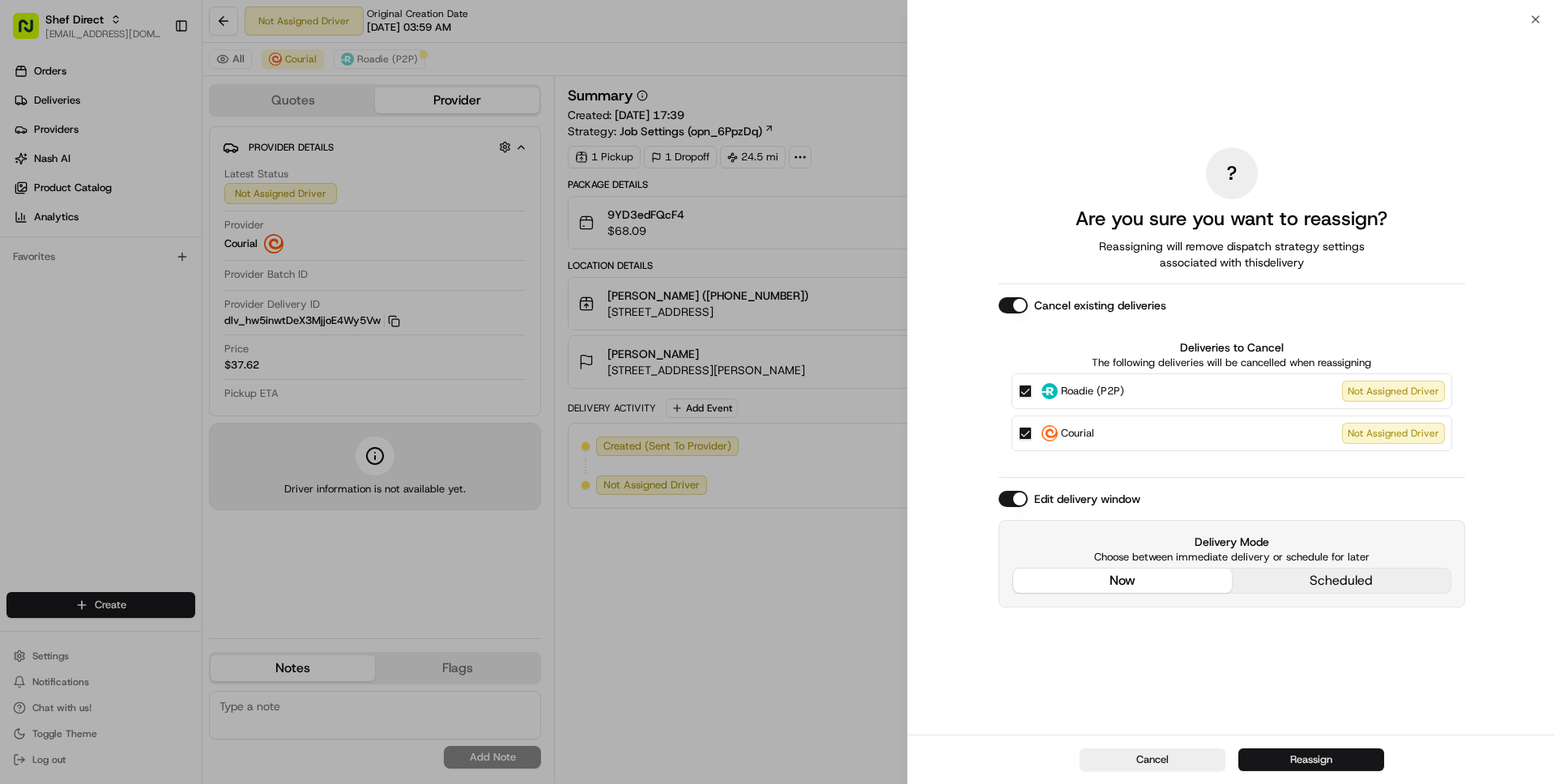
click at [1296, 758] on button "Reassign" at bounding box center [1312, 759] width 146 height 23
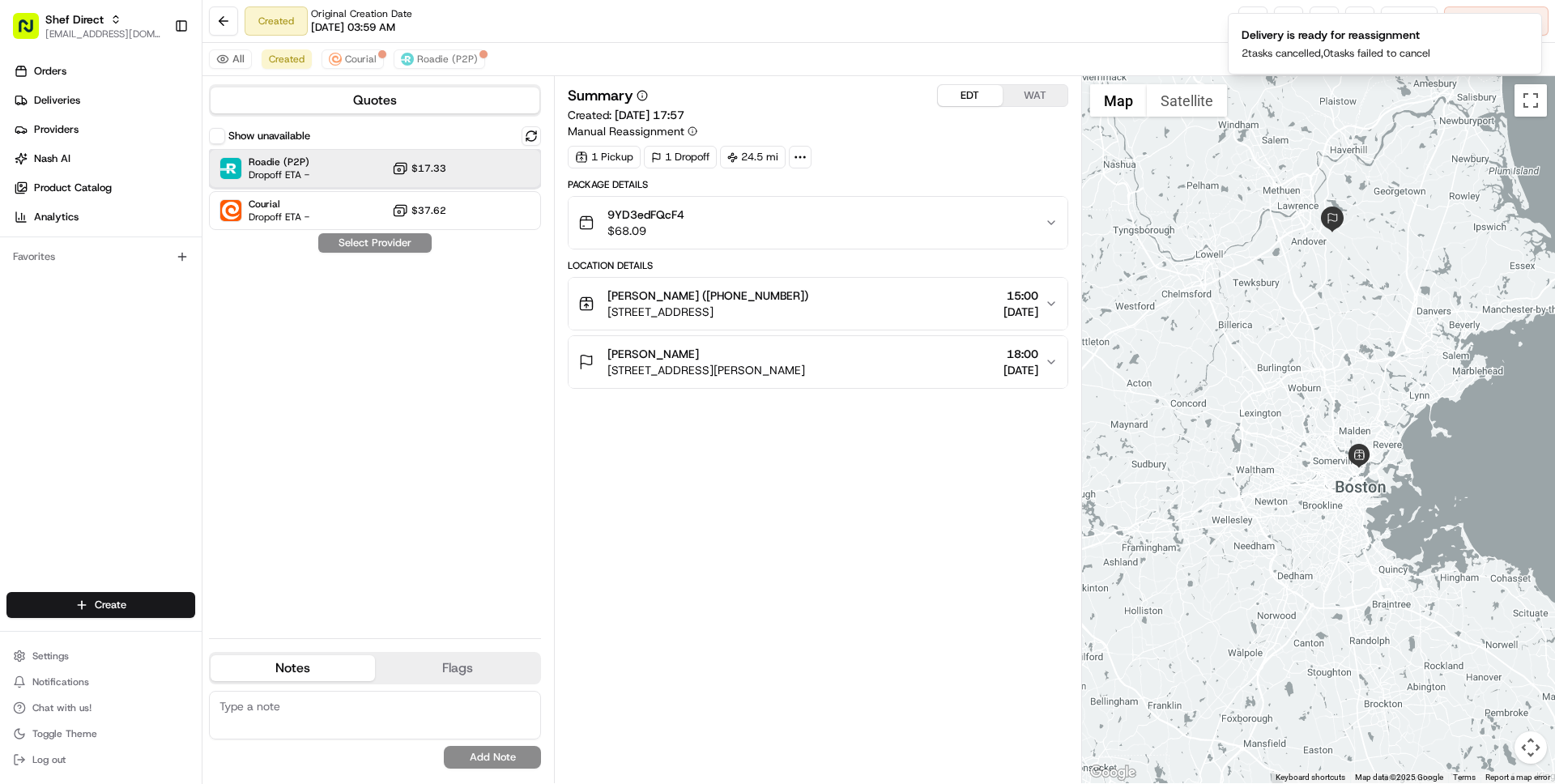
click at [347, 163] on div "Roadie (P2P) Dropoff ETA - $17.33" at bounding box center [375, 168] width 332 height 39
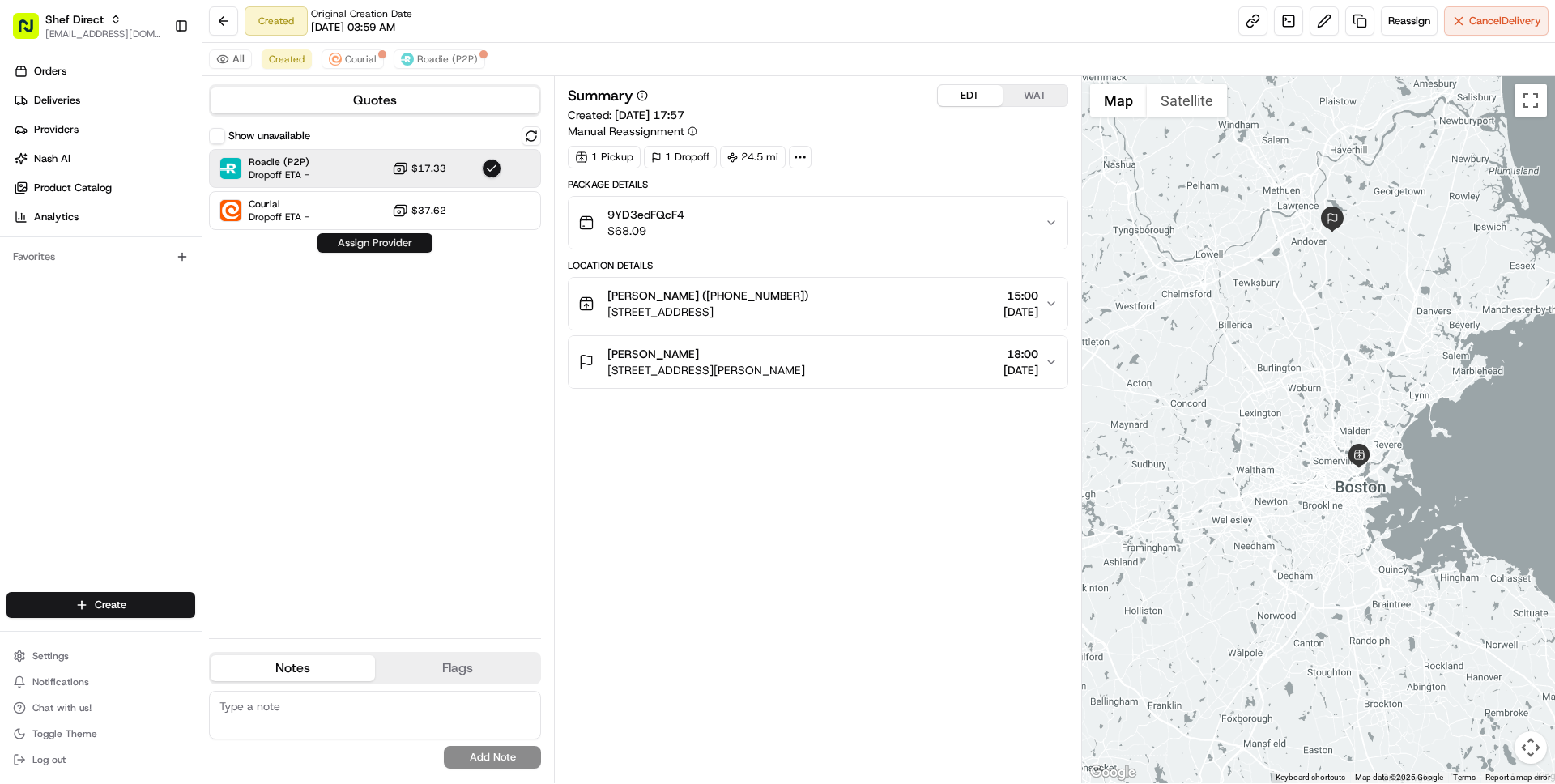
click at [379, 245] on button "Assign Provider" at bounding box center [375, 243] width 115 height 20
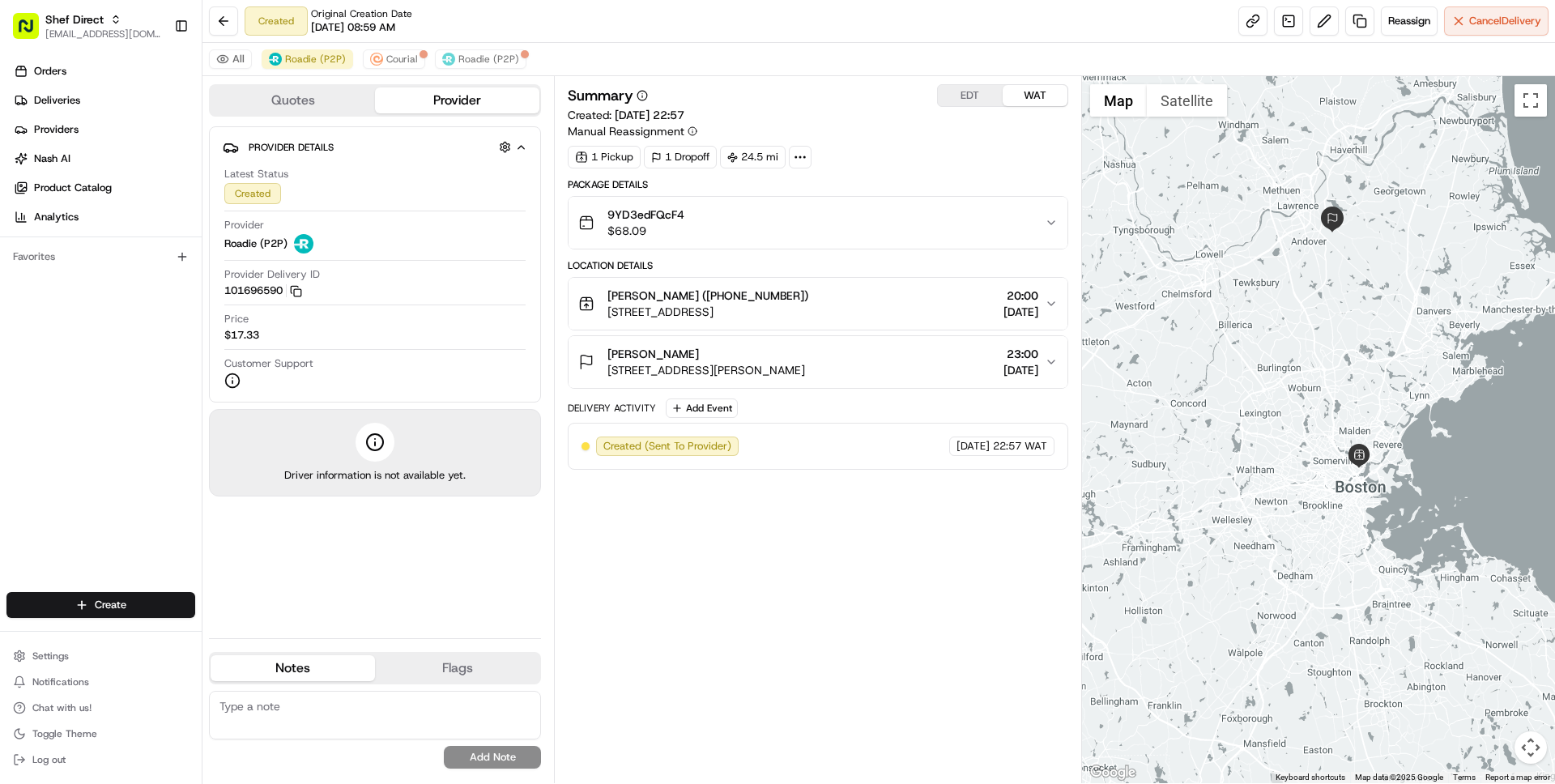
click at [1019, 93] on button "WAT" at bounding box center [1035, 95] width 65 height 21
click at [901, 365] on div "Nicole Johnson 365 Johnson St, North Andover, MA 01845, USA 23:00 19/08/2025" at bounding box center [810, 362] width 466 height 33
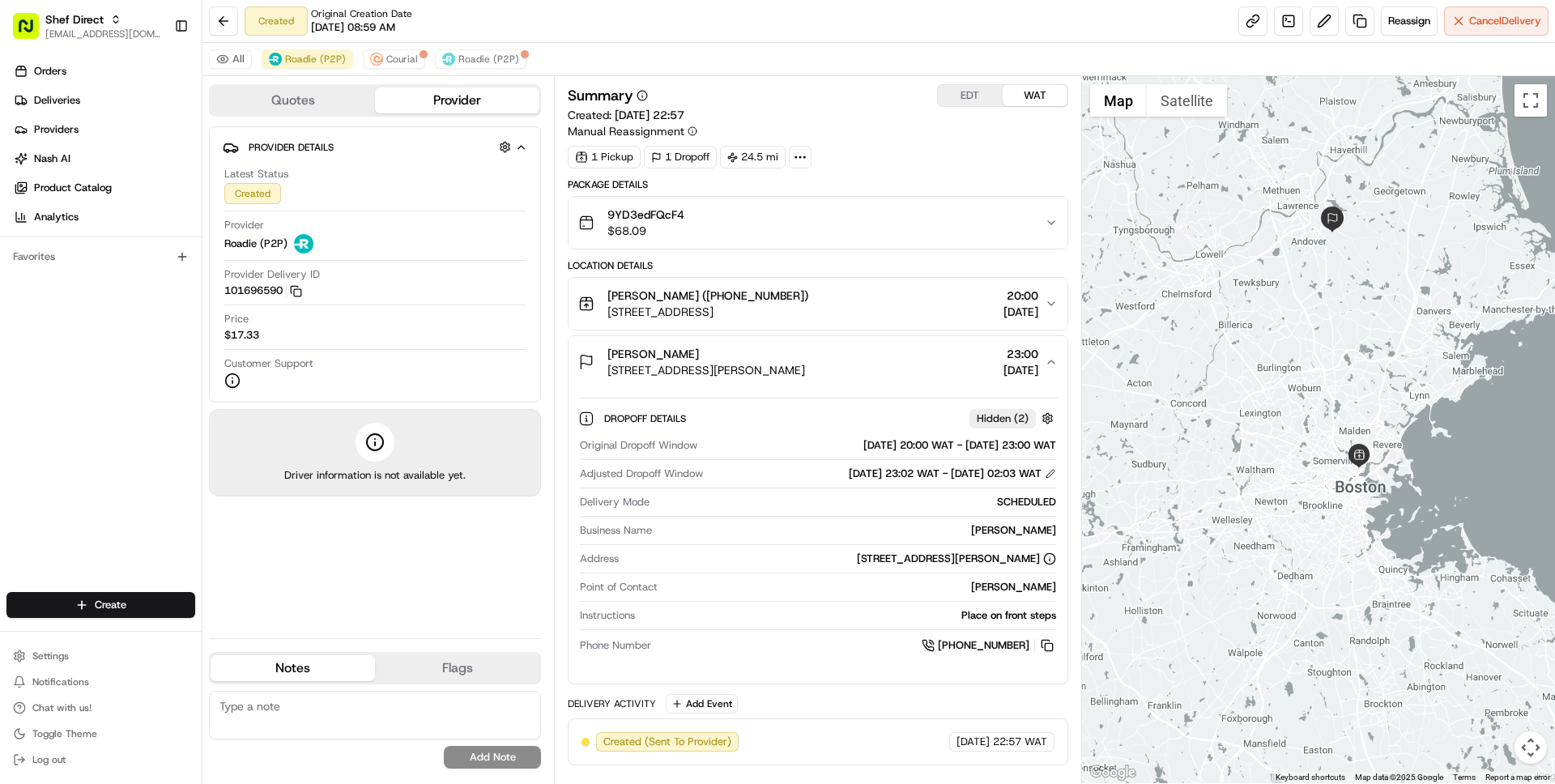
click at [902, 365] on div "Nicole Johnson 365 Johnson St, North Andover, MA 01845, USA 23:00 19/08/2025" at bounding box center [810, 362] width 466 height 33
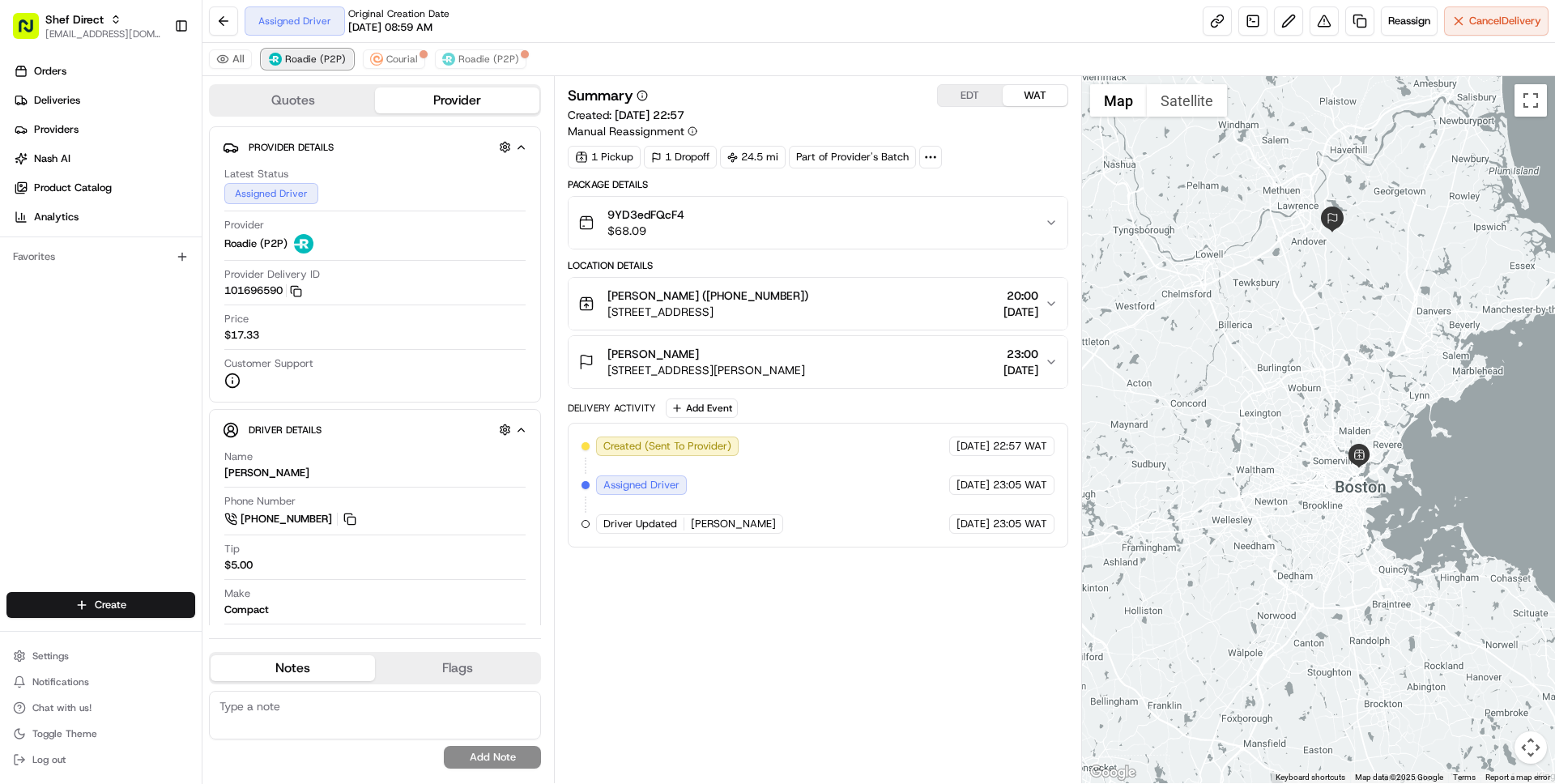
click at [296, 54] on span "Roadie (P2P)" at bounding box center [315, 59] width 61 height 13
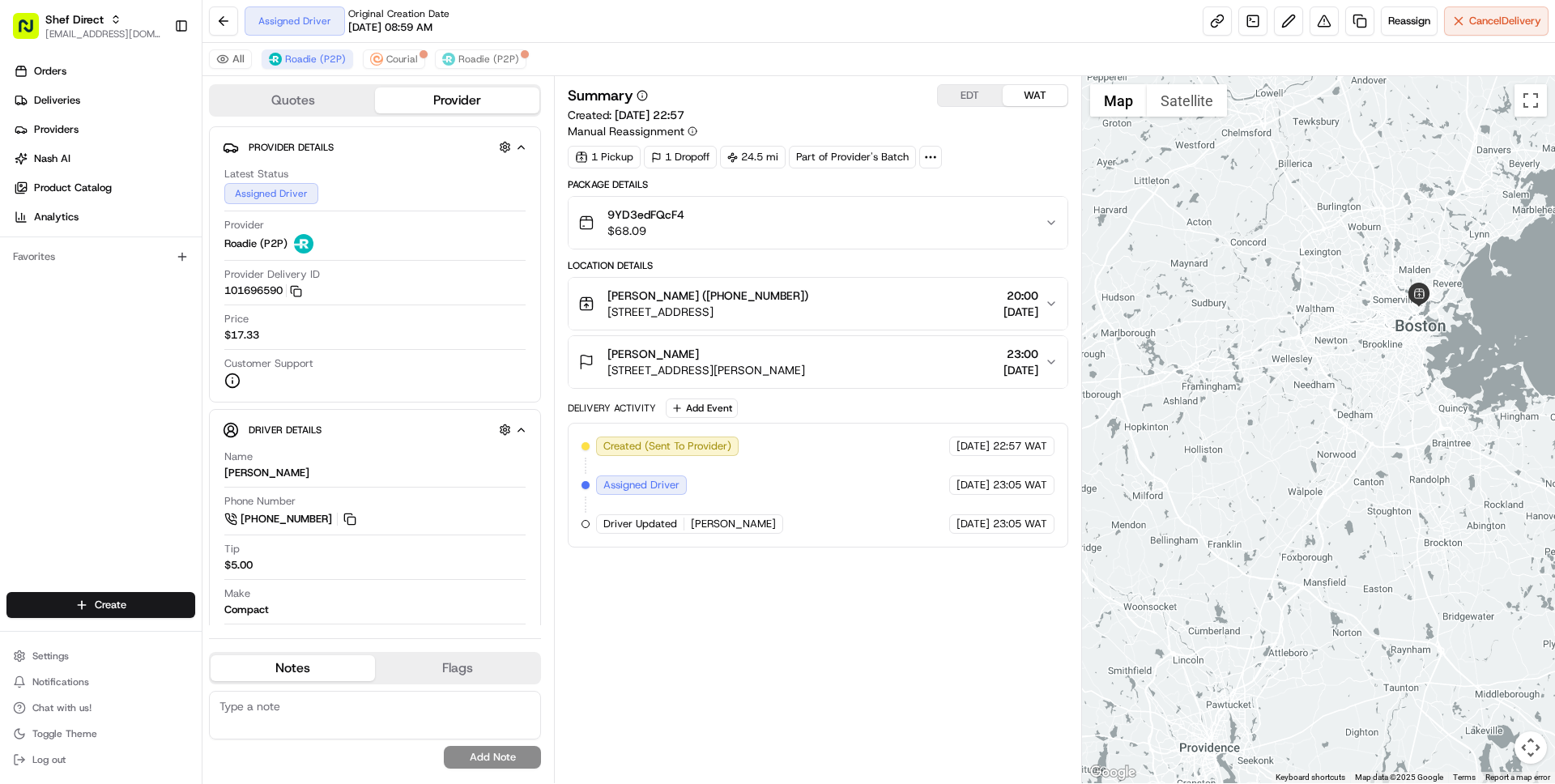
drag, startPoint x: 1400, startPoint y: 344, endPoint x: 1274, endPoint y: 323, distance: 127.7
click at [1274, 323] on div at bounding box center [1319, 429] width 473 height 707
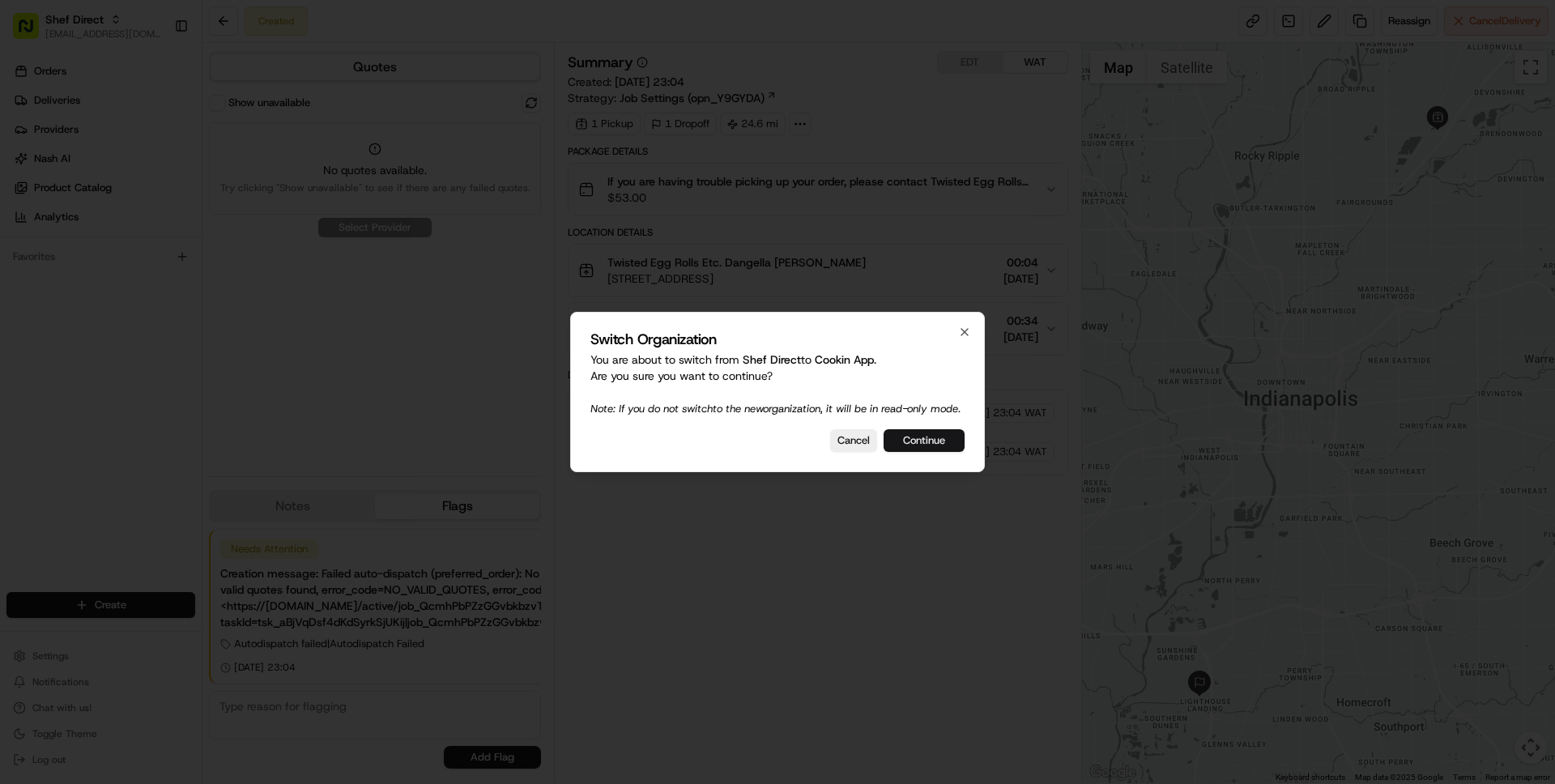
click at [914, 450] on button "Continue" at bounding box center [924, 440] width 81 height 23
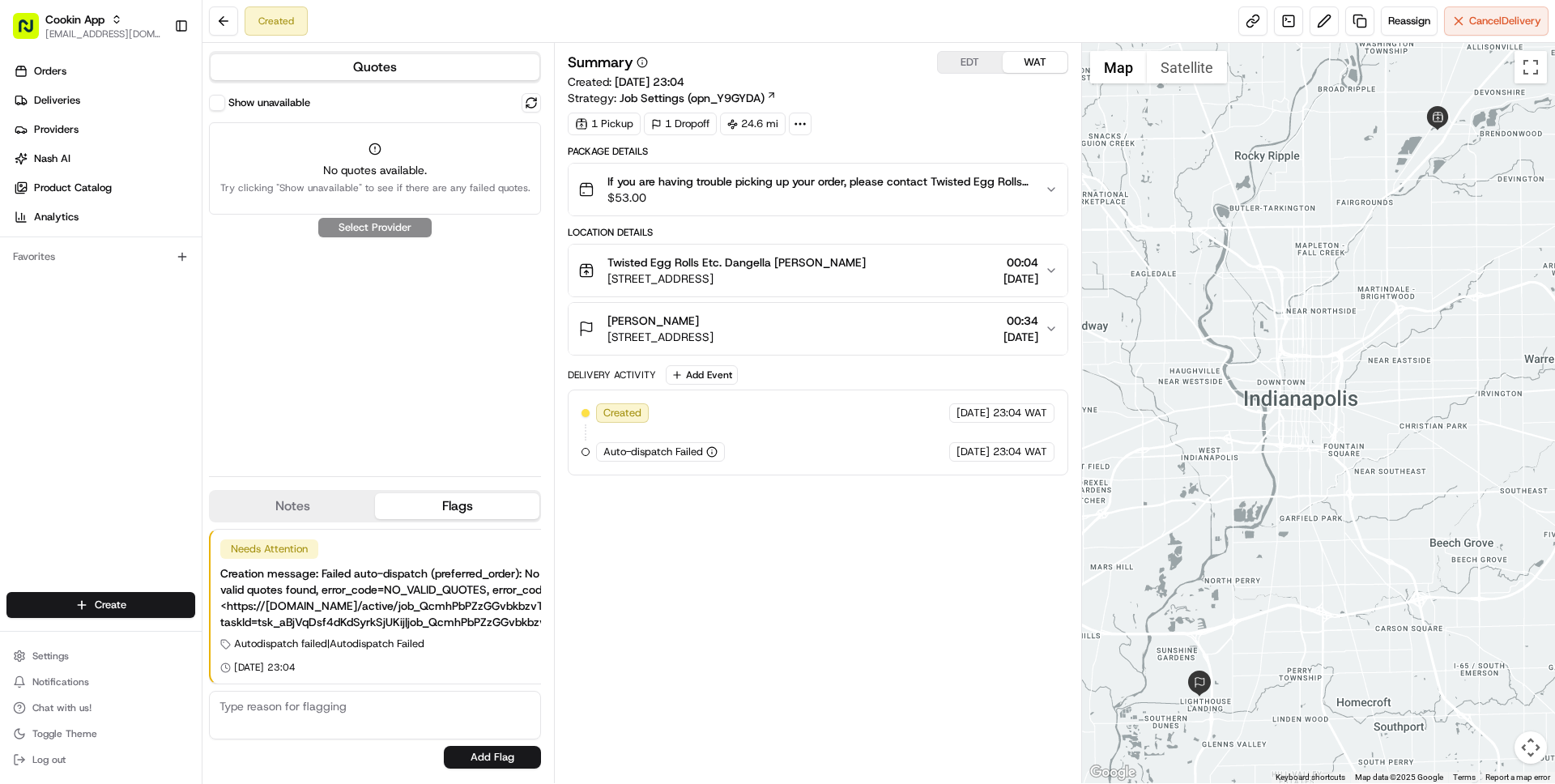
click at [219, 102] on button "Show unavailable" at bounding box center [217, 103] width 16 height 16
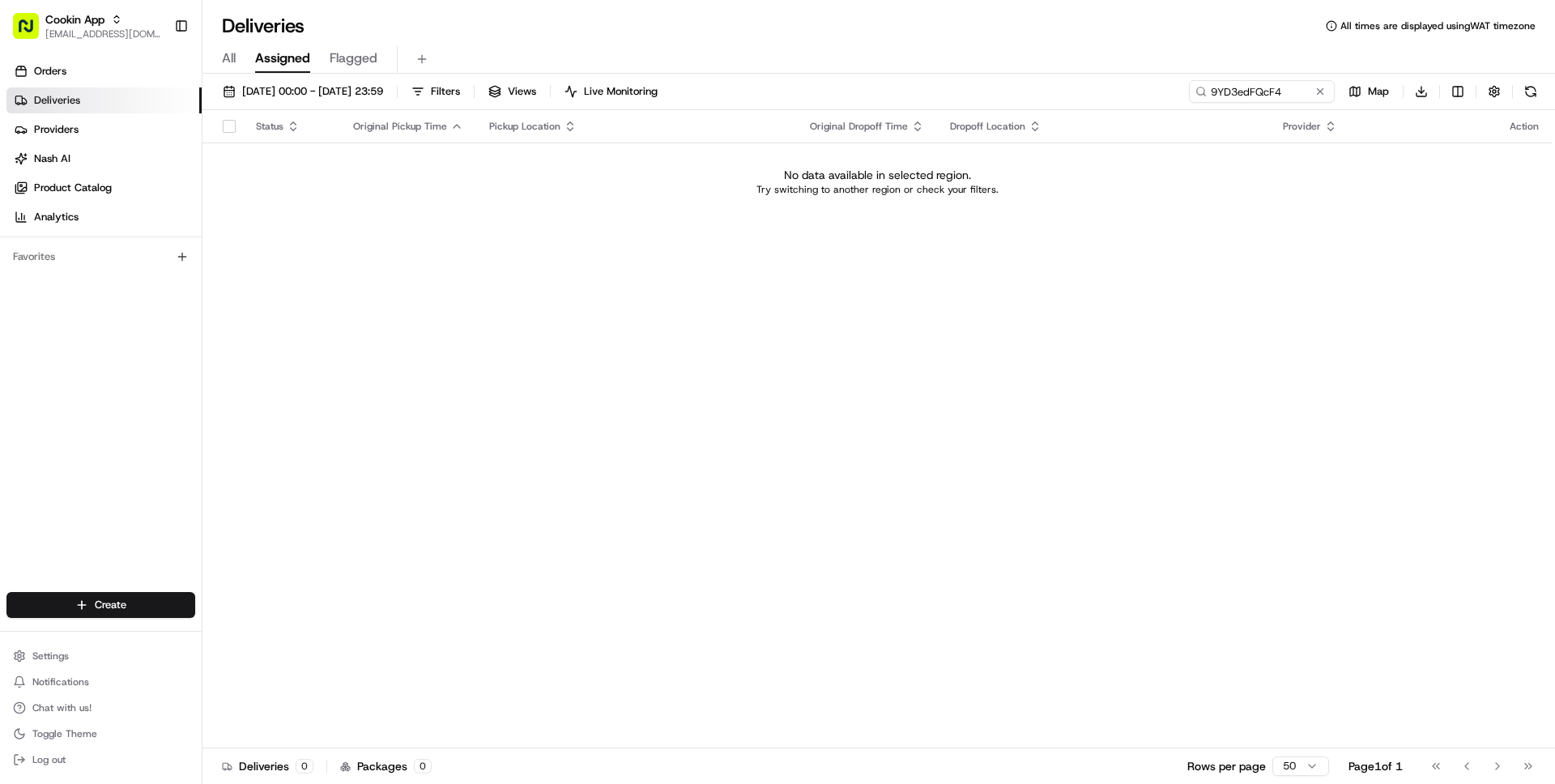
click at [43, 519] on div "Orders Deliveries Providers [PERSON_NAME] Product Catalog Analytics Favorites" at bounding box center [101, 327] width 201 height 550
click at [120, 453] on div "Orders Deliveries Providers [PERSON_NAME] Product Catalog Analytics Favorites" at bounding box center [101, 327] width 201 height 550
click at [46, 651] on span "Settings" at bounding box center [51, 655] width 37 height 13
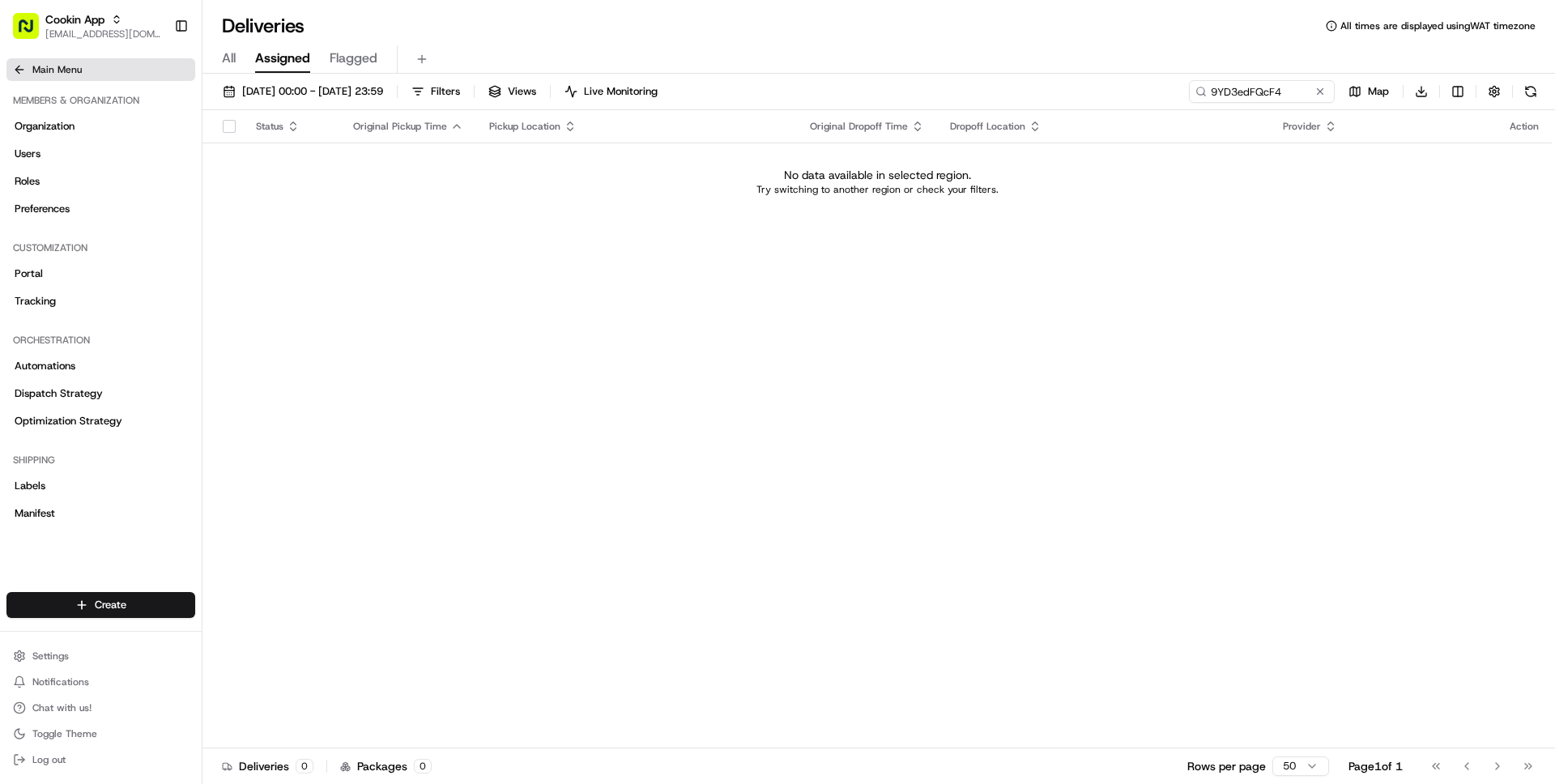
click at [44, 76] on button "Main Menu" at bounding box center [101, 70] width 188 height 23
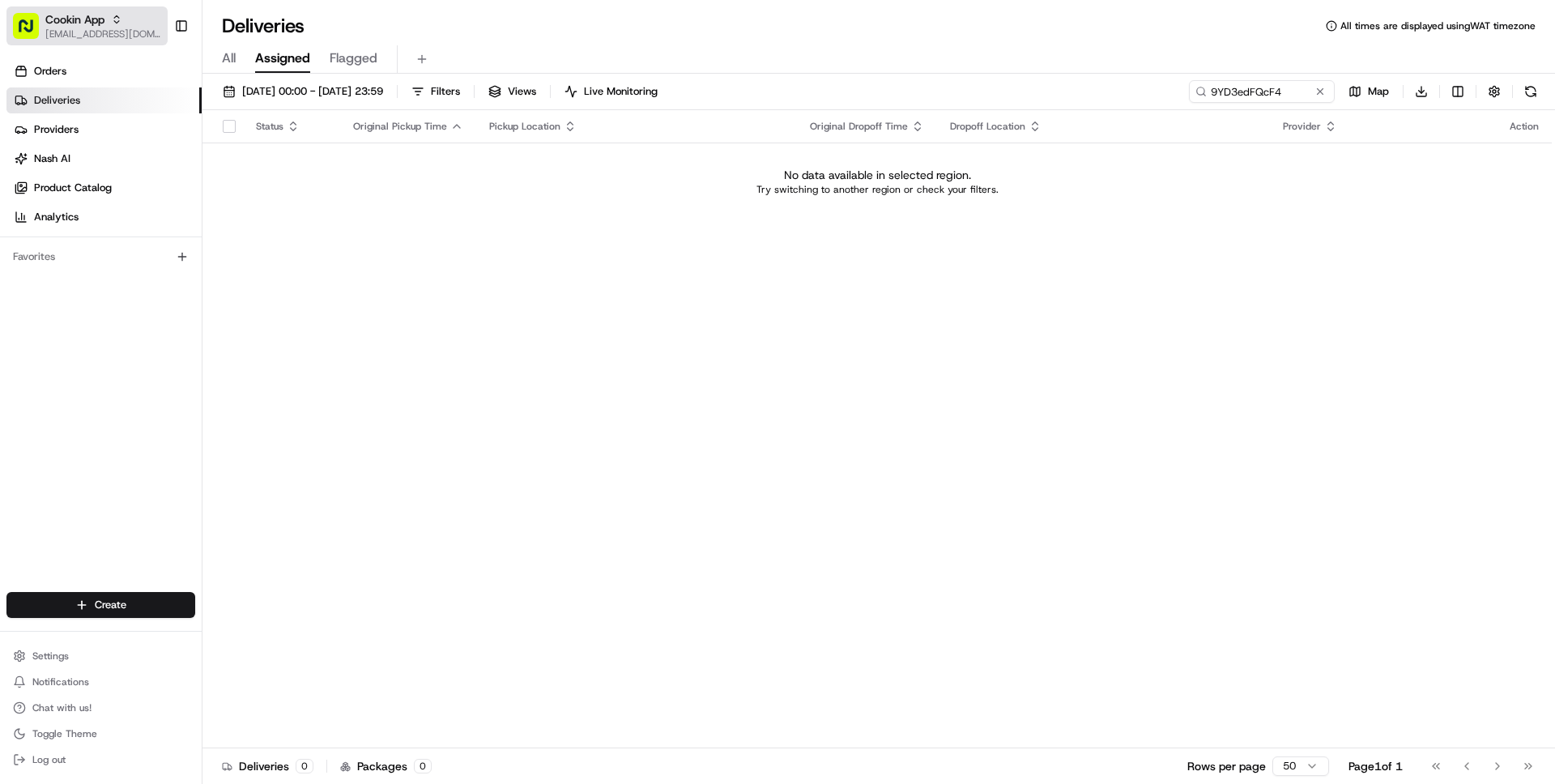
click at [103, 39] on span "[EMAIL_ADDRESS][DOMAIN_NAME]" at bounding box center [104, 34] width 116 height 13
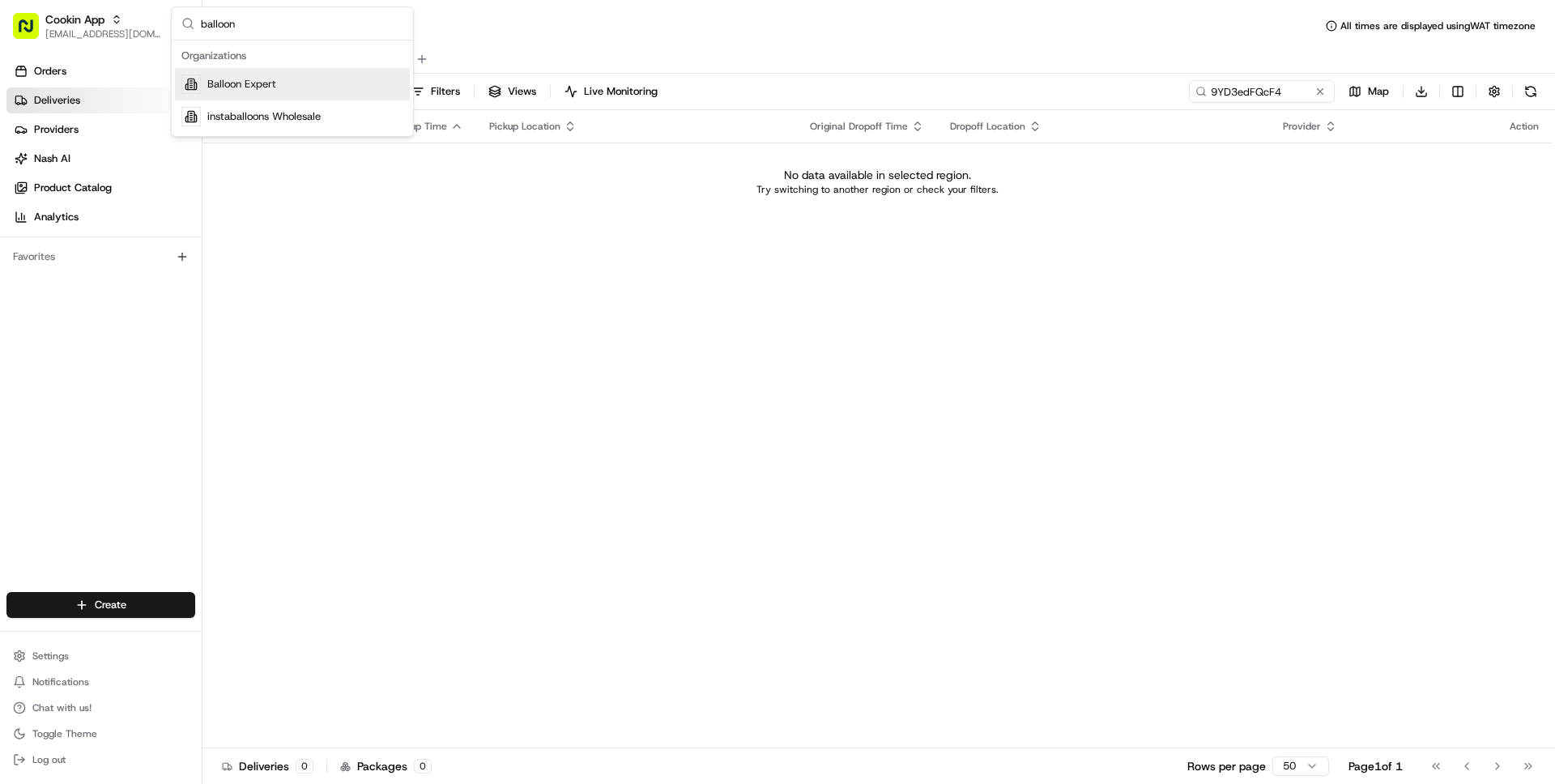
type input "balloon"
click at [247, 93] on div "Balloon Expert" at bounding box center [293, 84] width 235 height 33
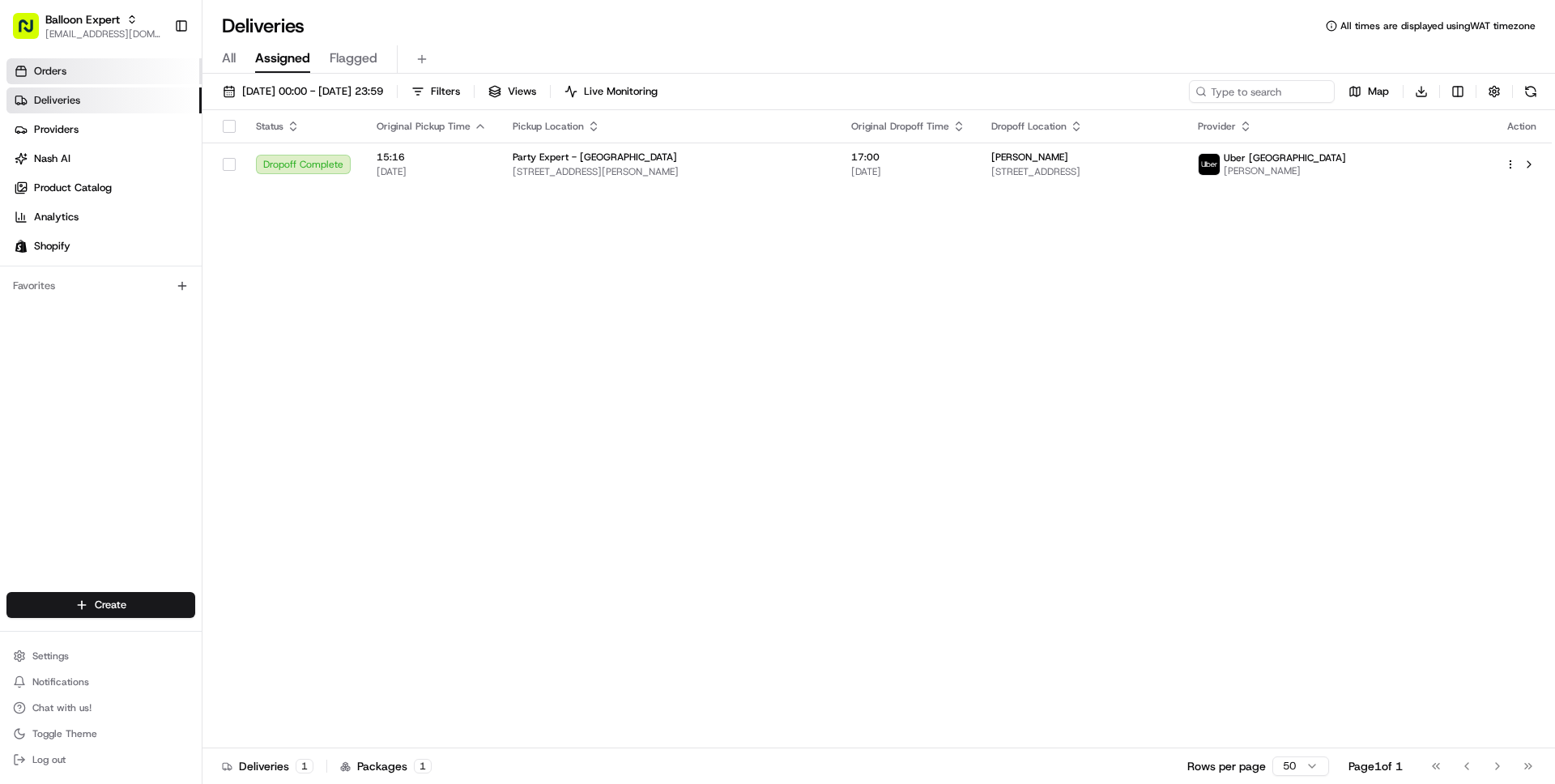
click at [89, 67] on link "Orders" at bounding box center [105, 72] width 195 height 26
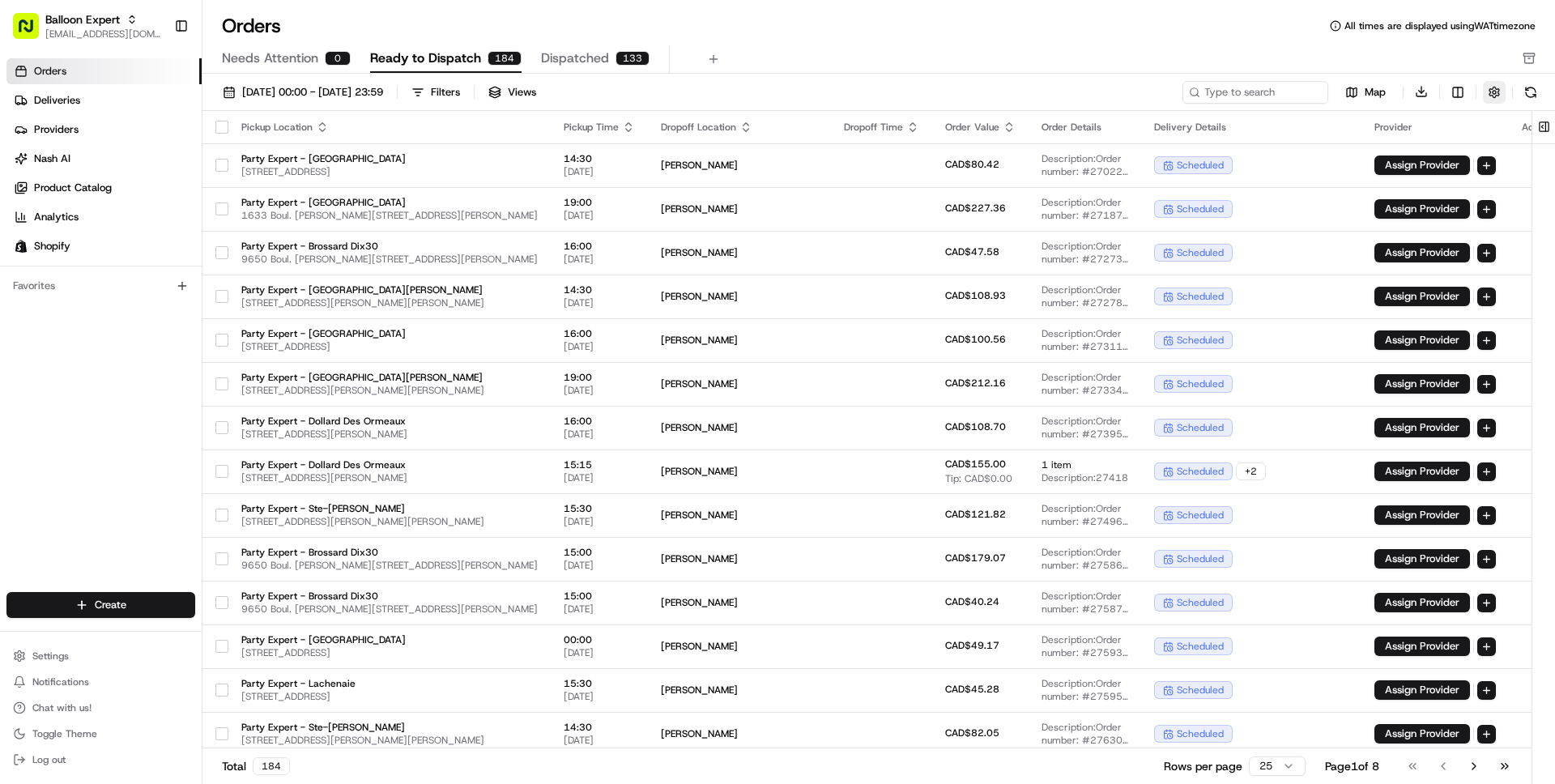
click at [1493, 95] on button "button" at bounding box center [1494, 92] width 23 height 23
click at [1420, 154] on label "Hide Quotes Only Orders" at bounding box center [1360, 153] width 121 height 15
click at [1529, 154] on button "Hide Quotes Only Orders" at bounding box center [1535, 153] width 13 height 13
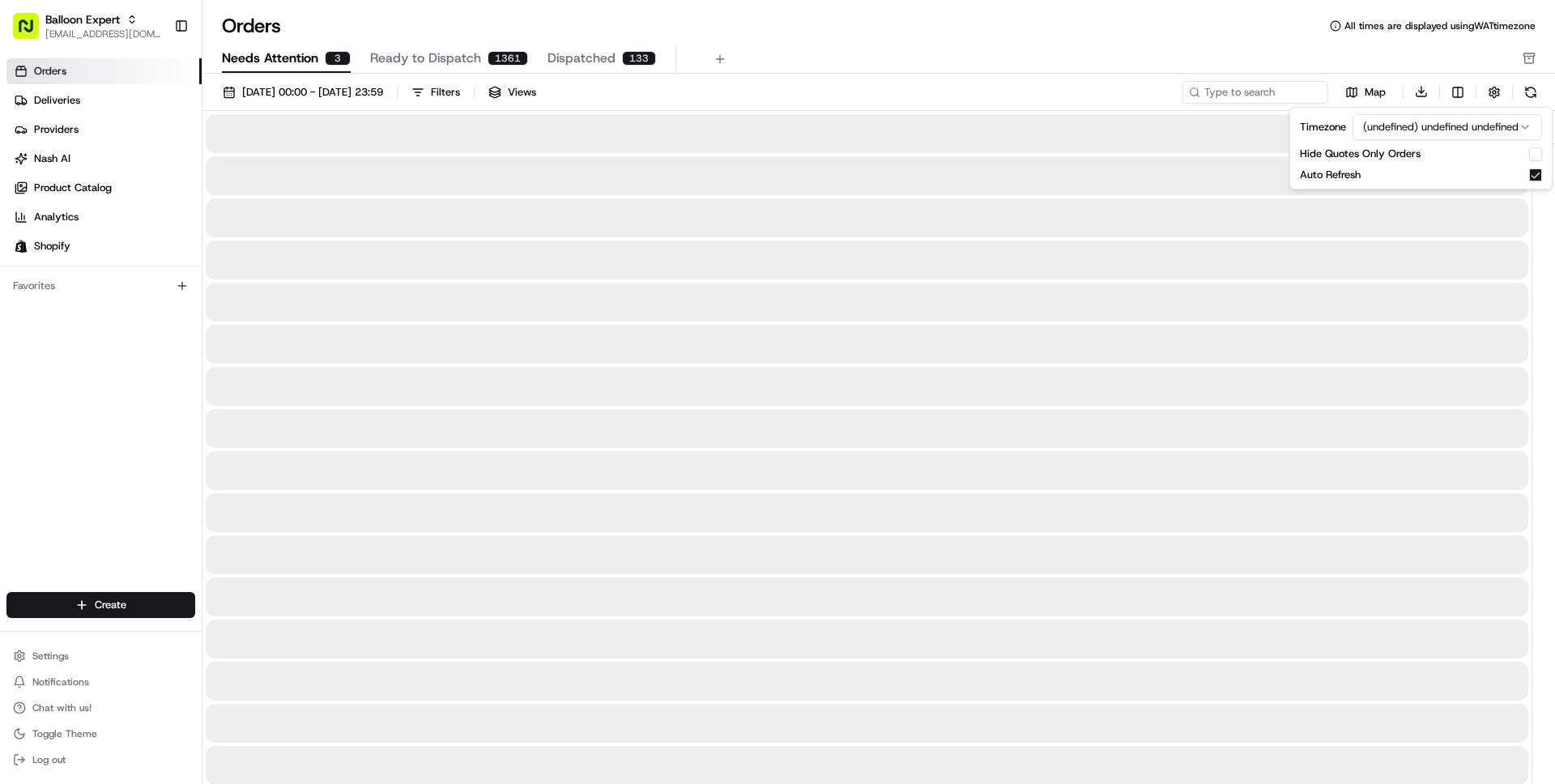
click at [268, 62] on span "Needs Attention" at bounding box center [270, 59] width 97 height 20
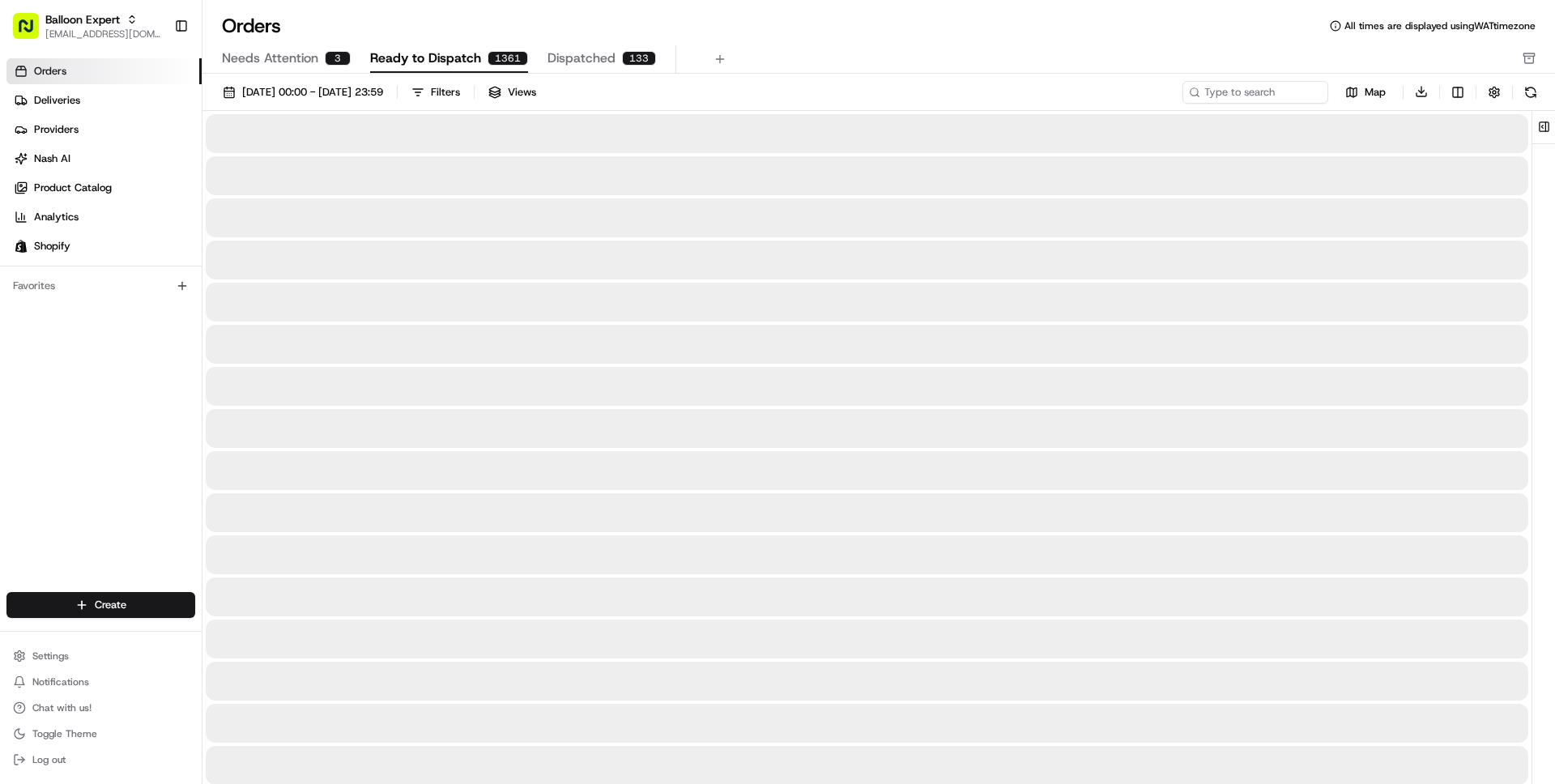
click at [451, 60] on span "Ready to Dispatch" at bounding box center [425, 59] width 111 height 20
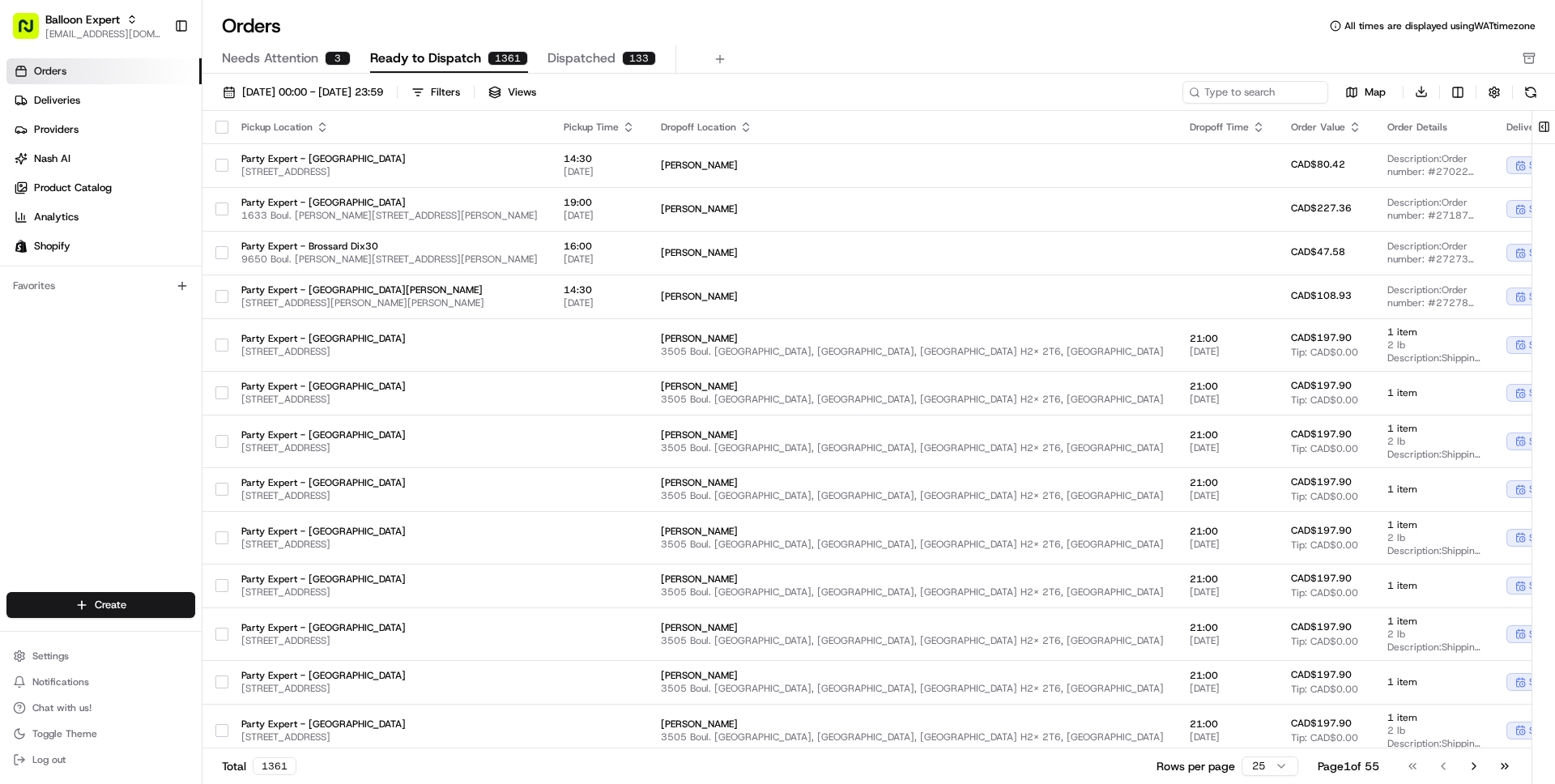
click at [318, 46] on button "Needs Attention 3" at bounding box center [286, 60] width 129 height 28
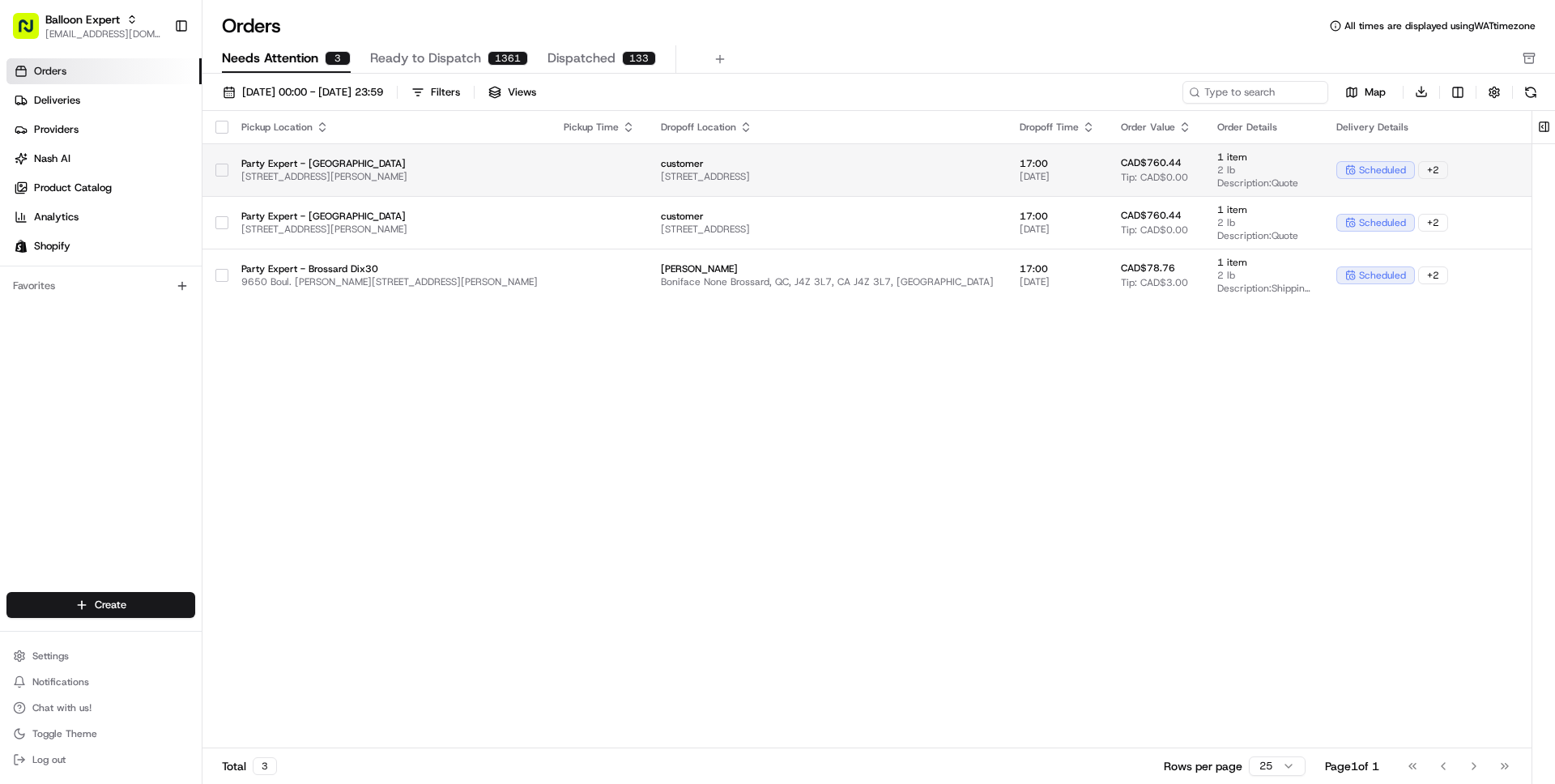
click at [627, 184] on td at bounding box center [600, 169] width 98 height 53
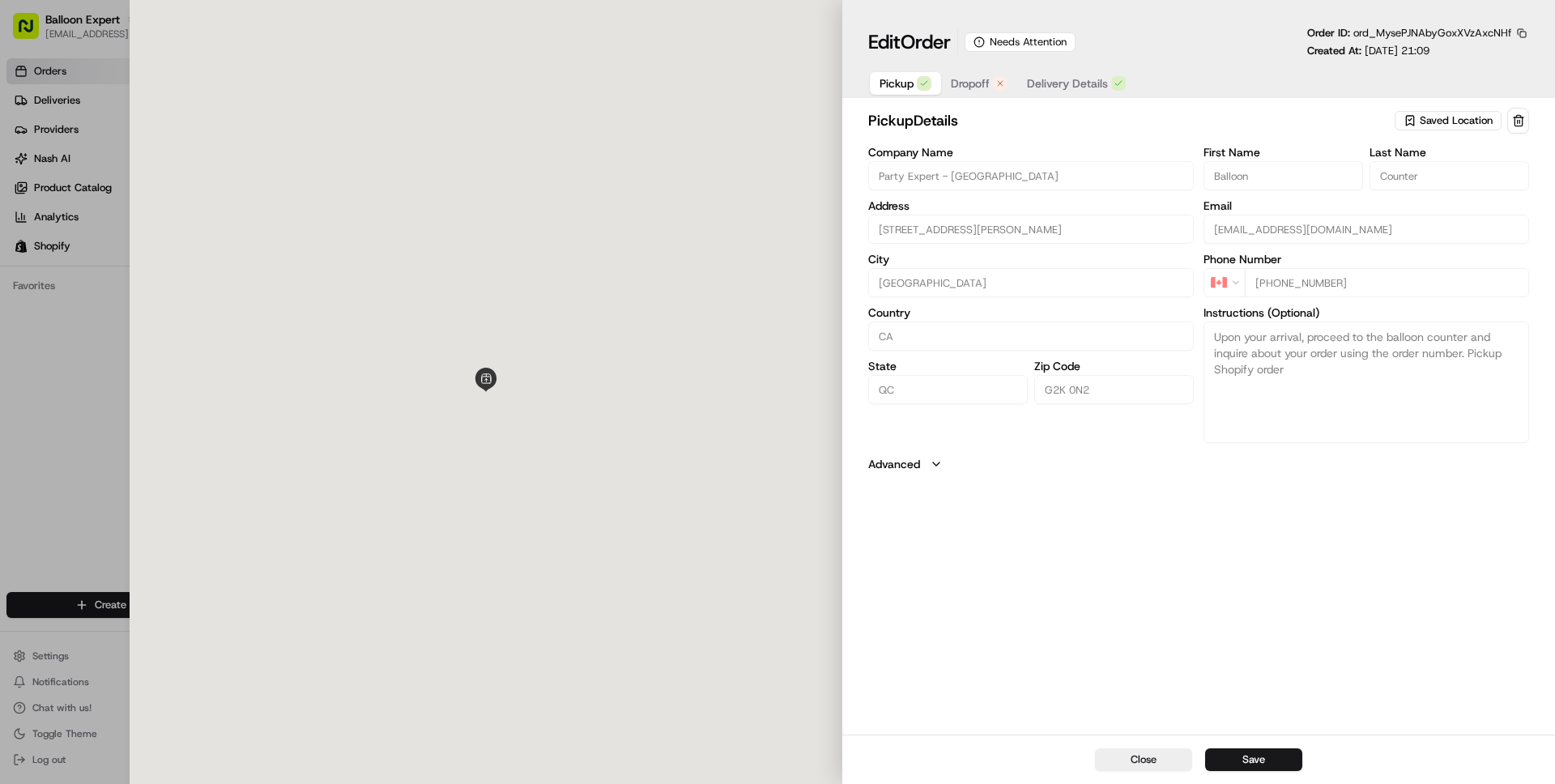
click at [959, 80] on span "Dropoff" at bounding box center [970, 84] width 39 height 16
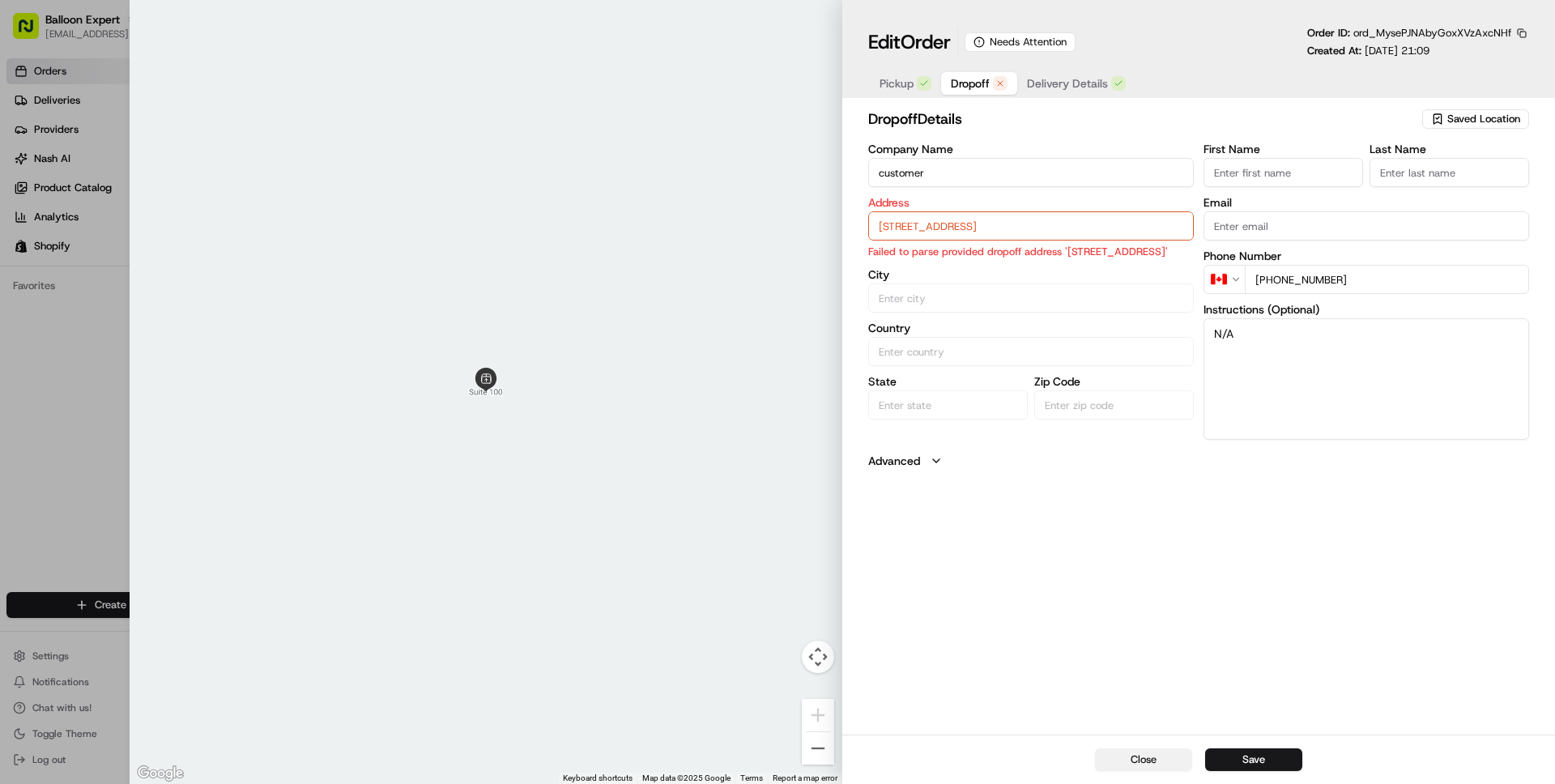
click at [1135, 761] on button "Close" at bounding box center [1144, 759] width 98 height 23
type input "+1"
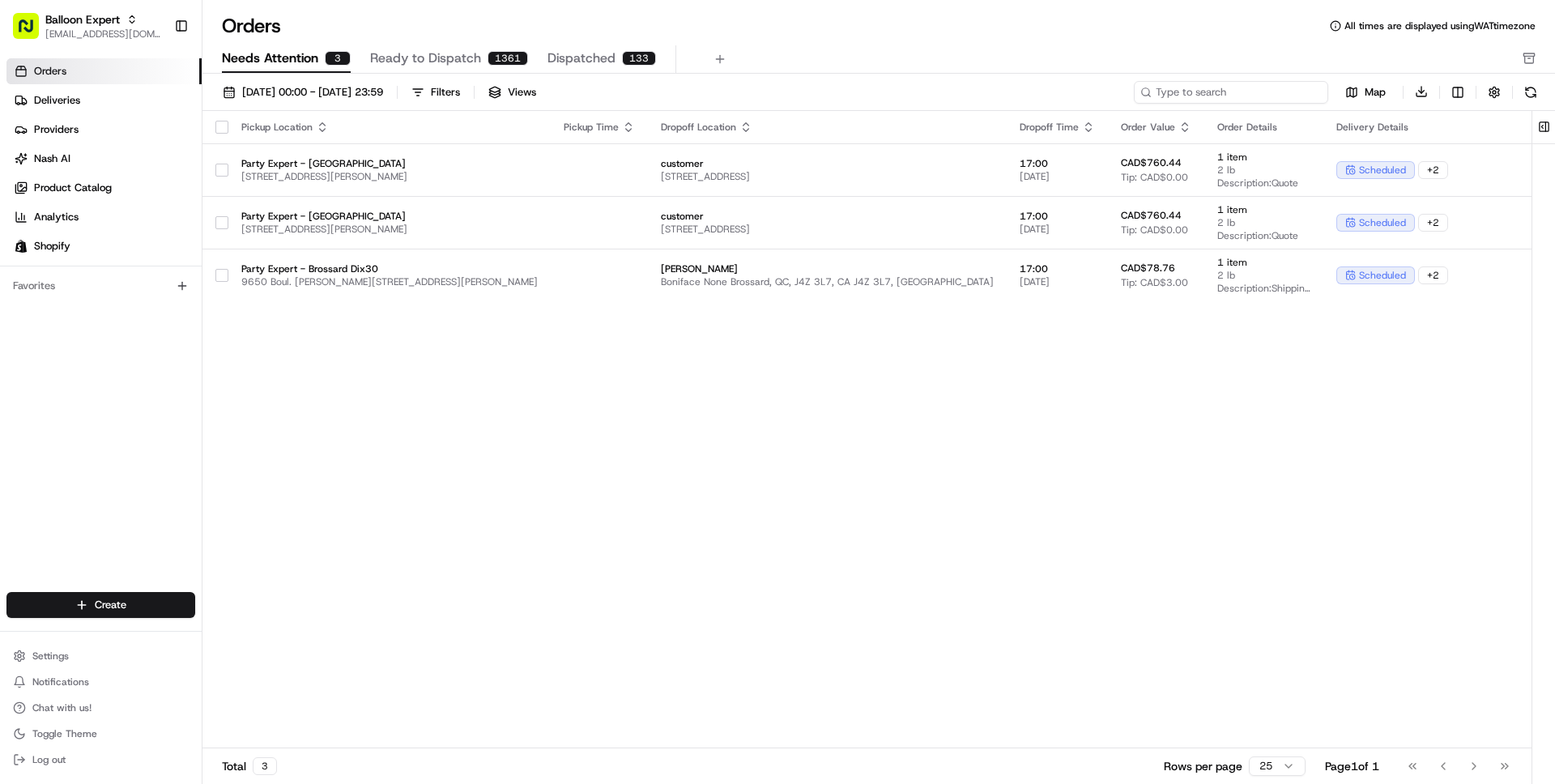
click at [1239, 81] on input at bounding box center [1231, 92] width 194 height 23
paste input "[STREET_ADDRESS]"
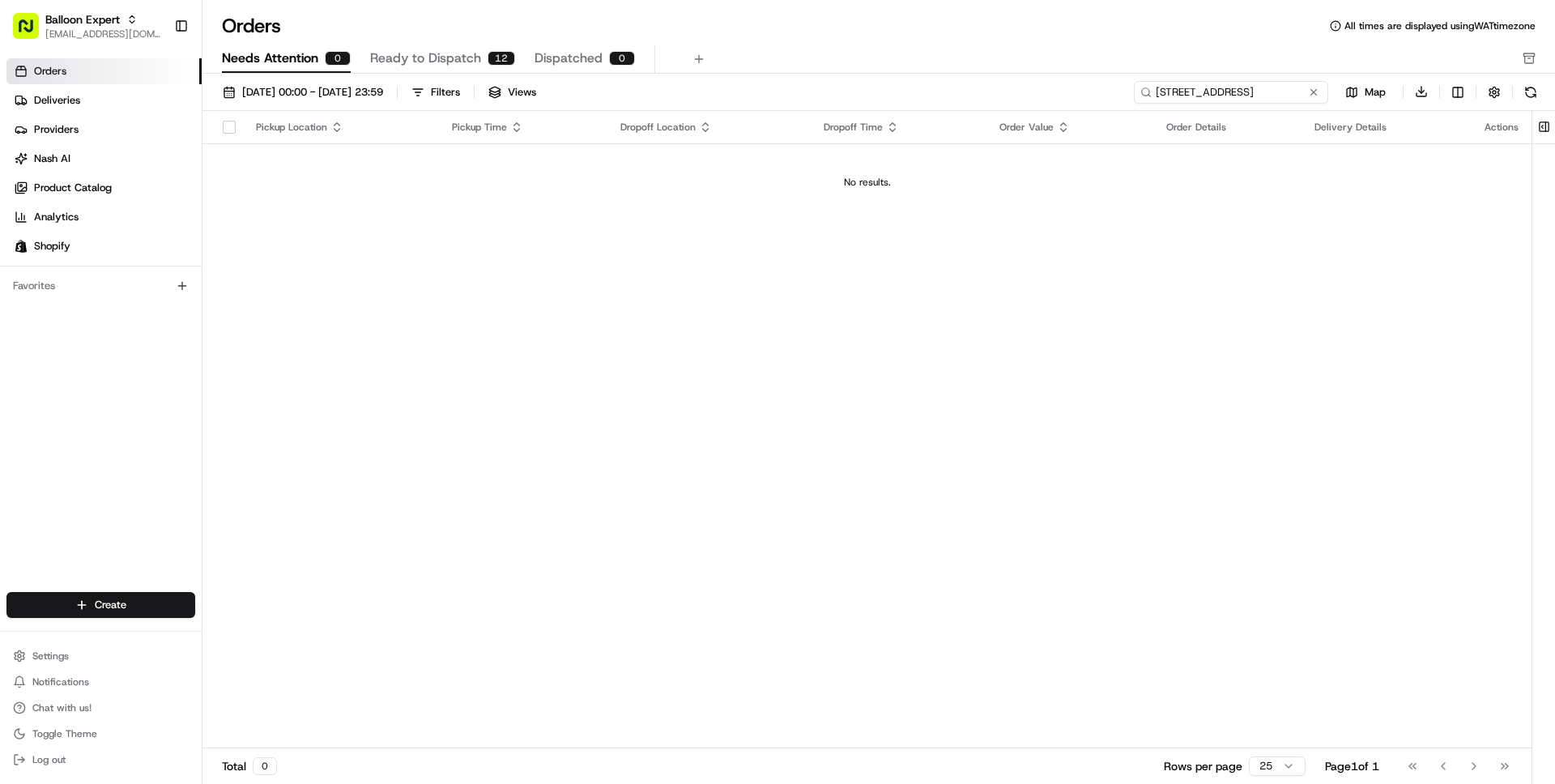
type input "[STREET_ADDRESS]"
click at [444, 41] on div "Orders All times are displayed using WAT timezone Needs Attention 0 Ready to Di…" at bounding box center [878, 43] width 1353 height 61
click at [441, 55] on span "Ready to Dispatch" at bounding box center [425, 59] width 111 height 20
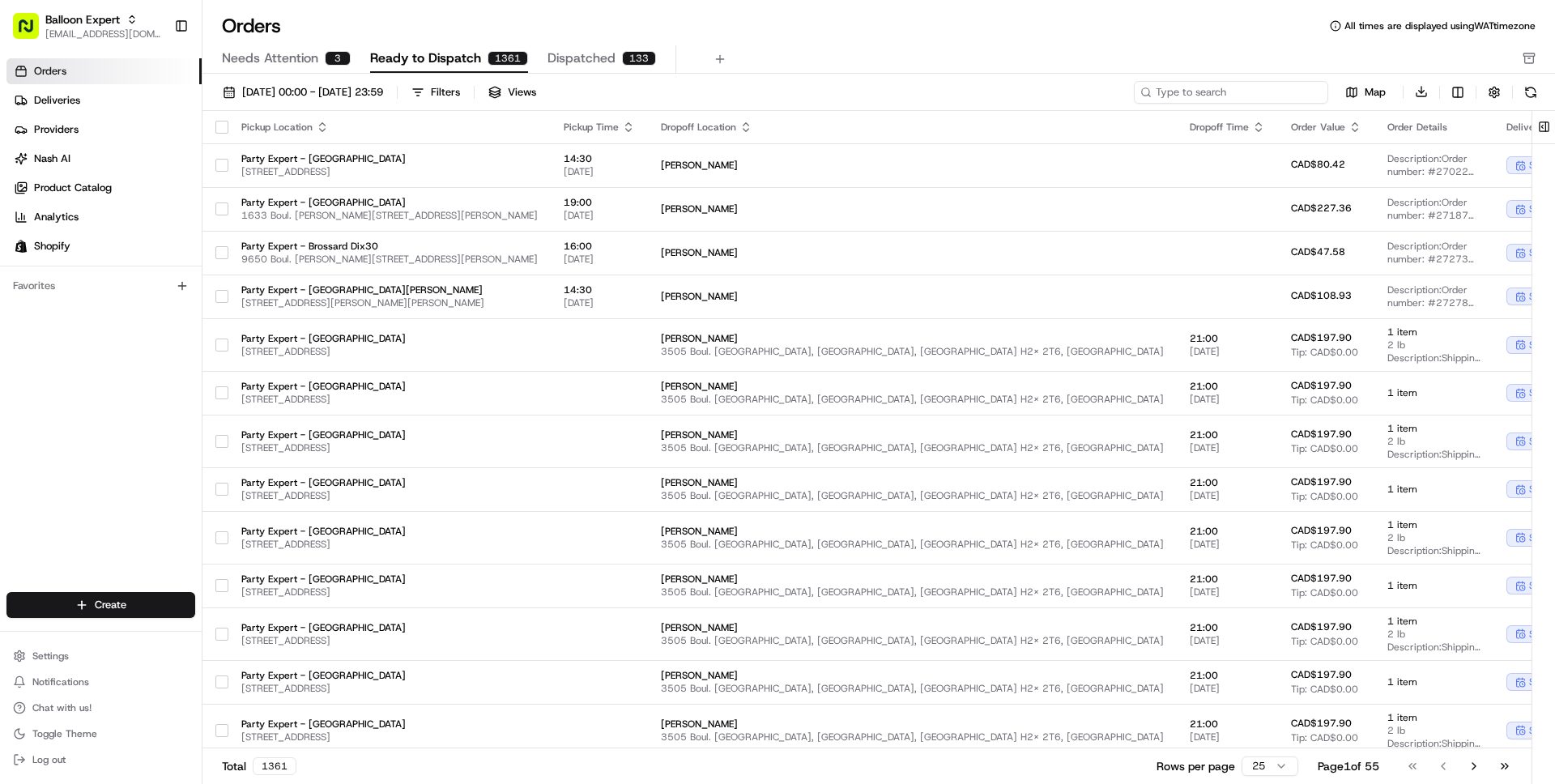
click at [1264, 92] on input at bounding box center [1231, 92] width 194 height 23
paste input "[STREET_ADDRESS]"
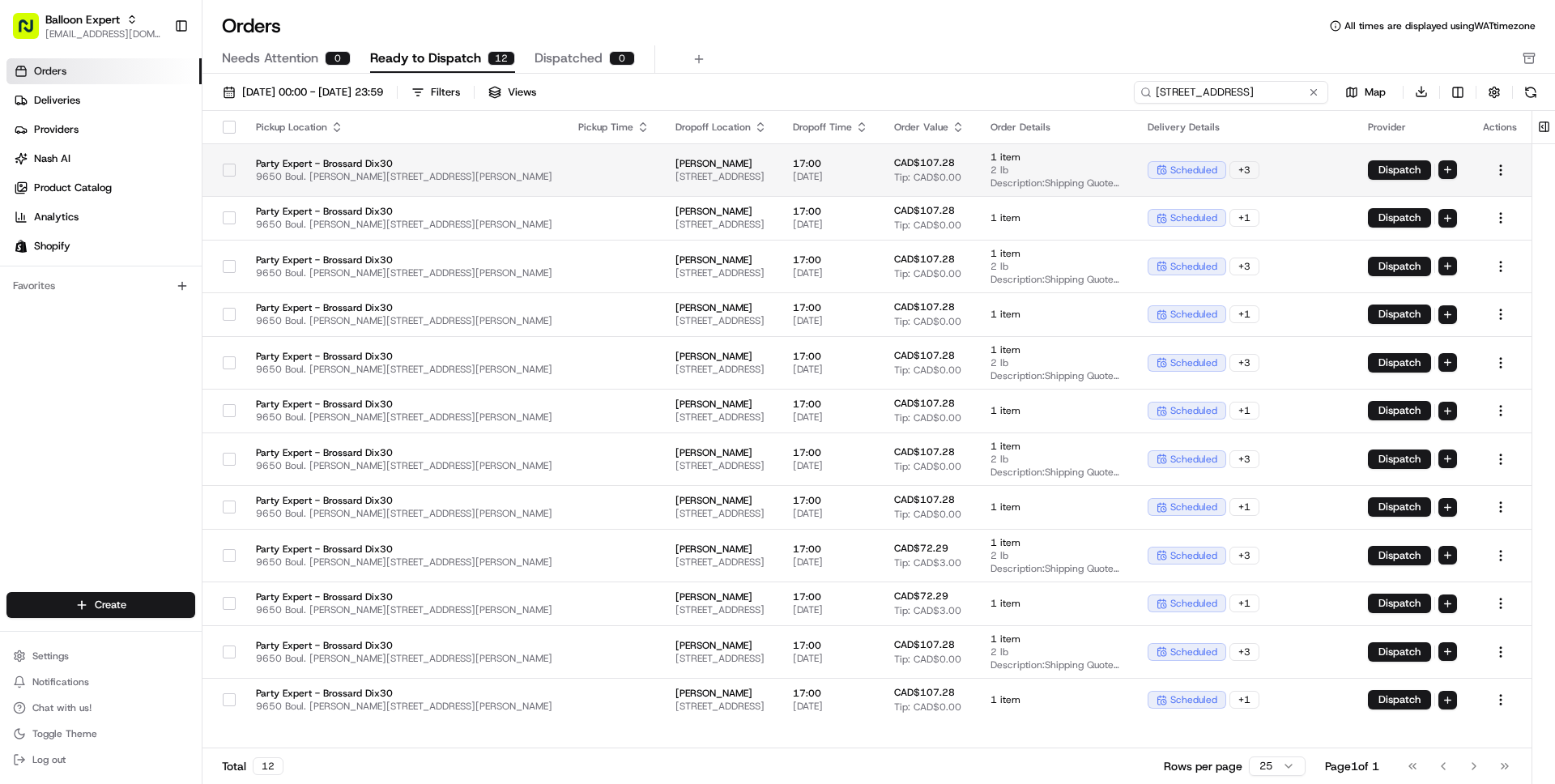
type input "[STREET_ADDRESS]"
click at [565, 181] on td at bounding box center [614, 169] width 98 height 53
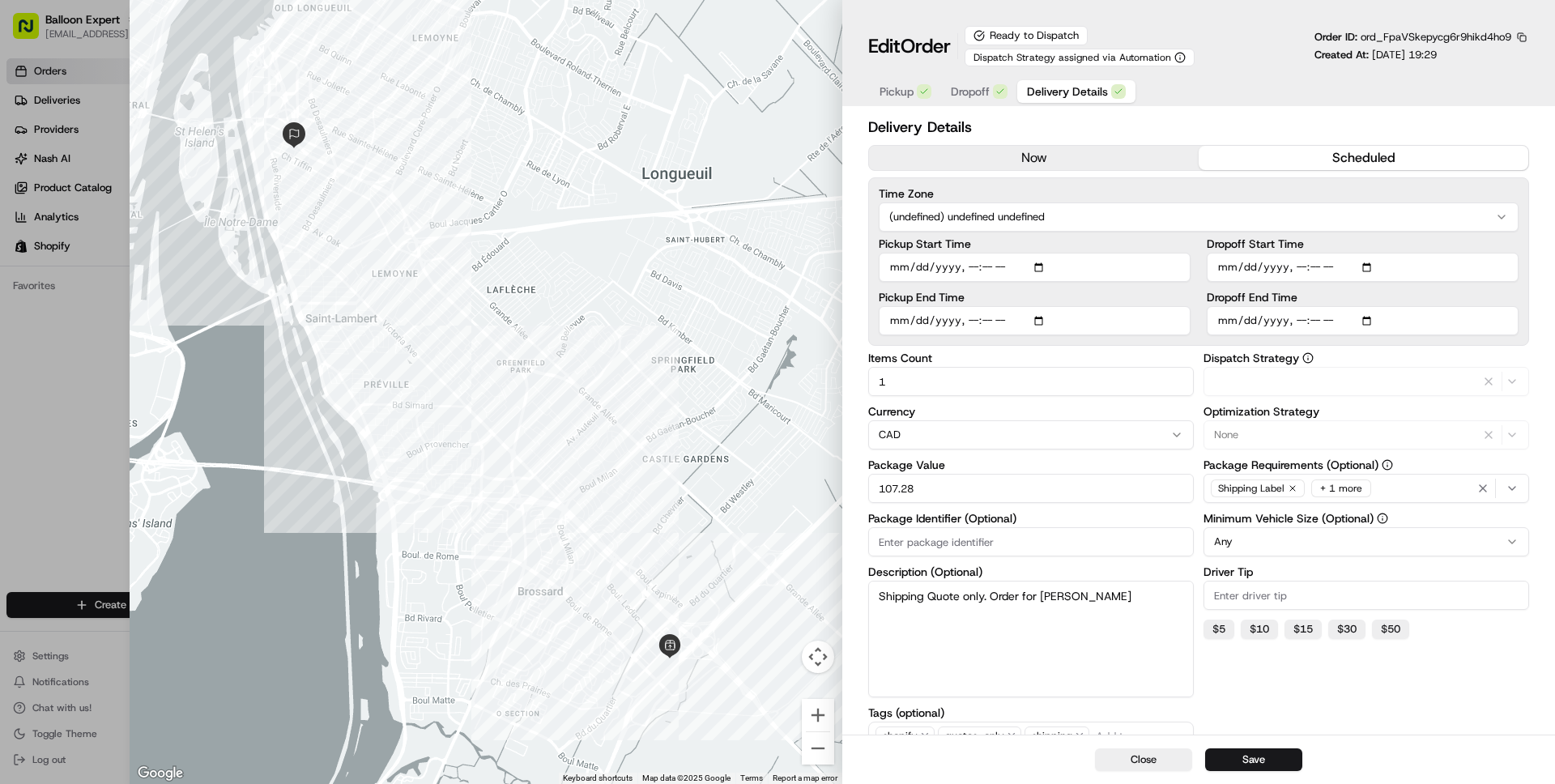
click at [1050, 90] on span "Delivery Details" at bounding box center [1068, 92] width 81 height 16
click at [963, 97] on span "Dropoff" at bounding box center [970, 92] width 39 height 16
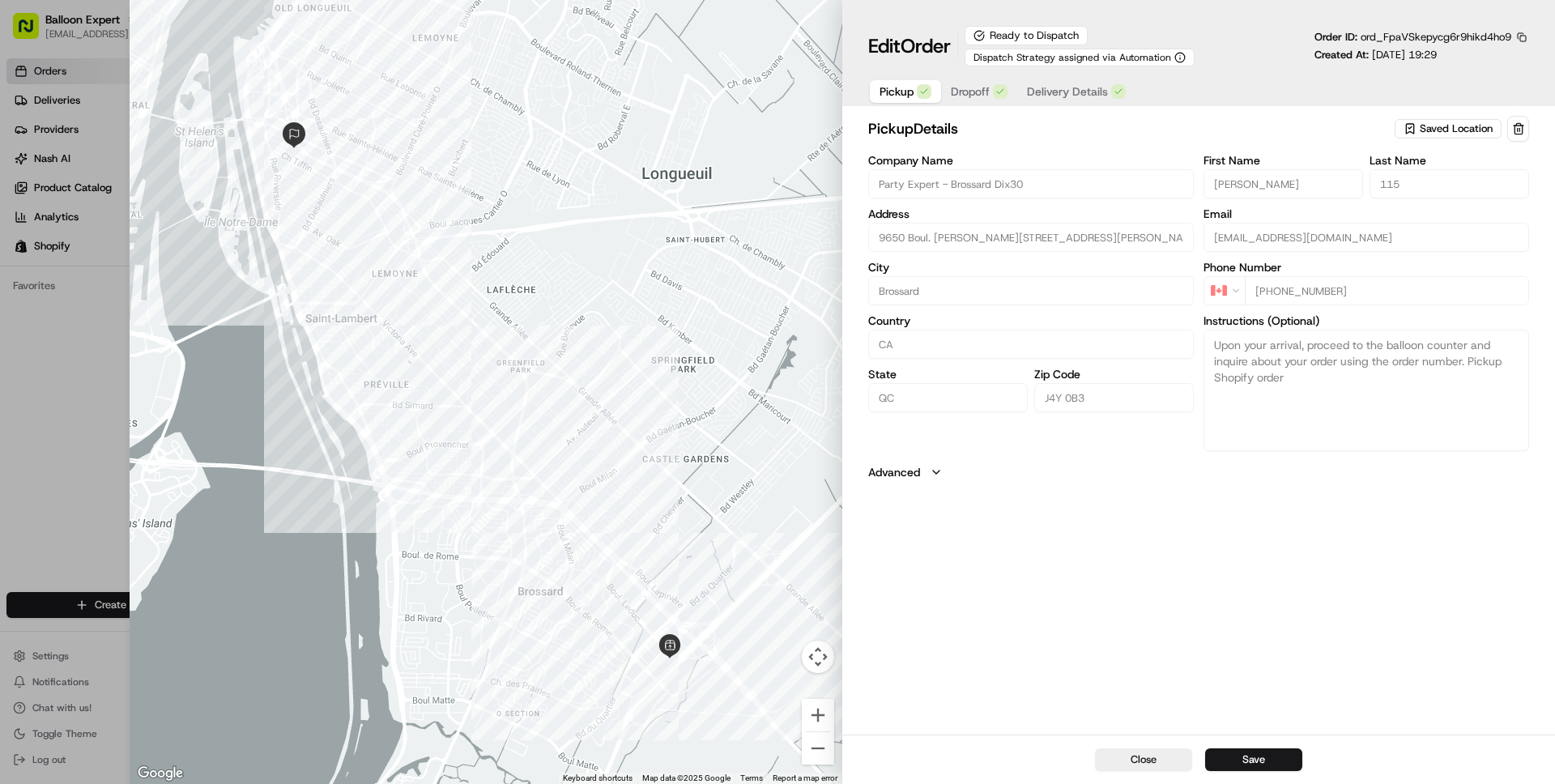
click at [897, 93] on span "Pickup" at bounding box center [897, 92] width 34 height 16
click at [53, 339] on div at bounding box center [778, 392] width 1555 height 784
type input "+1"
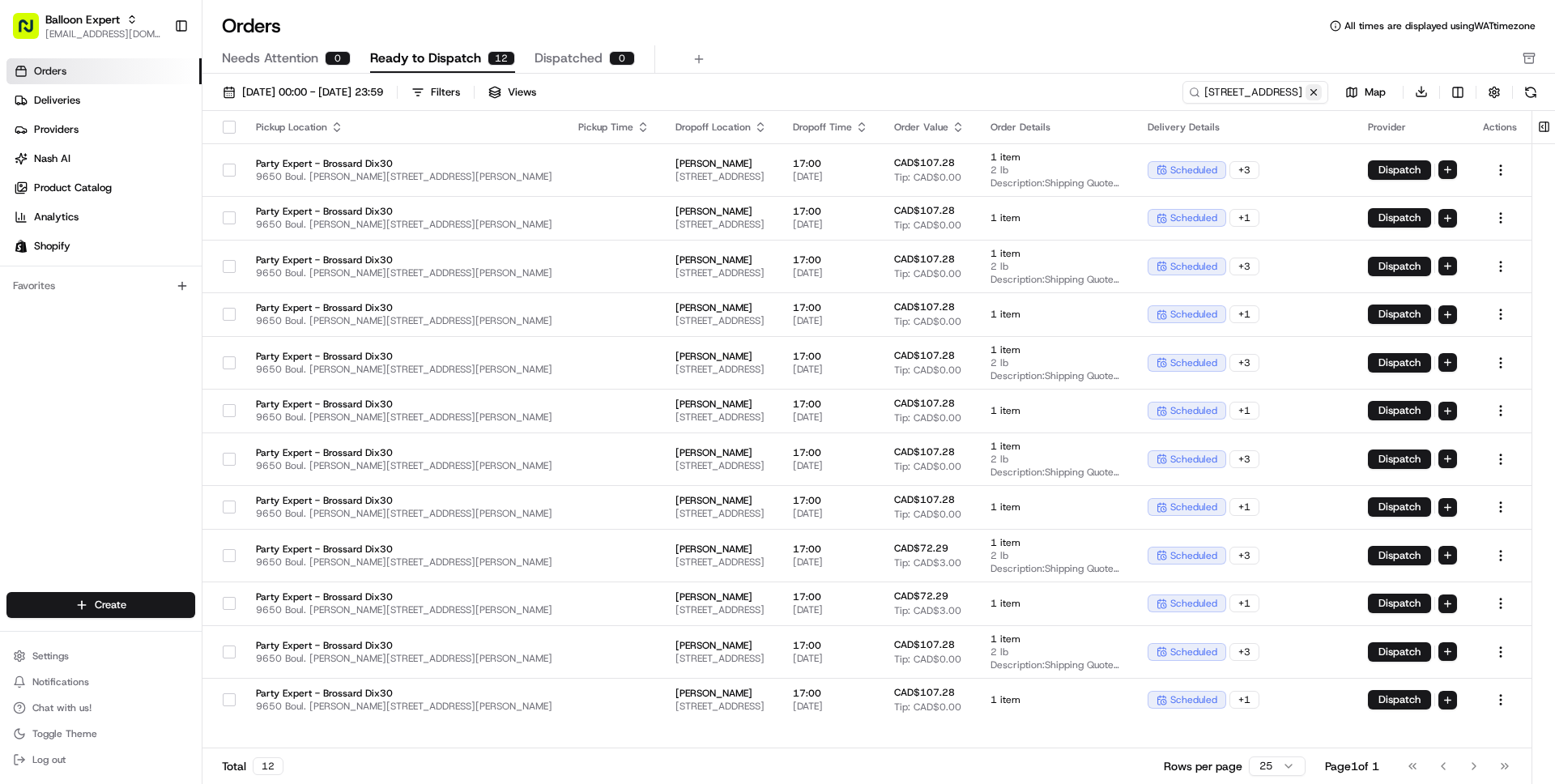
click at [1309, 89] on button at bounding box center [1314, 93] width 16 height 16
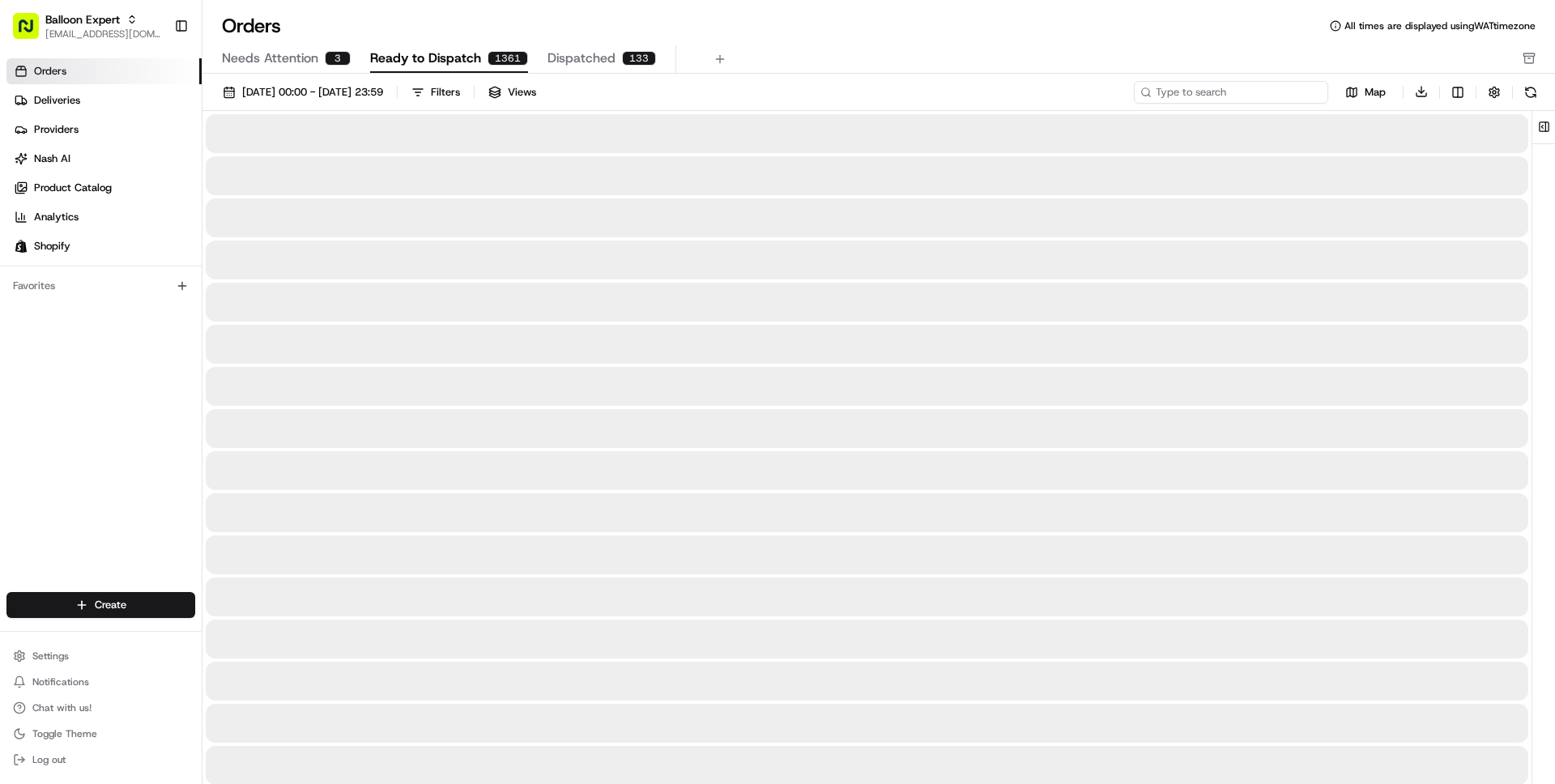
click at [1263, 86] on input at bounding box center [1231, 92] width 194 height 23
paste input "99 Chem"
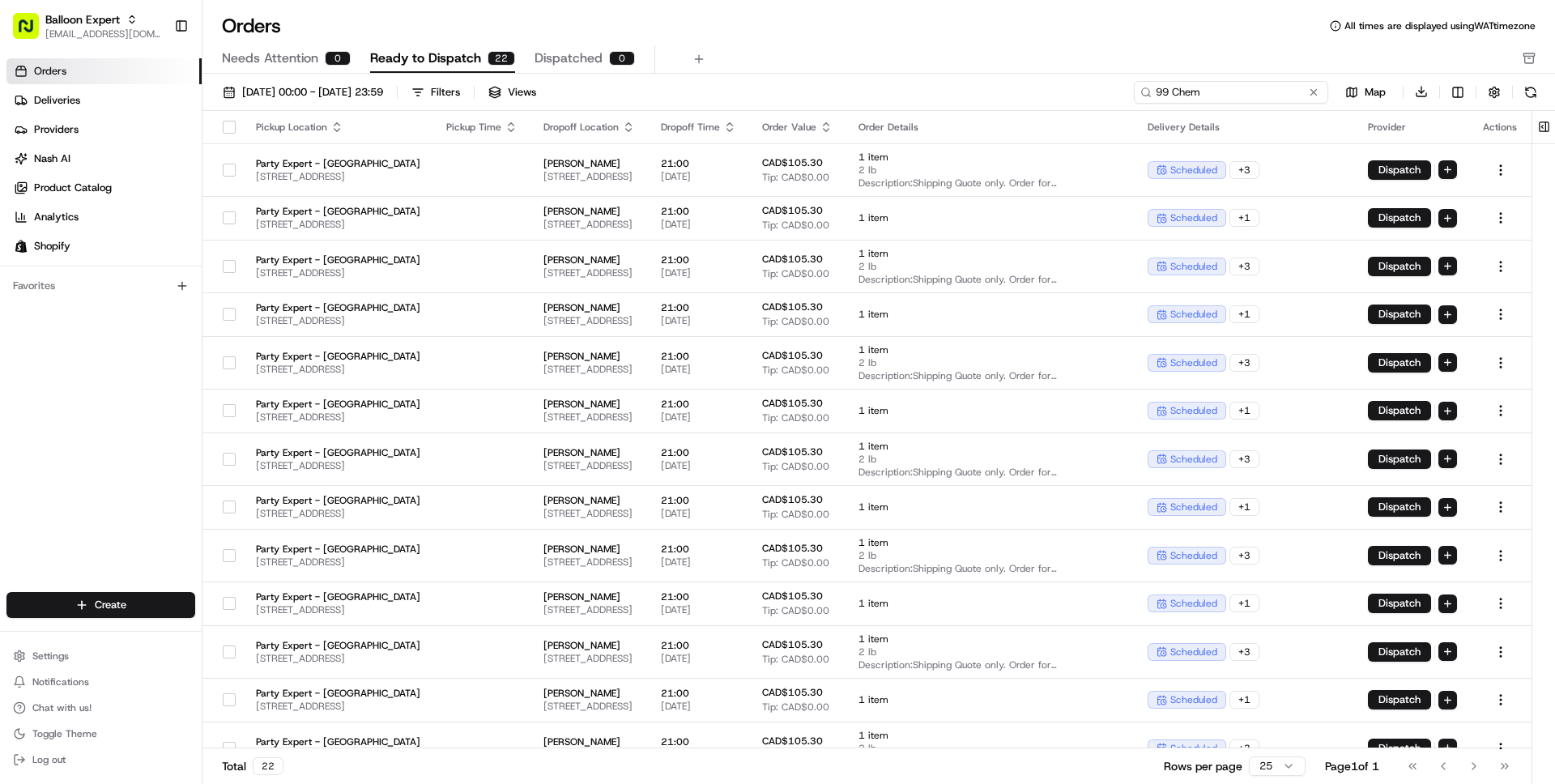
type input "99 Chem"
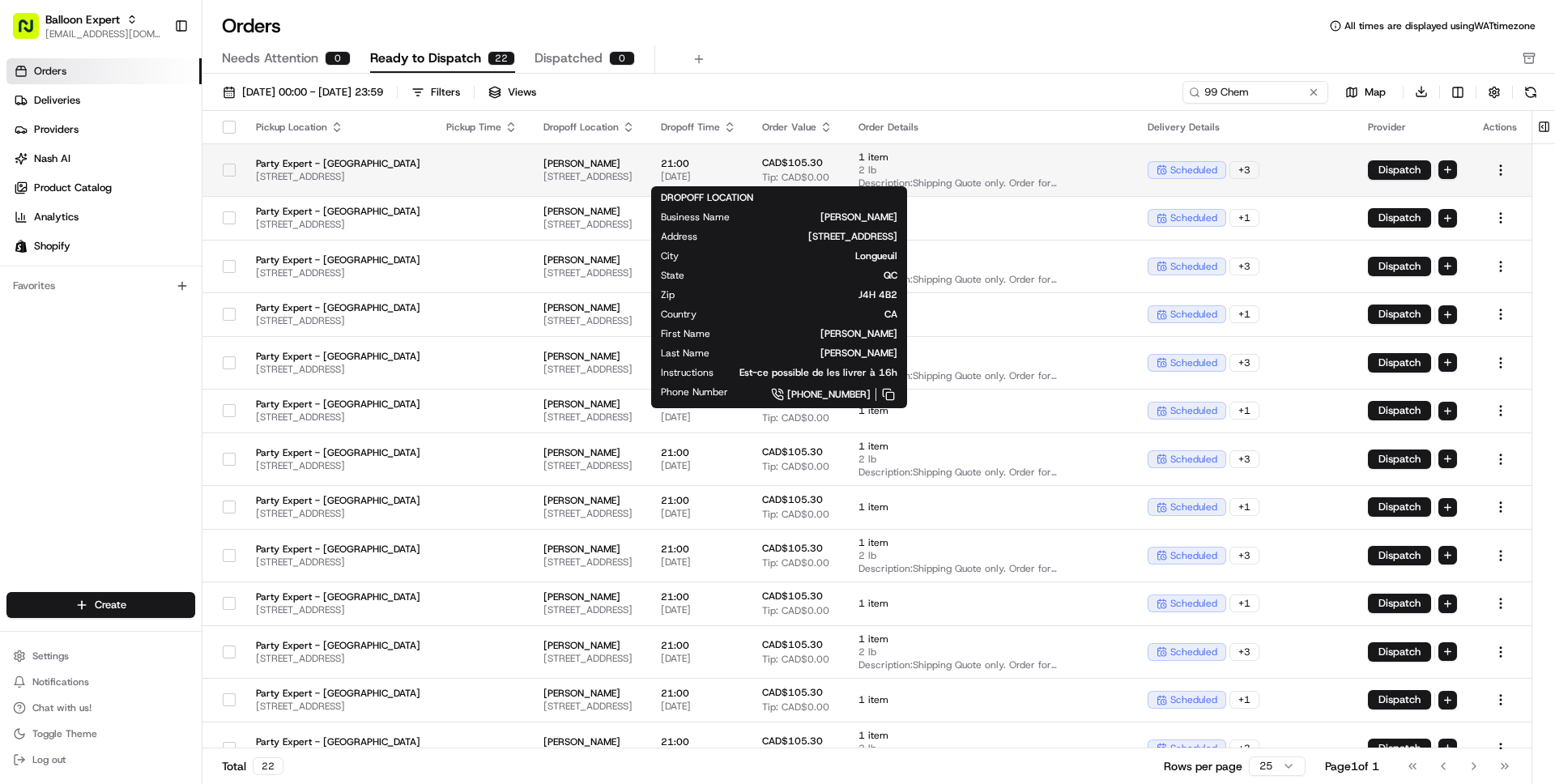
click at [635, 179] on span "99 Chem. de la Rive, Longueuil, QC J4H 4B2, Canada" at bounding box center [589, 176] width 92 height 13
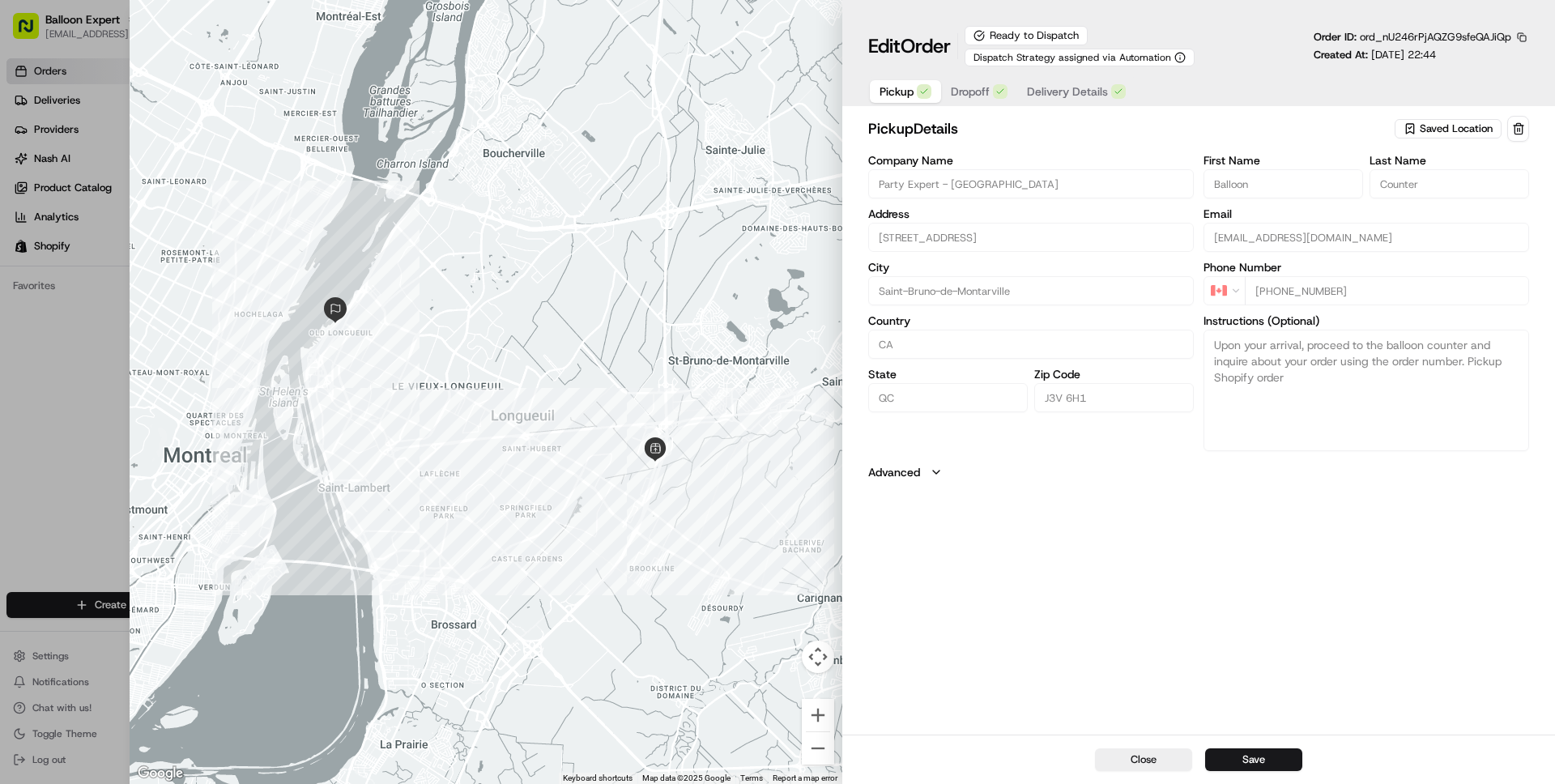
click at [985, 102] on button "Dropoff" at bounding box center [979, 91] width 76 height 23
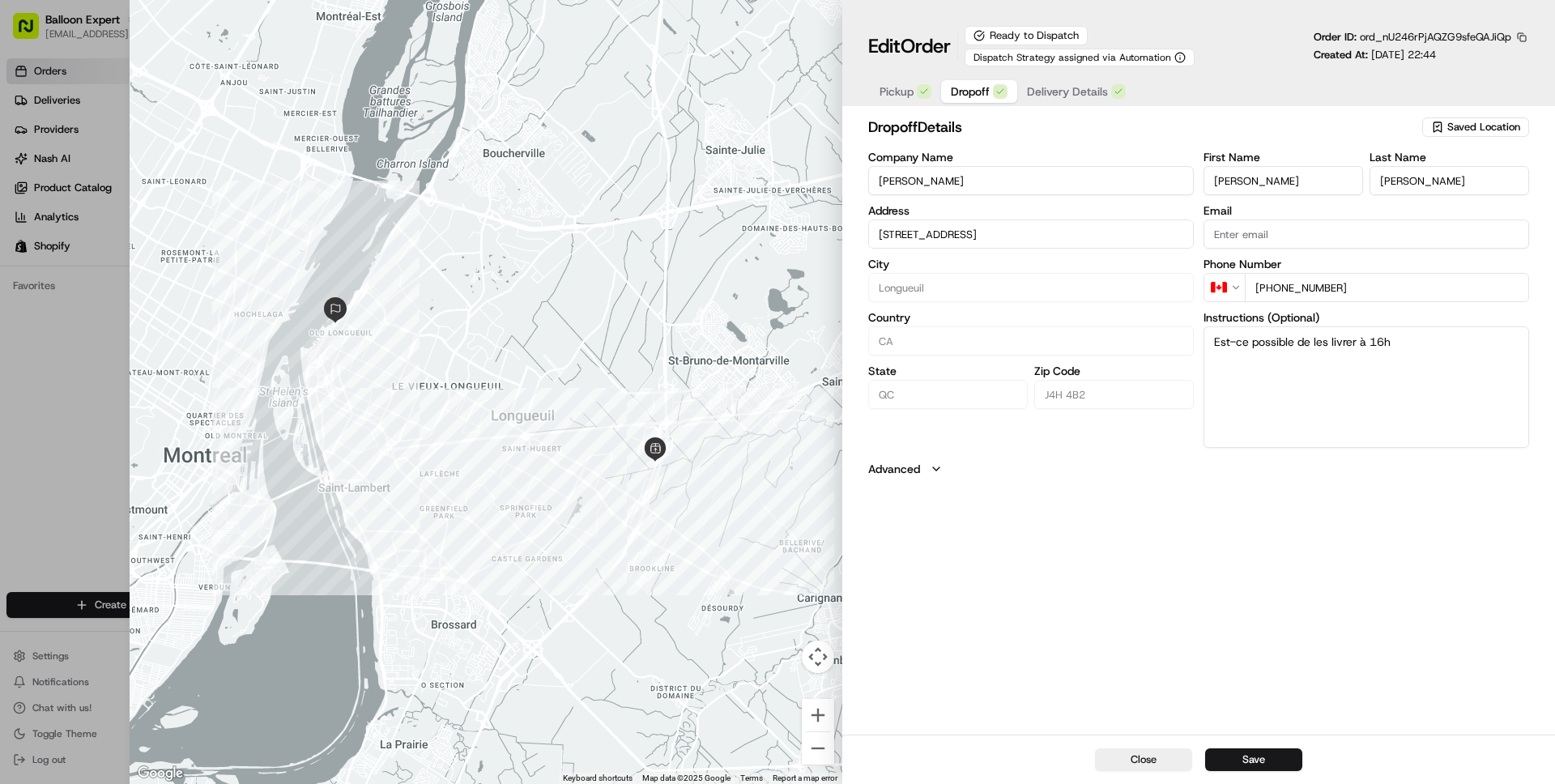
click at [1523, 36] on button "button" at bounding box center [1522, 37] width 15 height 15
click at [1440, 67] on button "Copy ID" at bounding box center [1477, 62] width 148 height 20
click at [1152, 761] on button "Close" at bounding box center [1144, 759] width 98 height 23
type input "+1"
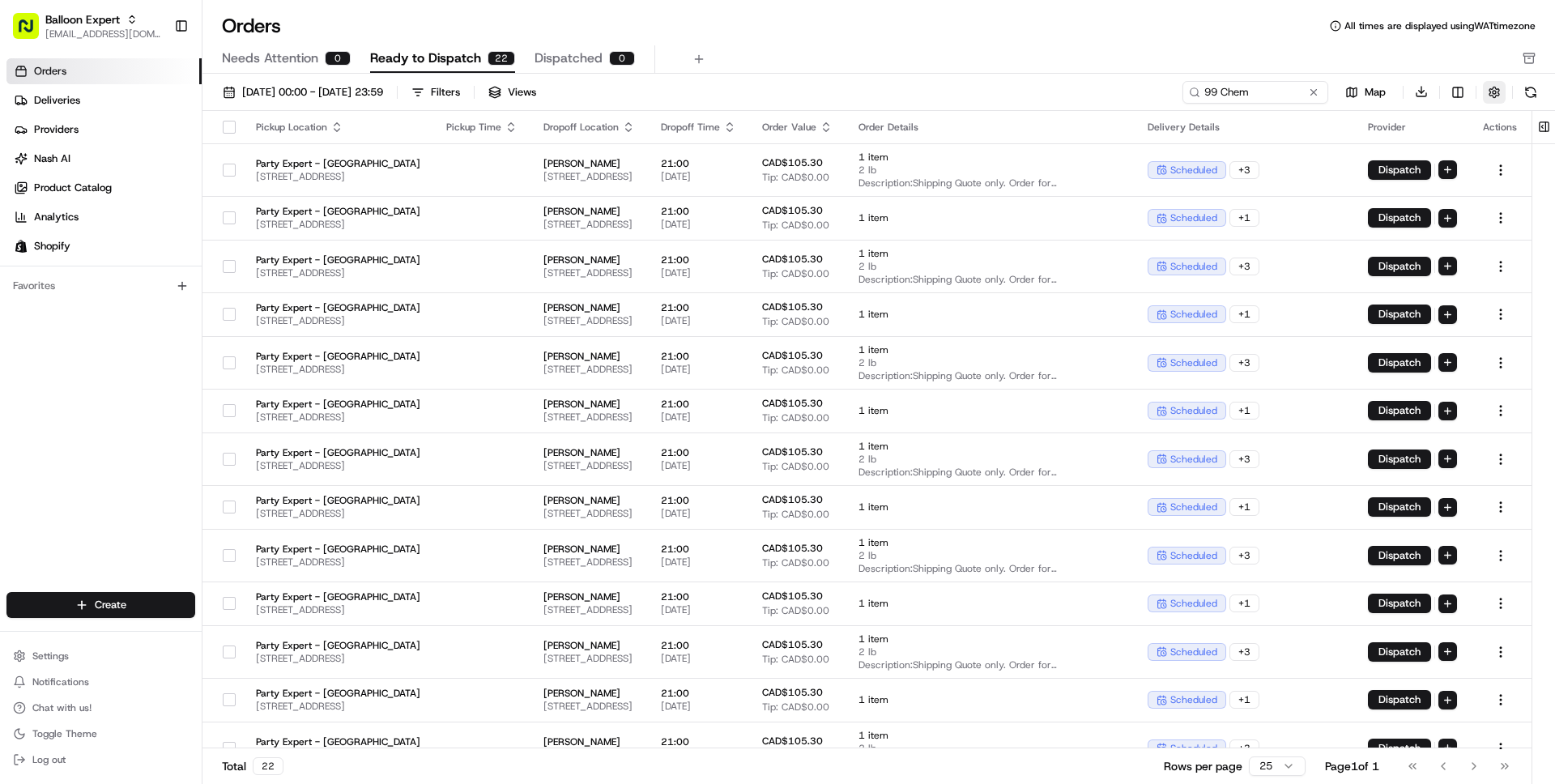
click at [1502, 89] on button "button" at bounding box center [1494, 92] width 23 height 23
click at [1389, 153] on label "Hide Quotes Only Orders" at bounding box center [1360, 153] width 121 height 15
click at [1529, 153] on button "Hide Quotes Only Orders" at bounding box center [1535, 153] width 13 height 13
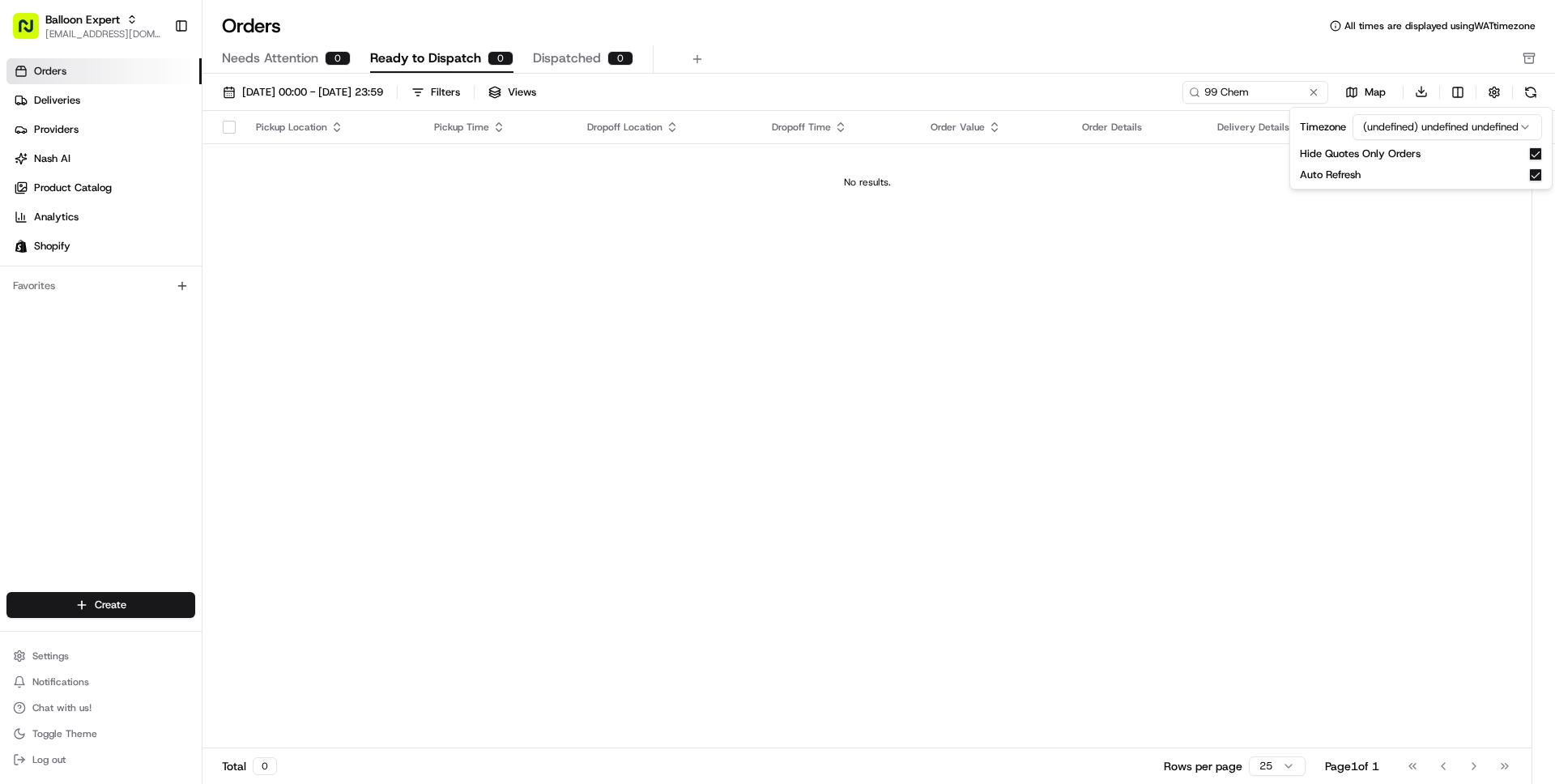
click at [1060, 52] on div "Needs Attention 0 Ready to Dispatch 0 Dispatched 0" at bounding box center [867, 60] width 1291 height 28
click at [1310, 90] on button at bounding box center [1314, 93] width 16 height 16
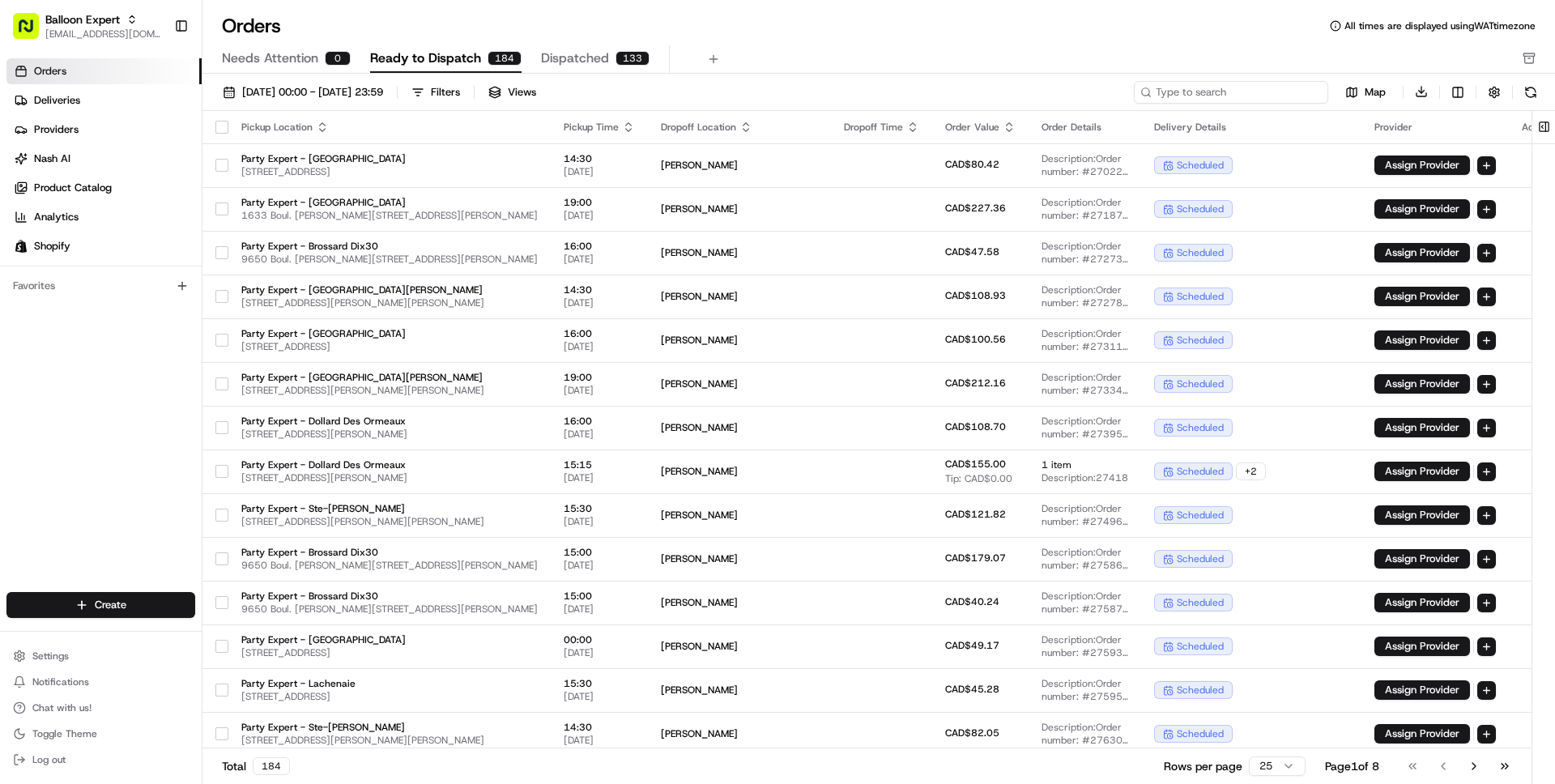
click at [1274, 98] on input at bounding box center [1231, 92] width 194 height 23
paste input "413 Rue Rouville"
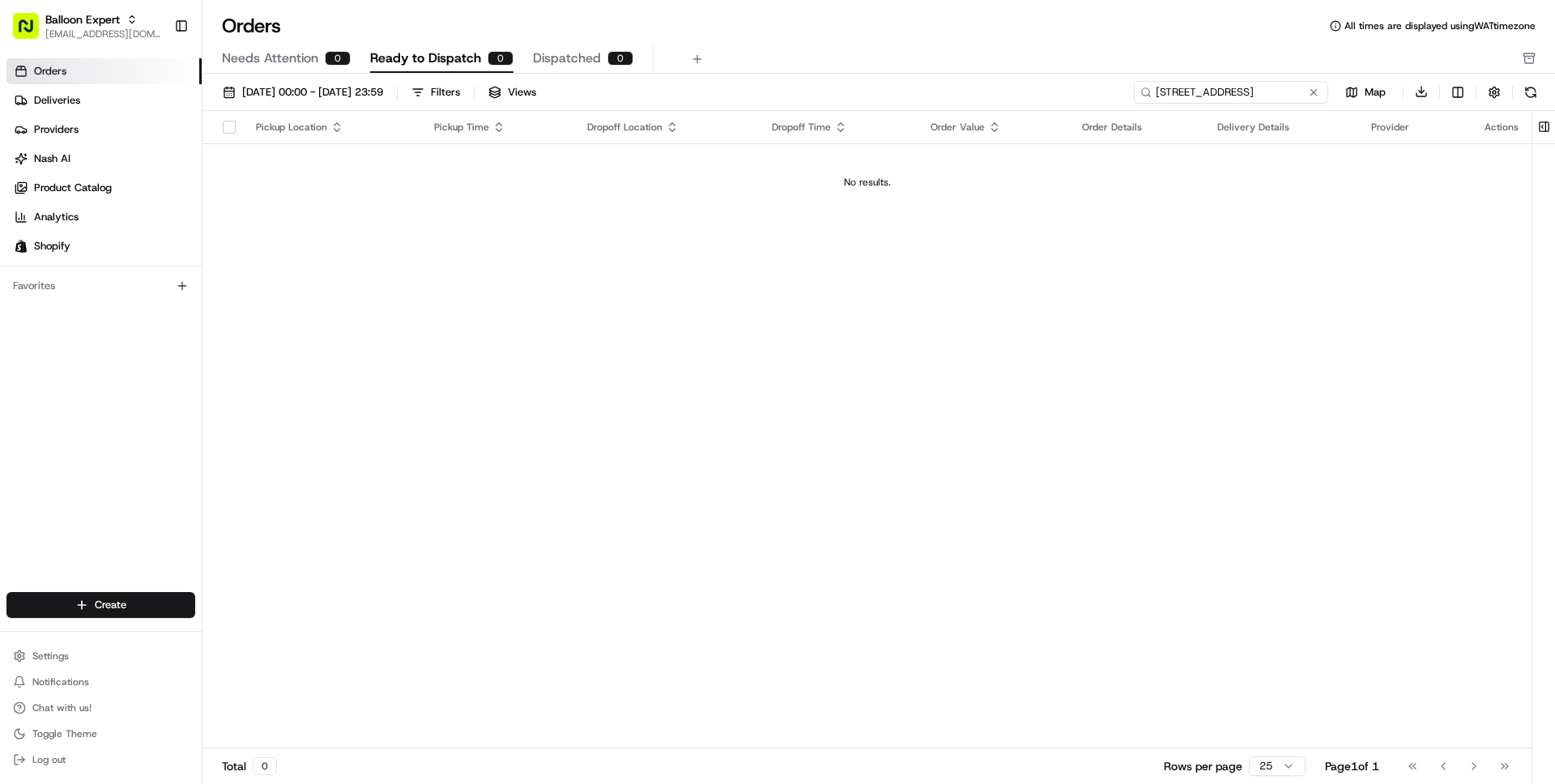
type input "413 Rue Rouville"
click at [1497, 91] on button "button" at bounding box center [1494, 92] width 23 height 23
click at [1414, 155] on label "Hide Quotes Only Orders" at bounding box center [1360, 153] width 121 height 15
click at [1529, 155] on button "Hide Quotes Only Orders" at bounding box center [1535, 153] width 13 height 13
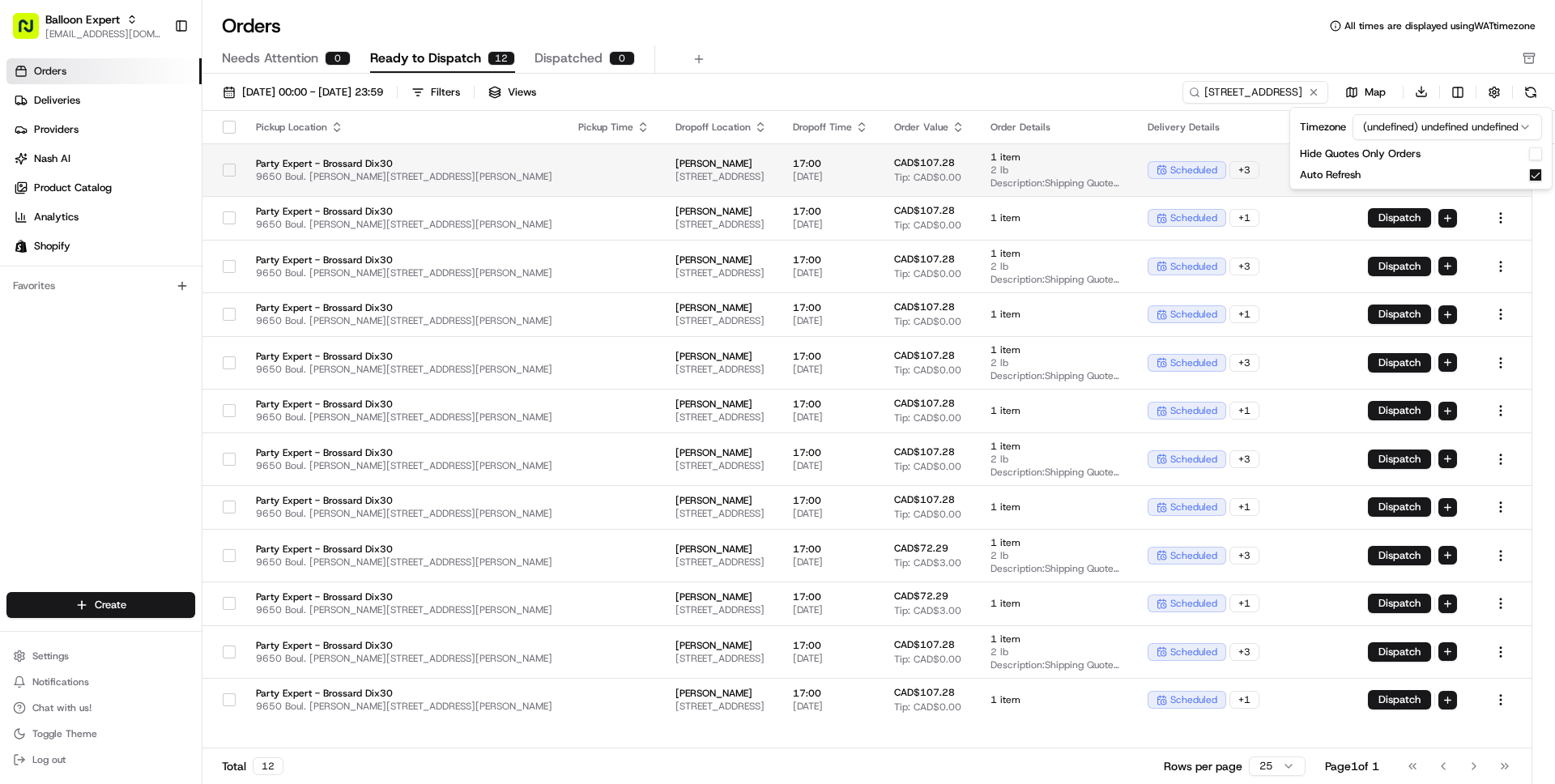
click at [569, 160] on td at bounding box center [614, 169] width 98 height 53
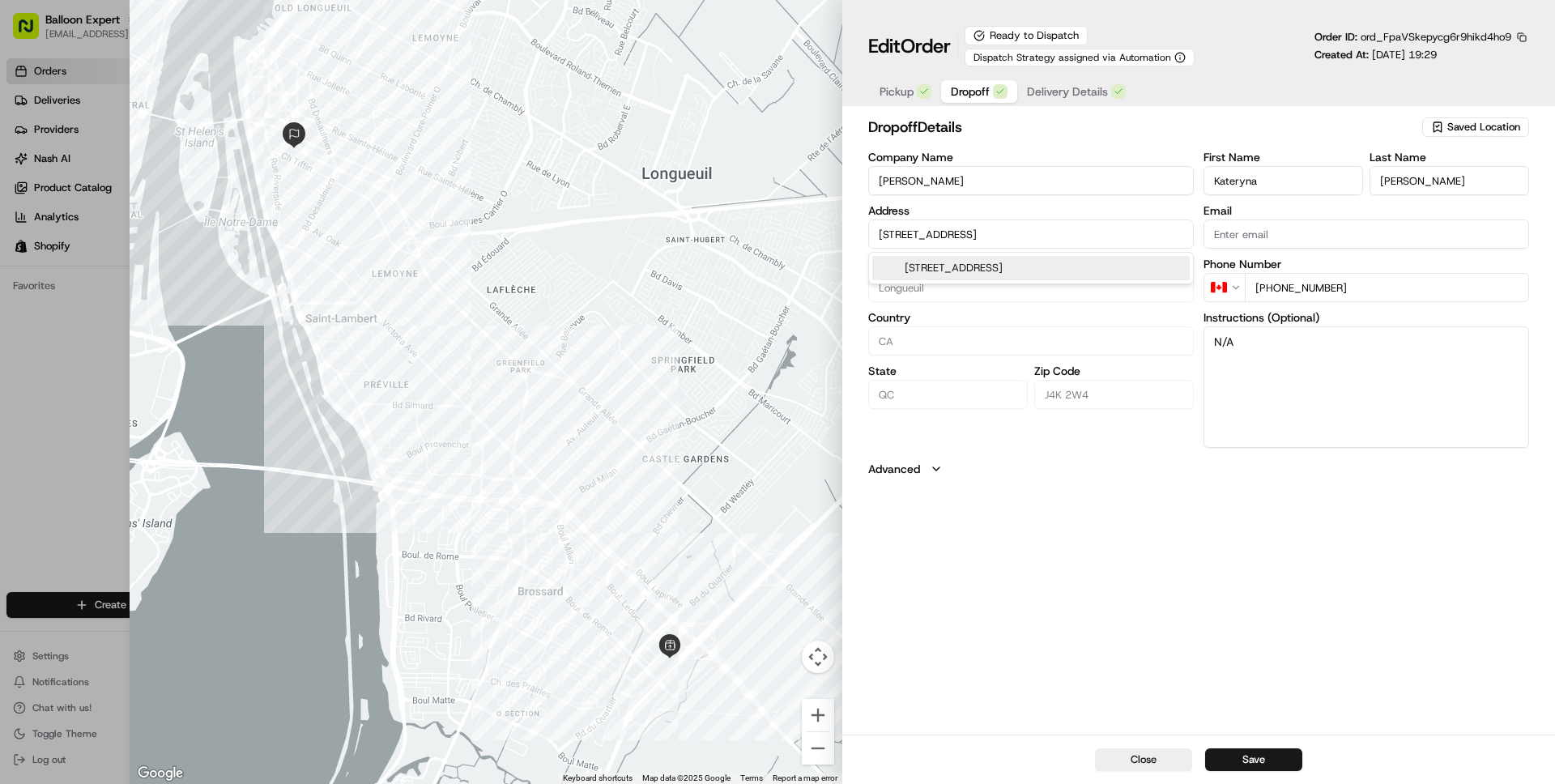
drag, startPoint x: 1142, startPoint y: 236, endPoint x: 866, endPoint y: 207, distance: 277.5
click at [866, 207] on div "dropoff Details Saved Location Company Name Kateryna Furman Address 413 Rue Rou…" at bounding box center [1198, 423] width 713 height 622
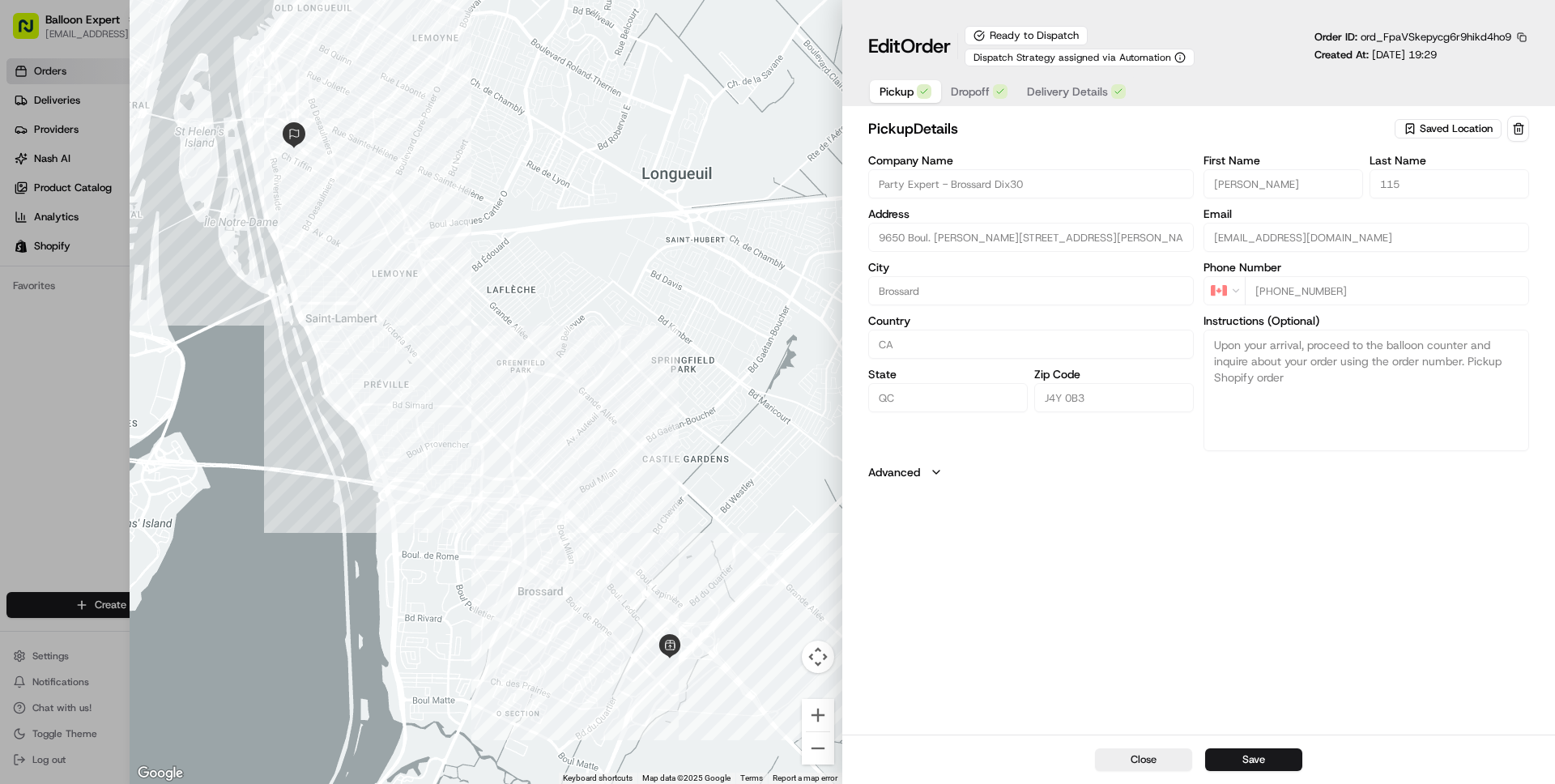
click at [908, 89] on span "Pickup" at bounding box center [897, 92] width 34 height 16
click at [1029, 219] on div "Address 9650 Boul. Leduc, Suite 5, Brossard, QC J4Y 0B3, CA" at bounding box center [1031, 230] width 326 height 44
click at [1139, 759] on button "Close" at bounding box center [1144, 759] width 98 height 23
type input "+1"
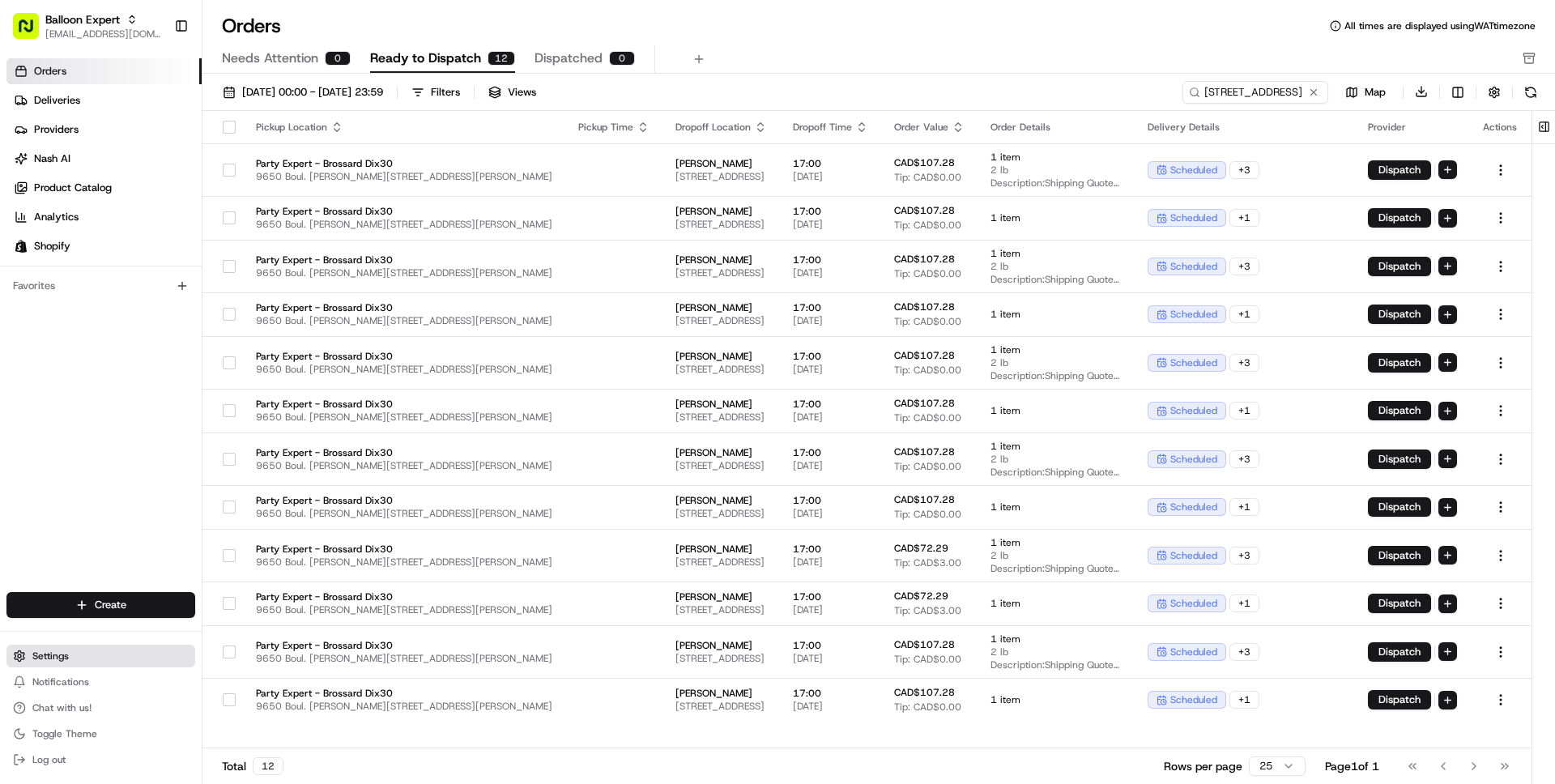
click at [23, 650] on icon at bounding box center [19, 655] width 13 height 13
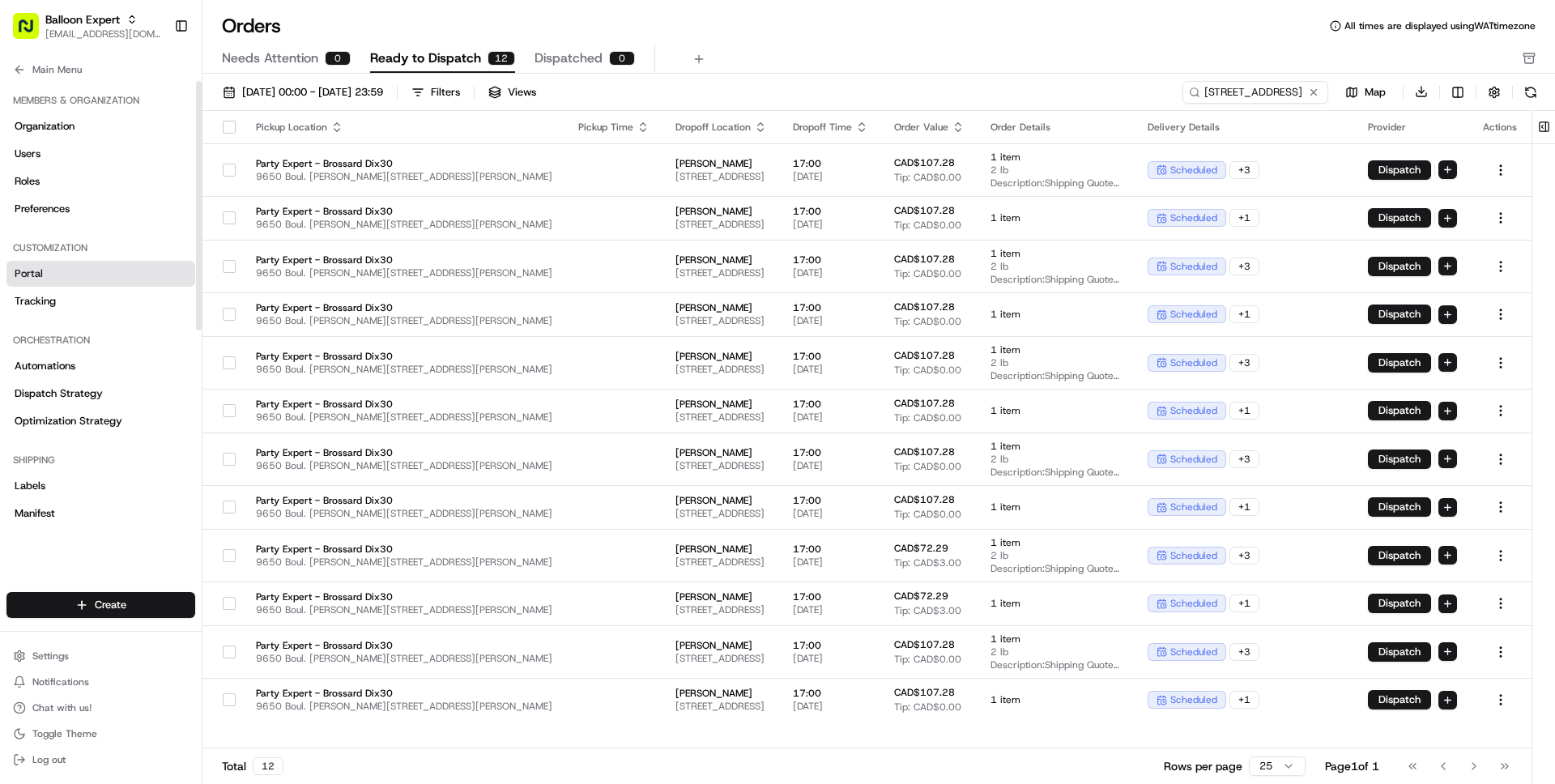
scroll to position [389, 0]
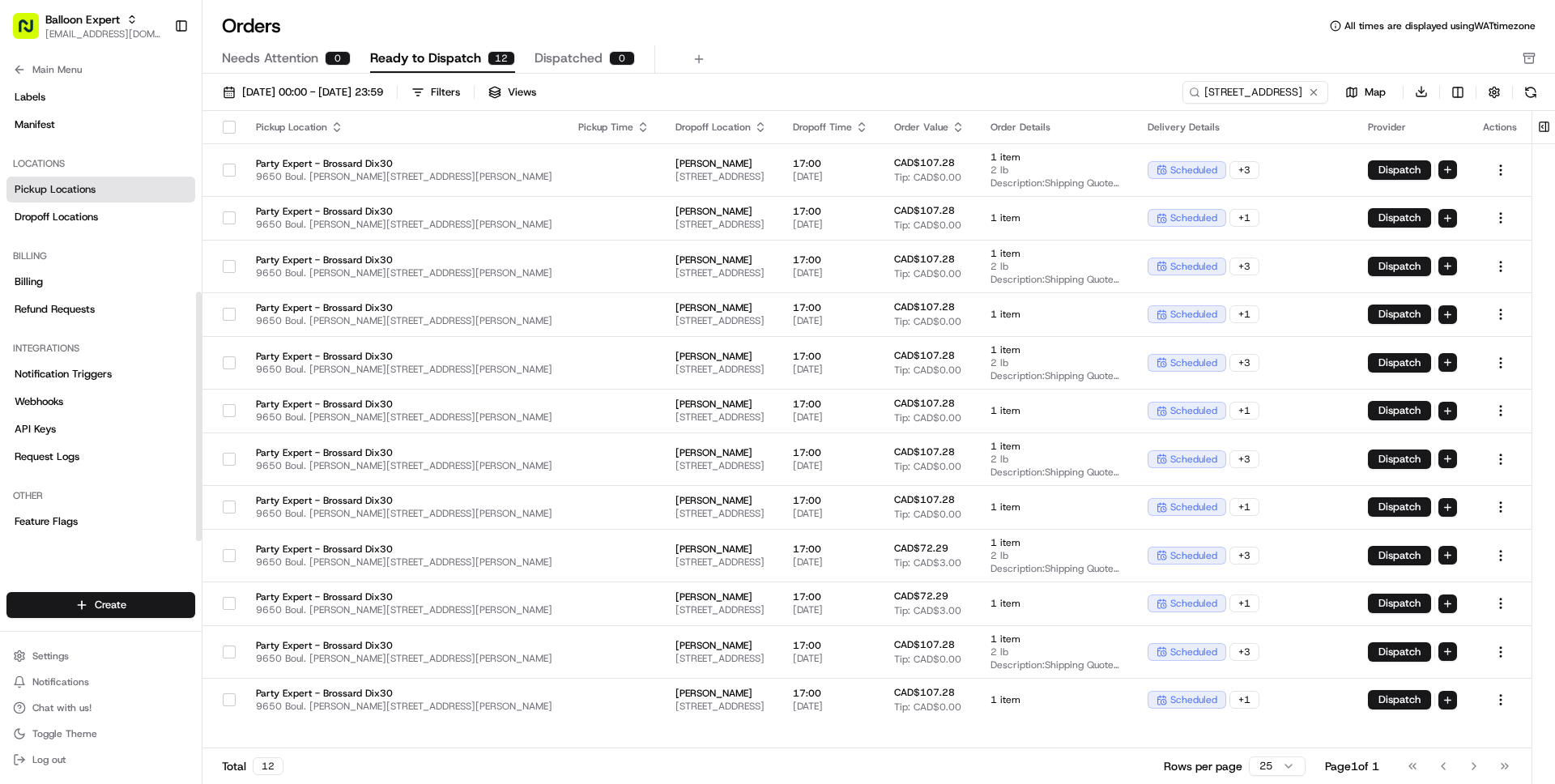
click at [65, 201] on link "Pickup Locations" at bounding box center [101, 189] width 188 height 26
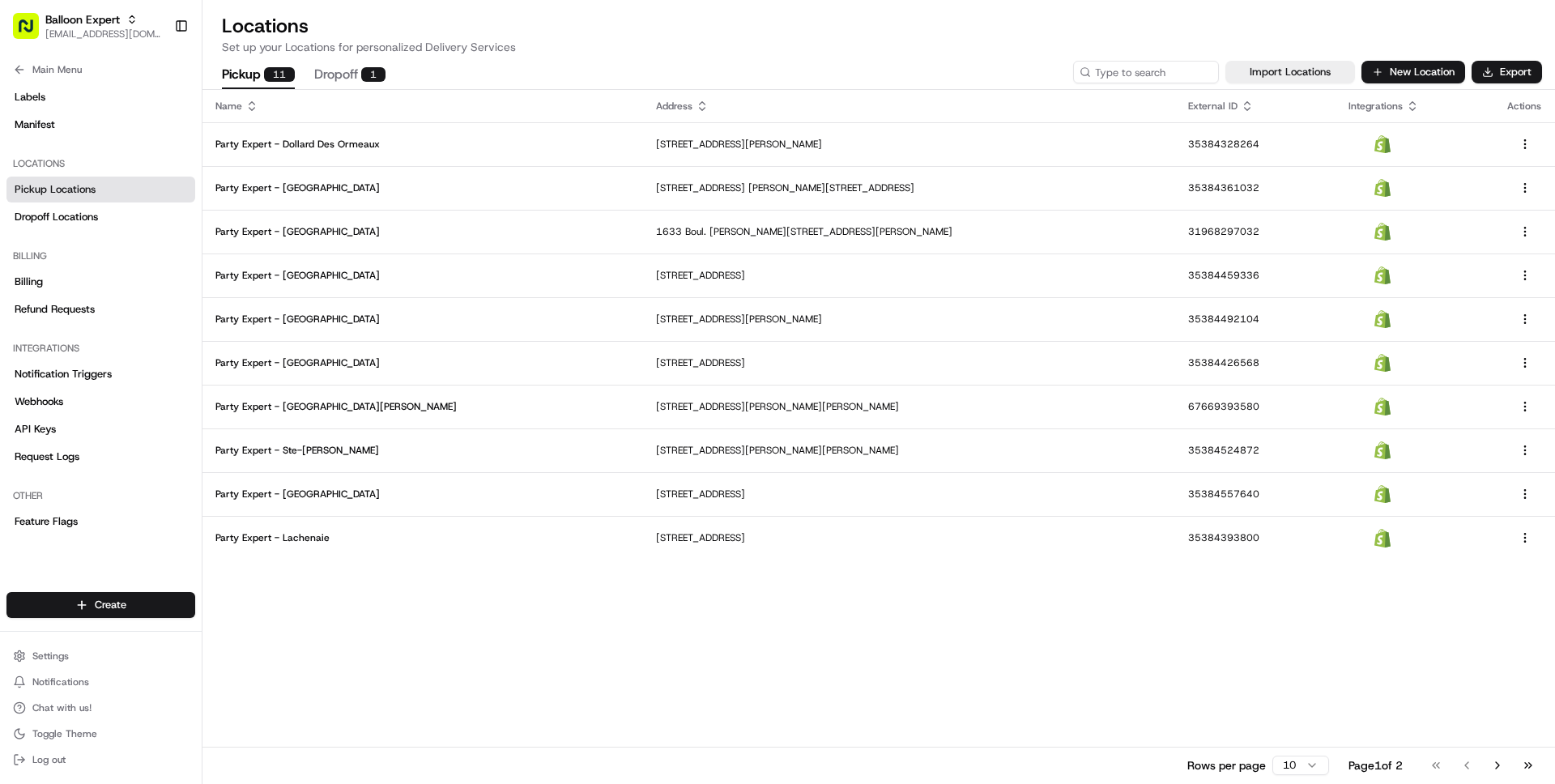
click at [350, 73] on button "Dropoff 1" at bounding box center [350, 76] width 72 height 28
click at [262, 78] on button "Pickup 11" at bounding box center [258, 76] width 73 height 28
click at [349, 322] on p "Party Expert - Québec" at bounding box center [423, 319] width 415 height 13
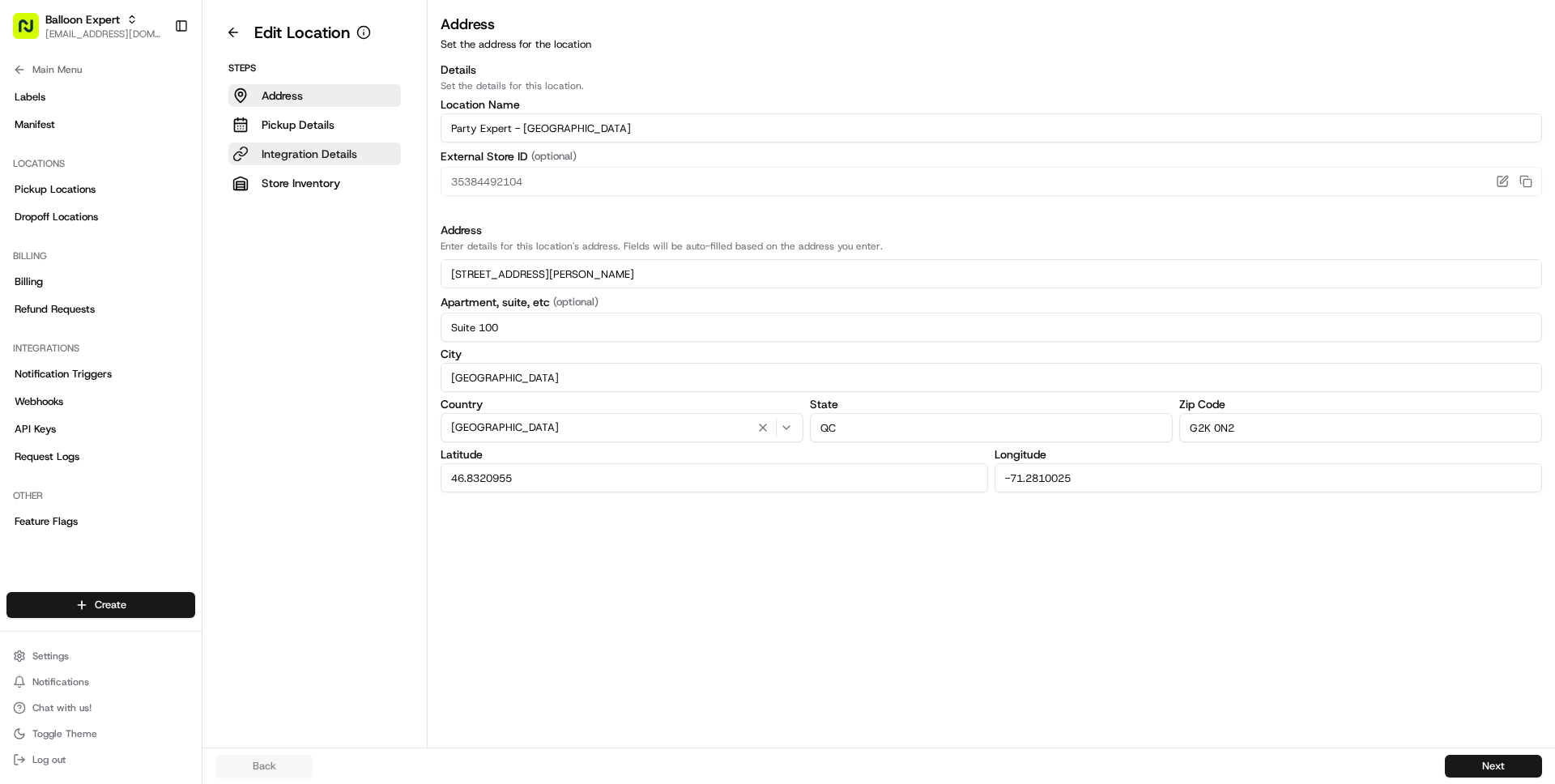
click at [300, 150] on p "Integration Details" at bounding box center [310, 153] width 96 height 16
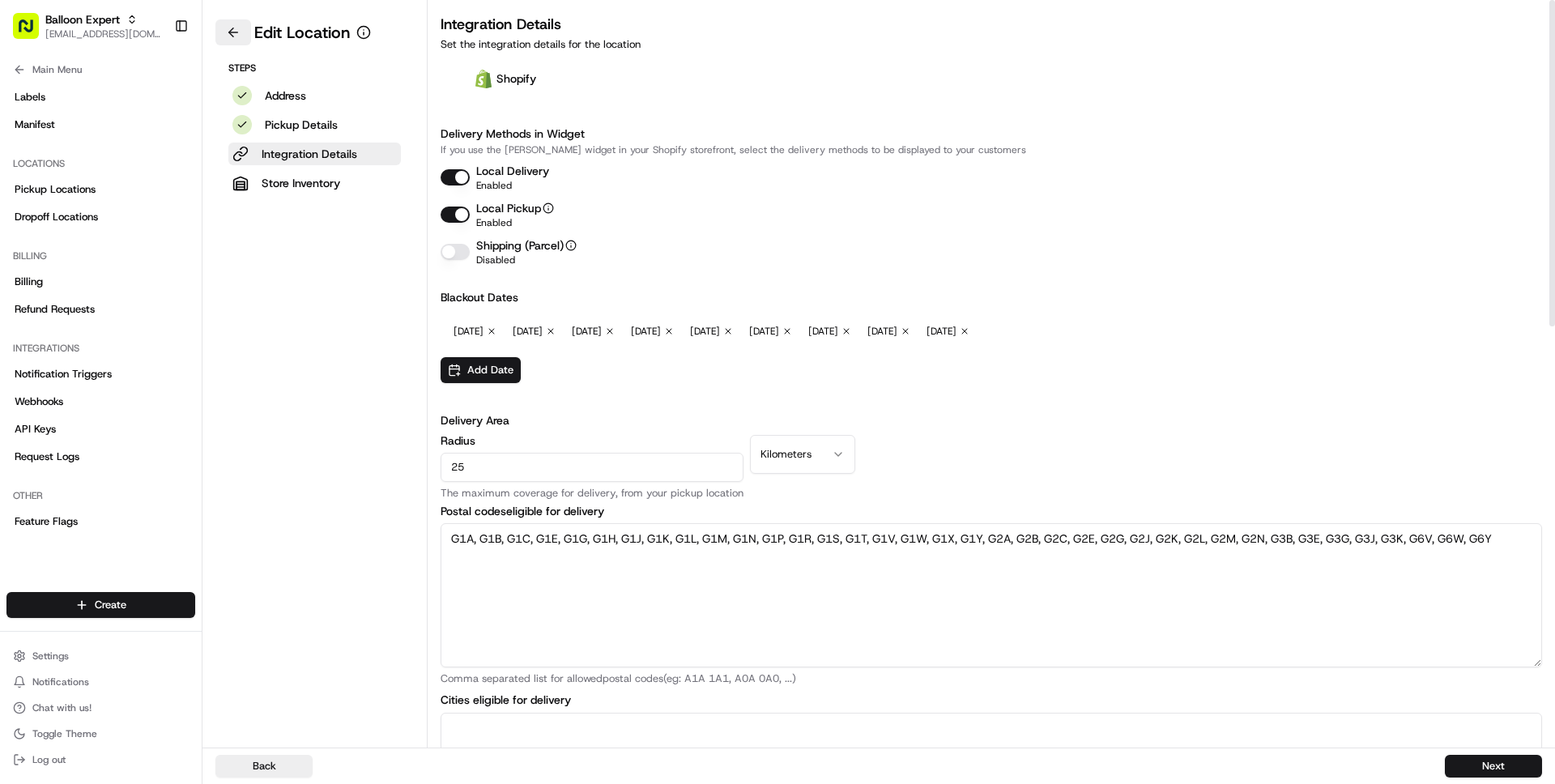
click at [243, 28] on button at bounding box center [233, 33] width 36 height 26
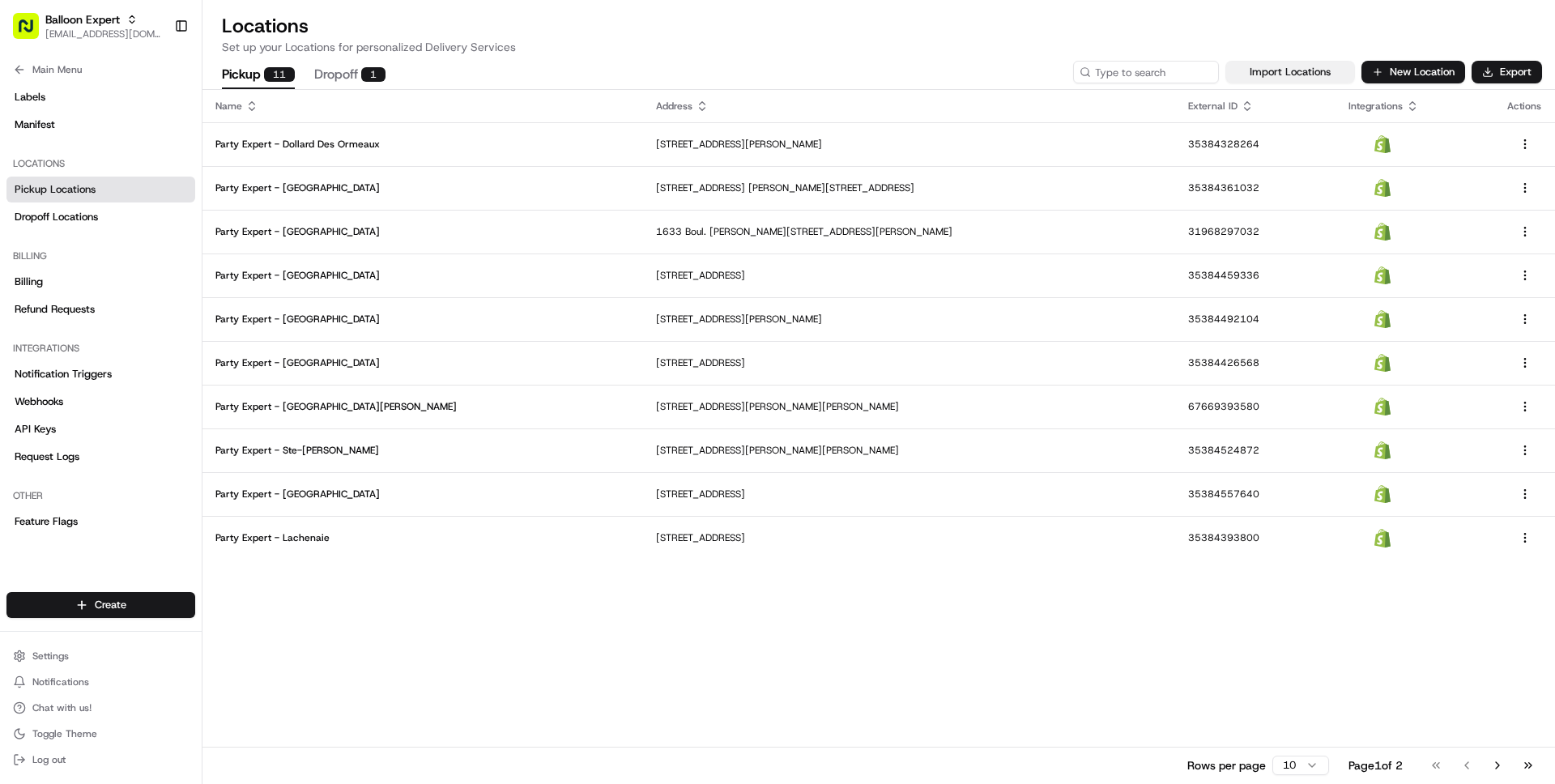
click at [1279, 71] on button "Import Locations" at bounding box center [1291, 72] width 130 height 23
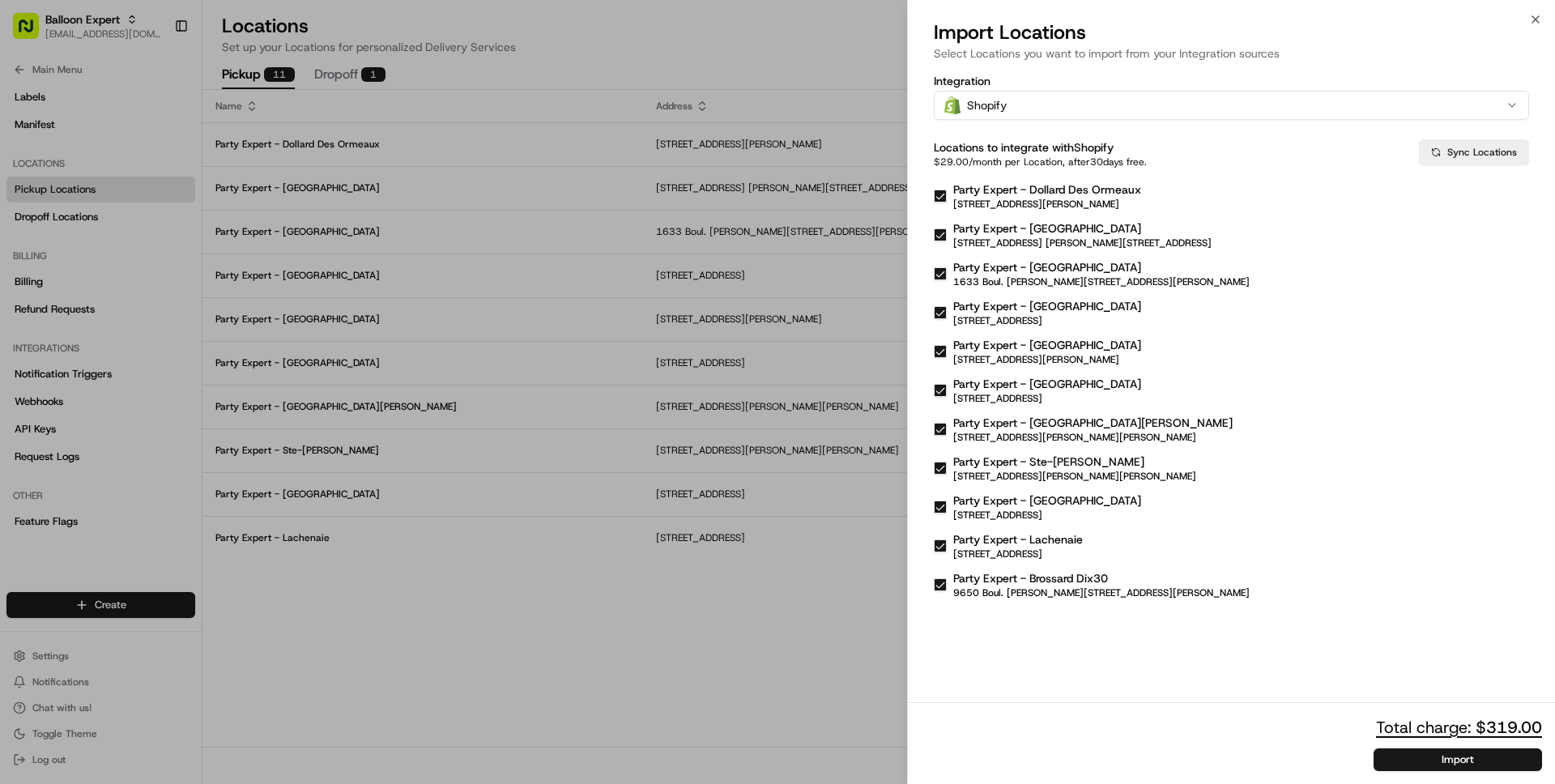
click at [1002, 578] on p "Party Expert - Brossard Dix30" at bounding box center [1101, 578] width 296 height 16
click at [947, 578] on button "Party Expert - Brossard Dix30 9650 Boul. Leduc, Suite 5, Brossard, QC J4Y 0B3, …" at bounding box center [940, 584] width 13 height 13
click at [1002, 578] on p "Party Expert - Brossard Dix30" at bounding box center [1101, 578] width 296 height 16
click at [947, 578] on button "Party Expert - Brossard Dix30 9650 Boul. Leduc, Suite 5, Brossard, QC J4Y 0B3, …" at bounding box center [940, 584] width 13 height 13
click at [982, 197] on p "3357 Bd des Sources, Dollard-des-Ormeaux, QC H9B 1Z8, CA" at bounding box center [1048, 203] width 188 height 13
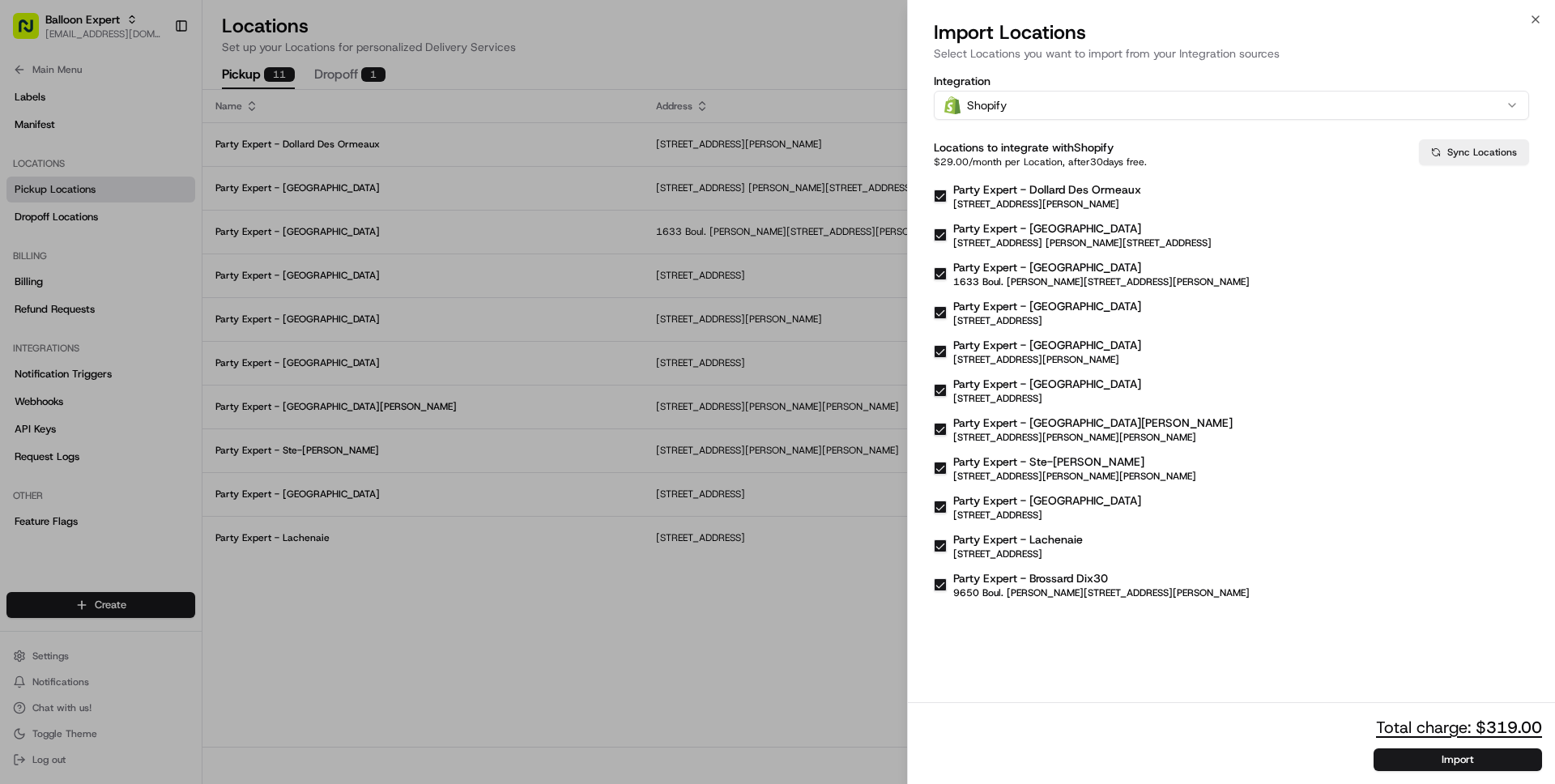
click at [947, 197] on button "Party Expert - Dollard Des Ormeaux 3357 Bd des Sources, Dollard-des-Ormeaux, QC…" at bounding box center [940, 195] width 13 height 13
click at [980, 234] on p "Party Expert - Greenfield Park" at bounding box center [1083, 228] width 258 height 16
click at [947, 234] on button "Party Expert - Greenfield Park 150 Av. Auguste, Longueuil, QC J4V 3R4, CA" at bounding box center [940, 234] width 13 height 13
click at [977, 273] on p "Party Expert - Laval" at bounding box center [1101, 267] width 296 height 16
click at [947, 273] on button "Party Expert - Laval 1633 Boul. le Corbusier, Laval, QC H7S 1Z3, CA" at bounding box center [940, 273] width 13 height 13
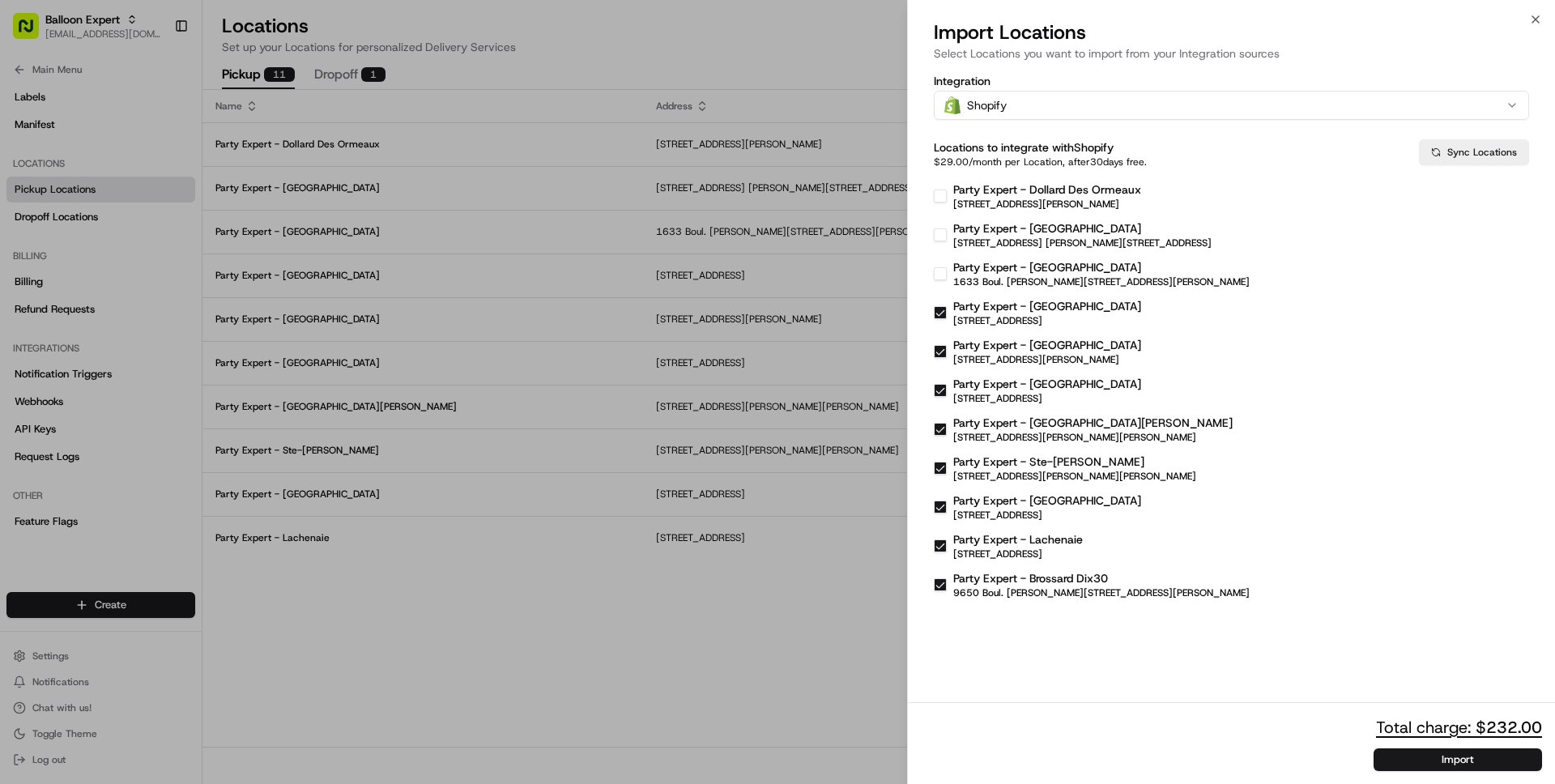
click at [977, 327] on div "Party Expert - Dollard Des Ormeaux 3357 Bd des Sources, Dollard-des-Ormeaux, QC…" at bounding box center [1231, 390] width 595 height 417
click at [977, 318] on p "1022 Rue du Marché Central, Montréal, QC H4N 1K4, CA" at bounding box center [1048, 320] width 188 height 13
click at [947, 318] on button "Party Expert - Montréal 1022 Rue du Marché Central, Montréal, QC H4N 1K4, CA" at bounding box center [940, 312] width 13 height 13
click at [977, 353] on p "4825 Pierre-Bertrand Blvd, Suite 100, Québec City, QC G2K 0N2, CA" at bounding box center [1048, 359] width 188 height 13
click at [947, 353] on button "Party Expert - Québec 4825 Pierre-Bertrand Blvd, Suite 100, Québec City, QC G2K…" at bounding box center [940, 351] width 13 height 13
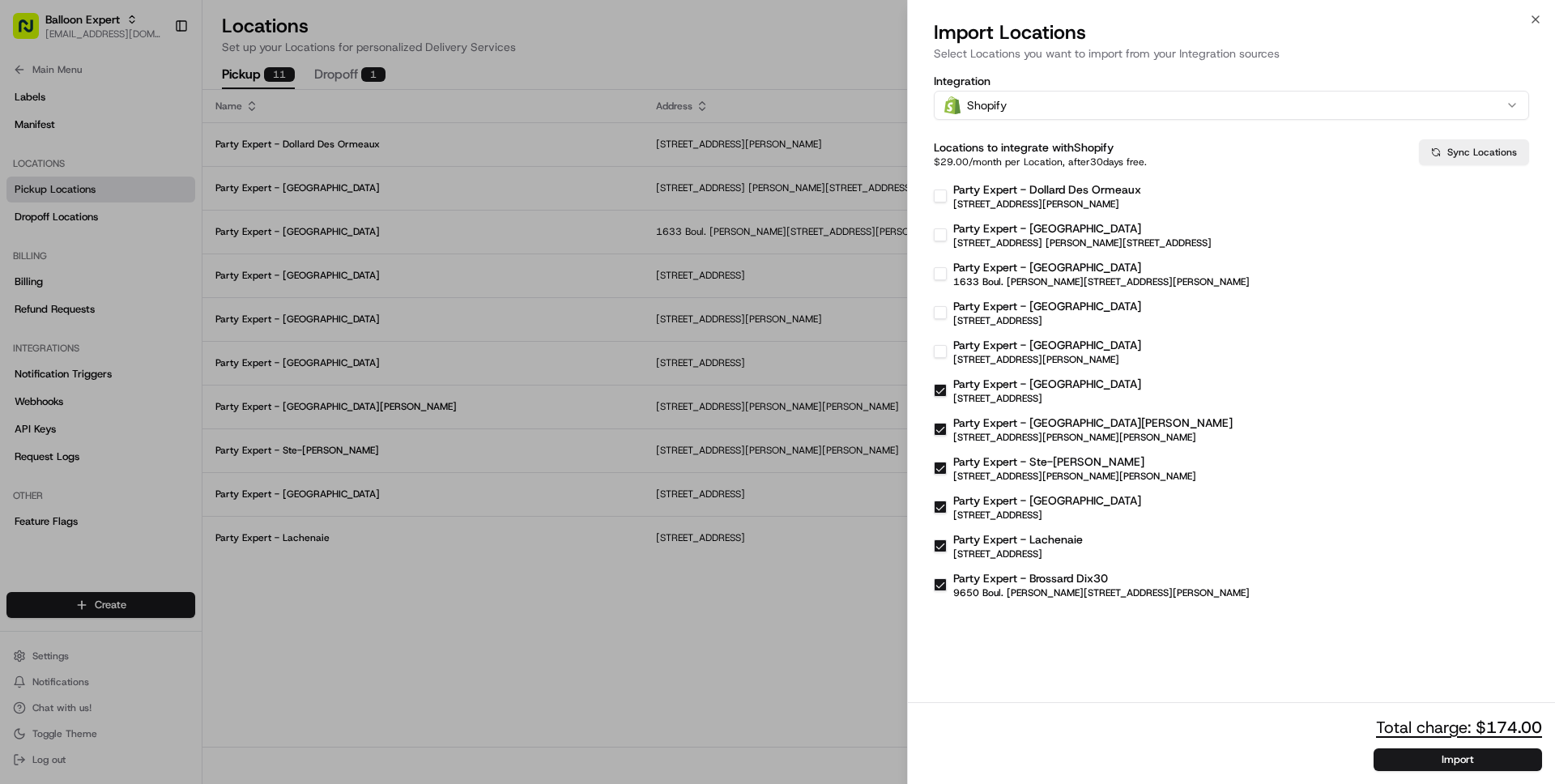
click at [984, 383] on p "Party Expert - Saint-Bruno" at bounding box center [1048, 384] width 188 height 16
click at [947, 384] on button "Party Expert - Saint-Bruno 1233 Bd des Promenades, Saint-Bruno-de-Montarville, …" at bounding box center [940, 390] width 13 height 13
click at [988, 438] on p "1115 Boul Jean-Baptiste-Rolland O, Saint-Jérôme, QC J7Y 4V5, CA" at bounding box center [1093, 436] width 279 height 13
click at [947, 435] on button "Party Expert - St Jérôme 1115 Boul Jean-Baptiste-Rolland O, Saint-Jérôme, QC J7…" at bounding box center [940, 428] width 13 height 13
click at [983, 474] on p "170 Bd du Curé-Labelle, Sainte-Thérèse, QC J7E 2W3, CA" at bounding box center [1076, 475] width 243 height 13
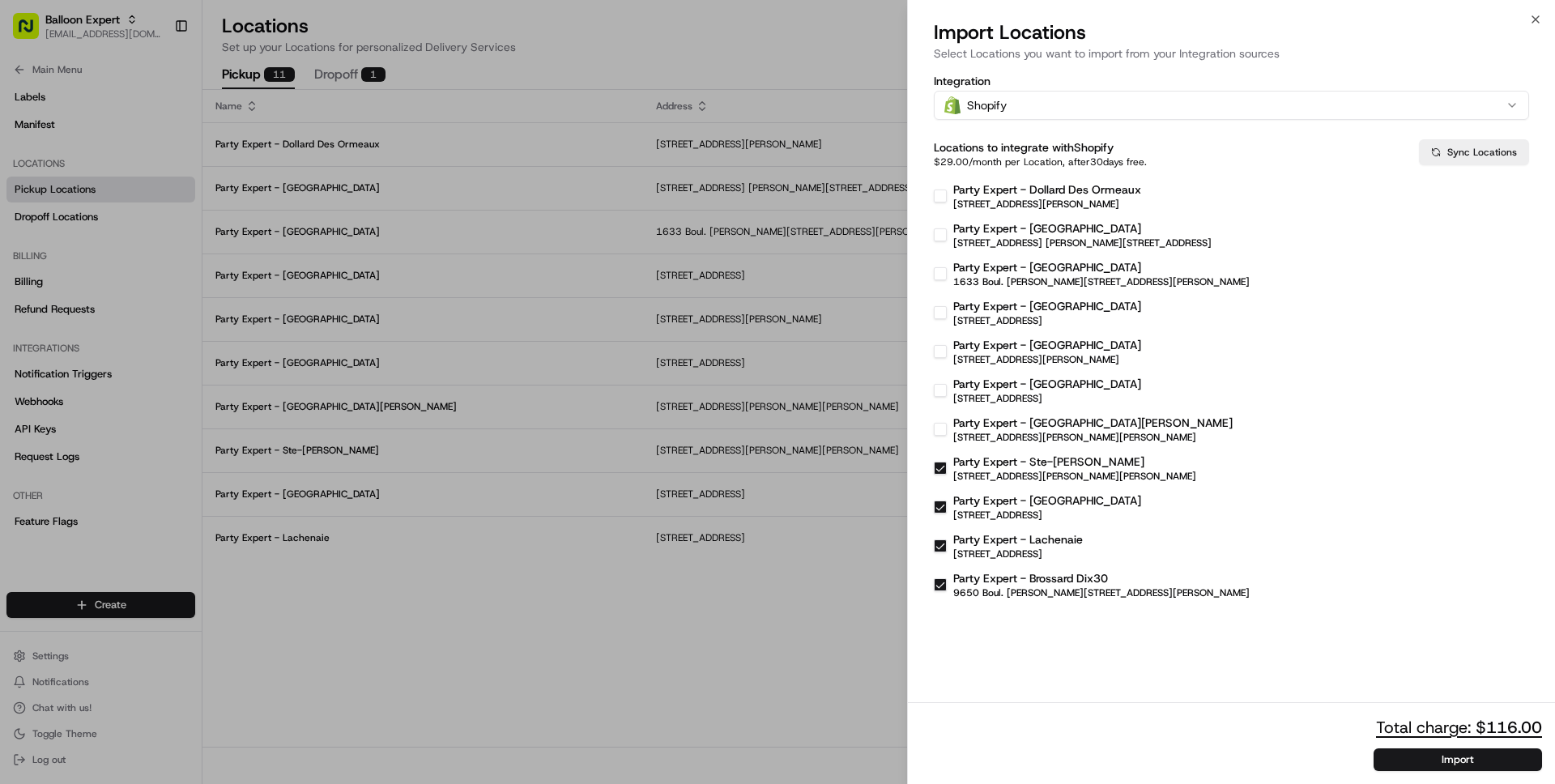
click at [947, 474] on button "Party Expert - Ste-Thérèse 170 Bd du Curé-Labelle, Sainte-Thérèse, QC J7E 2W3, …" at bounding box center [940, 467] width 13 height 13
click at [984, 511] on p "1185 Boulevard Moody, Terrebonne, QC J6W 3Z5, CA" at bounding box center [1048, 514] width 188 height 13
click at [947, 511] on button "Party Expert - Terrebonne 1185 Boulevard Moody, Terrebonne, QC J6W 3Z5, CA" at bounding box center [940, 506] width 13 height 13
click at [981, 545] on p "Party Expert - Lachenaie" at bounding box center [1019, 539] width 130 height 16
click at [947, 545] on button "Party Expert - Lachenaie 360 Montée des Pionniers, Terrebonne, QC J6V 1S8, CA" at bounding box center [940, 545] width 13 height 13
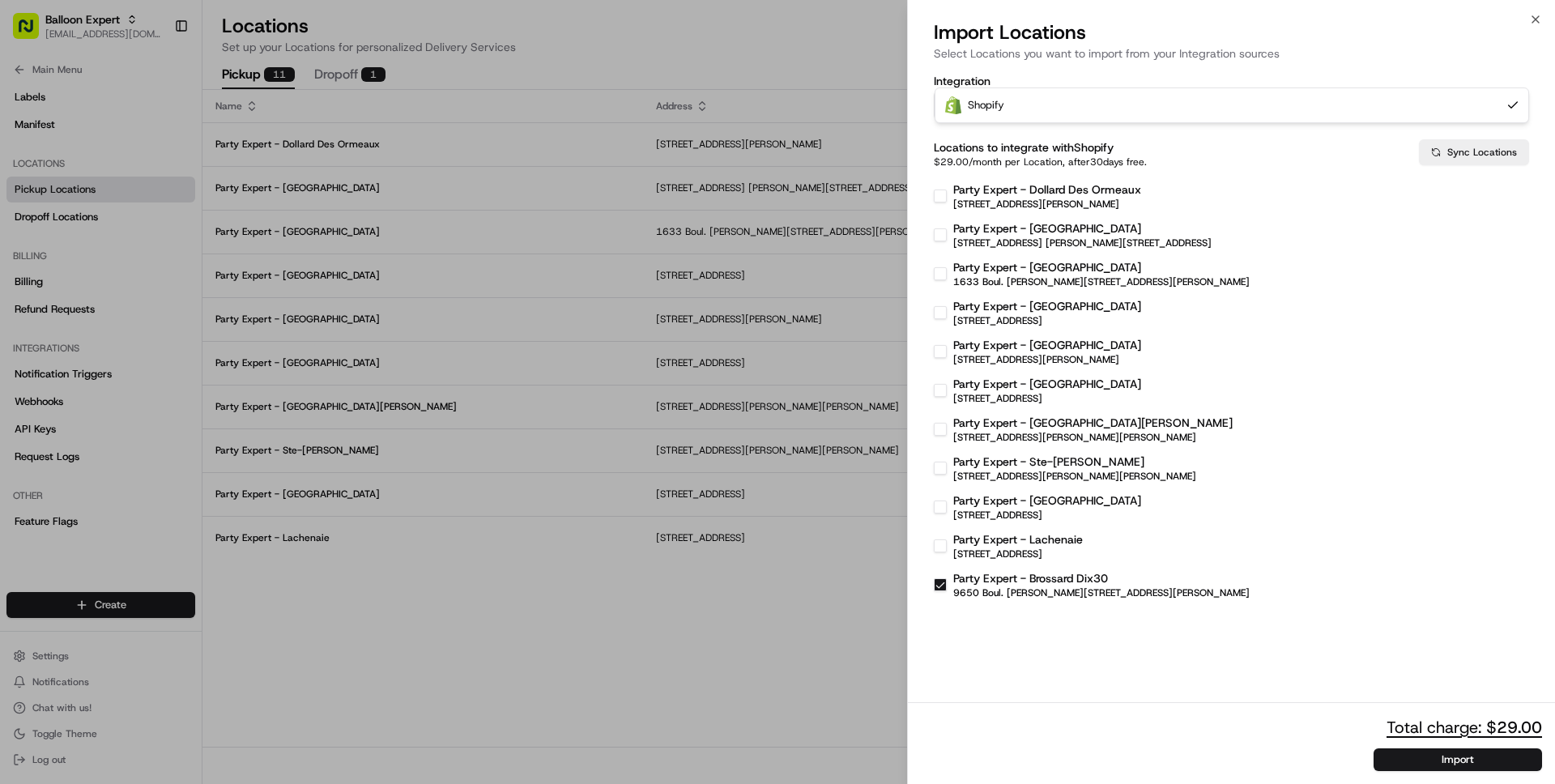
click at [1052, 110] on div "Integration Shopify Shopify Locations to integrate with Shopify $29.00 /month p…" at bounding box center [1231, 336] width 595 height 528
click at [1462, 146] on button "Sync Locations" at bounding box center [1474, 152] width 111 height 26
click at [1530, 28] on icon "Notifications (F8)" at bounding box center [1528, 26] width 13 height 13
click at [1533, 20] on icon "button" at bounding box center [1535, 19] width 13 height 13
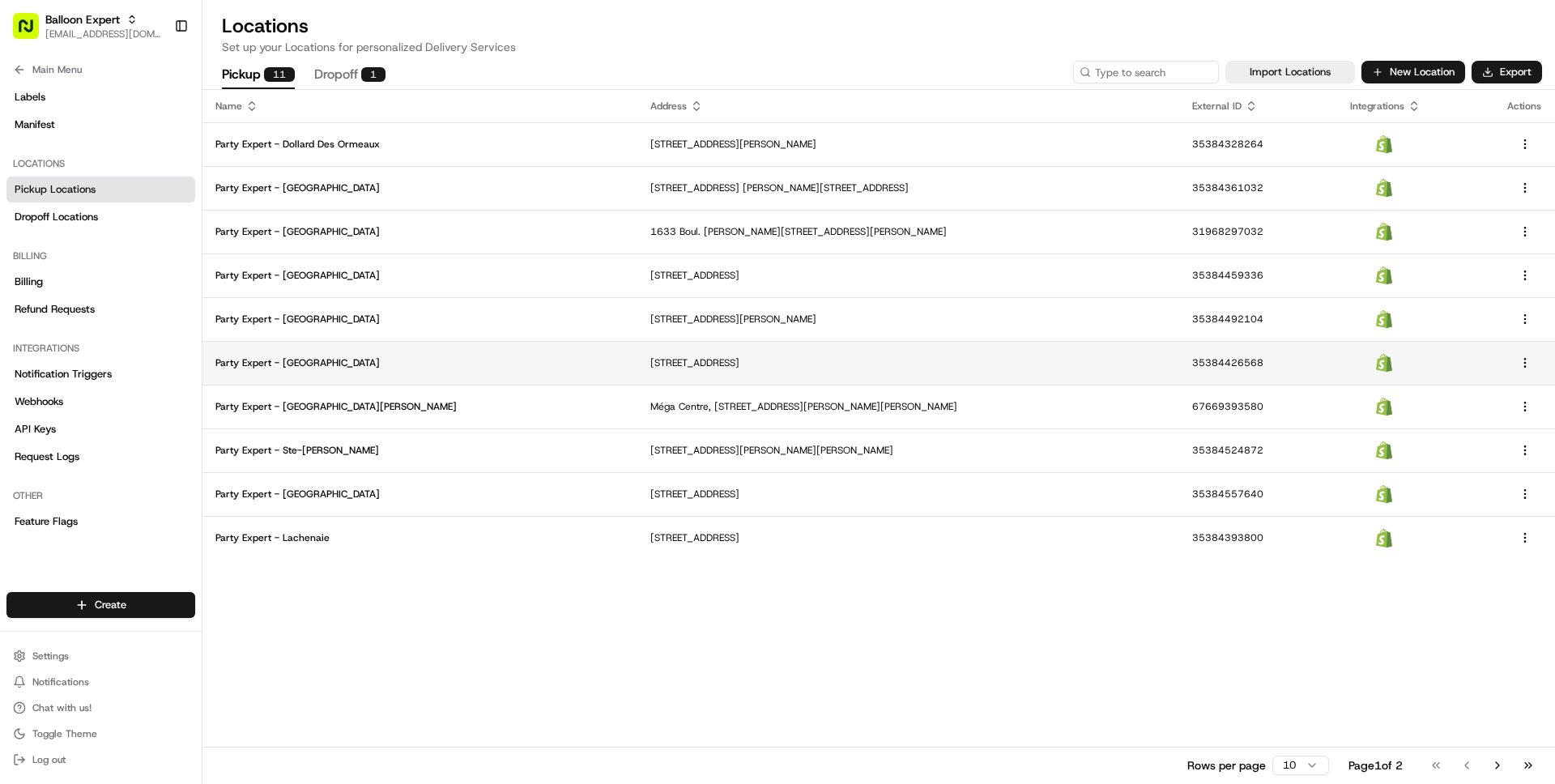
click at [485, 366] on p "Party Expert - Saint-Bruno" at bounding box center [420, 363] width 409 height 13
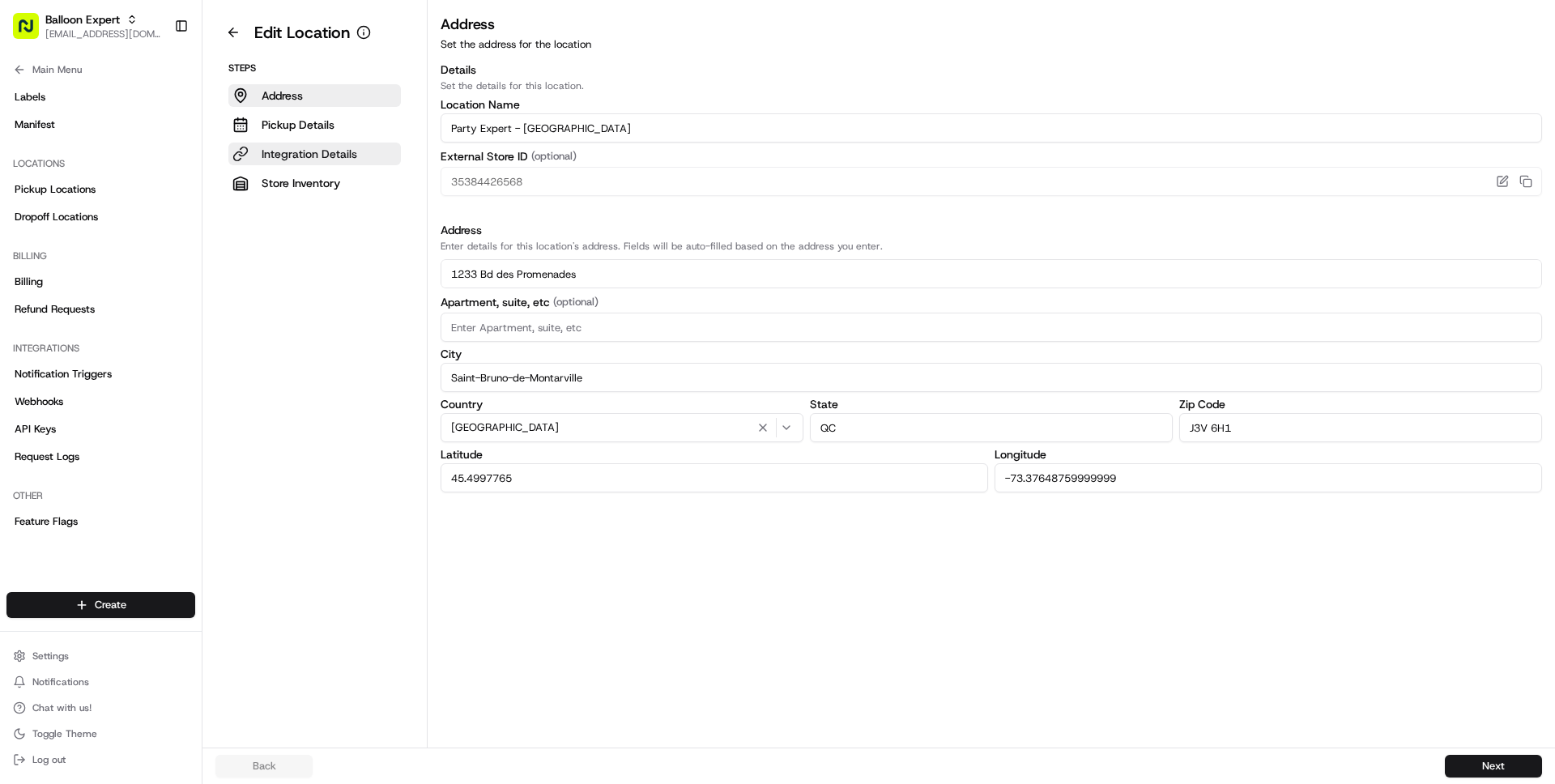
click at [310, 156] on p "Integration Details" at bounding box center [310, 153] width 96 height 16
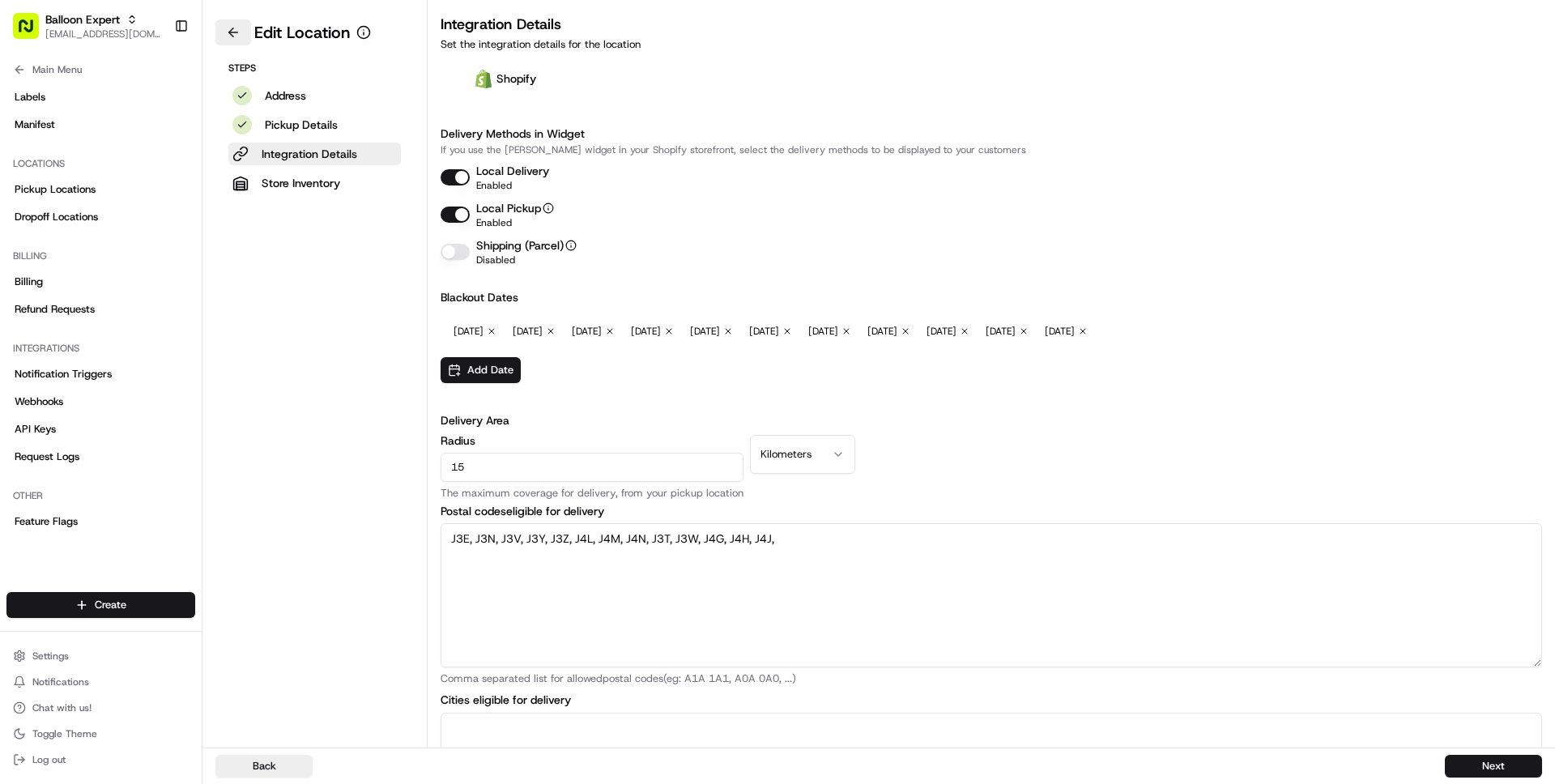
click at [238, 32] on button at bounding box center [233, 33] width 36 height 26
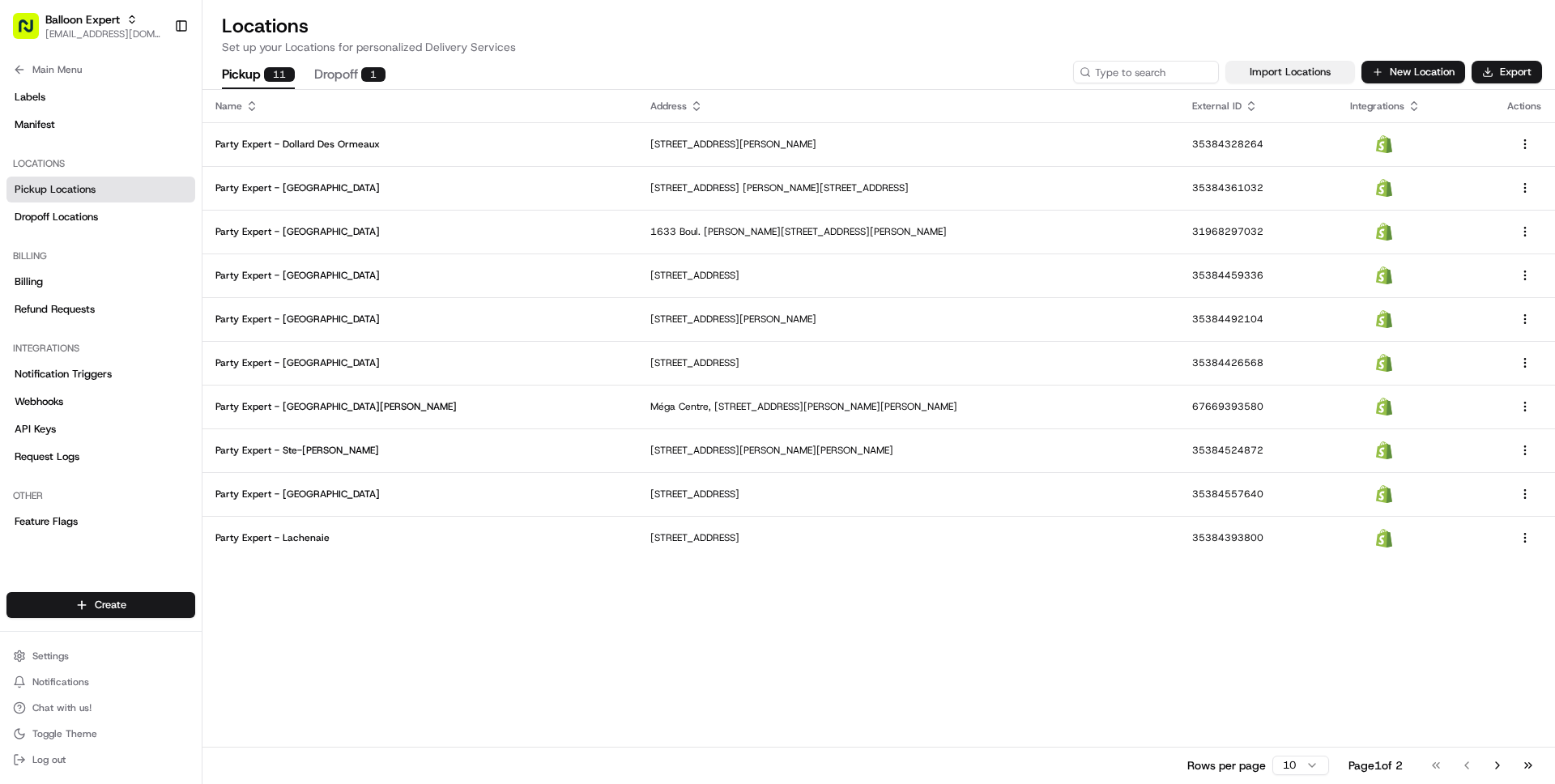
click at [1316, 76] on button "Import Locations" at bounding box center [1291, 72] width 130 height 23
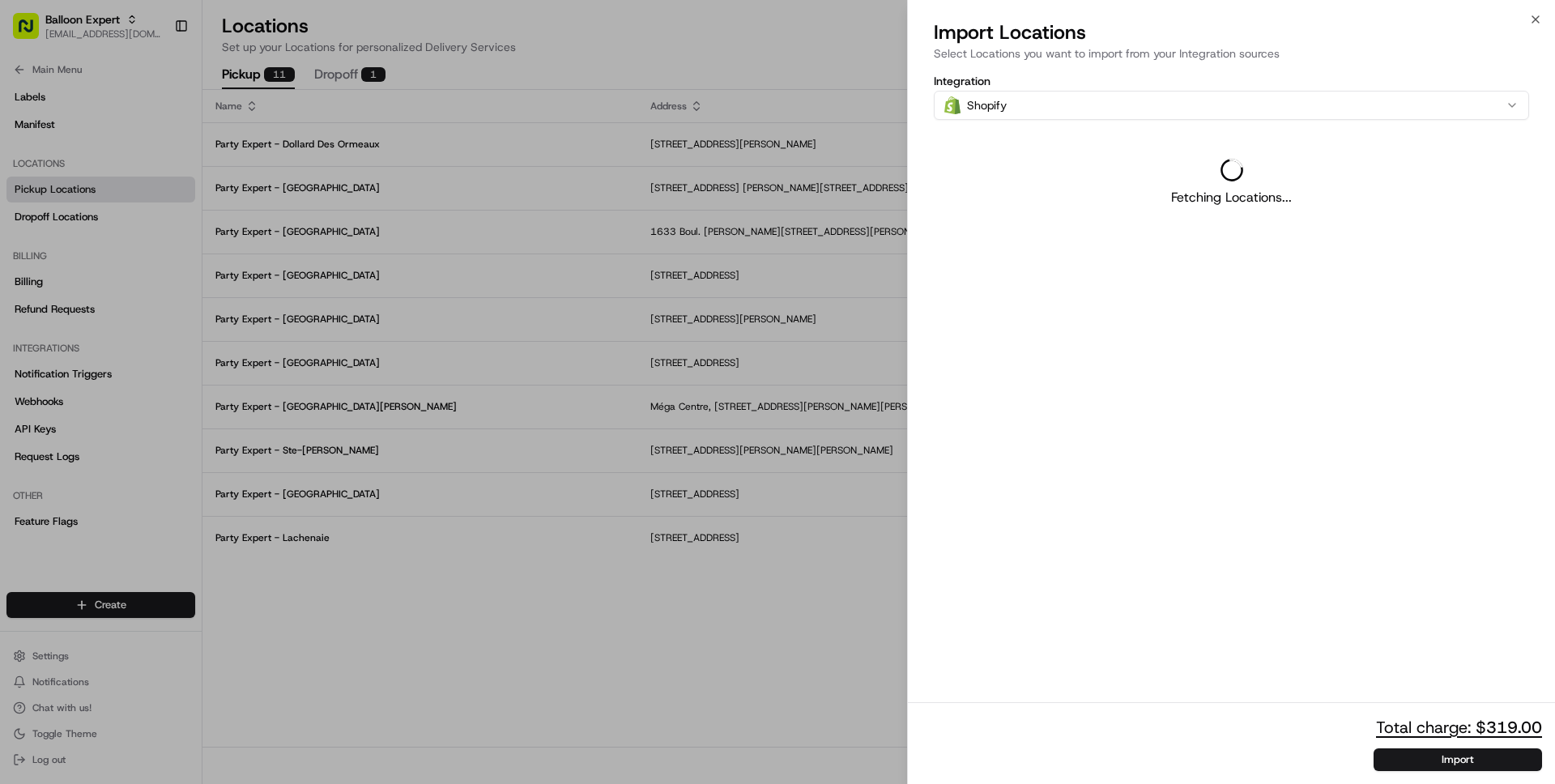
click at [759, 608] on div at bounding box center [778, 392] width 1555 height 784
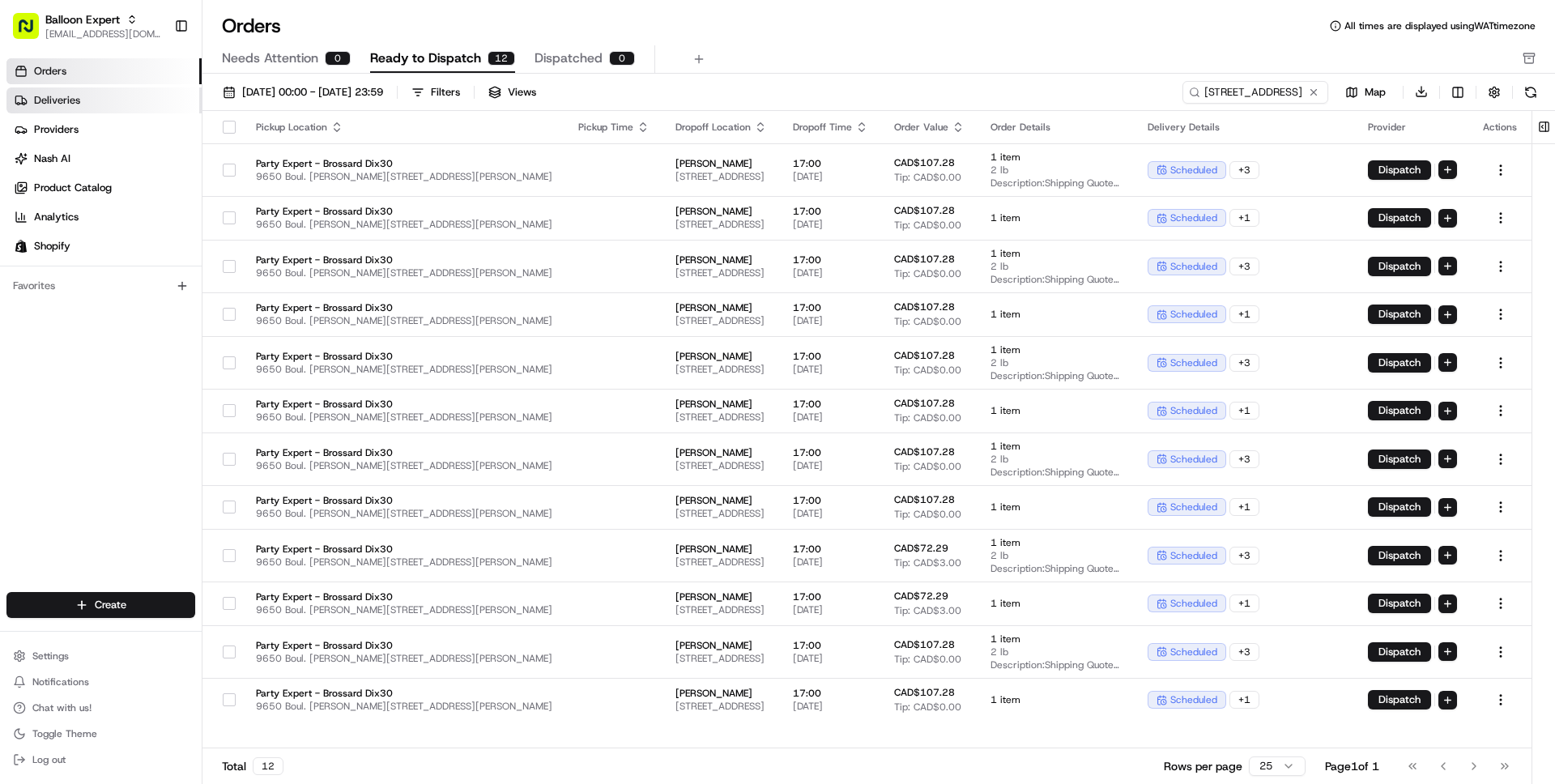
click at [55, 103] on span "Deliveries" at bounding box center [57, 100] width 46 height 15
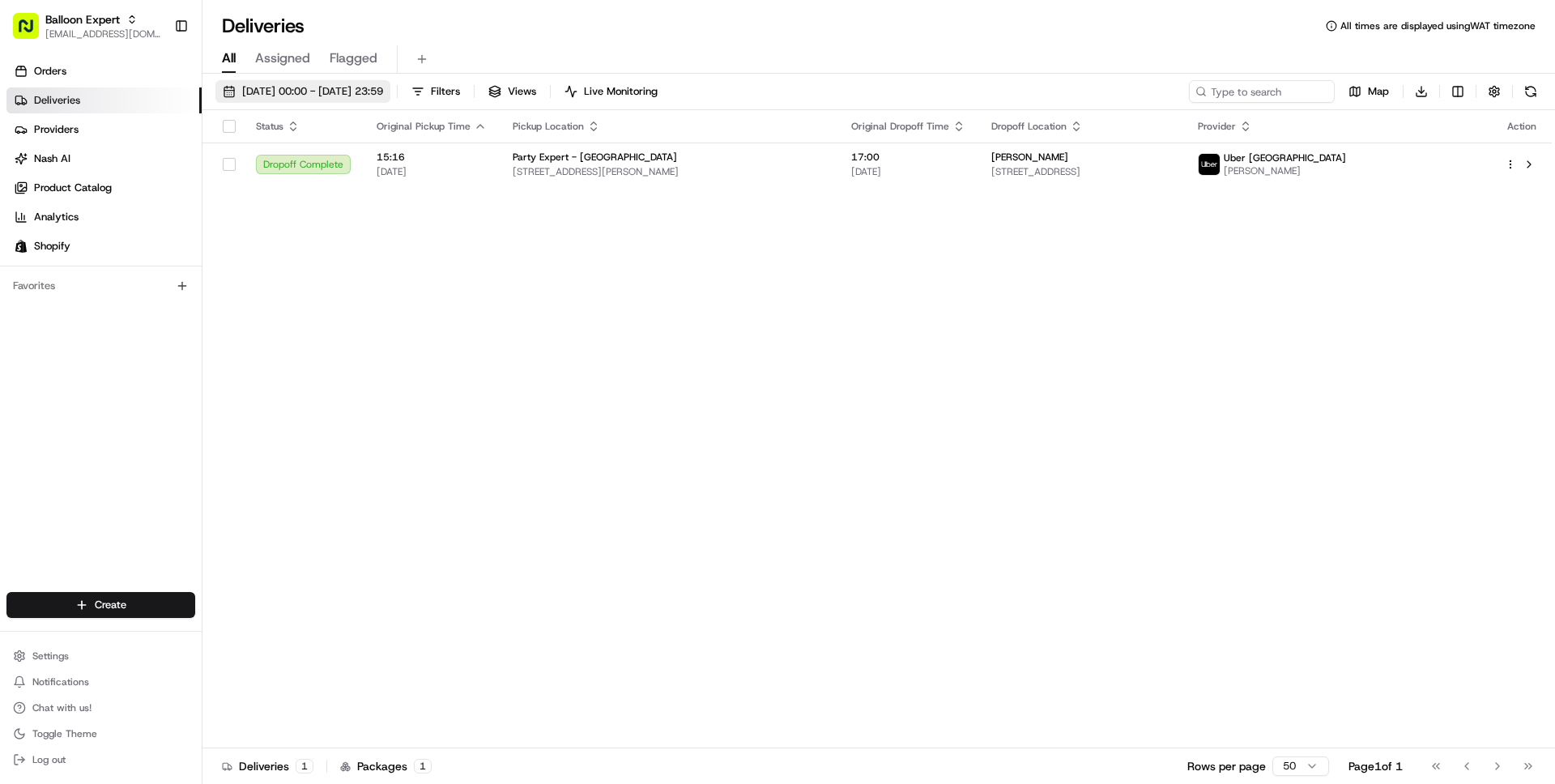
click at [289, 81] on button "[DATE] 00:00 - [DATE] 23:59" at bounding box center [303, 91] width 175 height 23
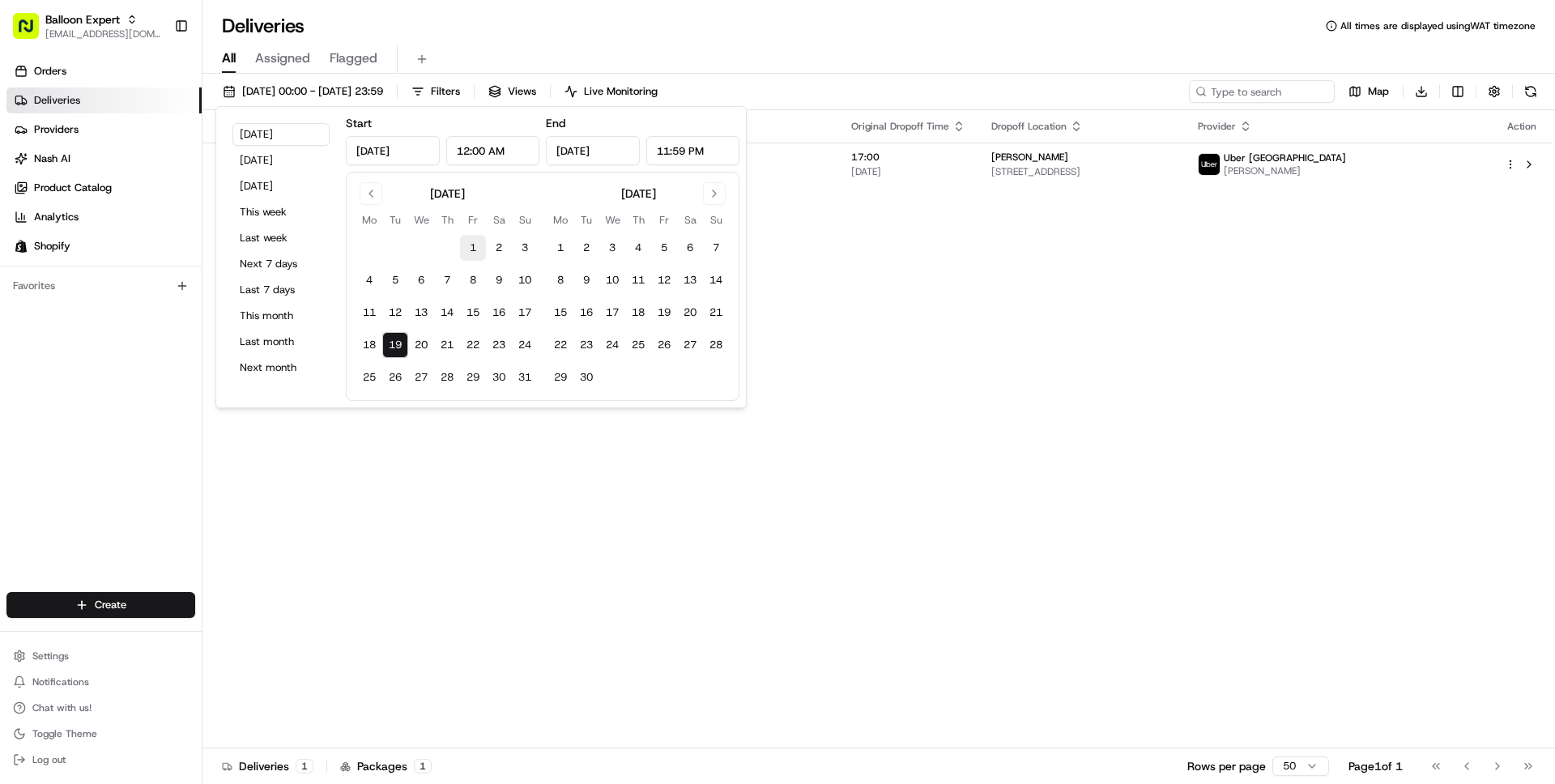
click at [466, 246] on button "1" at bounding box center [473, 248] width 26 height 26
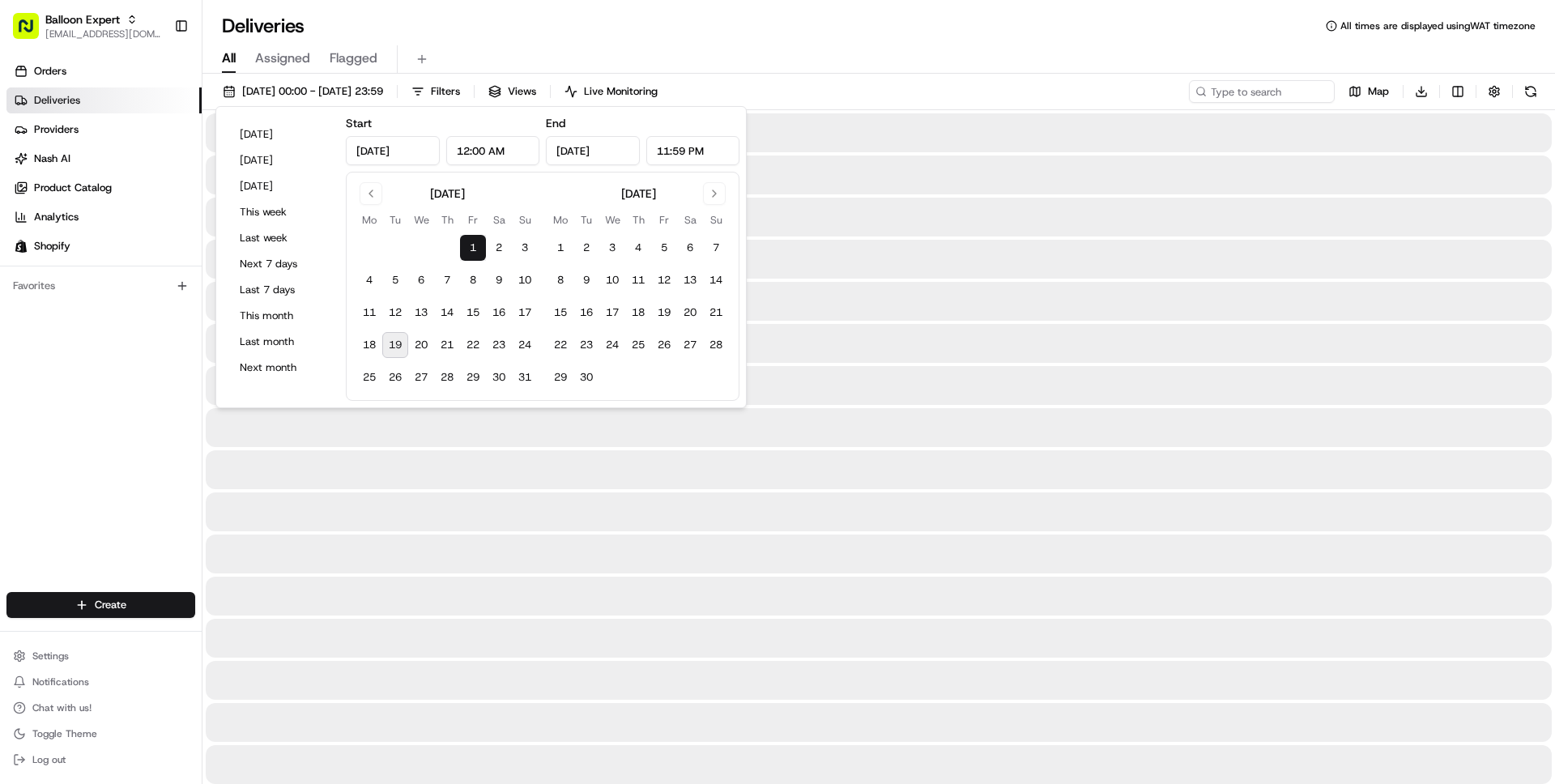
type input "[DATE]"
click at [393, 343] on button "19" at bounding box center [396, 345] width 26 height 26
type input "[DATE]"
click at [859, 54] on div "All Assigned Flagged" at bounding box center [878, 60] width 1353 height 28
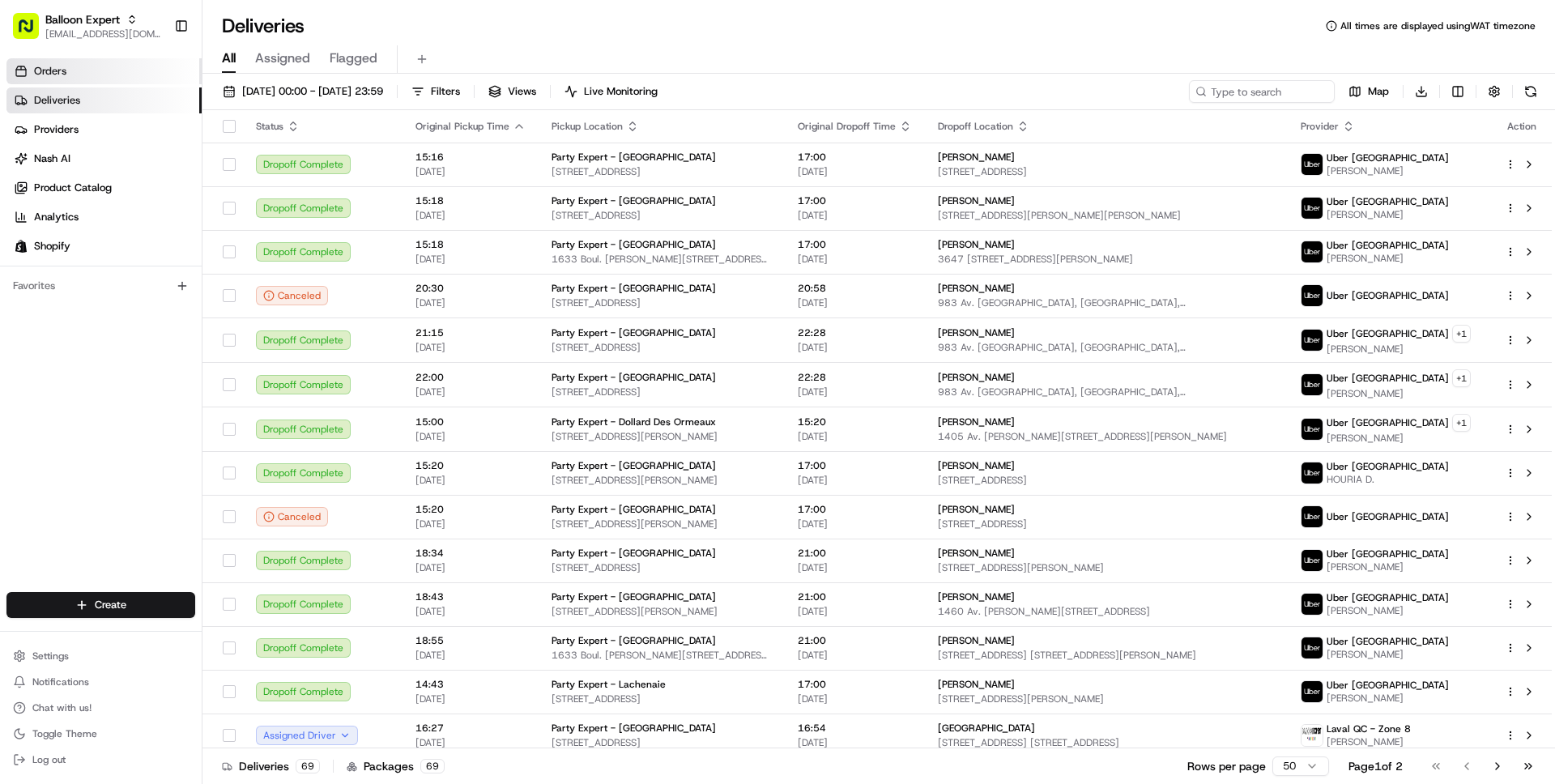
click at [85, 72] on link "Orders" at bounding box center [105, 72] width 195 height 26
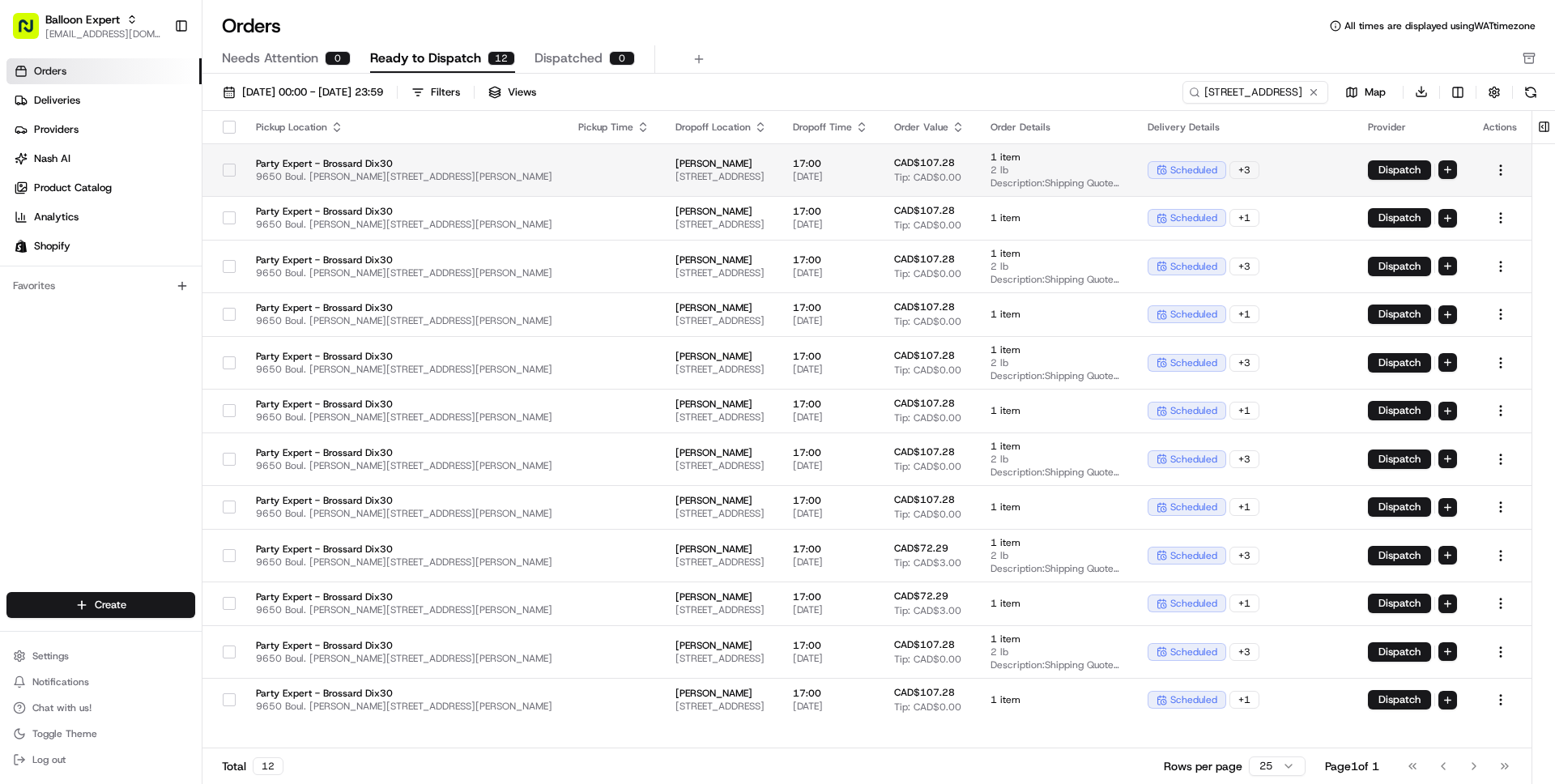
click at [565, 164] on td at bounding box center [614, 169] width 98 height 53
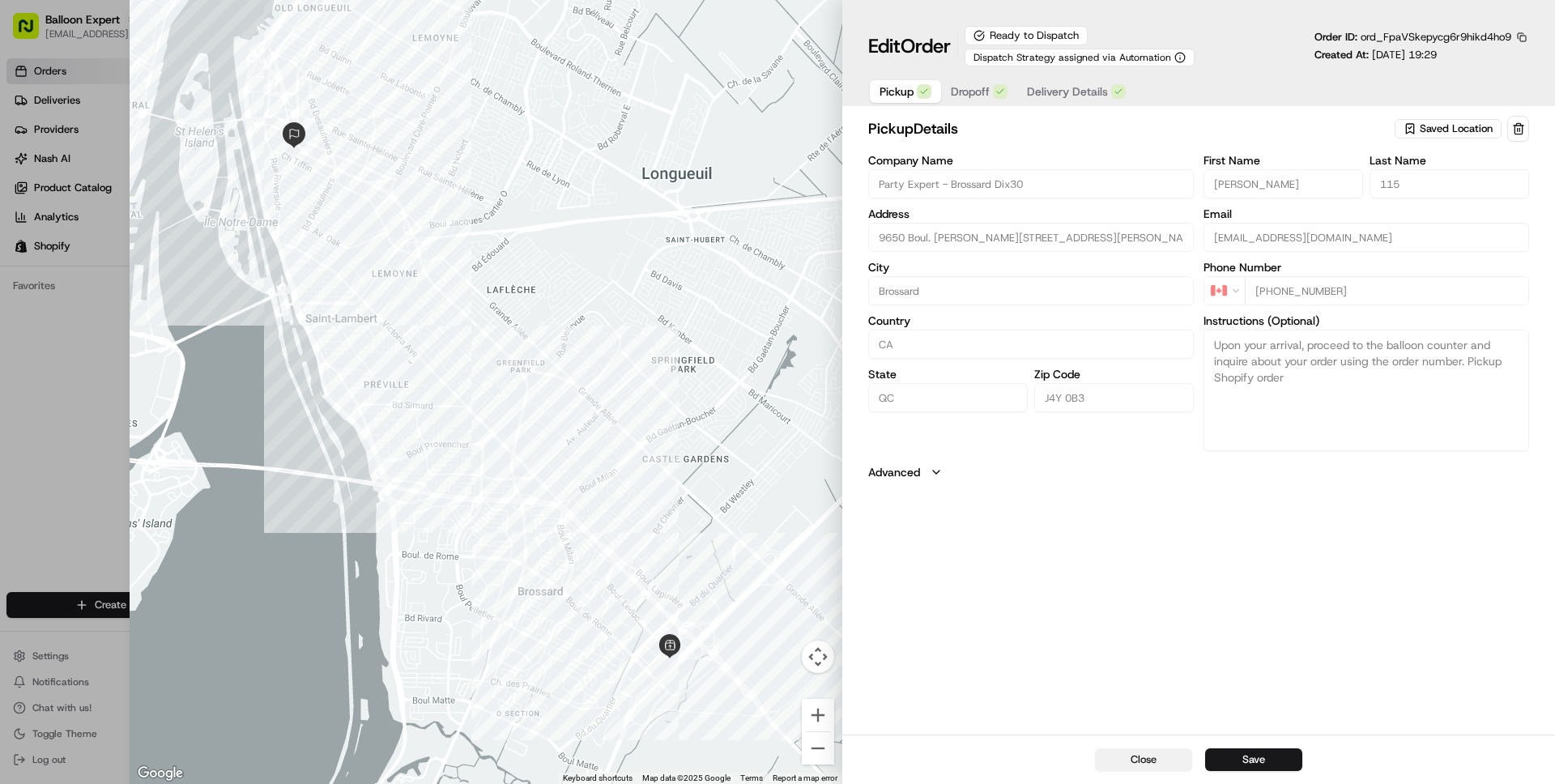
click at [1137, 759] on button "Close" at bounding box center [1144, 759] width 98 height 23
type input "+1"
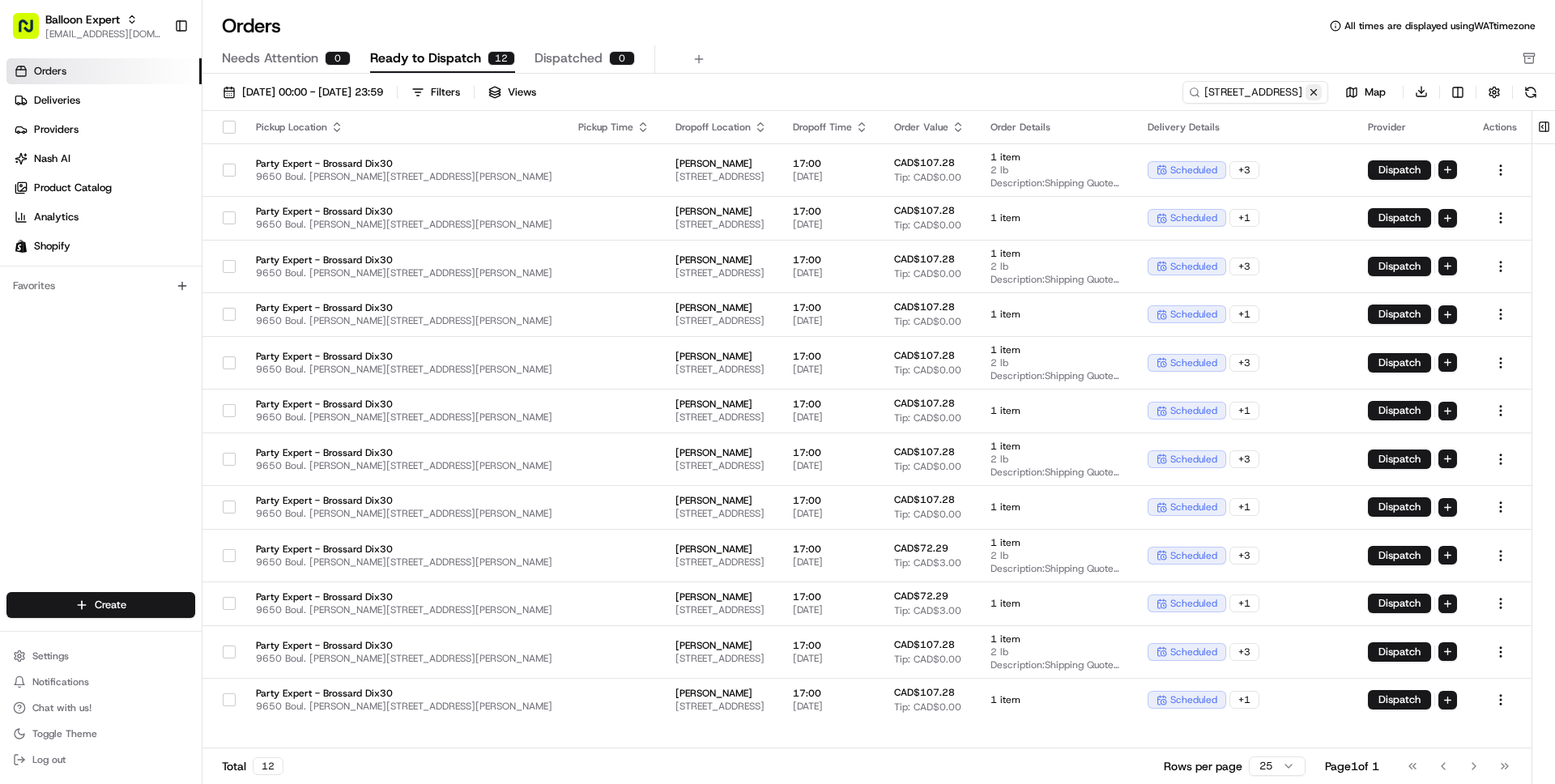
click at [1315, 94] on button at bounding box center [1314, 93] width 16 height 16
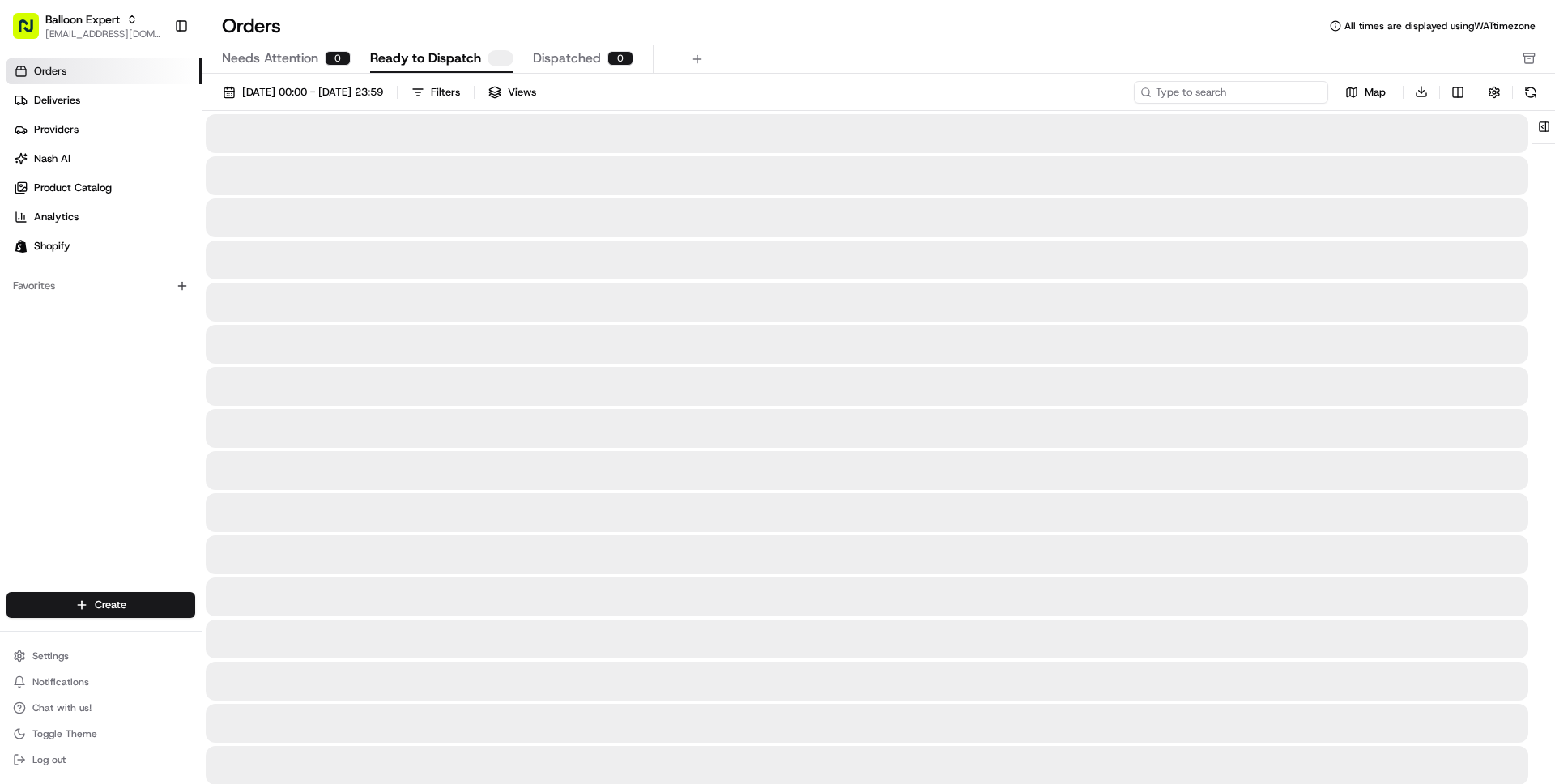
click at [1284, 96] on input at bounding box center [1231, 92] width 194 height 23
paste input "99 Chem"
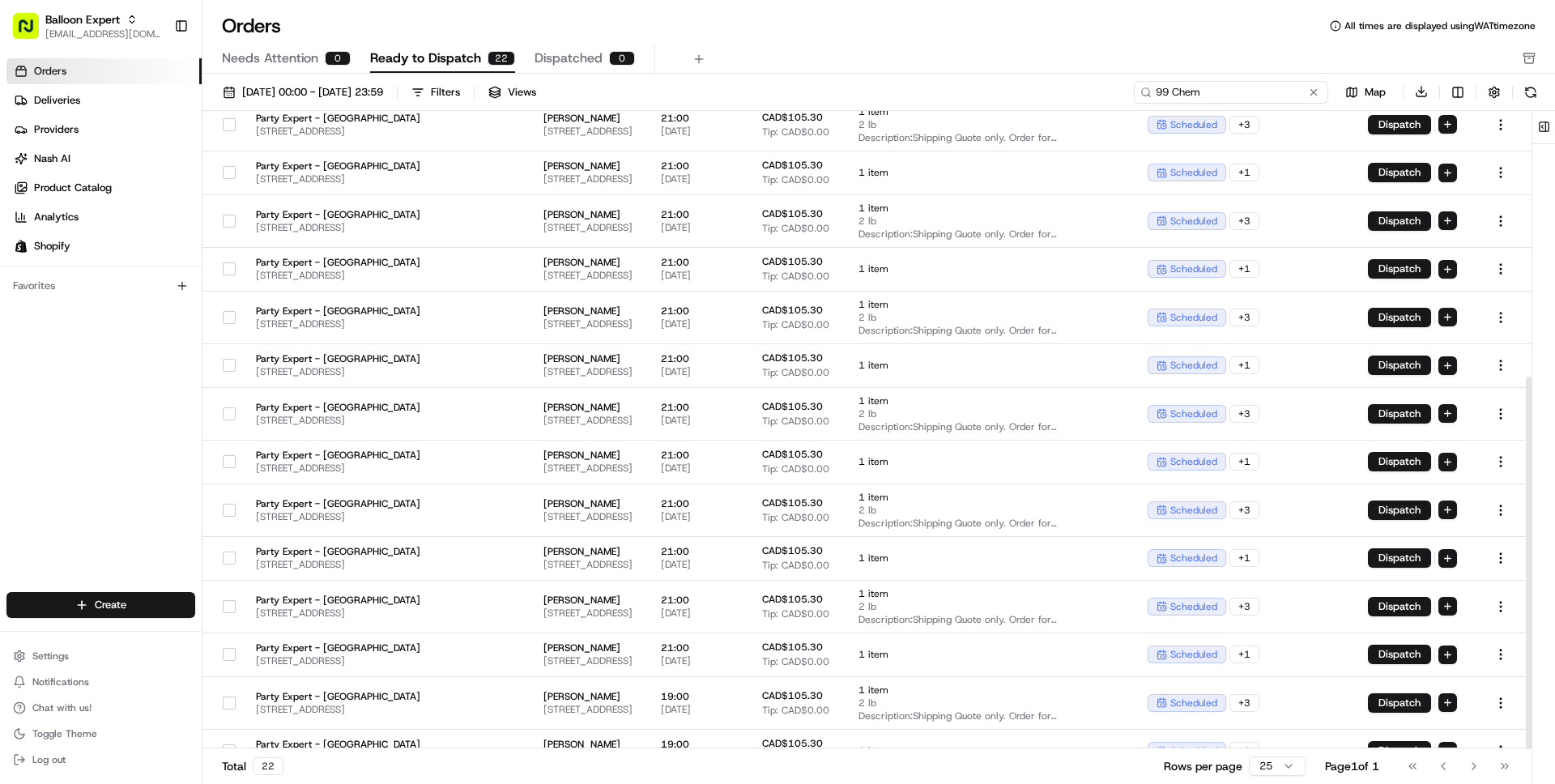
scroll to position [454, 0]
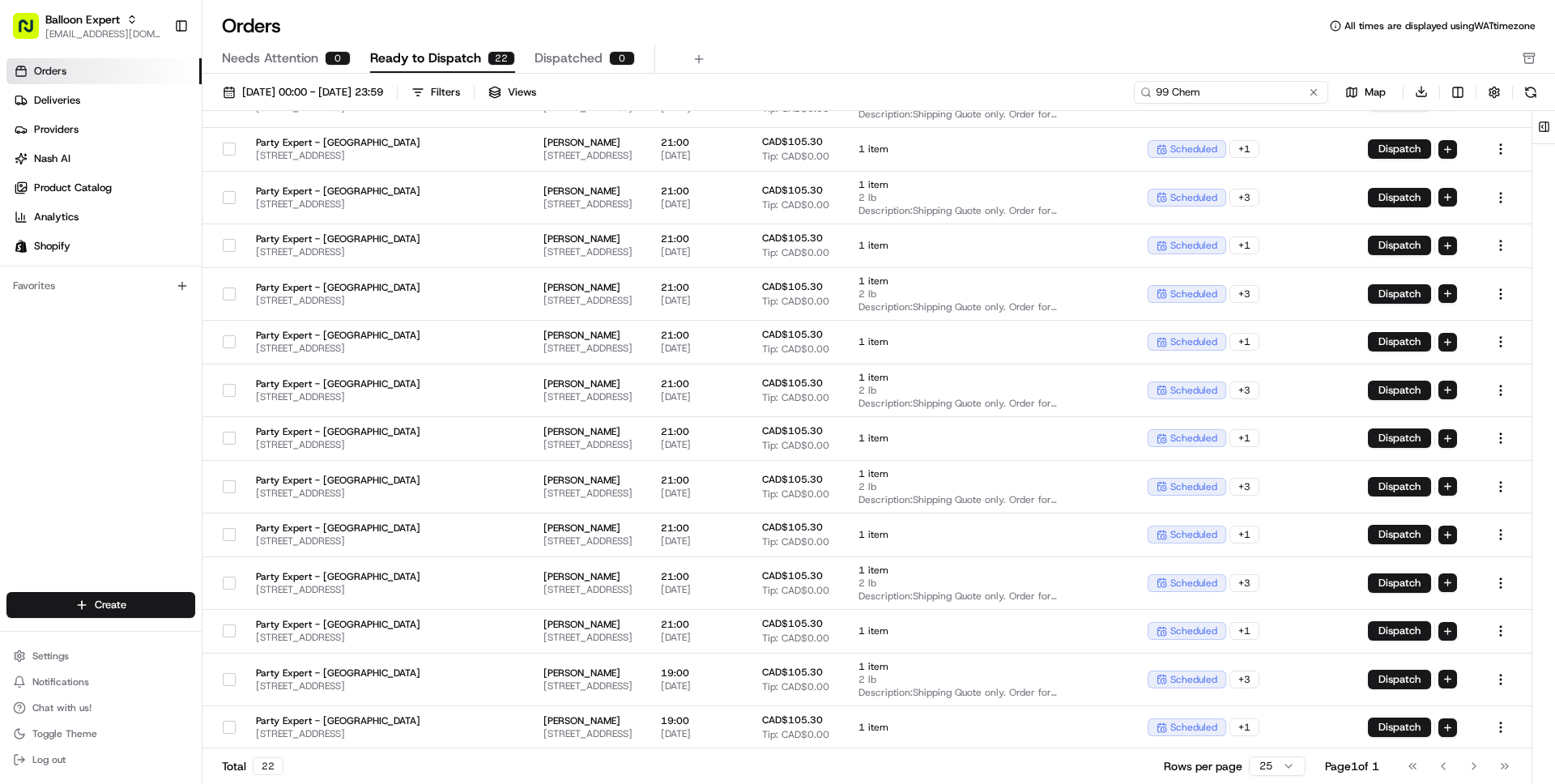
type input "99 Chem"
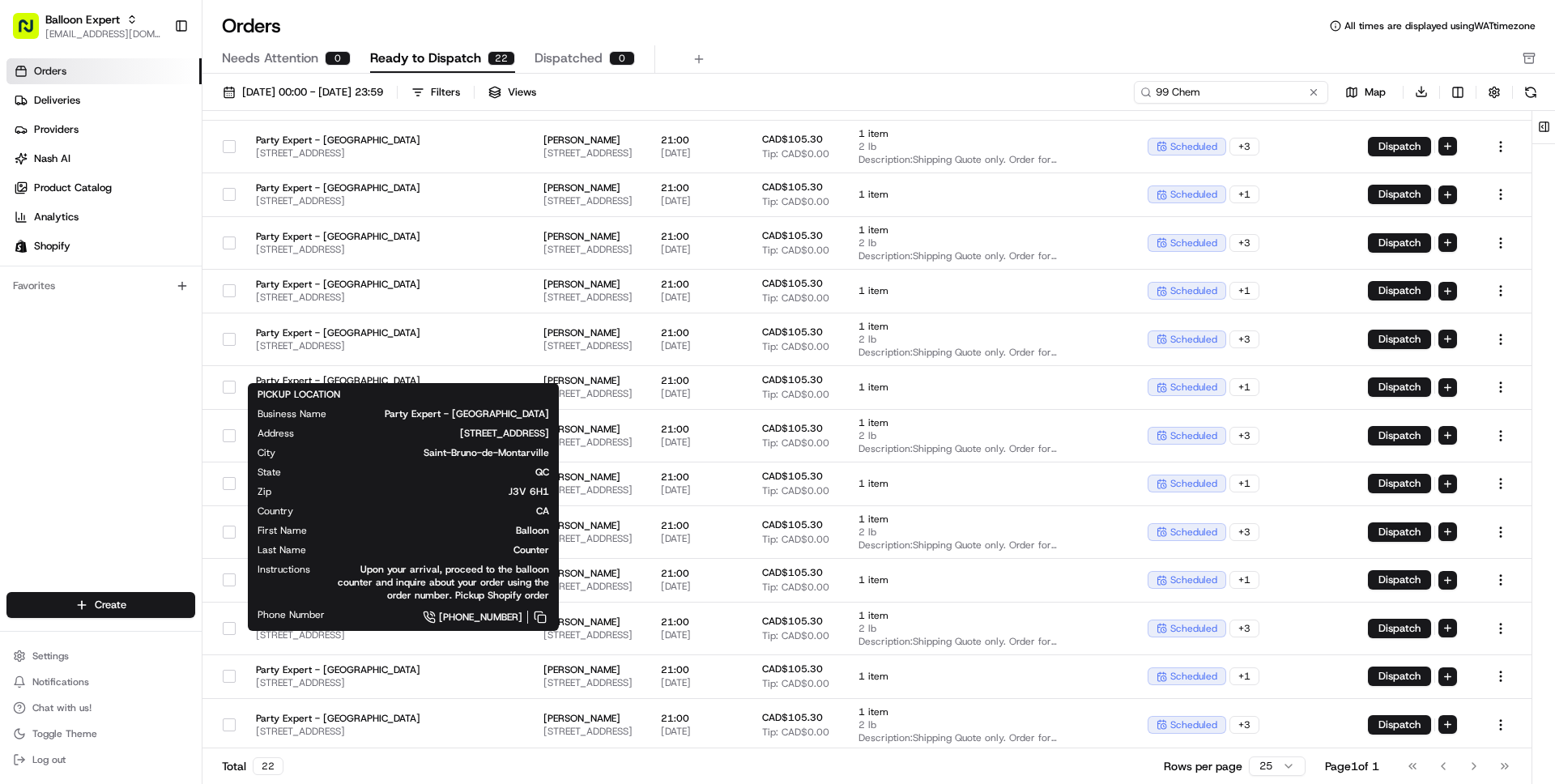
scroll to position [0, 0]
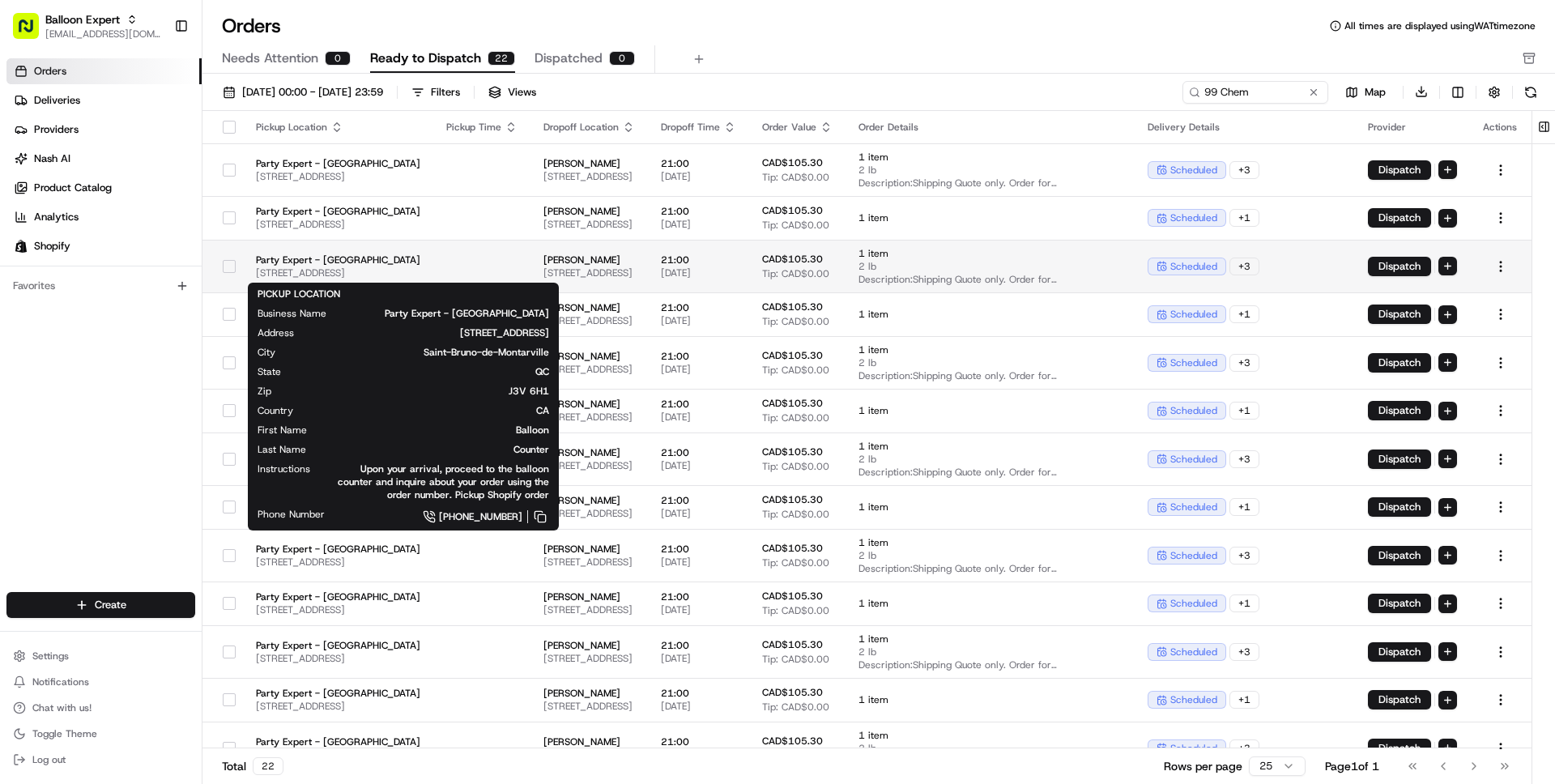
click at [421, 269] on span "[STREET_ADDRESS]" at bounding box center [338, 272] width 164 height 13
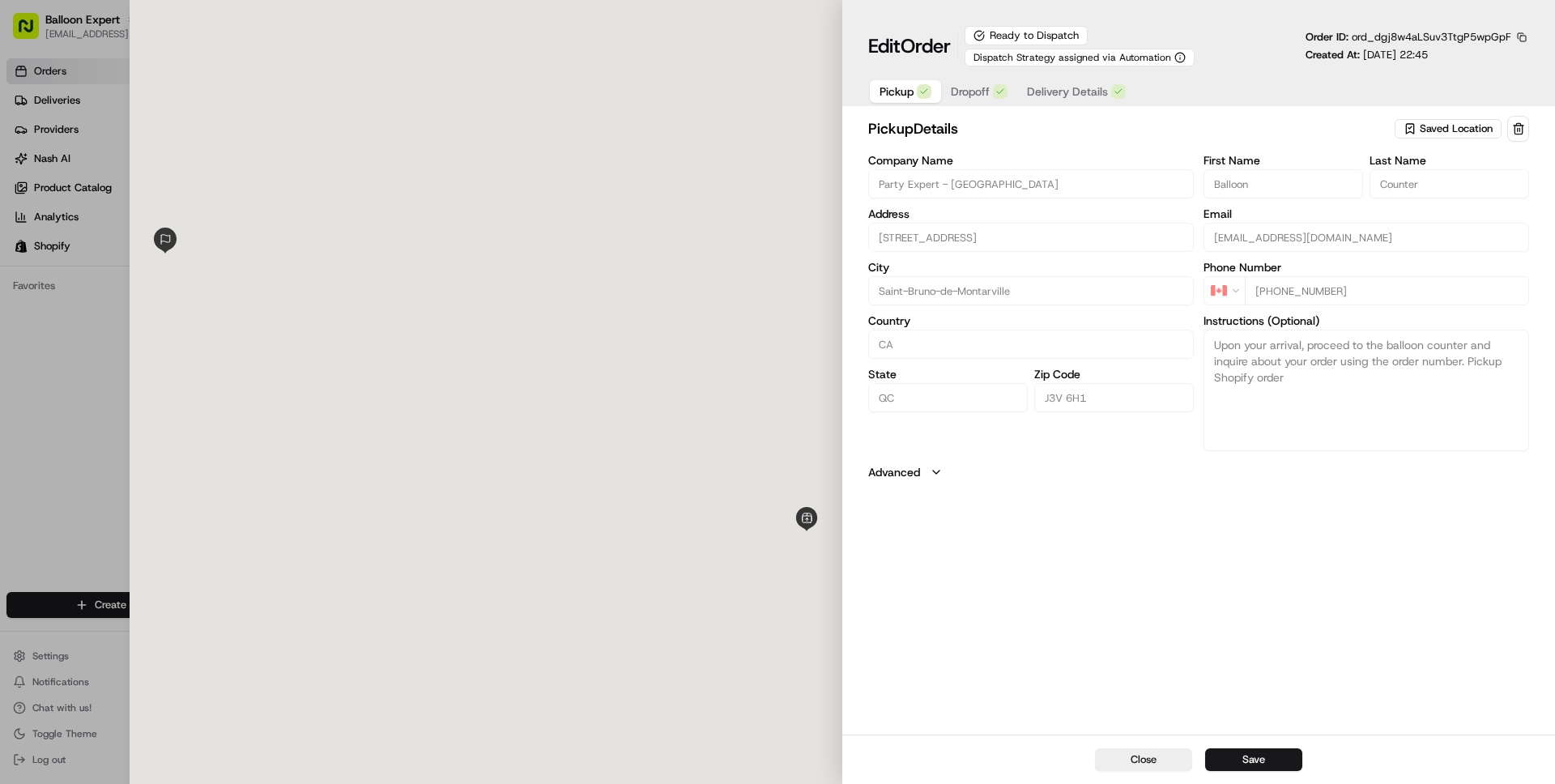
click at [952, 72] on div "Edit Order Ready to Dispatch Dispatch Strategy assigned via Automation Order ID…" at bounding box center [1198, 66] width 661 height 80
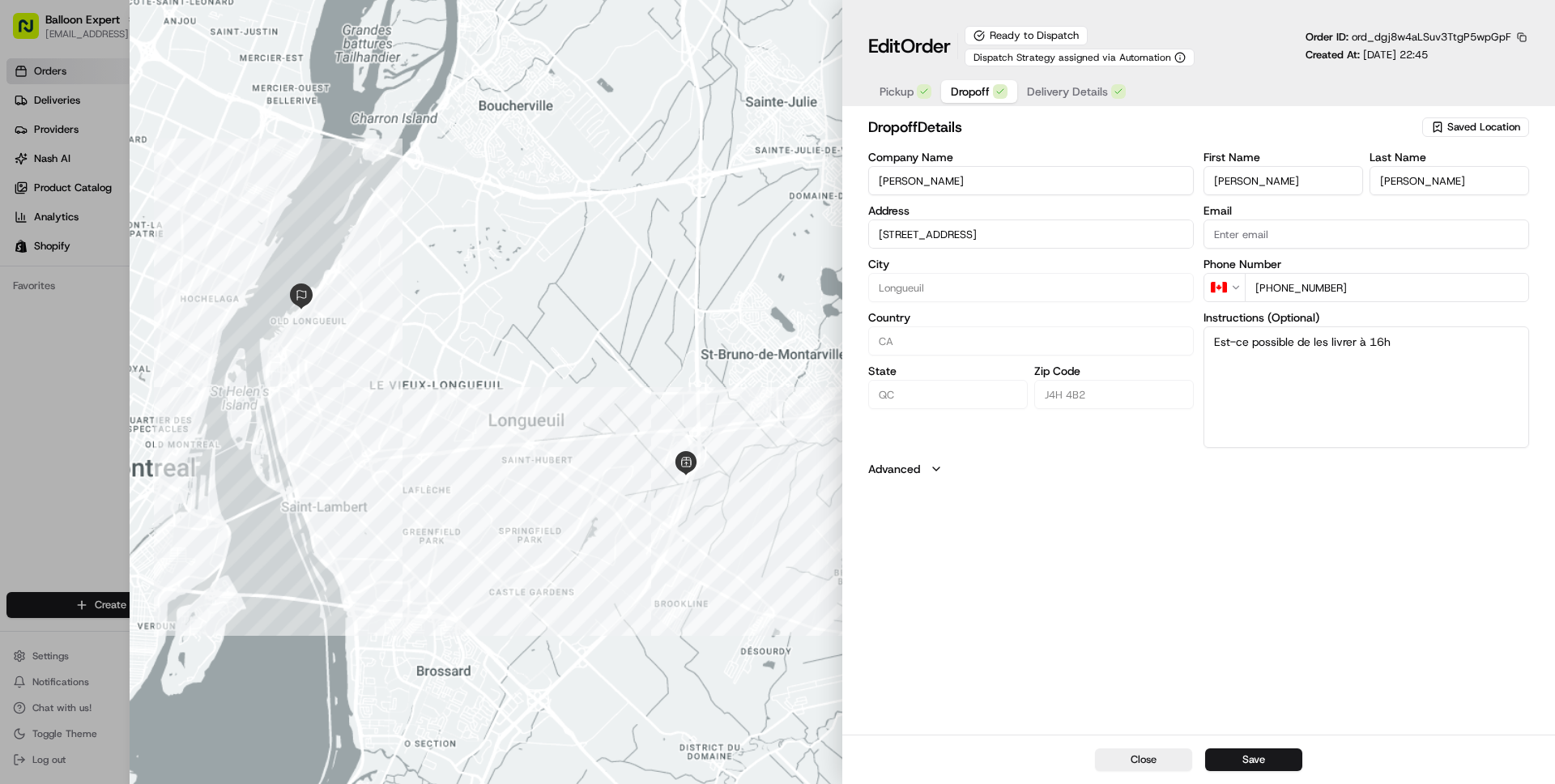
click at [972, 86] on span "Dropoff" at bounding box center [970, 92] width 39 height 16
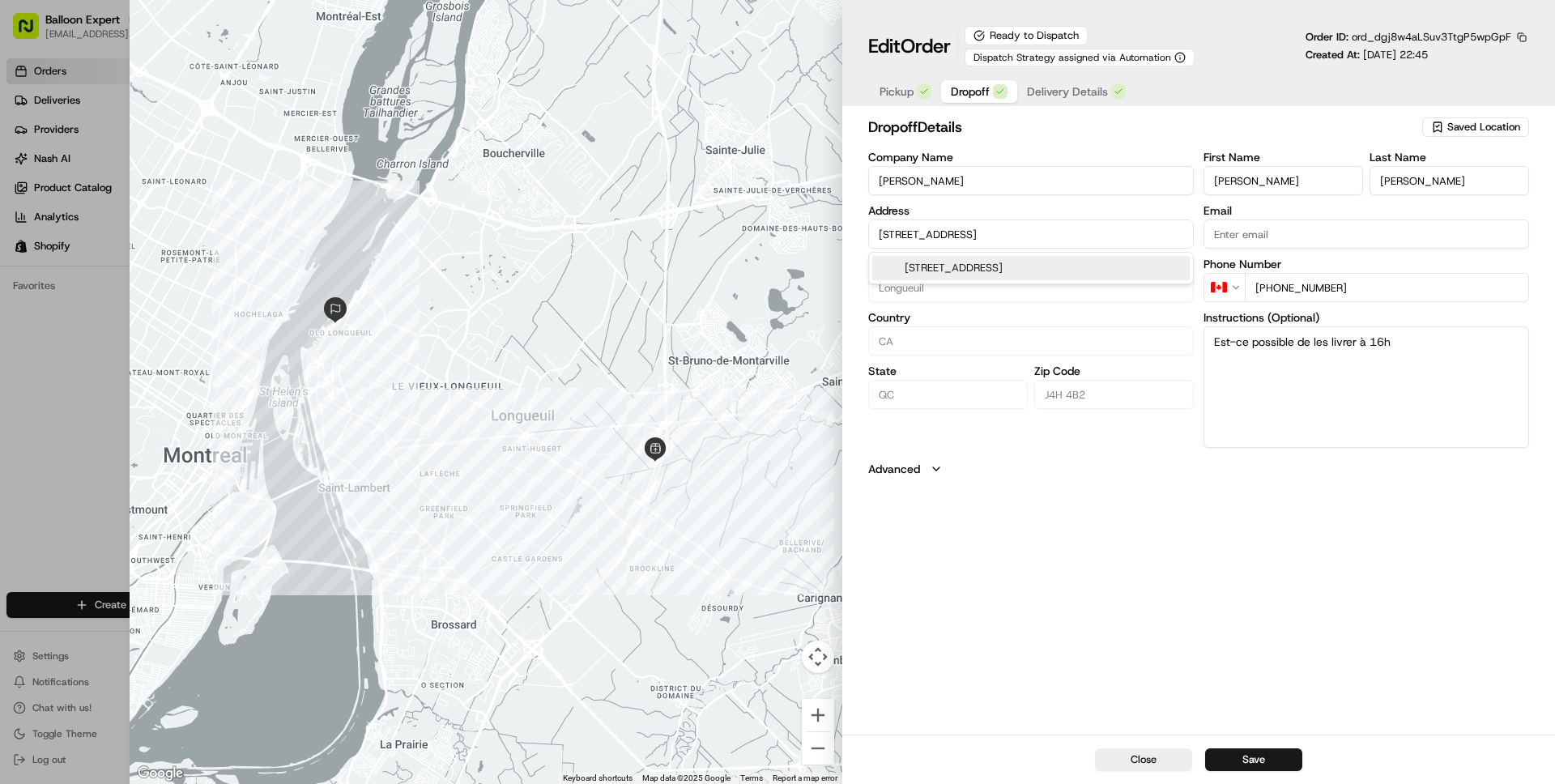
drag, startPoint x: 1158, startPoint y: 235, endPoint x: 811, endPoint y: 228, distance: 347.1
click at [811, 228] on div "Close ← Move left → Move right ↑ Move up ↓ Move down + Zoom in - Zoom out Home …" at bounding box center [842, 392] width 1425 height 784
click at [895, 89] on span "Pickup" at bounding box center [897, 92] width 34 height 16
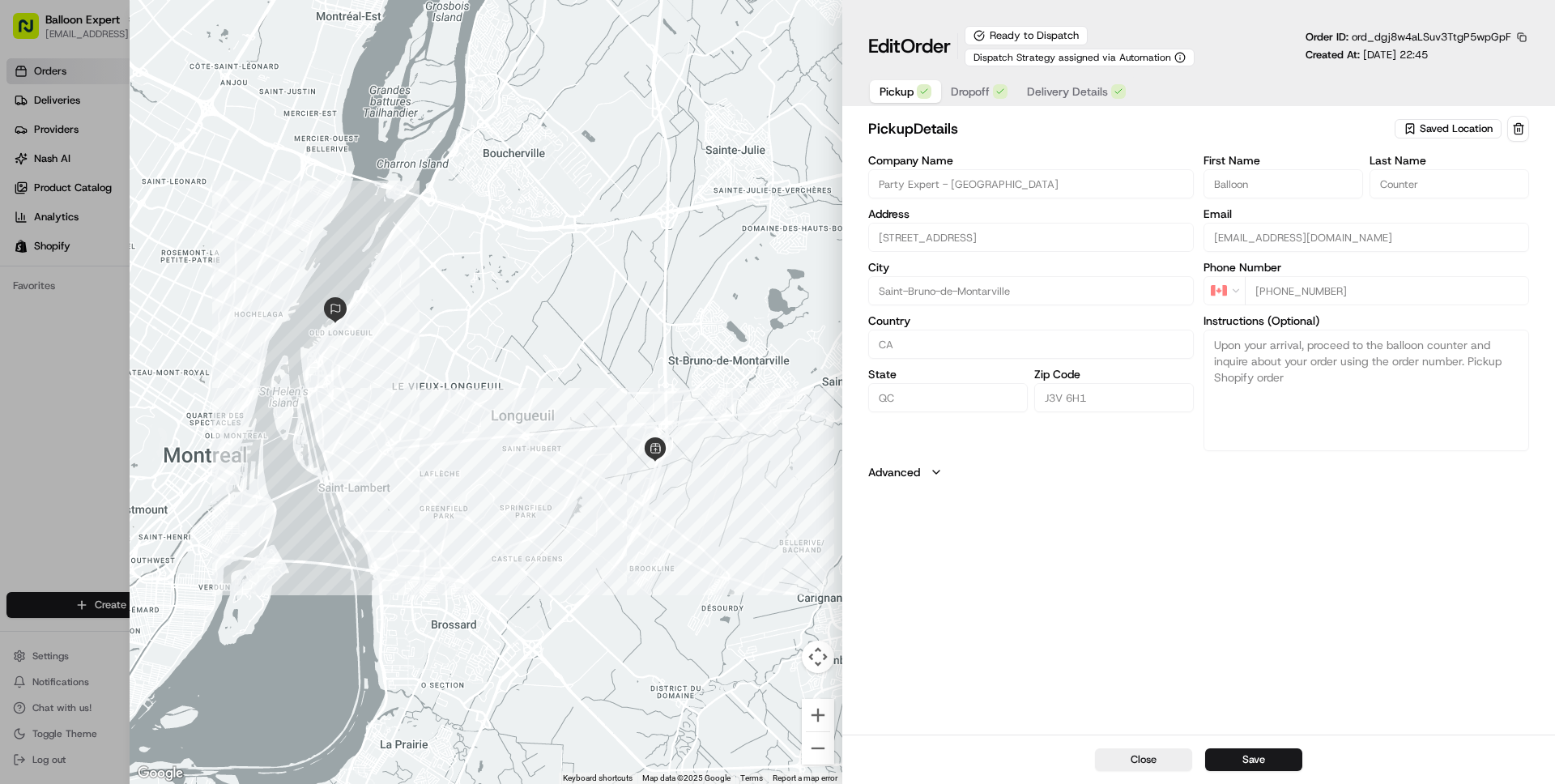
scroll to position [0, 47]
click at [1211, 253] on div "Company Name Party Expert - Saint-Bruno Address 1233 Bd des Promenades, Saint-B…" at bounding box center [1198, 302] width 661 height 296
click at [978, 80] on button "Dropoff" at bounding box center [979, 91] width 76 height 23
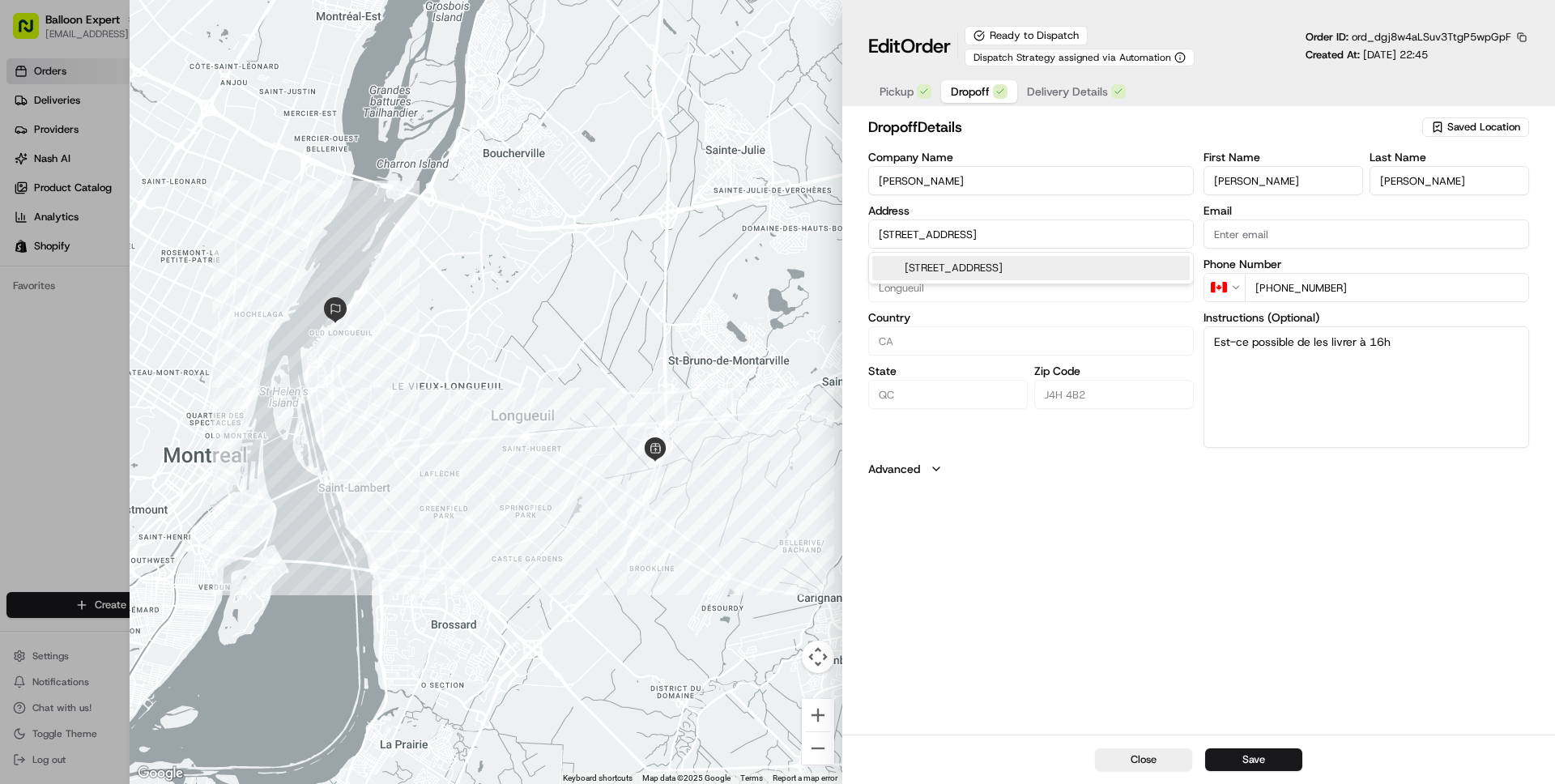
click at [1059, 235] on input "99 Chem. de la Rive, Longueuil, QC J4H 4B2, Canada" at bounding box center [1031, 233] width 326 height 29
drag, startPoint x: 1059, startPoint y: 235, endPoint x: 1072, endPoint y: 237, distance: 13.2
click at [1072, 237] on input "99 Chem. de la Rive, Longueuil, QC J4H 4B2, Canada" at bounding box center [1031, 233] width 326 height 29
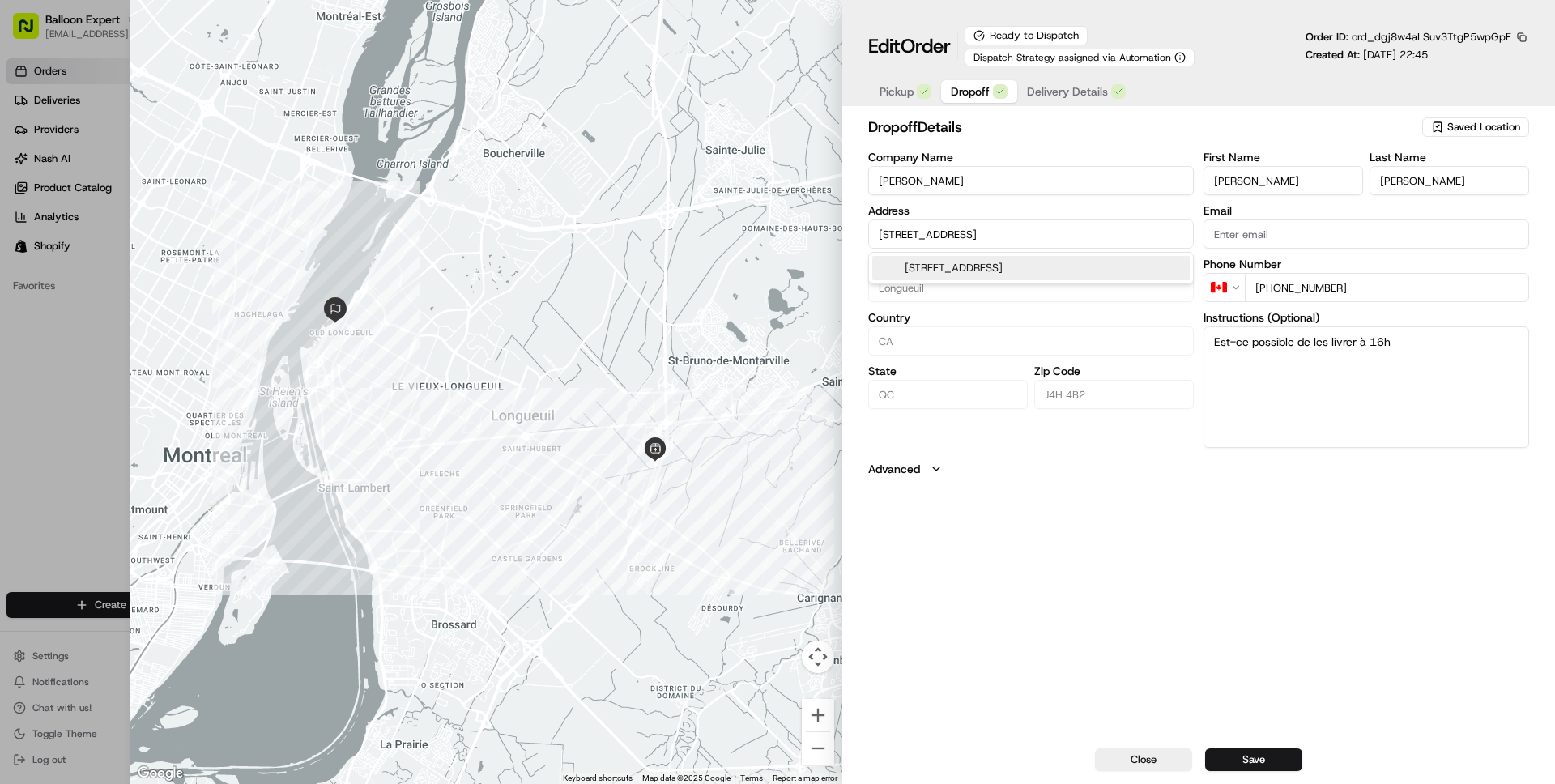
click at [1060, 235] on input "99 Chem. de la Rive, Longueuil, QC J4H 4B2, Canada" at bounding box center [1031, 233] width 326 height 29
drag, startPoint x: 1060, startPoint y: 235, endPoint x: 1084, endPoint y: 238, distance: 24.2
click at [1084, 238] on input "99 Chem. de la Rive, Longueuil, QC J4H 4B2, Canada" at bounding box center [1031, 233] width 326 height 29
click at [1143, 760] on button "Close" at bounding box center [1144, 759] width 98 height 23
type input "+1"
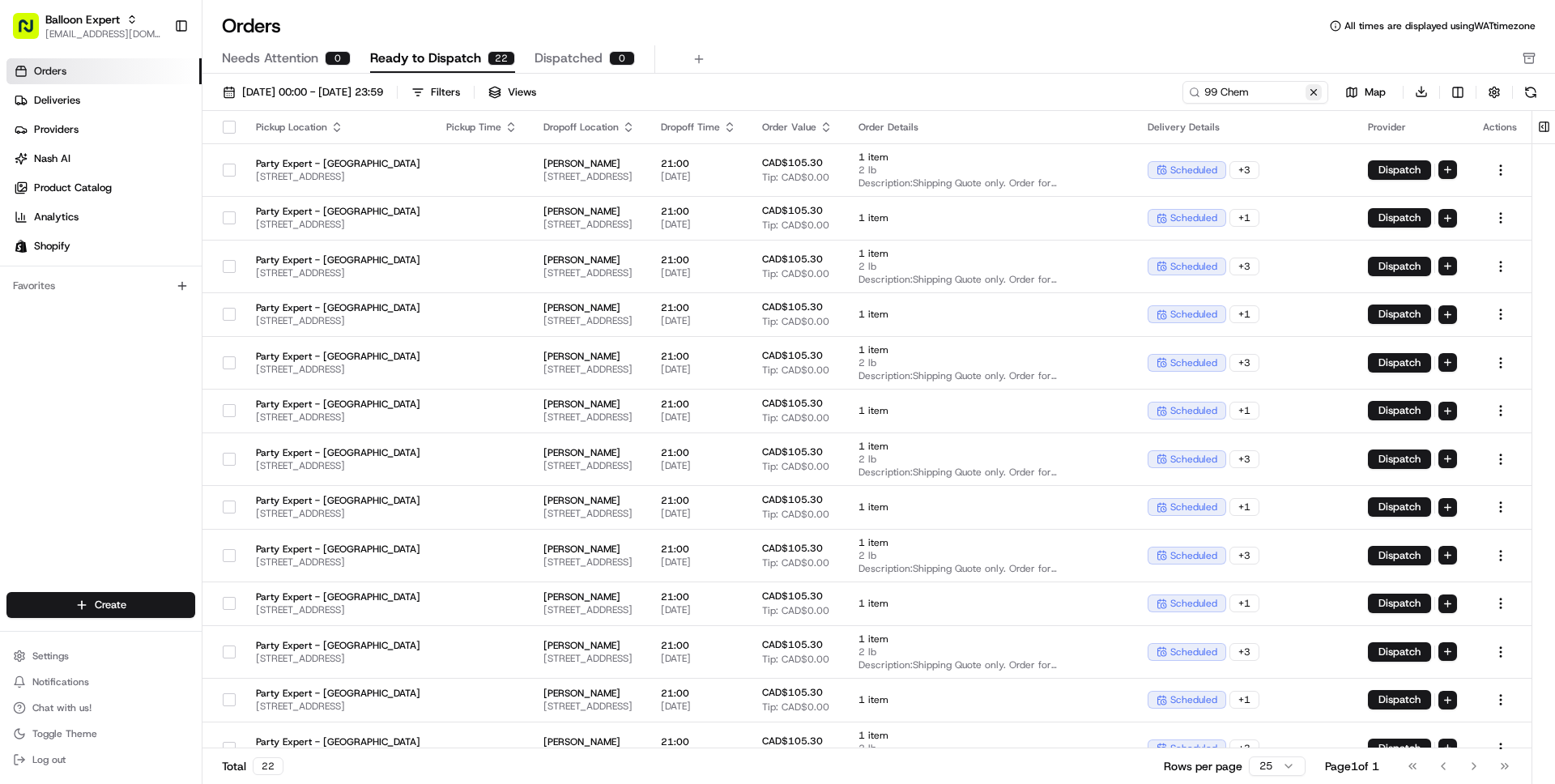
click at [1313, 92] on button at bounding box center [1314, 93] width 16 height 16
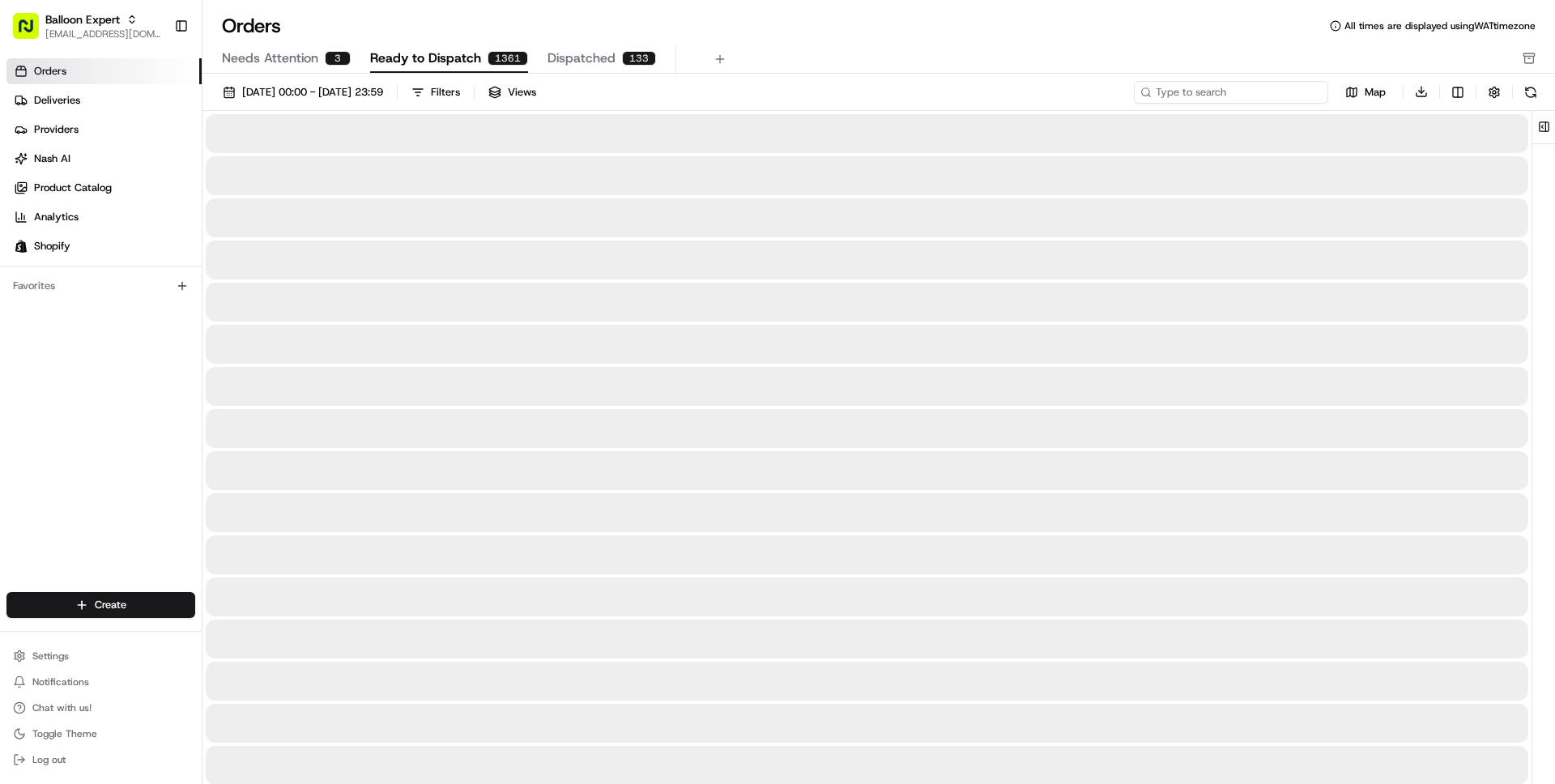
click at [1252, 94] on input at bounding box center [1231, 92] width 194 height 23
paste input "413 Rue Rouville"
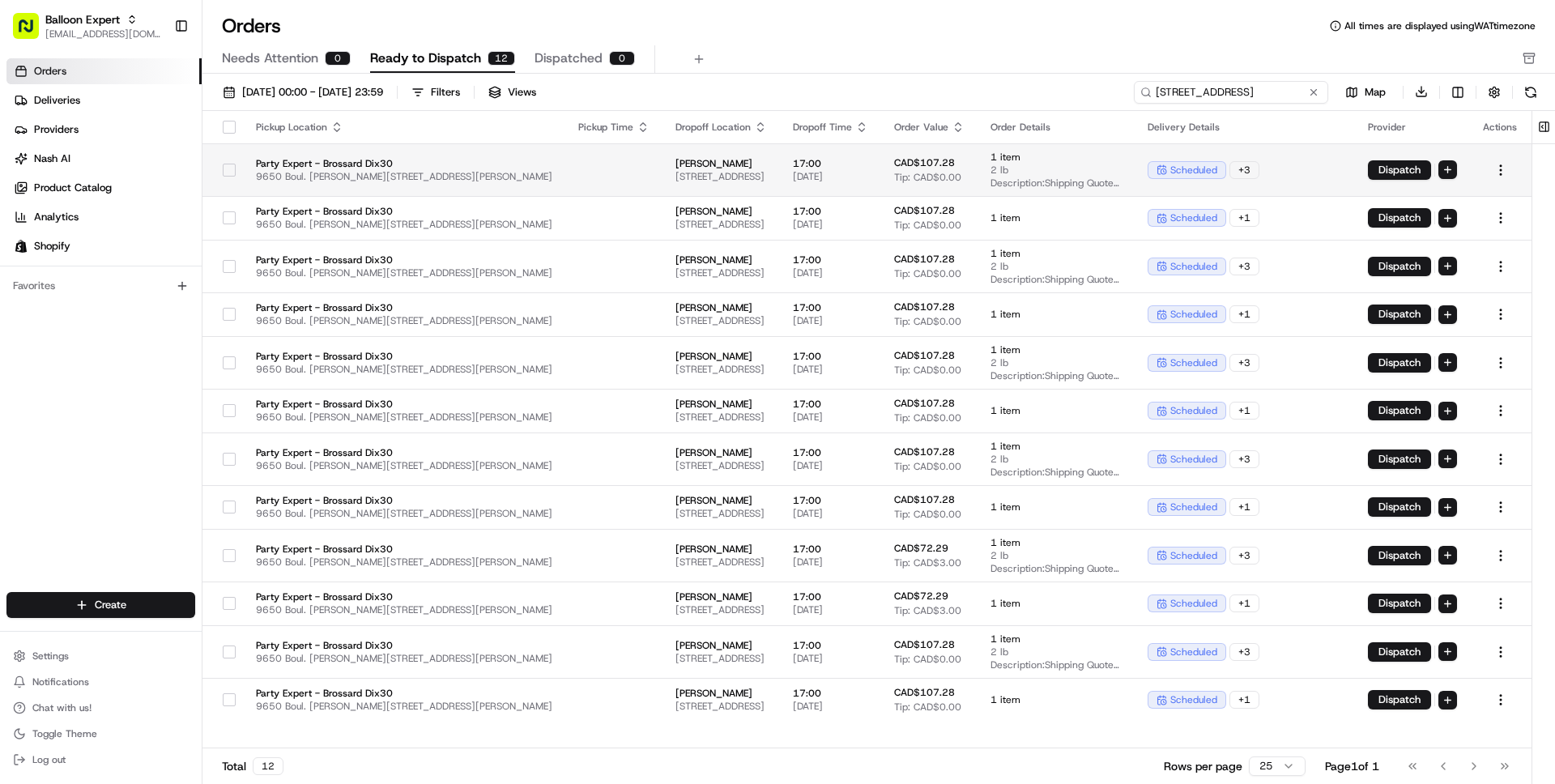
type input "413 Rue Rouville"
click at [566, 179] on td at bounding box center [614, 169] width 98 height 53
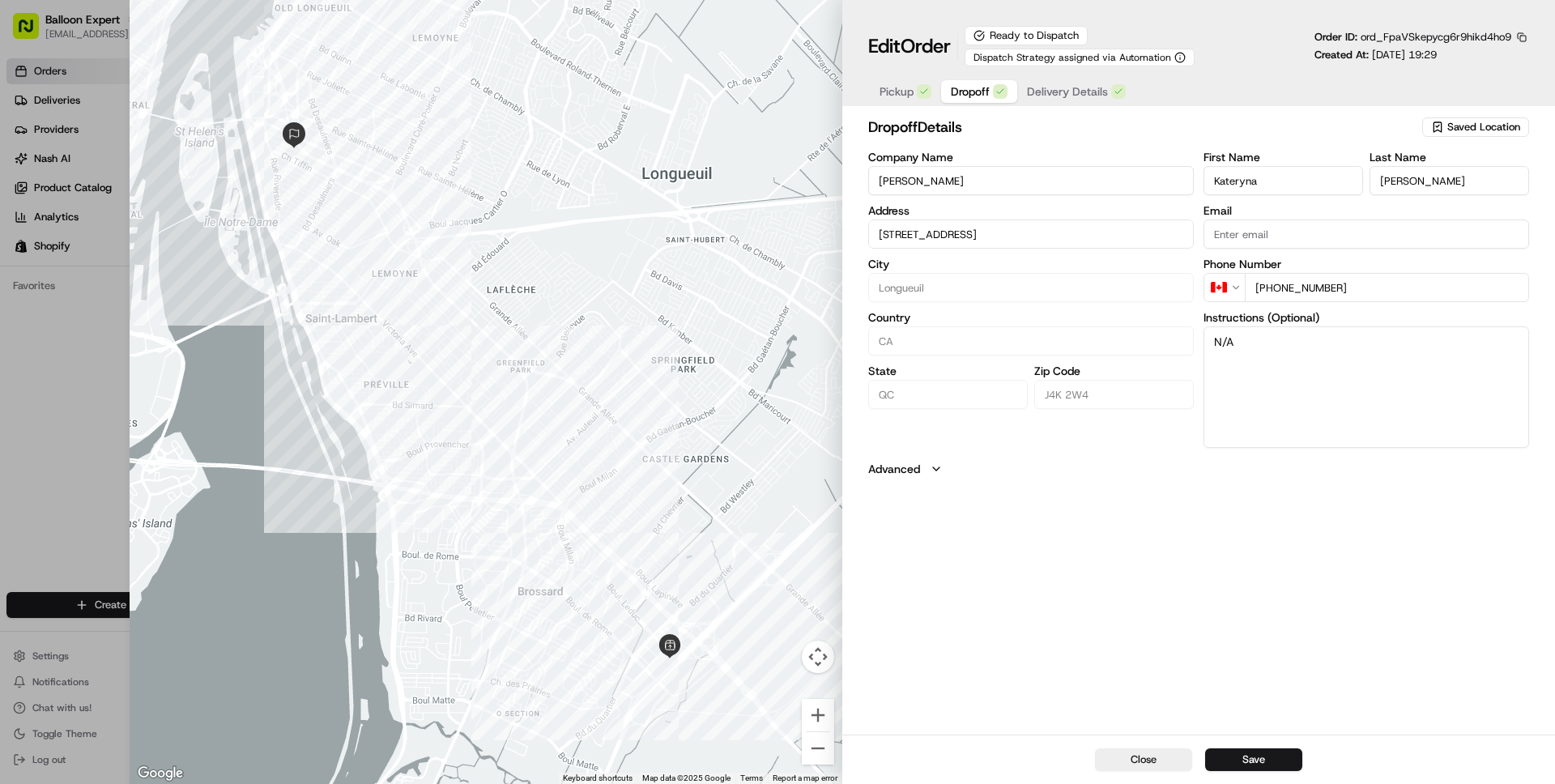
click at [905, 102] on button "Pickup" at bounding box center [906, 91] width 72 height 23
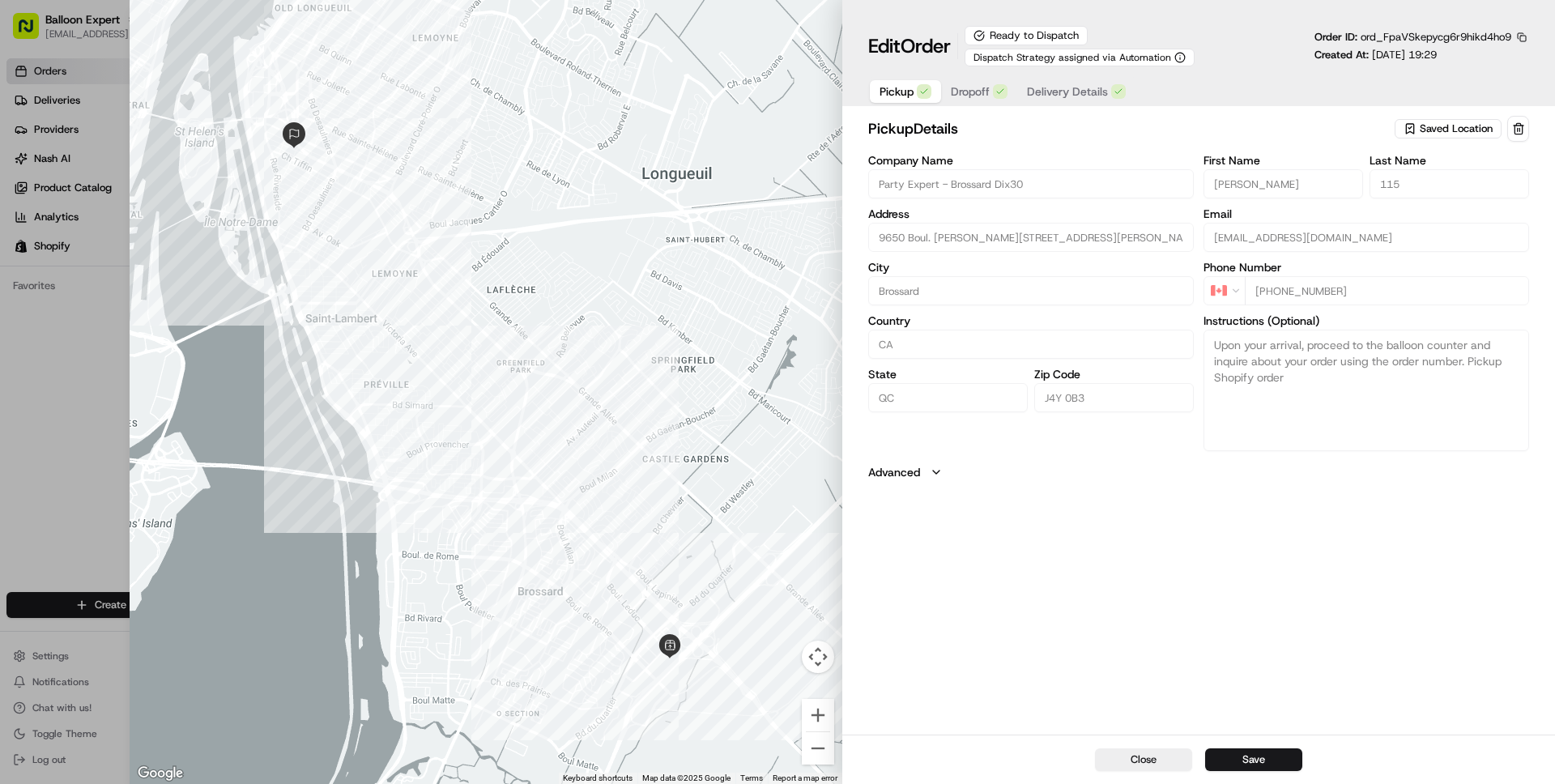
click at [76, 303] on div at bounding box center [778, 392] width 1555 height 784
type input "+1"
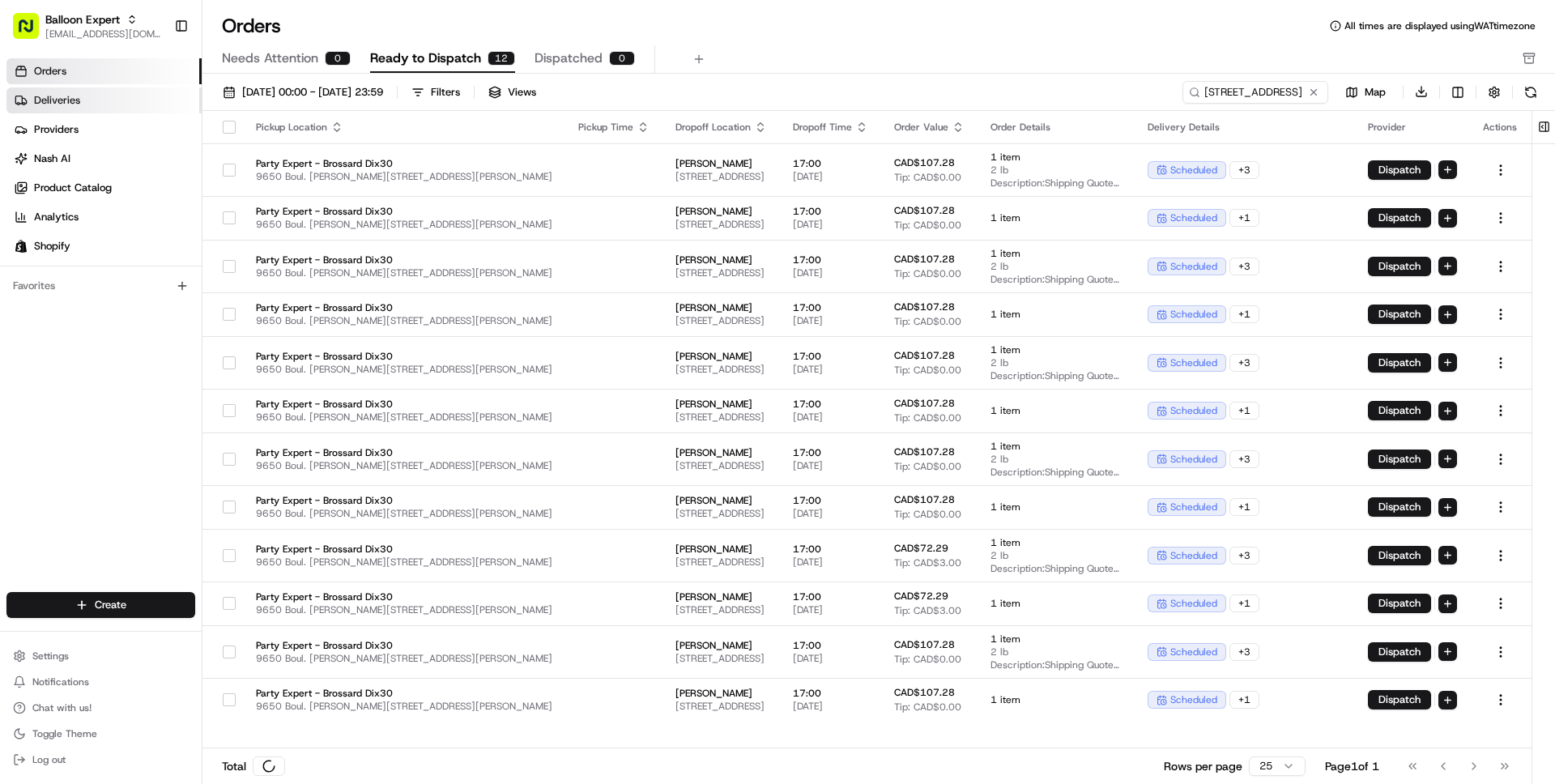
click at [77, 104] on span "Deliveries" at bounding box center [57, 100] width 46 height 15
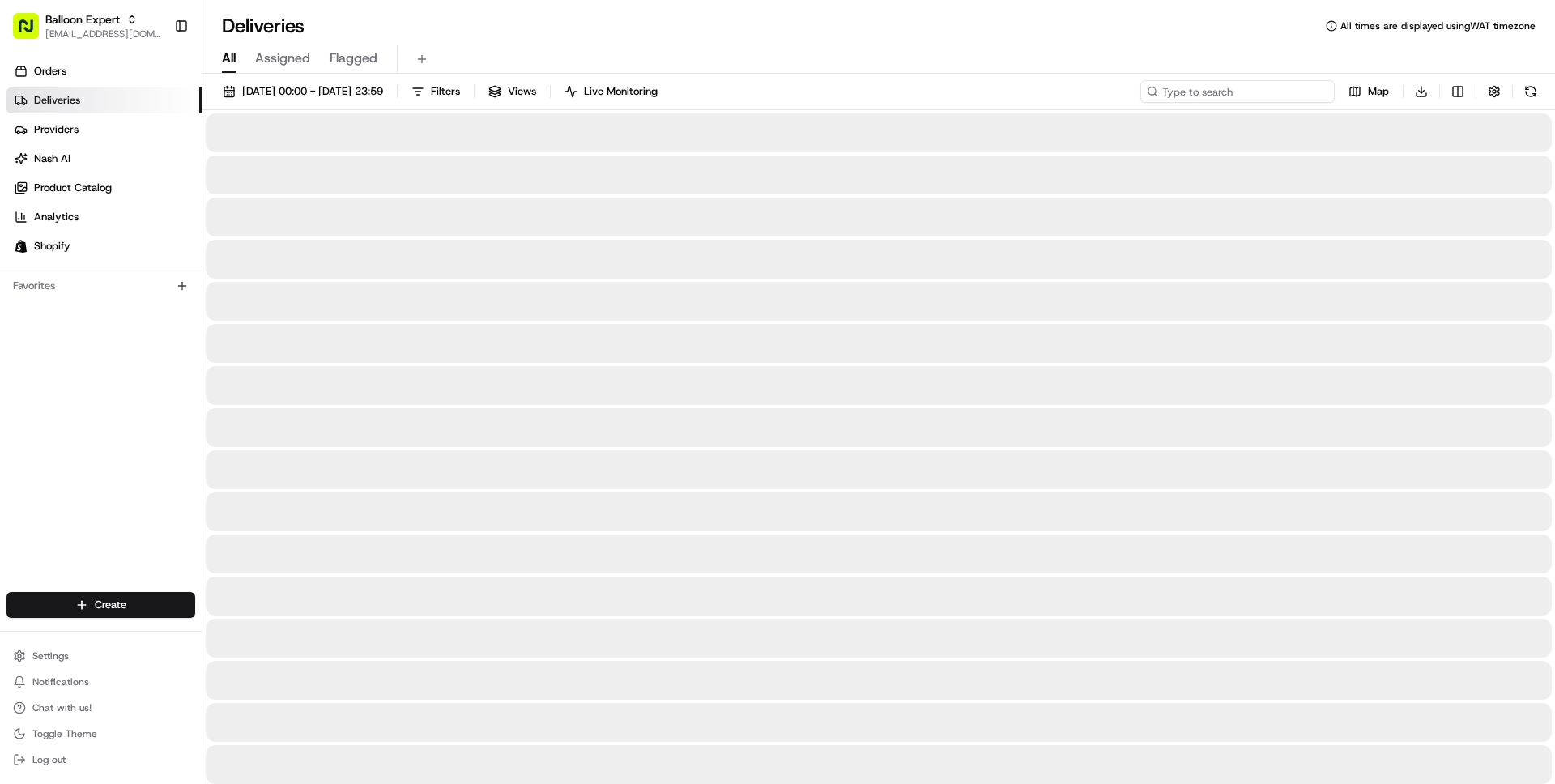
click at [1214, 89] on input at bounding box center [1237, 91] width 194 height 23
paste input "9650 Boul"
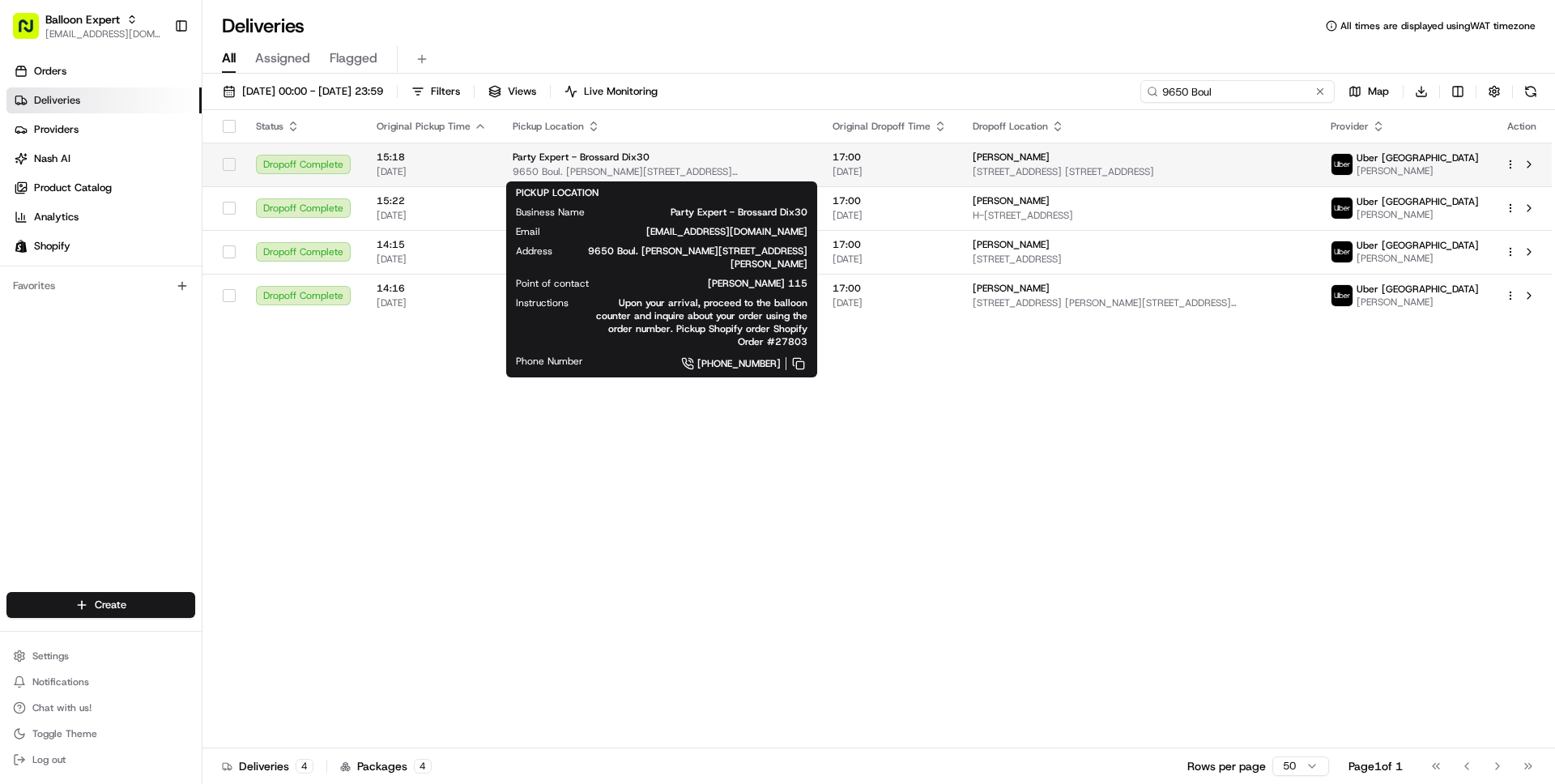
type input "9650 Boul"
click at [671, 157] on div "Party Expert - Brossard Dix30" at bounding box center [659, 156] width 294 height 13
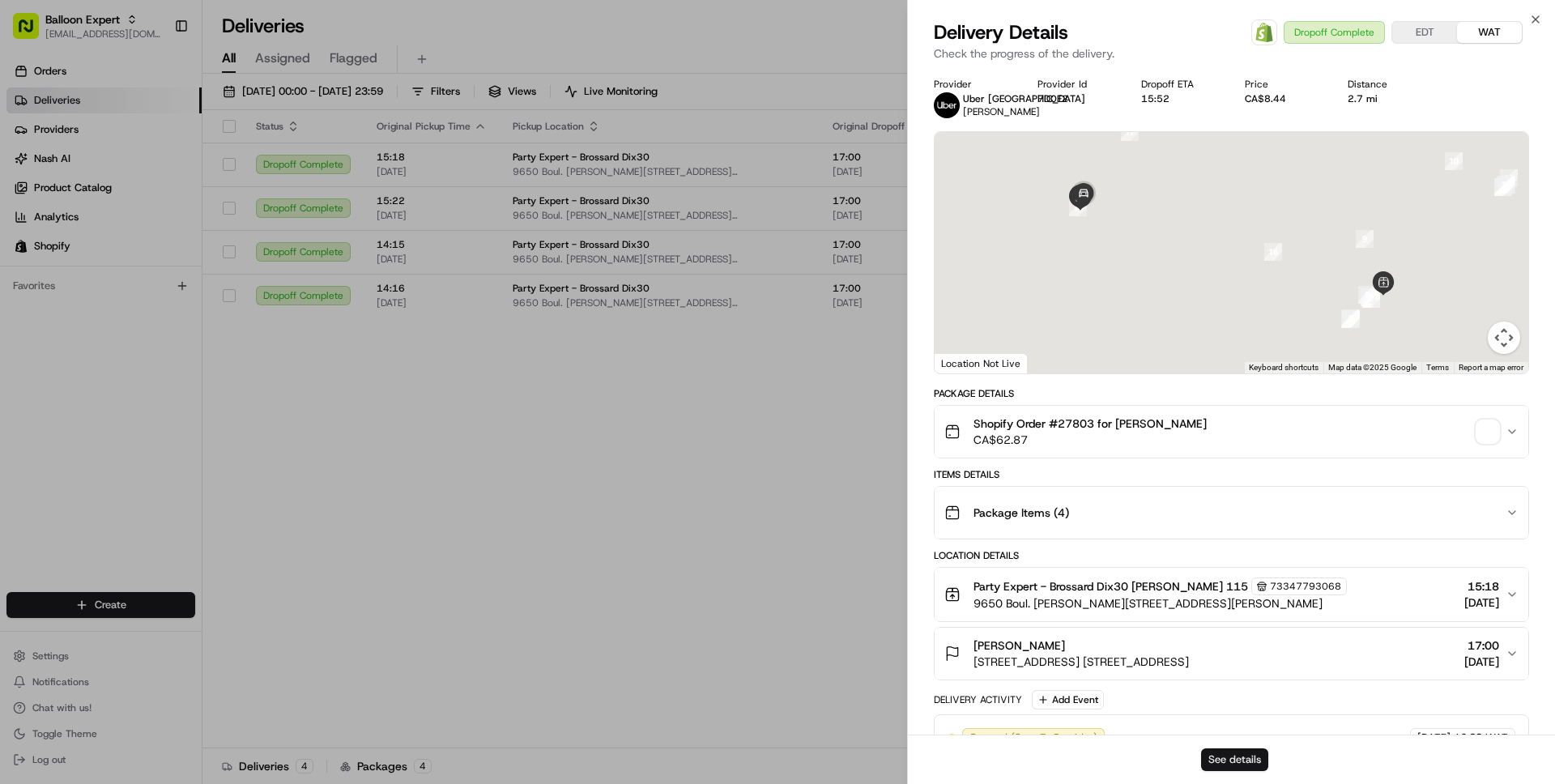
click at [1239, 759] on button "See details" at bounding box center [1234, 759] width 67 height 23
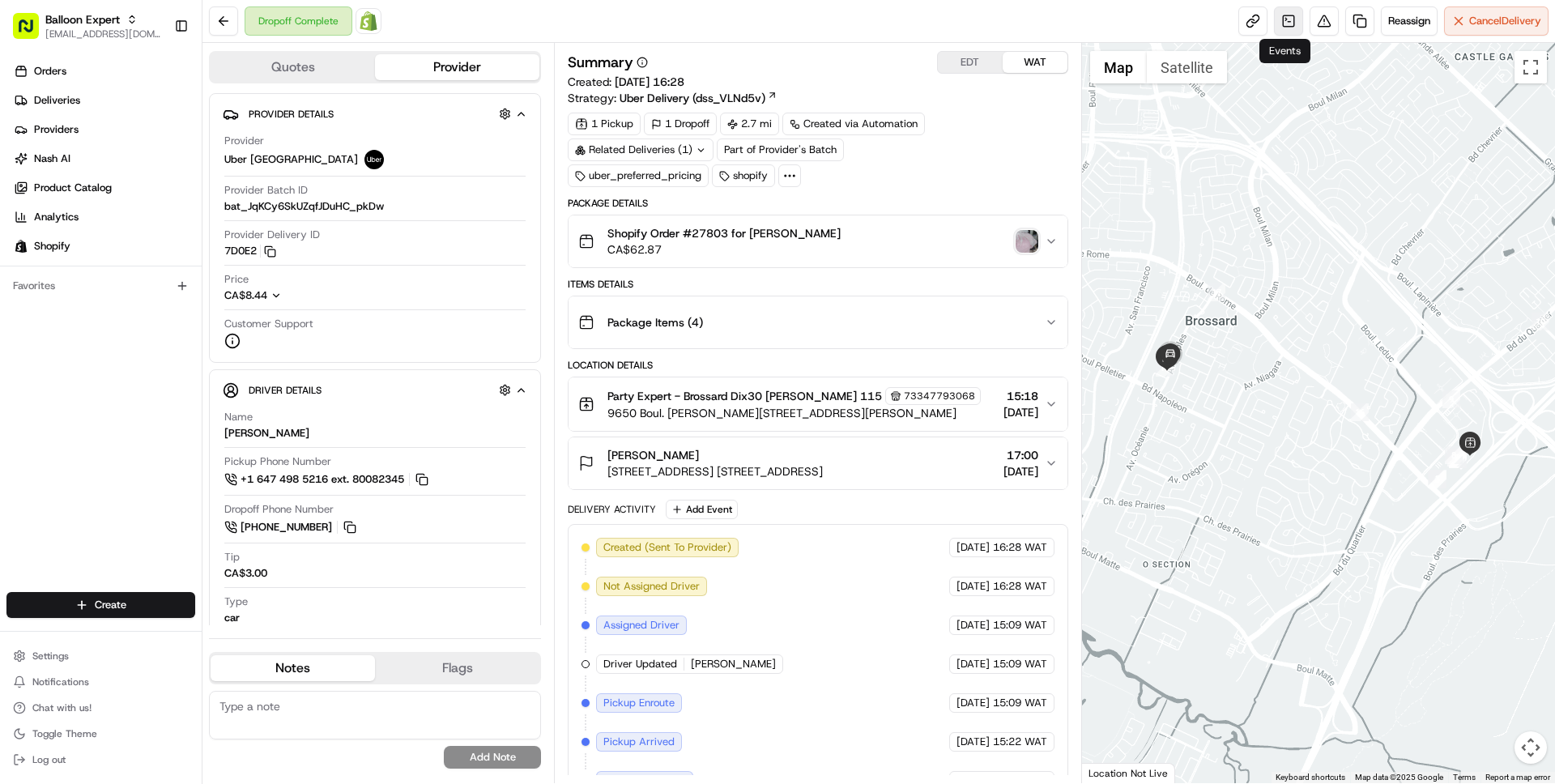
click at [1289, 21] on link at bounding box center [1288, 21] width 29 height 29
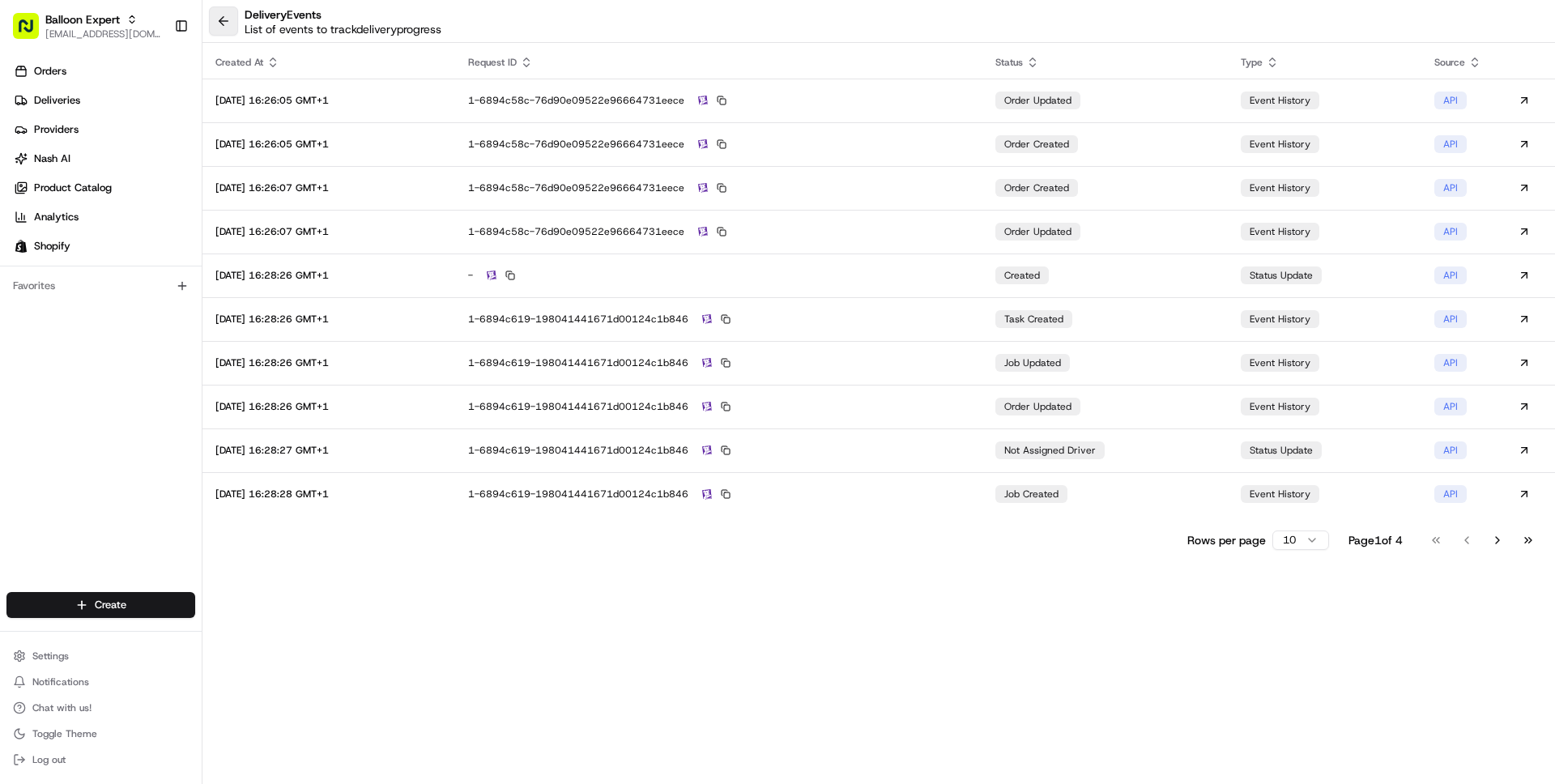
click at [229, 24] on button at bounding box center [223, 21] width 29 height 29
